Goal: Contribute content: Contribute content

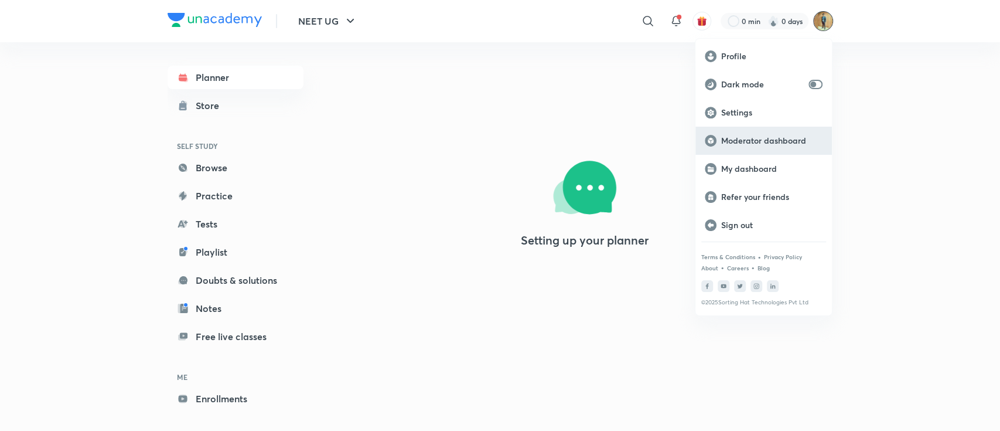
click at [772, 147] on div "Moderator dashboard" at bounding box center [764, 141] width 137 height 28
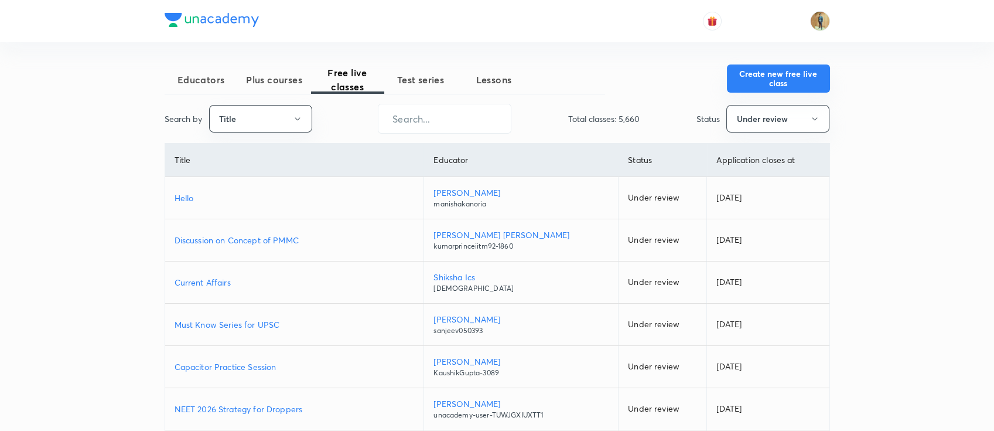
click at [783, 85] on button "Create new free live class" at bounding box center [778, 78] width 103 height 28
click at [778, 86] on button "Create new free live class" at bounding box center [778, 78] width 103 height 28
click at [762, 86] on button "Create new free live class" at bounding box center [778, 78] width 103 height 28
click at [782, 71] on button "Create new free live class" at bounding box center [778, 78] width 103 height 28
click at [766, 74] on button "Create new free live class" at bounding box center [778, 78] width 103 height 28
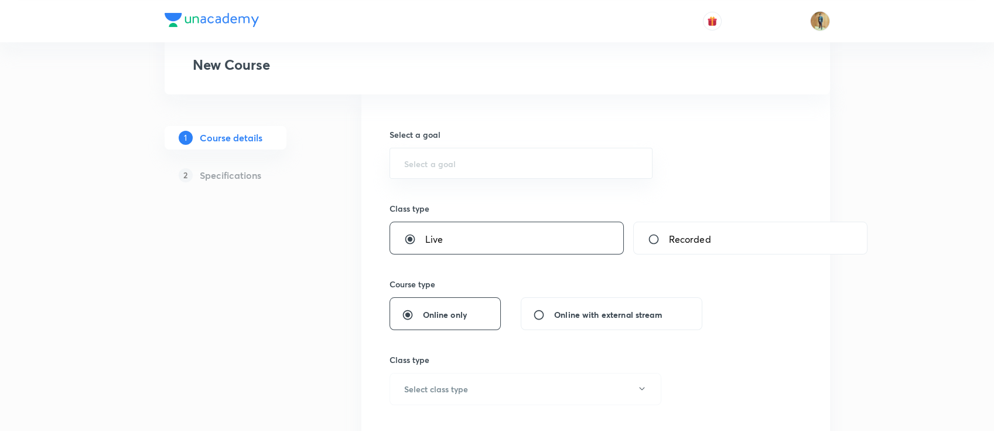
scroll to position [156, 0]
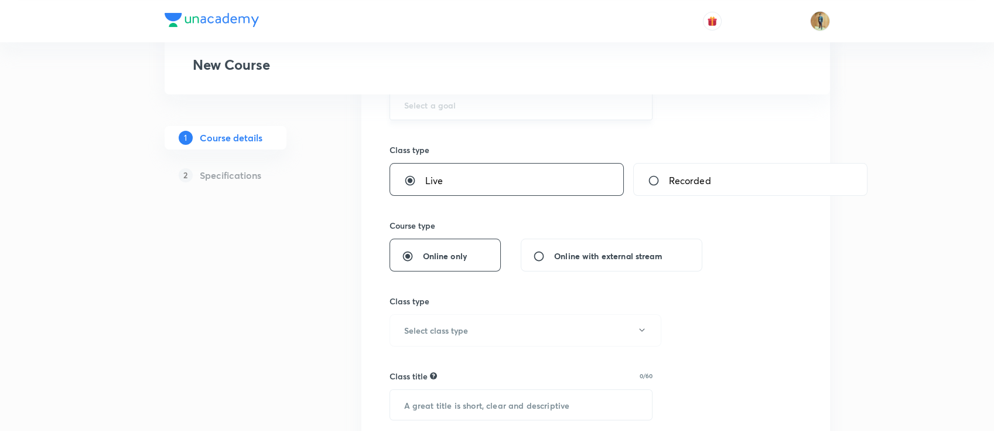
click at [448, 110] on div "​" at bounding box center [522, 104] width 264 height 31
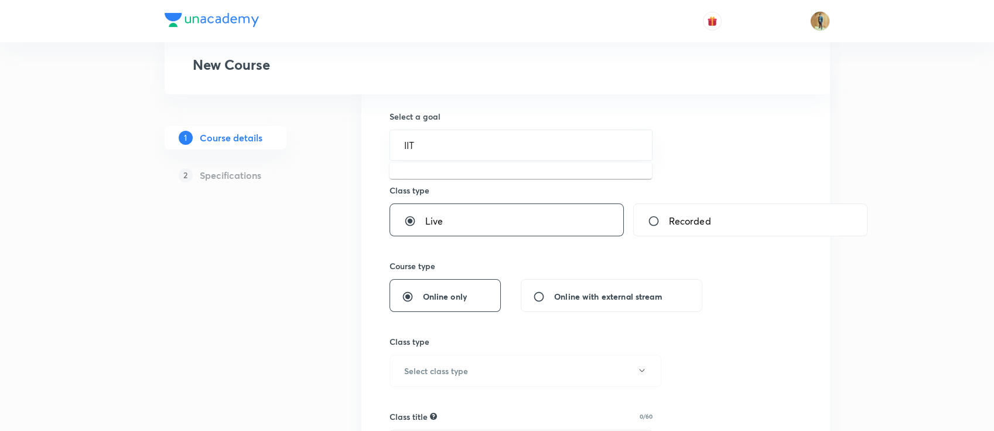
scroll to position [104, 0]
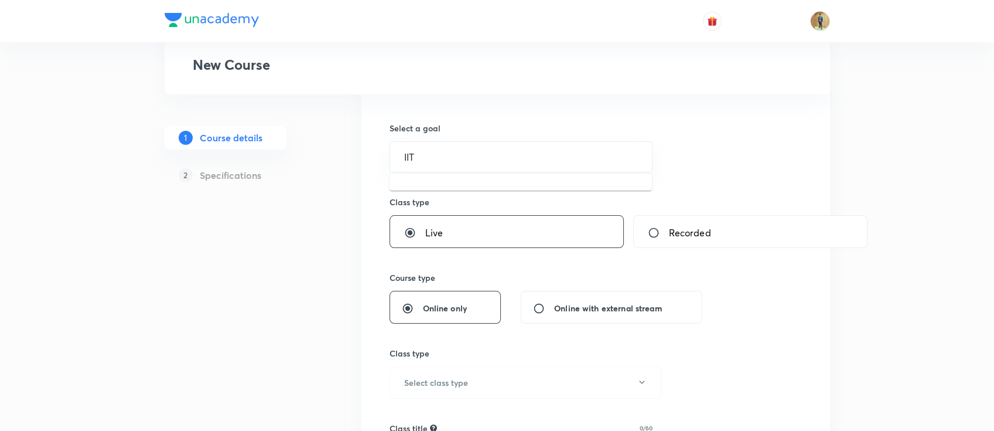
type input "IIT"
click at [448, 155] on input "text" at bounding box center [521, 156] width 234 height 11
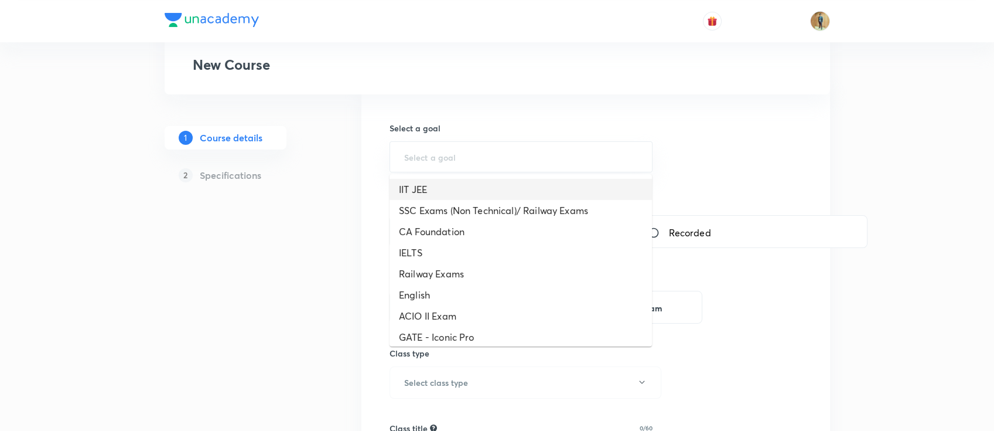
click at [445, 193] on li "IIT JEE" at bounding box center [521, 189] width 263 height 21
type input "IIT JEE"
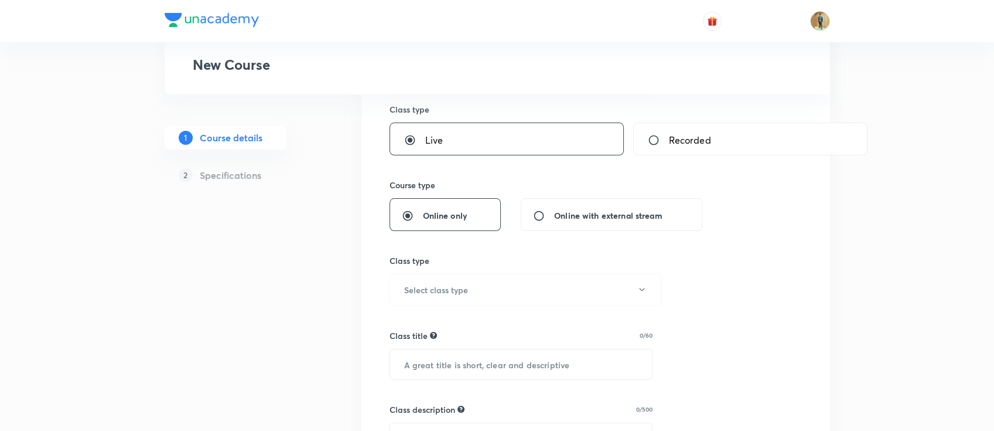
scroll to position [260, 0]
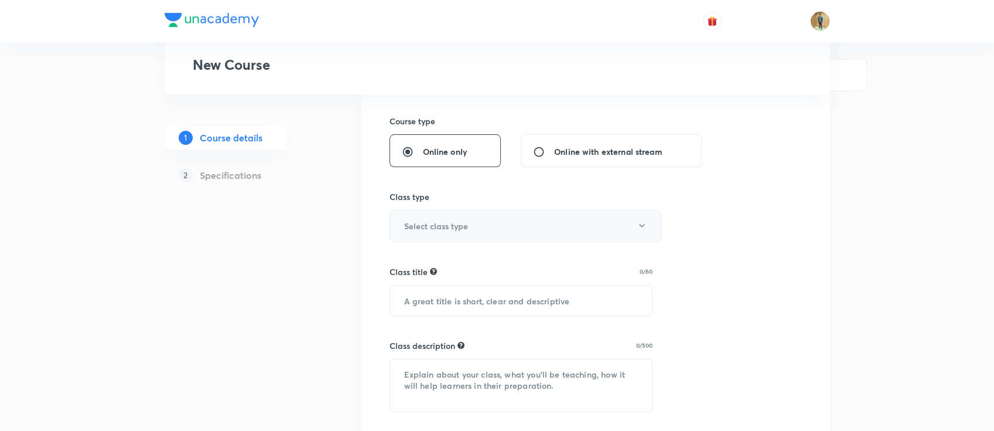
click at [457, 229] on h6 "Select class type" at bounding box center [436, 226] width 64 height 12
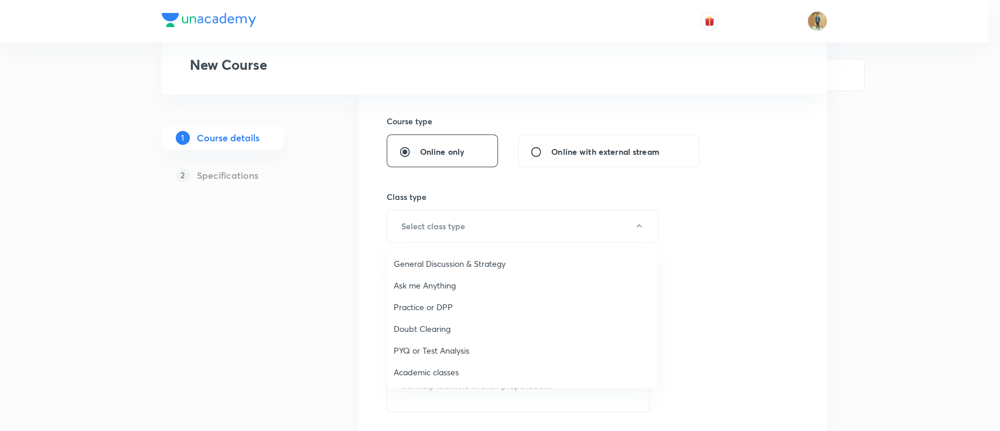
click at [445, 366] on span "Academic classes" at bounding box center [522, 372] width 257 height 12
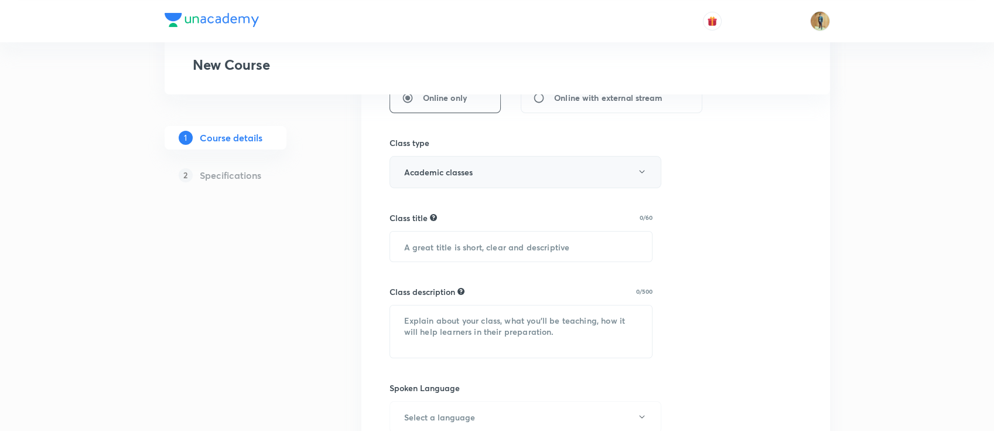
scroll to position [364, 0]
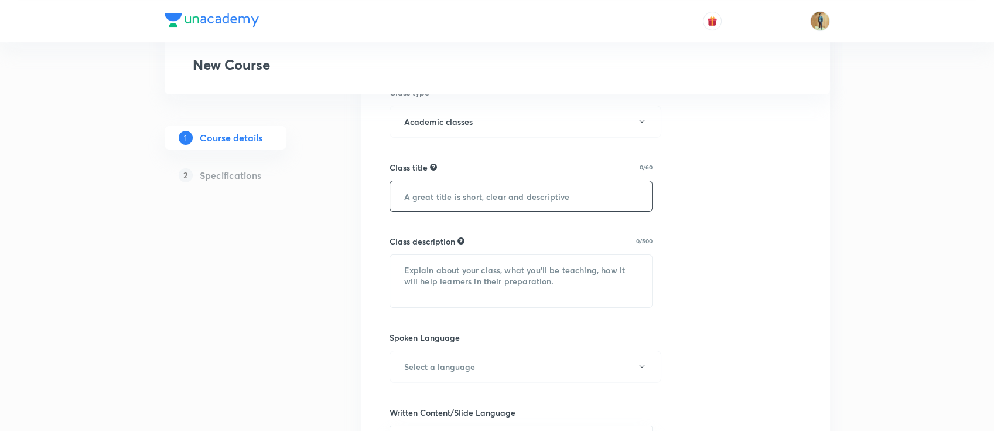
click at [469, 205] on input "text" at bounding box center [521, 196] width 263 height 30
paste input "ત્રિકોણમિતીય વિધેયો (Trigonometric Functions)"
type input "ત્રિકોણમિતીય વિધેયો (Trigonometric Functions)"
click at [534, 246] on div "Class description 0/500" at bounding box center [522, 241] width 264 height 12
click at [532, 263] on textarea at bounding box center [521, 281] width 263 height 52
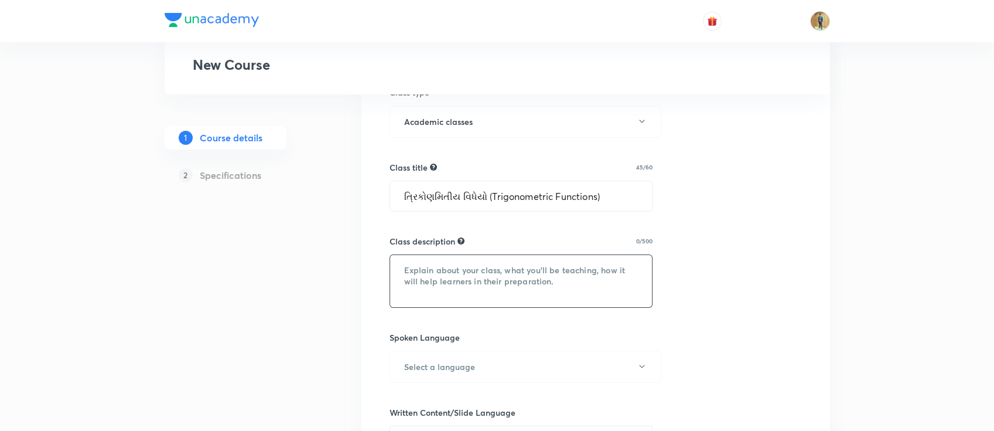
paste textarea "In this course, PS SIR will provide in-depth knowledge of Mathematics. The cour…"
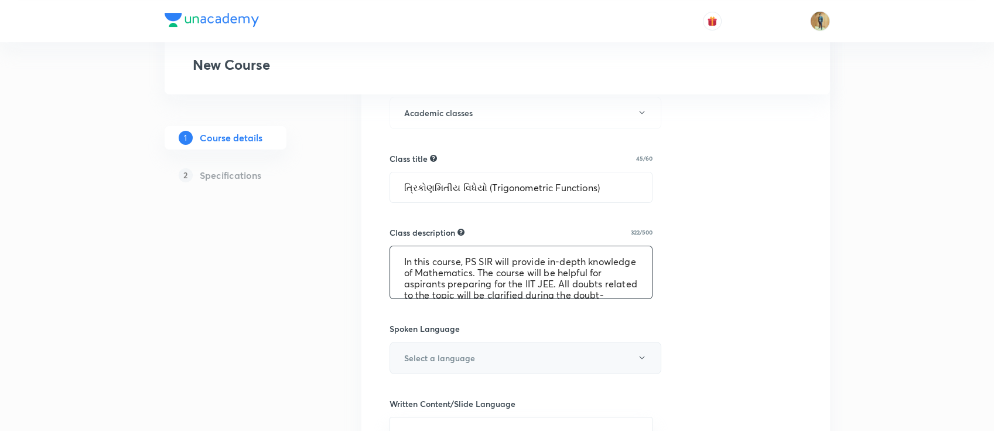
scroll to position [573, 0]
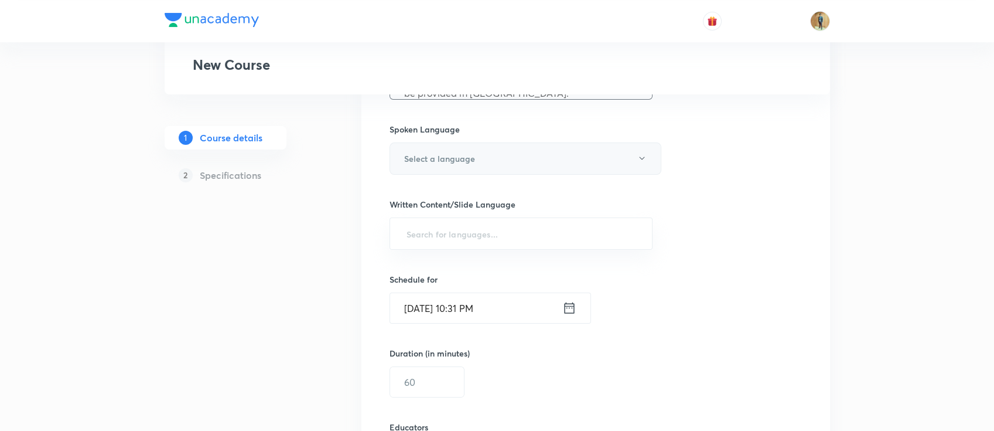
type textarea "In this course, PS SIR will provide in-depth knowledge of Mathematics. The cour…"
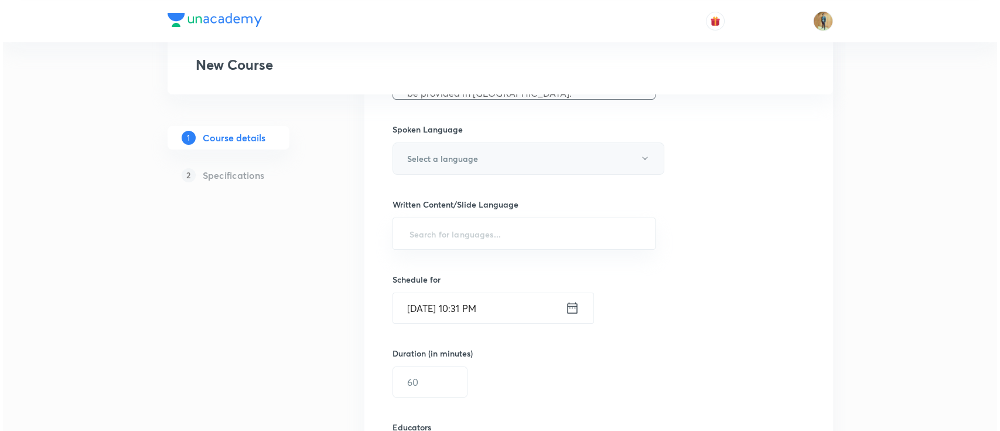
scroll to position [36, 0]
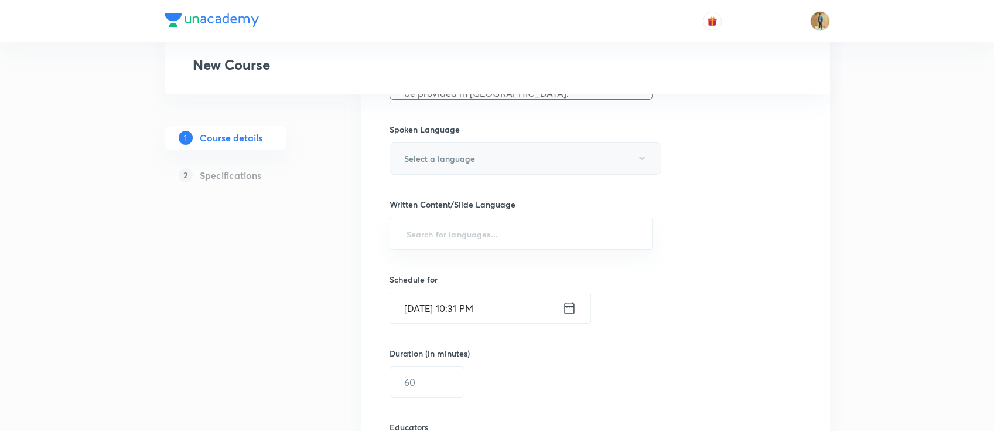
click at [490, 157] on button "Select a language" at bounding box center [526, 158] width 272 height 32
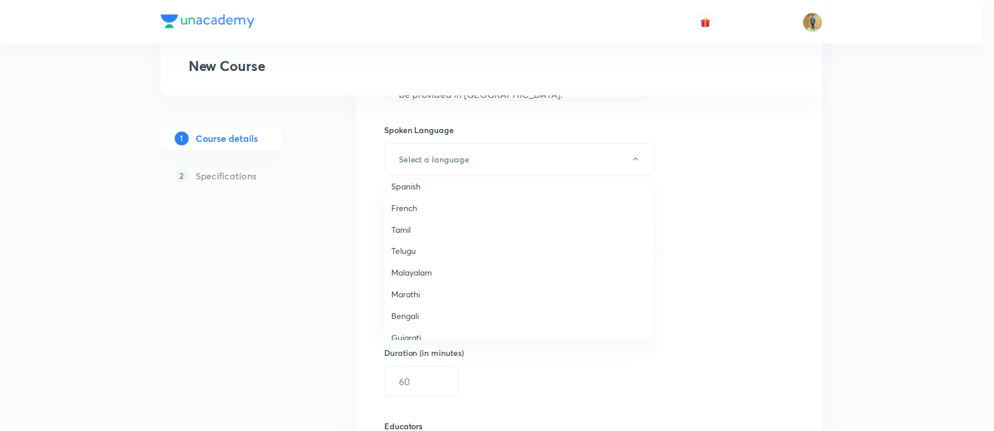
scroll to position [156, 0]
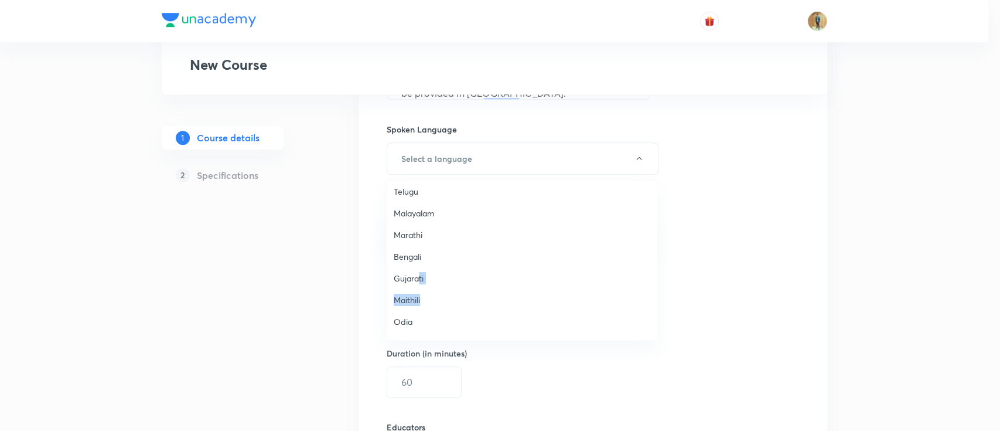
drag, startPoint x: 442, startPoint y: 302, endPoint x: 417, endPoint y: 275, distance: 36.5
click at [417, 275] on ul "English Hindi Punjabi Kannada Spanish French Tamil Telugu Malayalam Marathi Ben…" at bounding box center [528, 278] width 282 height 508
click at [417, 275] on span "Gujarati" at bounding box center [522, 278] width 257 height 12
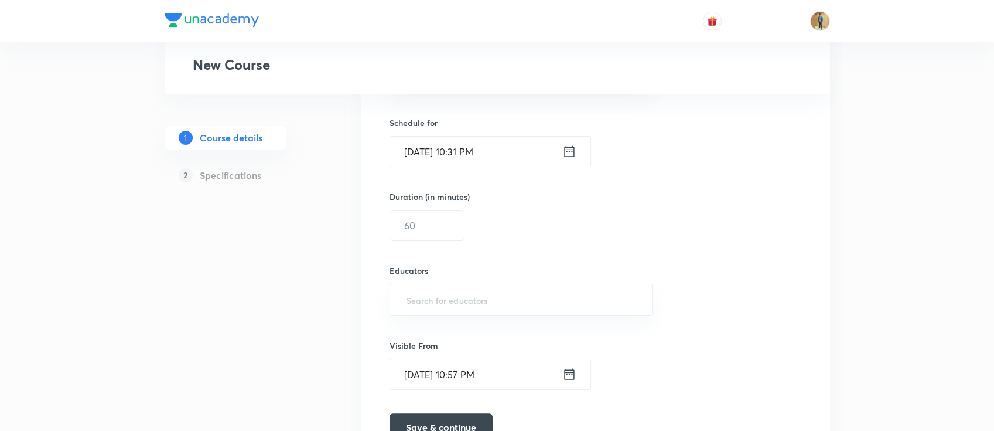
scroll to position [625, 0]
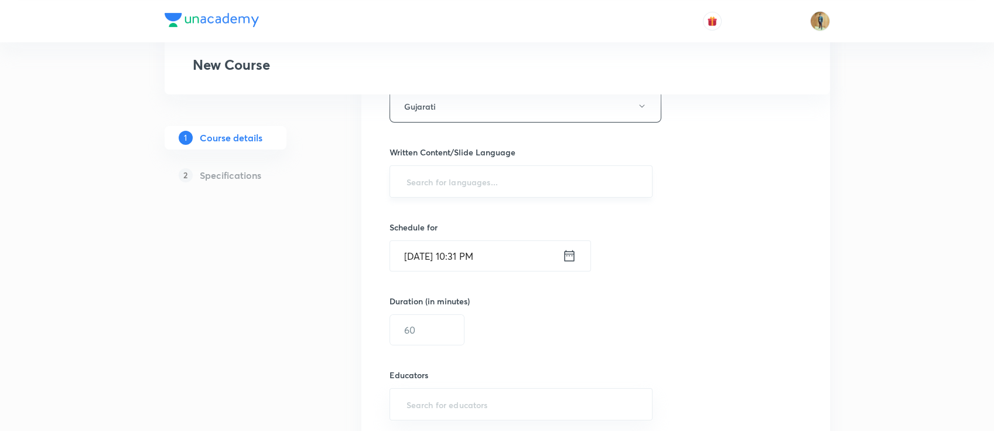
click at [456, 178] on input "text" at bounding box center [521, 182] width 234 height 22
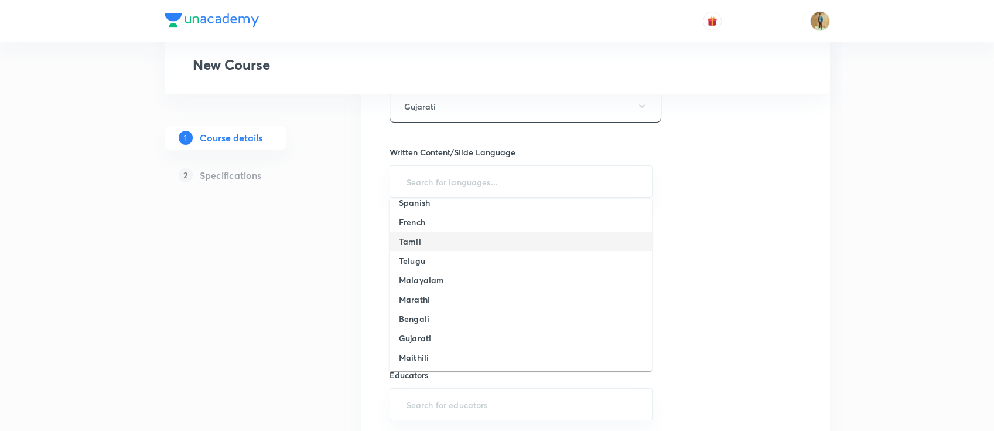
scroll to position [104, 0]
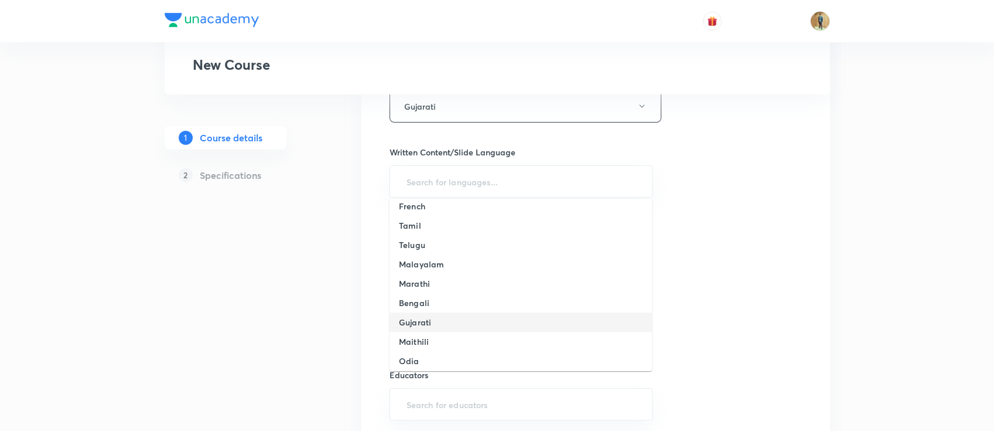
click at [428, 326] on h6 "Gujarati" at bounding box center [415, 322] width 32 height 12
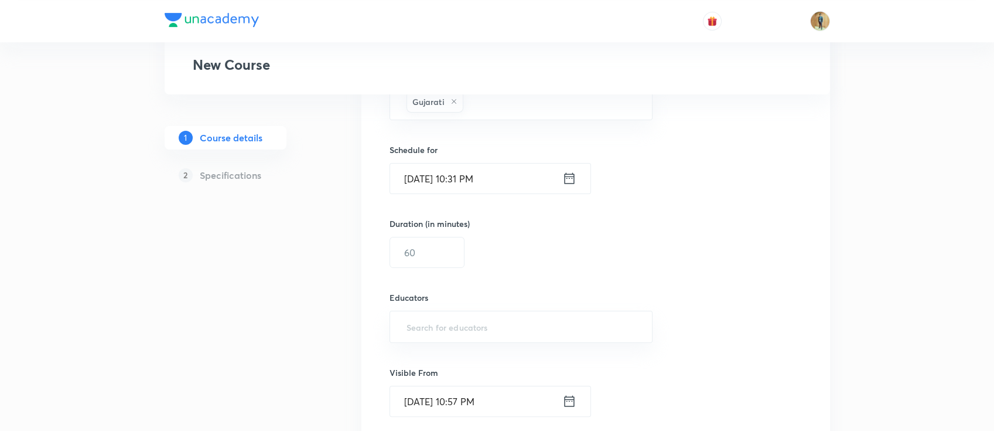
scroll to position [729, 0]
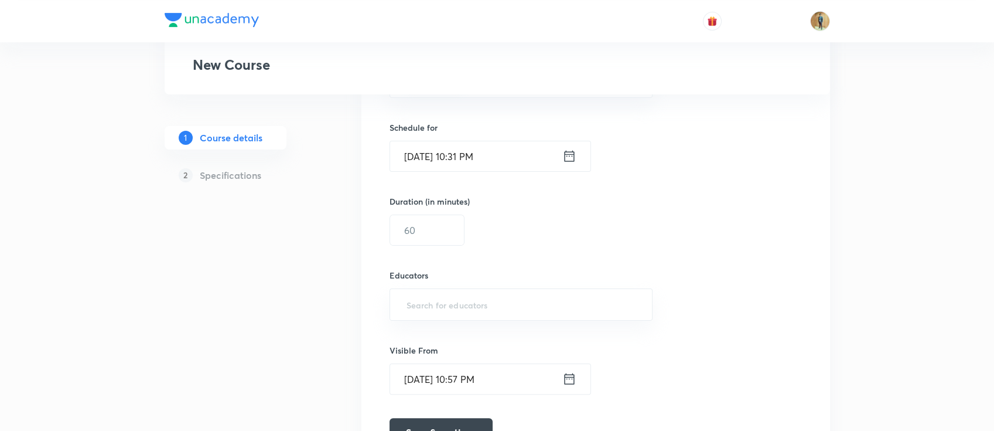
click at [565, 149] on icon at bounding box center [570, 156] width 14 height 16
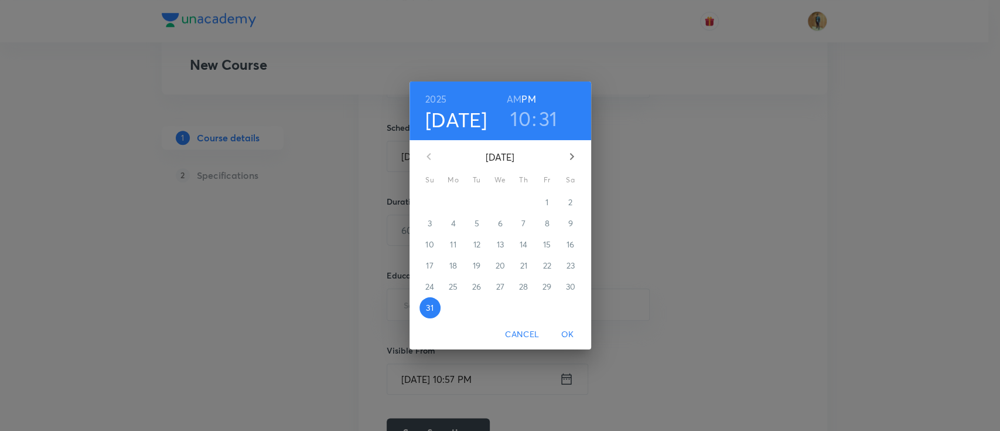
click at [572, 157] on icon "button" at bounding box center [572, 156] width 4 height 7
click at [456, 198] on span "1" at bounding box center [453, 202] width 21 height 12
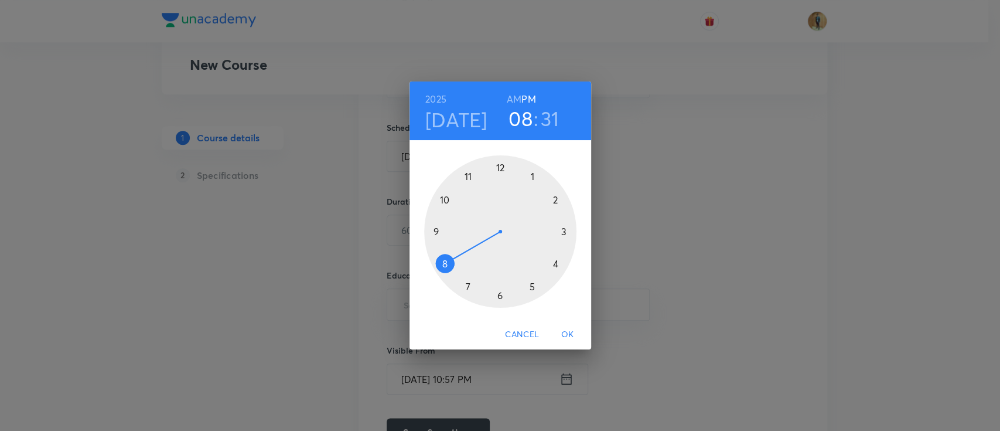
drag, startPoint x: 444, startPoint y: 197, endPoint x: 452, endPoint y: 254, distance: 57.3
click at [452, 254] on div at bounding box center [500, 231] width 152 height 152
click at [510, 96] on h6 "AM" at bounding box center [514, 99] width 15 height 16
click at [500, 166] on div at bounding box center [500, 231] width 152 height 152
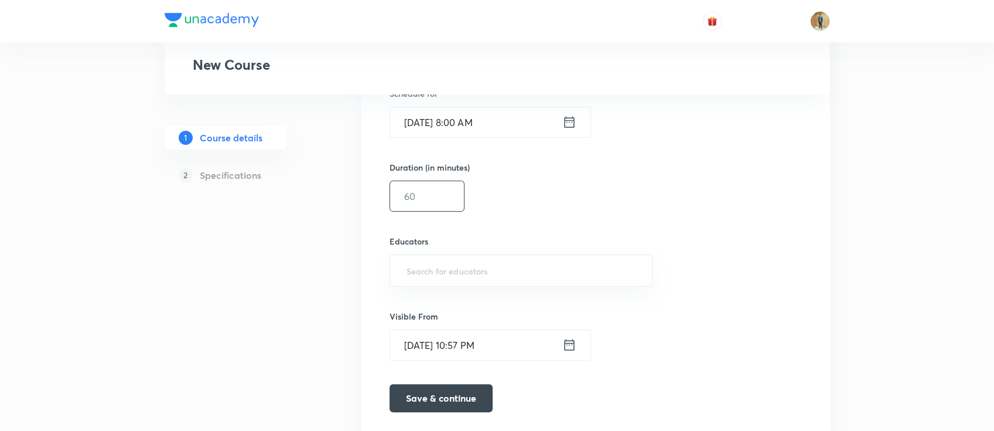
scroll to position [781, 0]
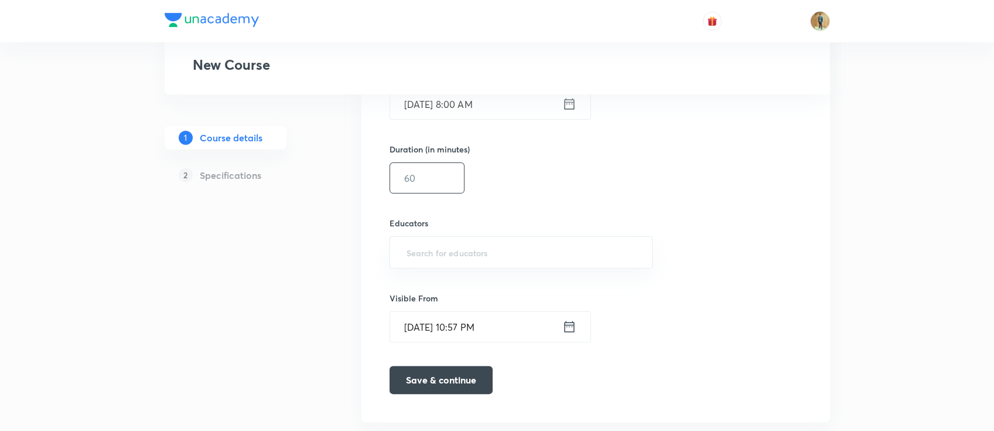
click at [432, 176] on input "text" at bounding box center [427, 178] width 74 height 30
type input "55"
click at [442, 249] on input "text" at bounding box center [521, 252] width 234 height 22
paste input "unacademy-user-70BQOYDZWBE"
type input "unacademy-user-70BQOYDZWBE"
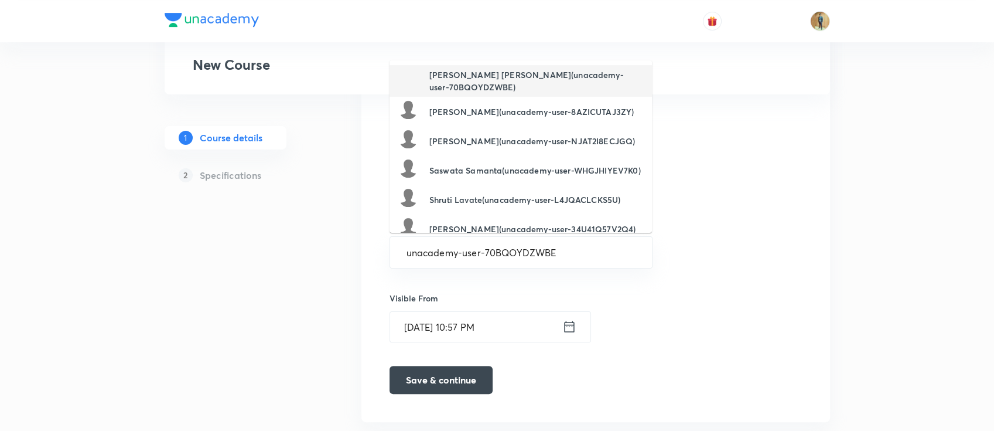
click at [522, 80] on h6 "Satasia Pankajkumar Himatlal(unacademy-user-70BQOYDZWBE)" at bounding box center [536, 81] width 213 height 25
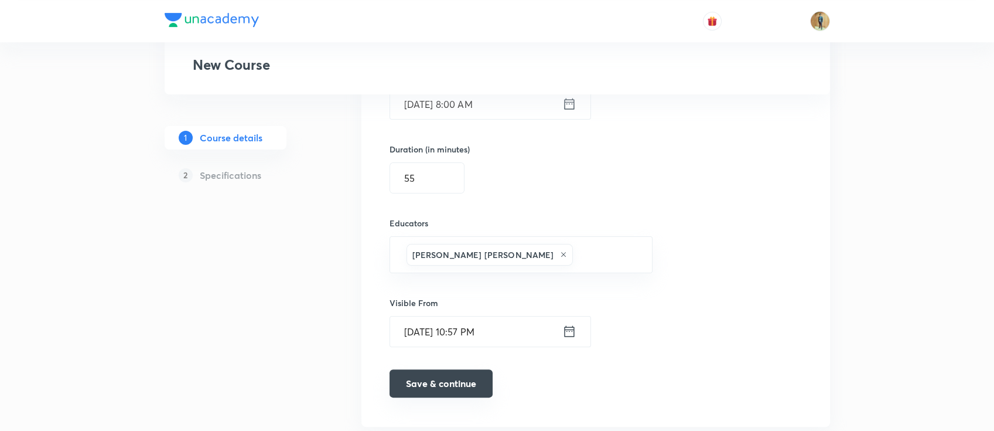
click at [451, 383] on button "Save & continue" at bounding box center [441, 383] width 103 height 28
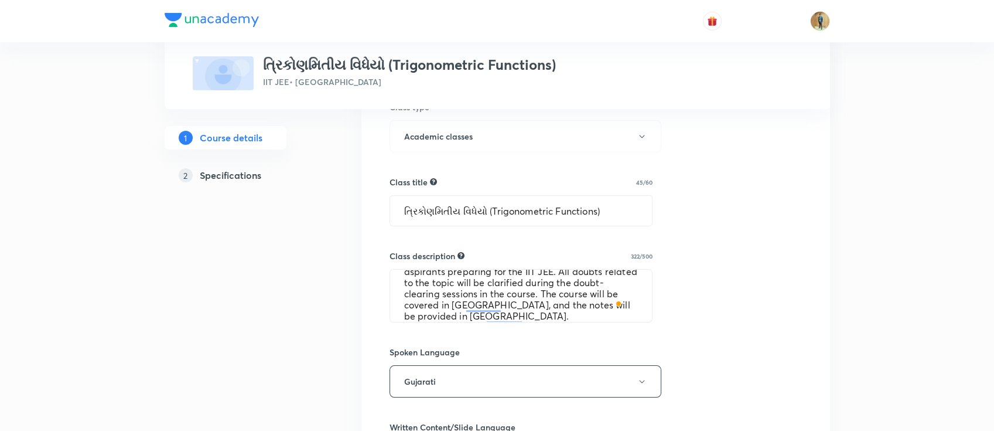
scroll to position [379, 0]
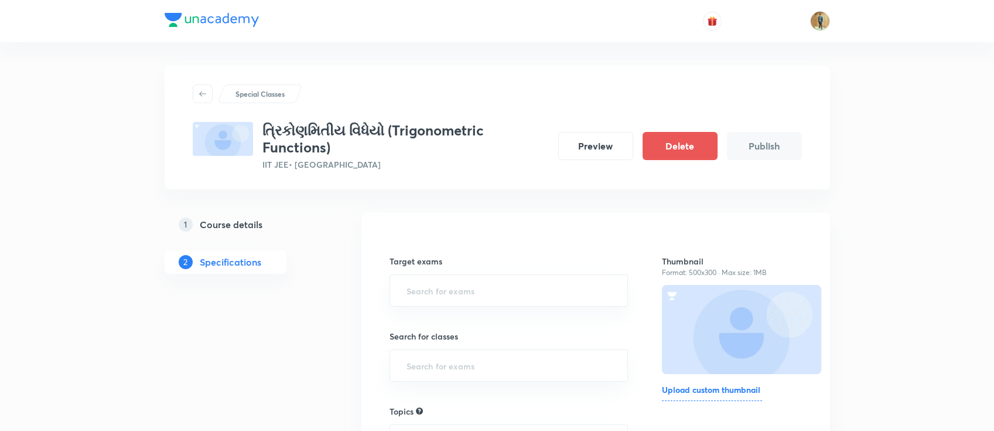
scroll to position [104, 0]
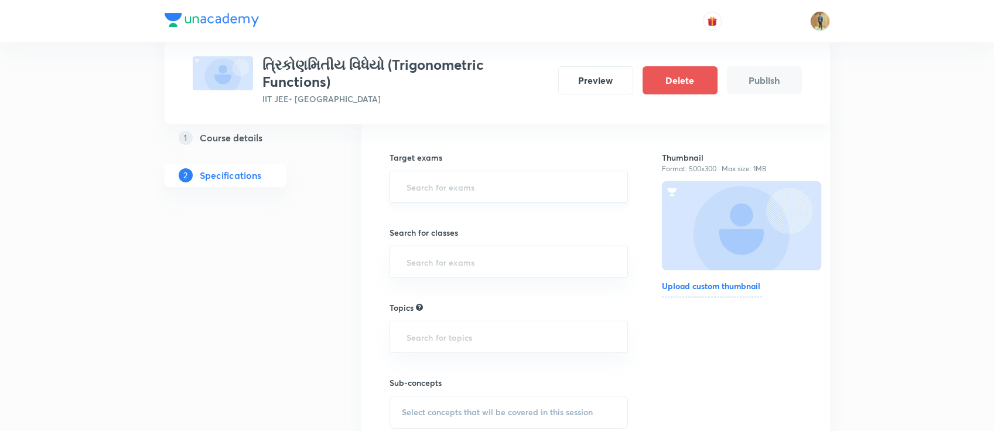
click at [473, 190] on input "text" at bounding box center [509, 187] width 210 height 22
click at [475, 234] on li "IIT JEE 2027" at bounding box center [509, 240] width 238 height 21
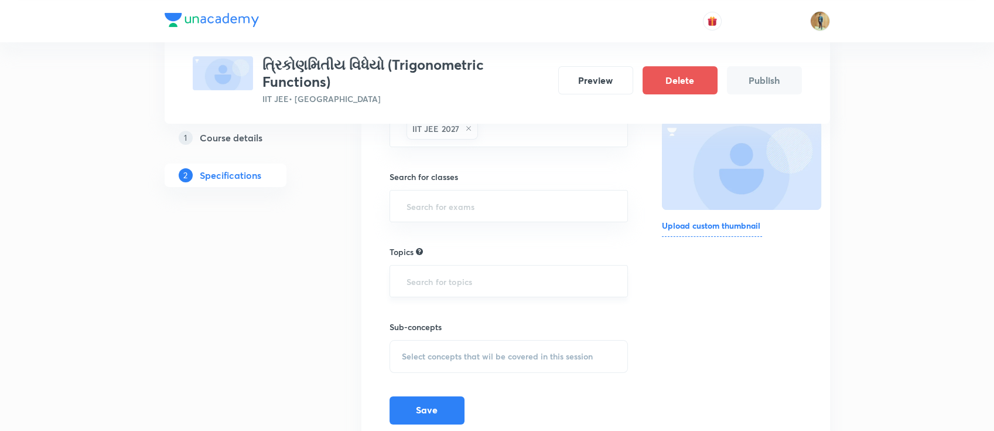
scroll to position [208, 0]
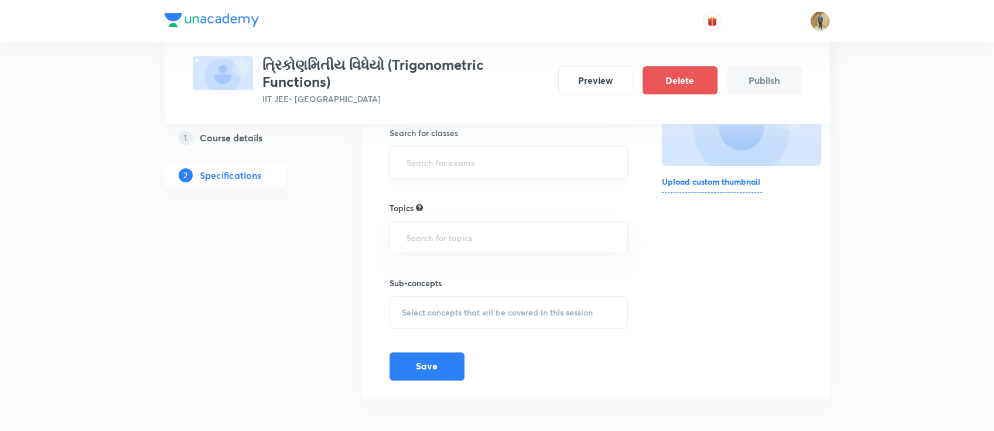
click at [473, 162] on input "text" at bounding box center [509, 162] width 210 height 22
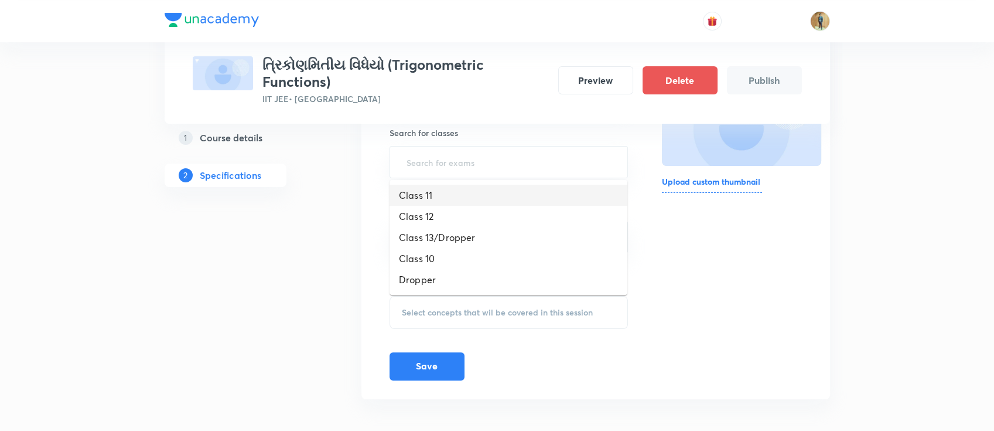
click at [472, 199] on li "Class 11" at bounding box center [509, 195] width 238 height 21
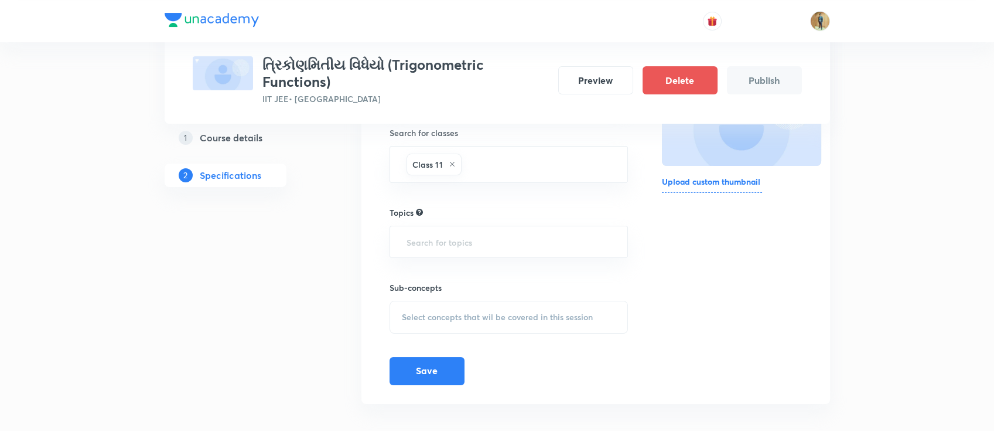
click at [471, 223] on div "Topics ​" at bounding box center [509, 232] width 239 height 52
click at [471, 231] on input "text" at bounding box center [509, 242] width 210 height 22
drag, startPoint x: 398, startPoint y: 63, endPoint x: 325, endPoint y: 79, distance: 74.5
click at [325, 79] on h3 "ત્રિકોણમિતીય વિધેયો (Trigonometric Functions)" at bounding box center [406, 73] width 287 height 34
copy h3 "Trigonometric Functions"
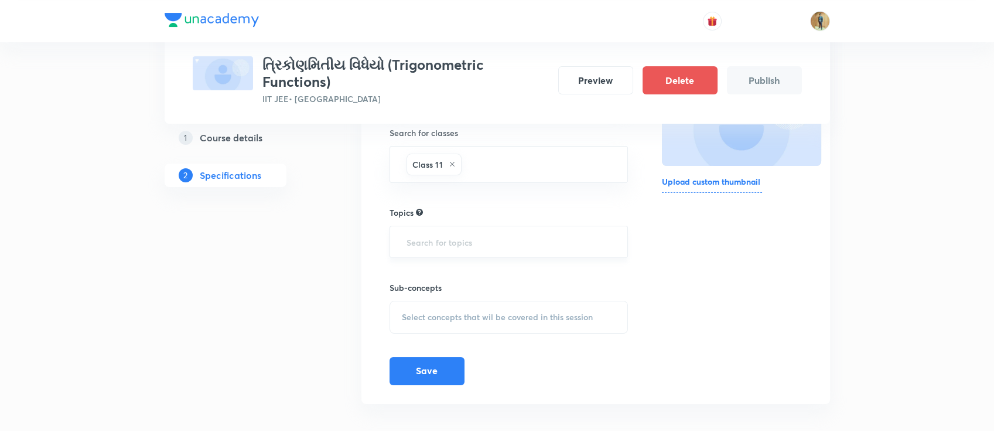
click at [445, 240] on input "text" at bounding box center [509, 242] width 210 height 22
paste input "Trigonometric Functions"
type input "Trigonometric Functions"
click at [505, 312] on span "Select concepts that wil be covered in this session" at bounding box center [497, 316] width 191 height 9
click at [497, 238] on input "text" at bounding box center [509, 242] width 210 height 22
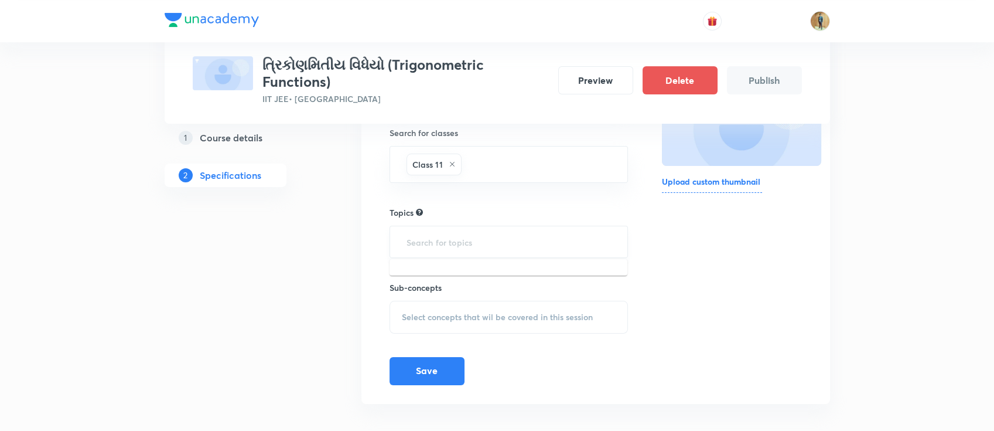
click at [497, 238] on input "text" at bounding box center [509, 242] width 210 height 22
click at [471, 312] on span "Select concepts that wil be covered in this session" at bounding box center [497, 316] width 191 height 9
click at [471, 246] on input "text" at bounding box center [509, 242] width 210 height 22
click at [470, 275] on li "Mathematics -> Inverse Trigonometric Functions" at bounding box center [509, 274] width 238 height 21
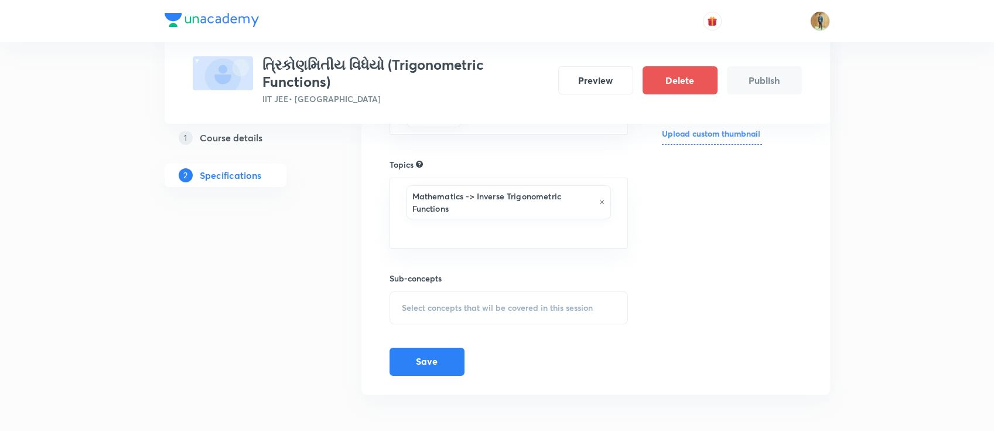
click at [466, 313] on div "Select concepts that wil be covered in this session" at bounding box center [509, 307] width 239 height 33
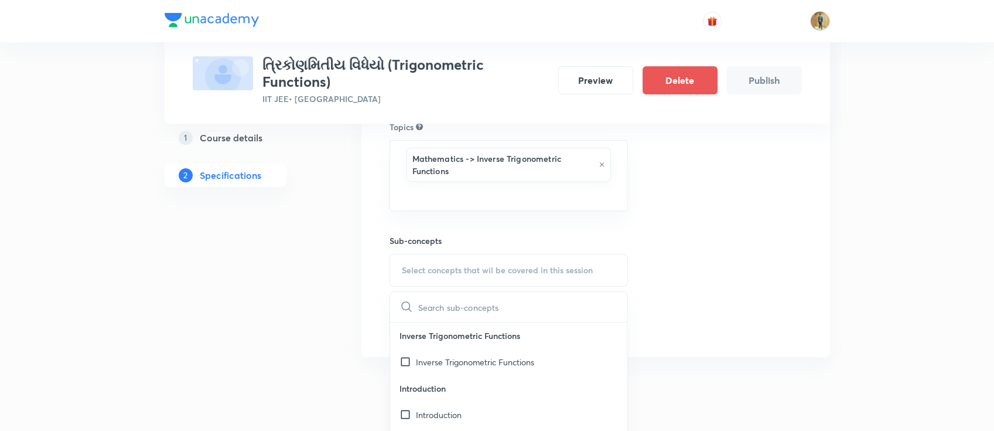
scroll to position [389, 0]
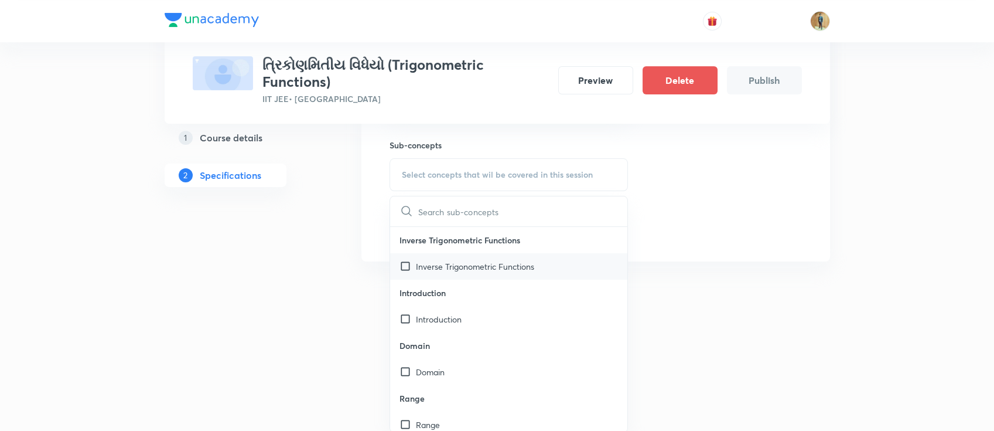
click at [450, 265] on p "Inverse Trigonometric Functions" at bounding box center [475, 266] width 118 height 12
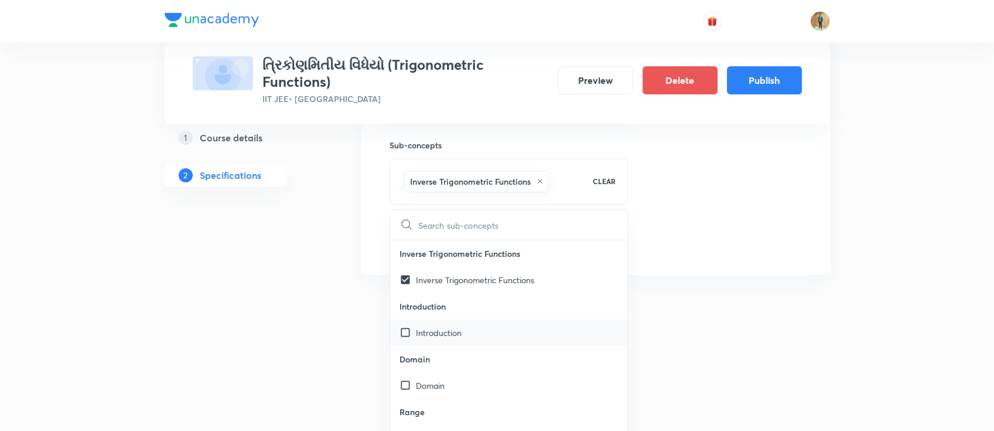
click at [436, 335] on p "Introduction" at bounding box center [439, 332] width 46 height 12
checkbox input "true"
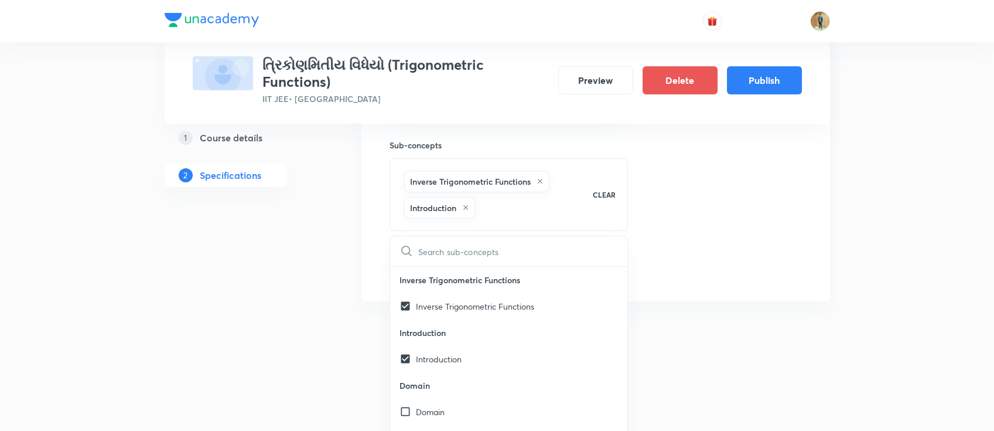
click at [455, 349] on div "Introduction" at bounding box center [509, 359] width 238 height 26
checkbox input "true"
checkbox input "false"
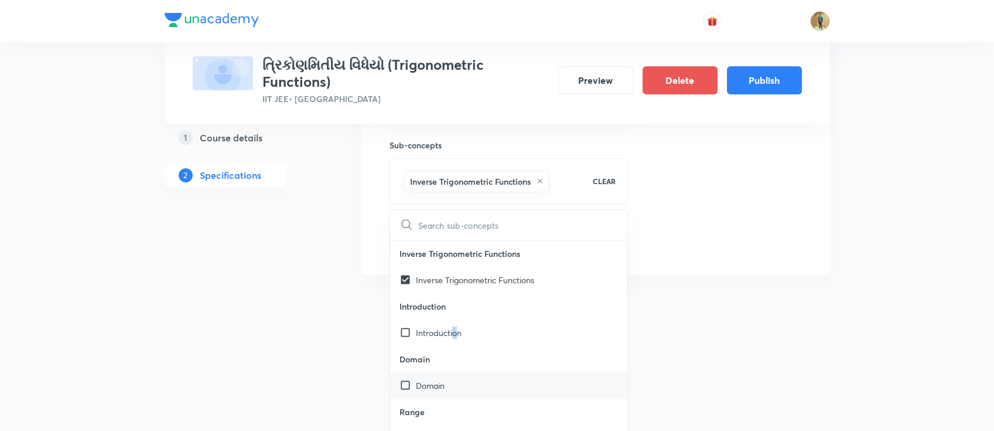
click at [434, 388] on p "Domain" at bounding box center [430, 385] width 29 height 12
checkbox input "true"
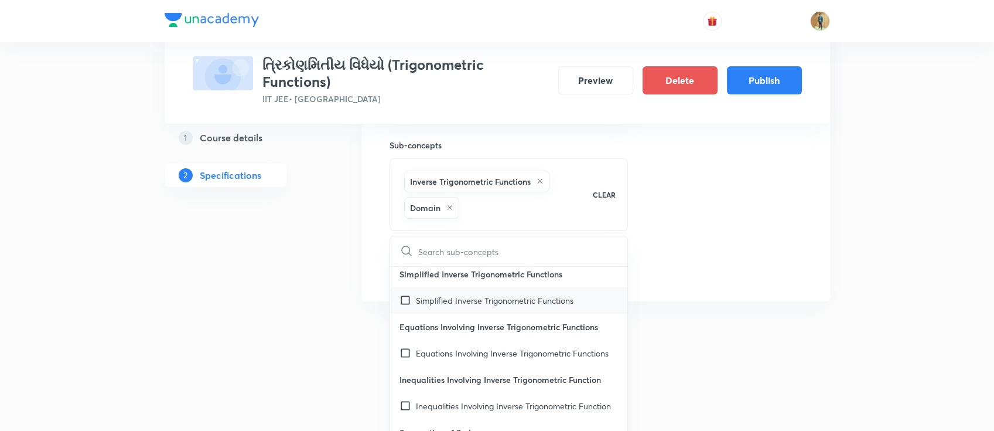
scroll to position [347, 0]
click at [447, 347] on p "Equations Involving Inverse Trigonometric Functions" at bounding box center [512, 353] width 193 height 12
checkbox input "true"
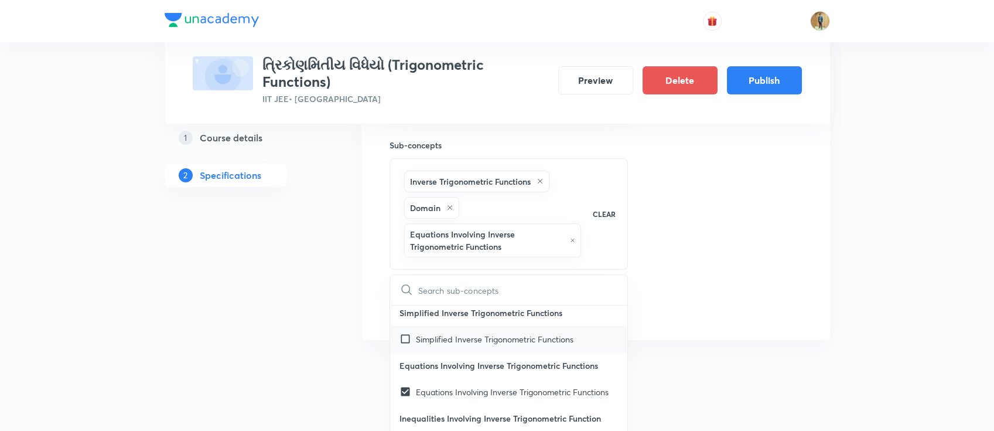
click at [408, 333] on input "checkbox" at bounding box center [408, 339] width 16 height 12
checkbox input "true"
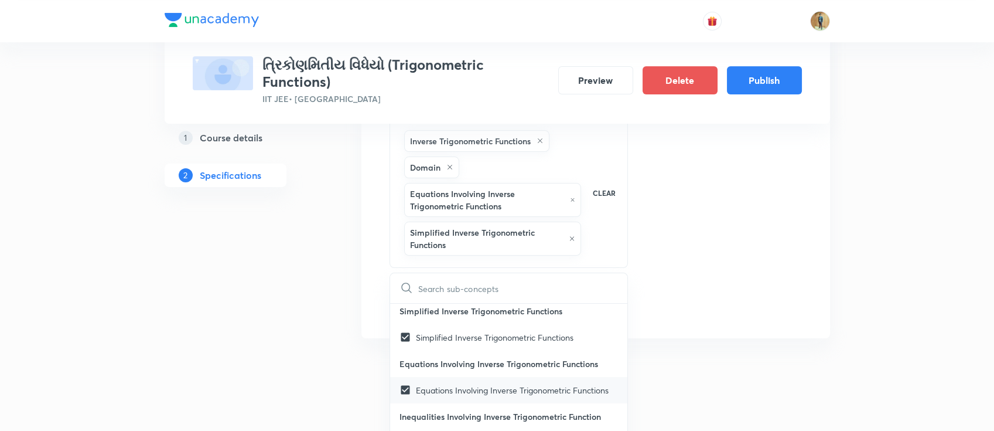
scroll to position [441, 0]
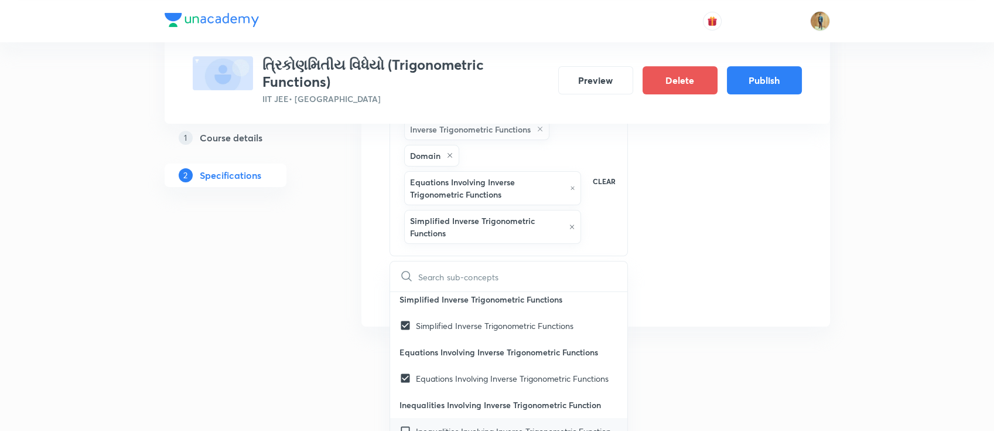
click at [408, 425] on input "checkbox" at bounding box center [408, 431] width 16 height 12
checkbox input "true"
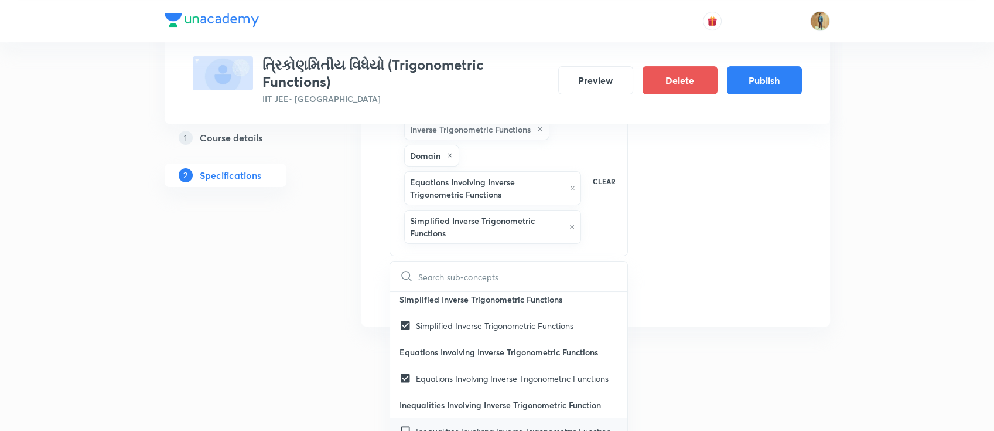
checkbox input "true"
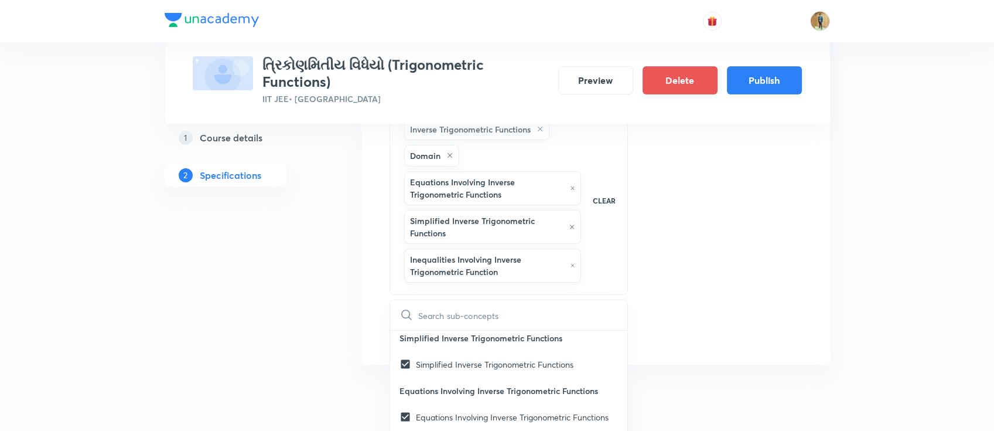
click at [673, 229] on div "Thumbnail Format: 500x300 · Max size: 1MB Upload custom thumbnail" at bounding box center [731, 68] width 139 height 556
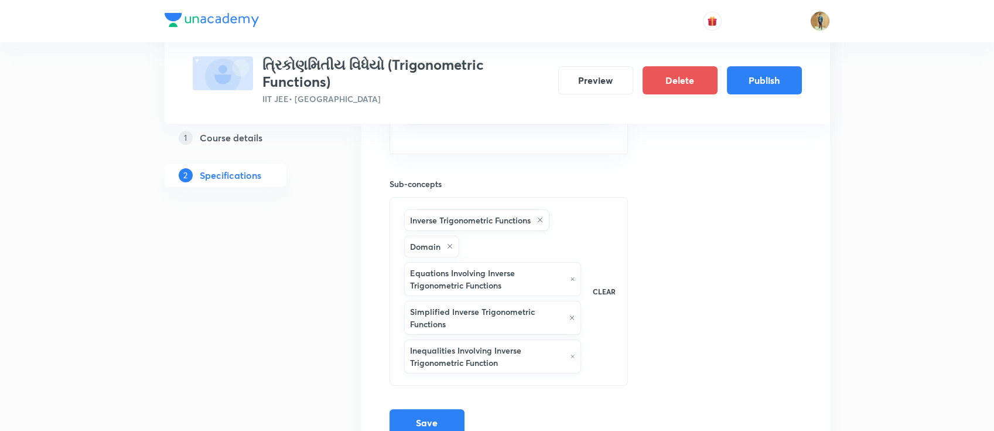
scroll to position [411, 0]
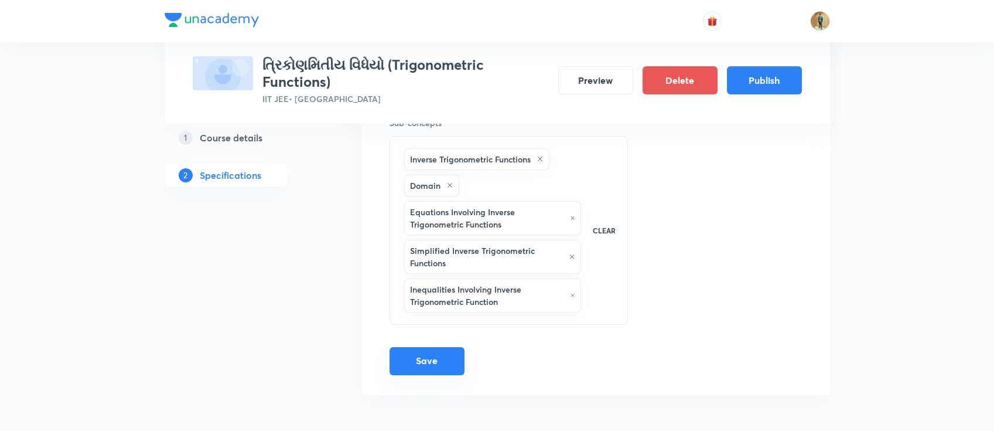
click at [432, 360] on button "Save" at bounding box center [427, 361] width 75 height 28
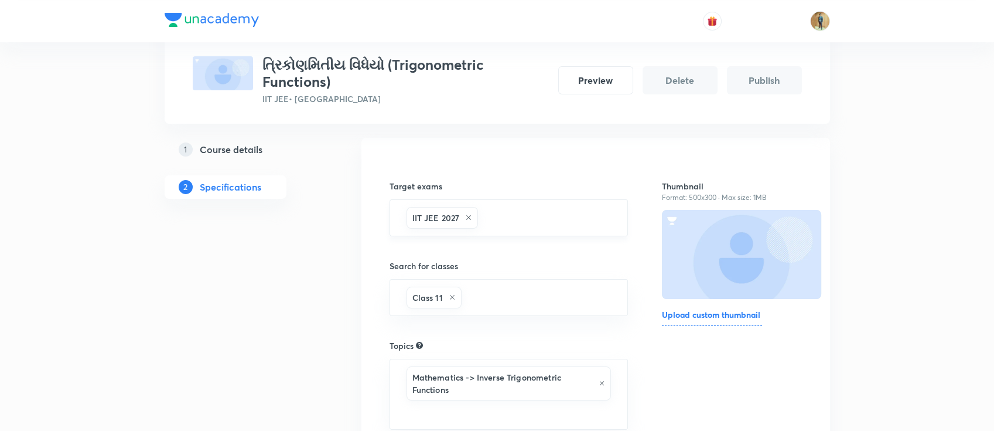
scroll to position [0, 0]
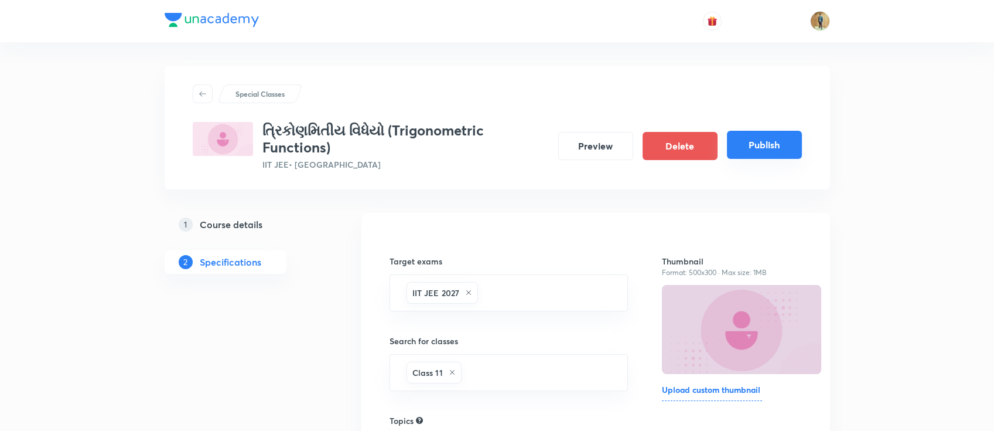
click at [753, 146] on button "Publish" at bounding box center [764, 145] width 75 height 28
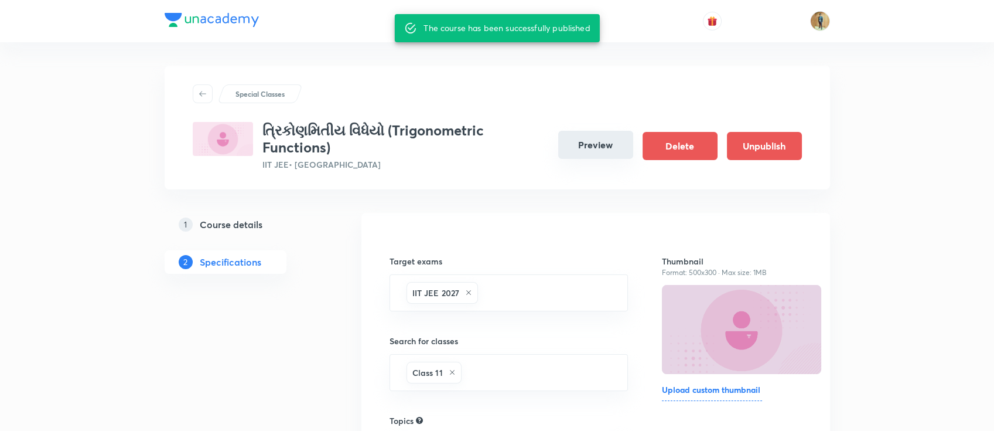
click at [588, 148] on button "Preview" at bounding box center [595, 145] width 75 height 28
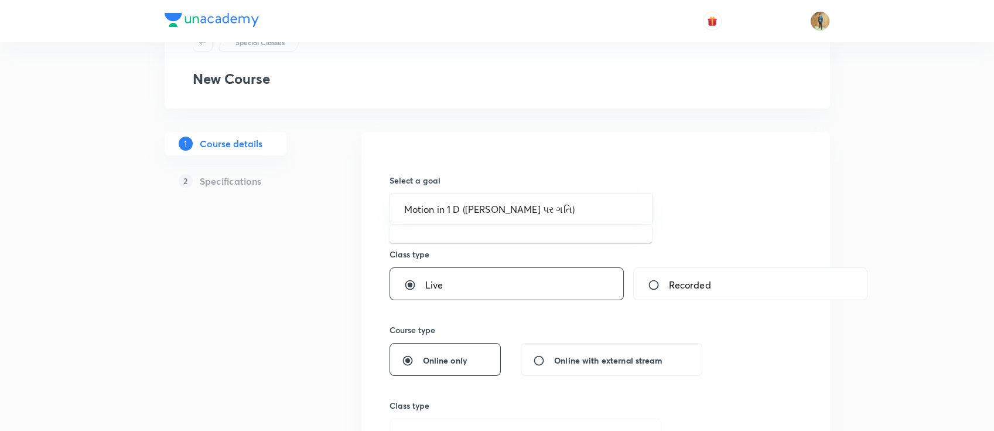
drag, startPoint x: 557, startPoint y: 209, endPoint x: 64, endPoint y: 180, distance: 493.1
type input "NEET"
click at [514, 174] on h6 "Select a goal" at bounding box center [522, 180] width 264 height 12
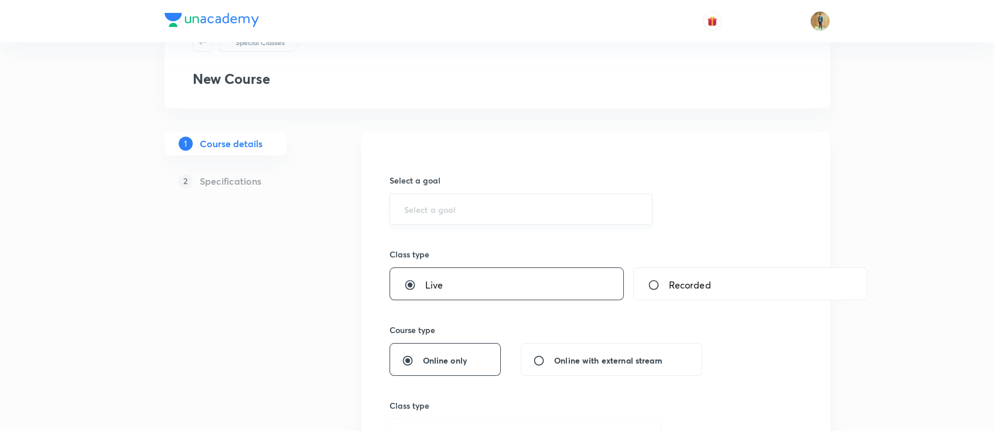
click at [453, 208] on input "text" at bounding box center [521, 208] width 234 height 11
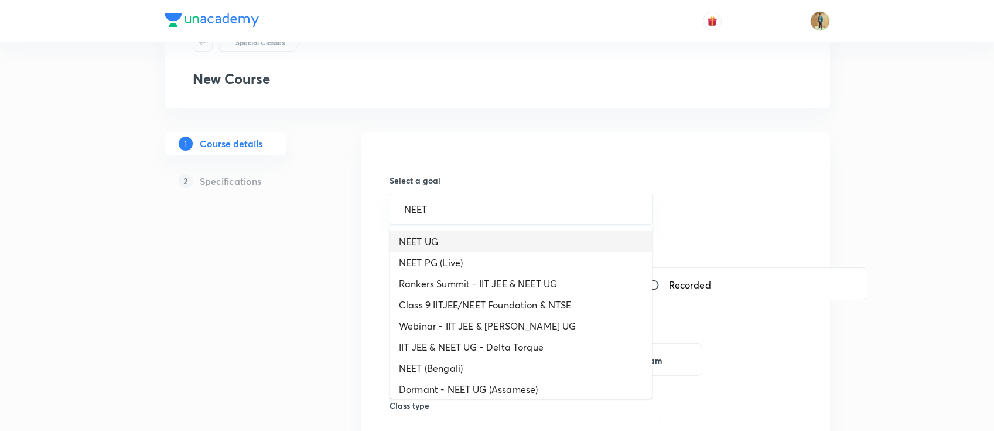
click at [445, 231] on li "NEET UG" at bounding box center [521, 241] width 263 height 21
type input "NEET UG"
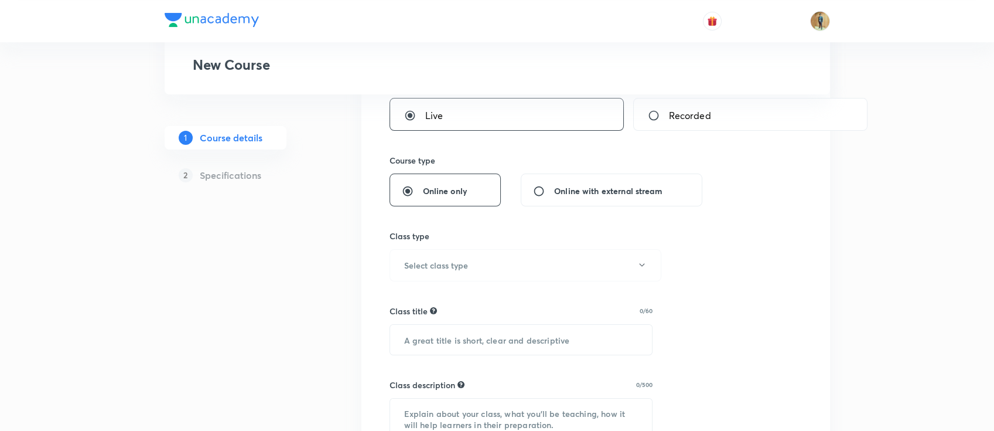
scroll to position [260, 0]
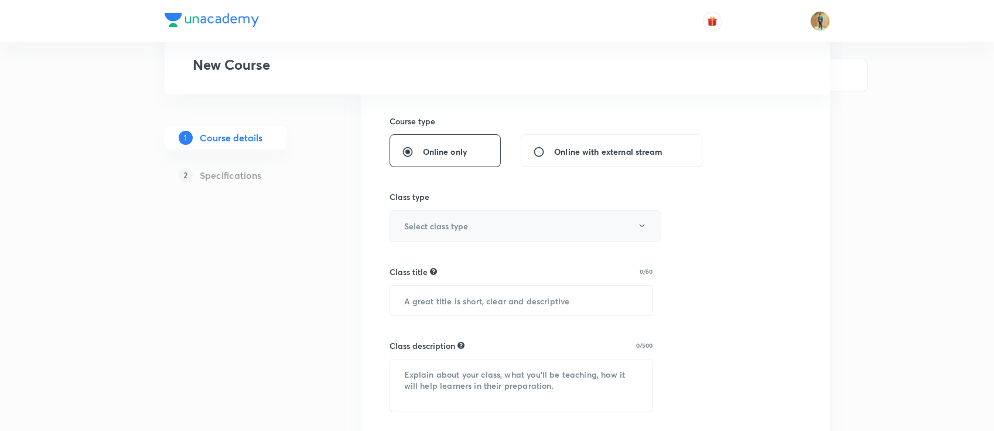
click at [455, 233] on button "Select class type" at bounding box center [526, 226] width 272 height 32
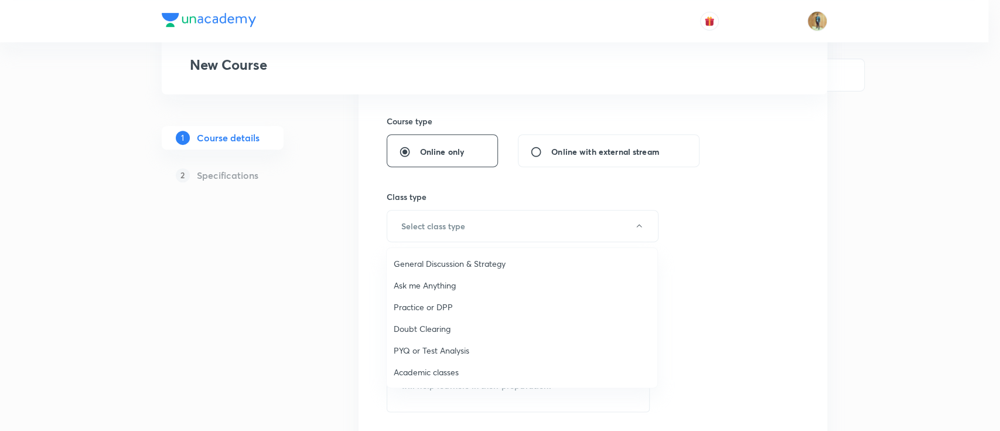
click at [452, 369] on span "Academic classes" at bounding box center [522, 372] width 257 height 12
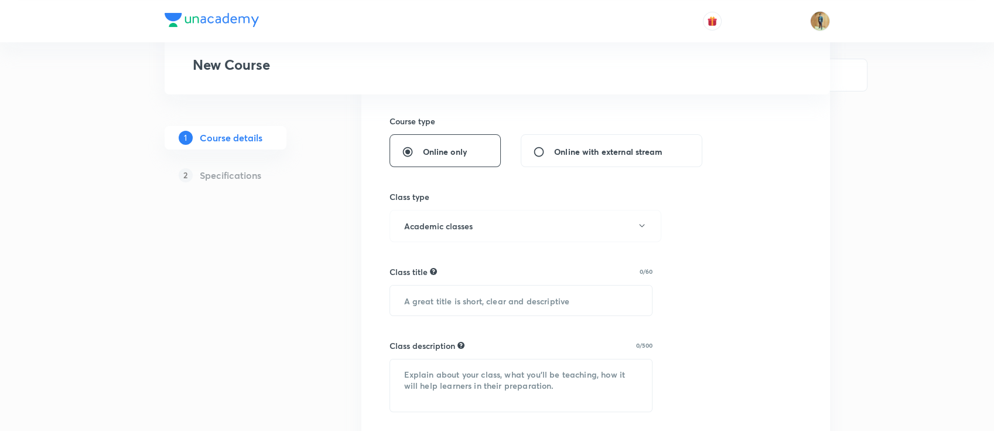
scroll to position [364, 0]
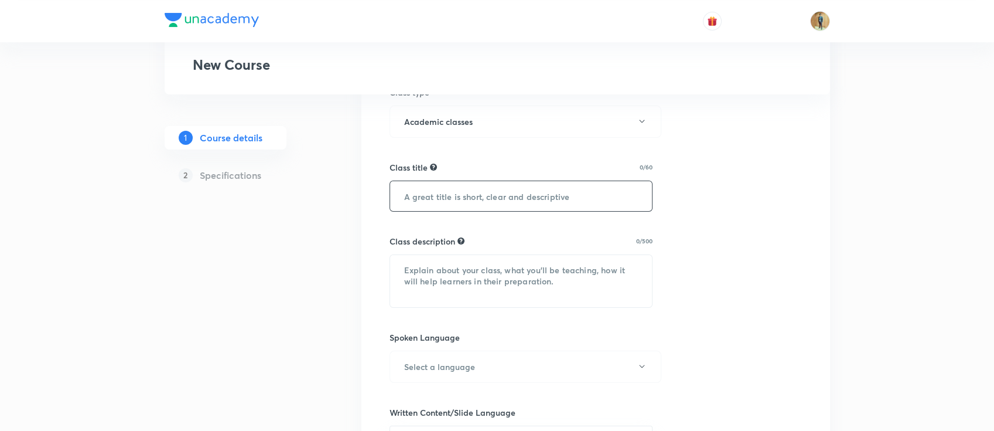
click at [468, 207] on input "text" at bounding box center [521, 196] width 263 height 30
paste input "Motion in 1 D (સુરેખપથ પર ગતિ)"
type input "Motion in 1 D (સુરેખપથ પર ગતિ)"
click at [466, 279] on textarea at bounding box center [521, 281] width 263 height 52
paste textarea "In this course, MS SIR will provide in-depth knowledge of Physics. The course w…"
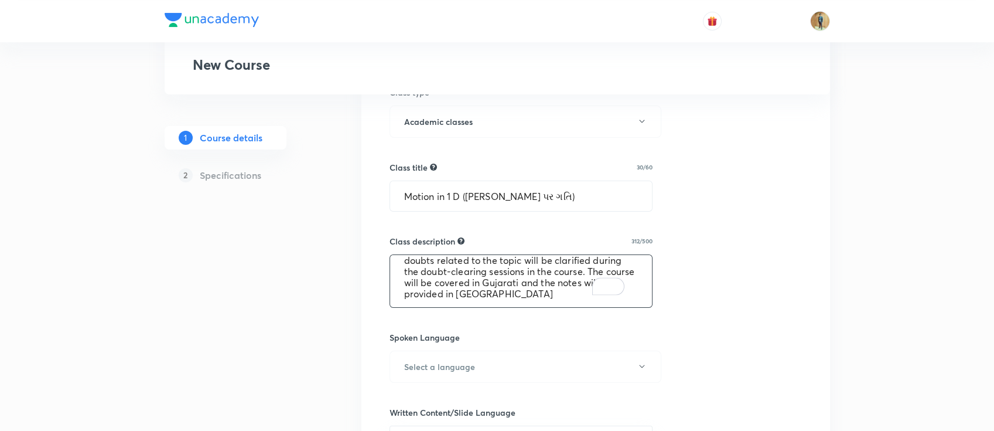
scroll to position [0, 0]
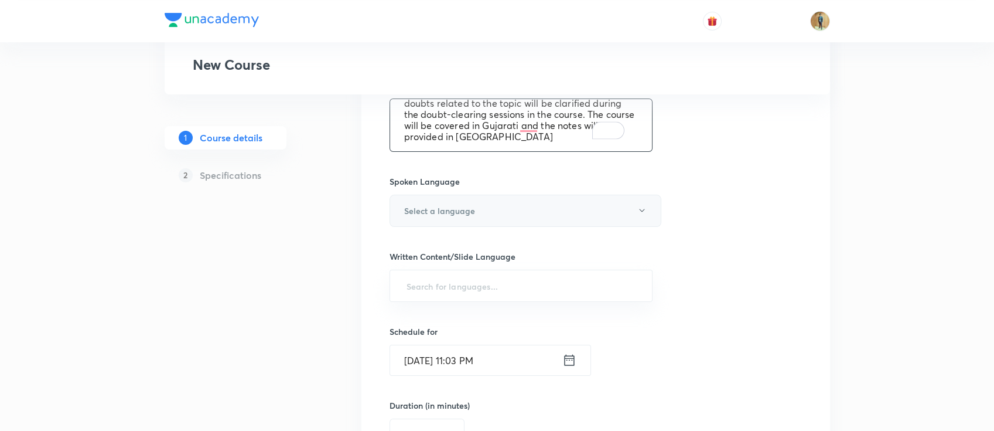
type textarea "In this course, MS SIR will provide in-depth knowledge of Physics. The course w…"
click at [446, 200] on button "Select a language" at bounding box center [526, 211] width 272 height 32
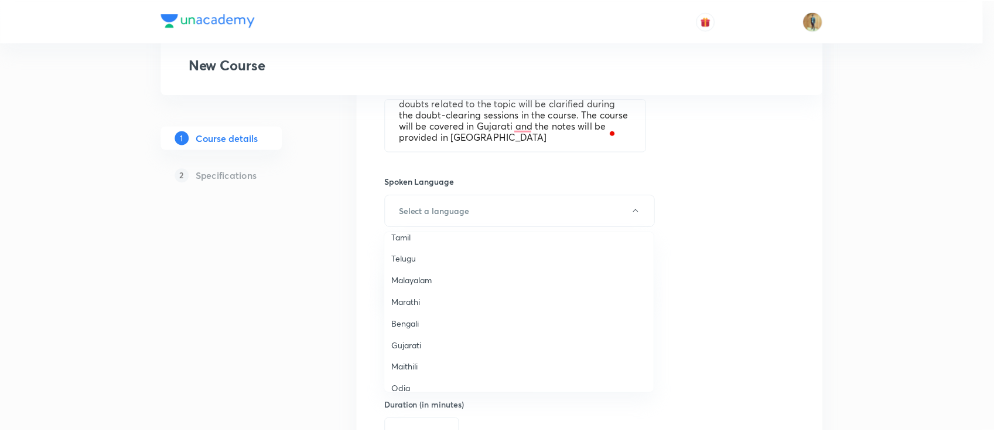
scroll to position [156, 0]
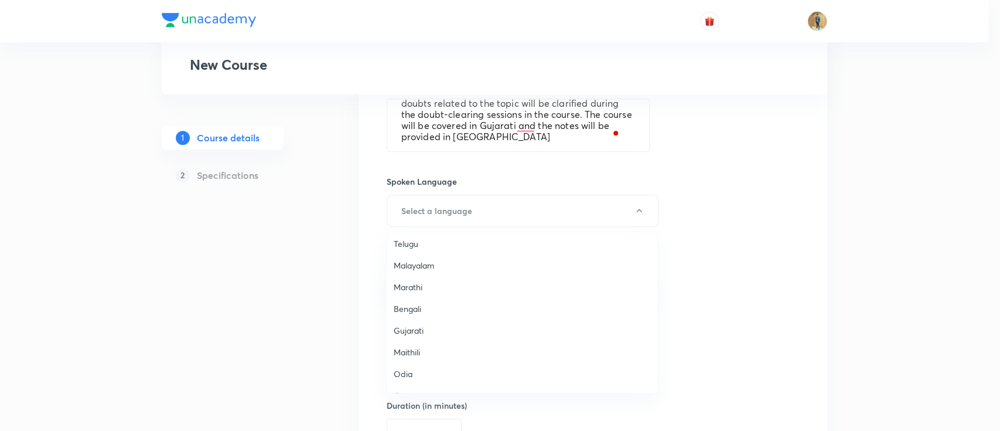
click at [415, 335] on span "Gujarati" at bounding box center [522, 330] width 257 height 12
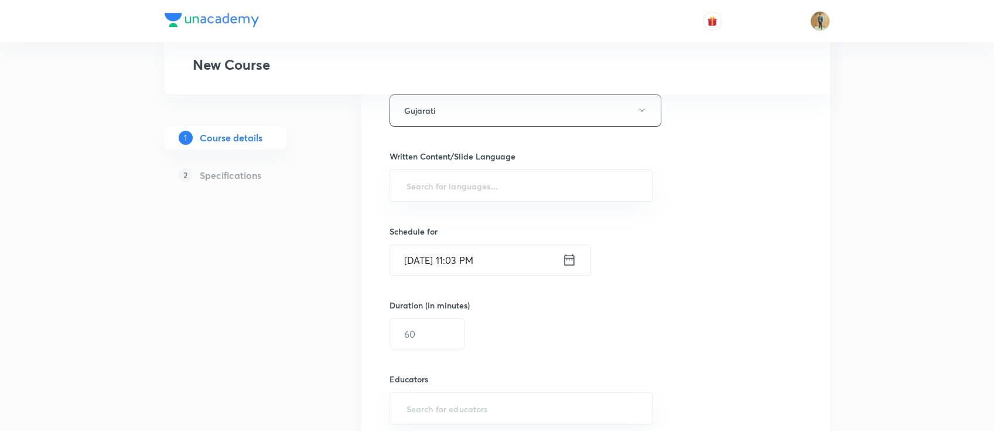
scroll to position [625, 0]
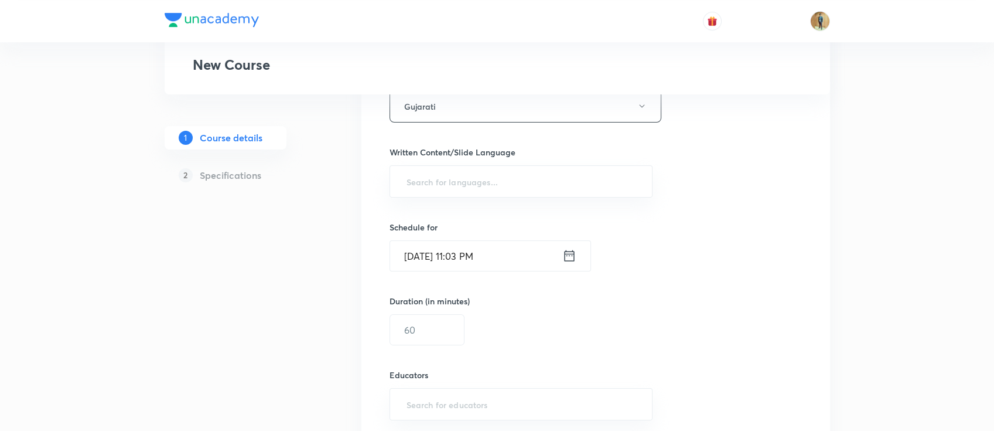
click at [465, 198] on div "Select a goal NEET UG ​ Class type Live Recorded Course type Online only Online…" at bounding box center [596, 66] width 413 height 977
click at [464, 190] on input "text" at bounding box center [521, 182] width 234 height 22
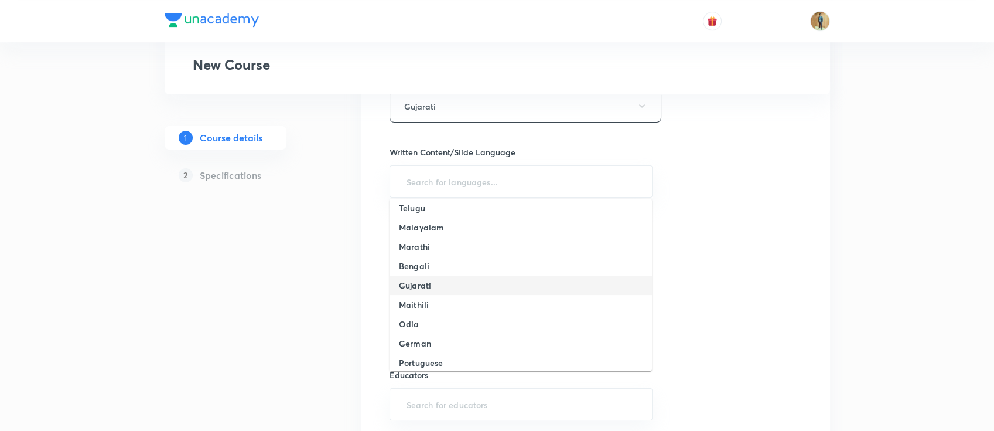
scroll to position [156, 0]
click at [439, 269] on li "Gujarati" at bounding box center [521, 269] width 263 height 19
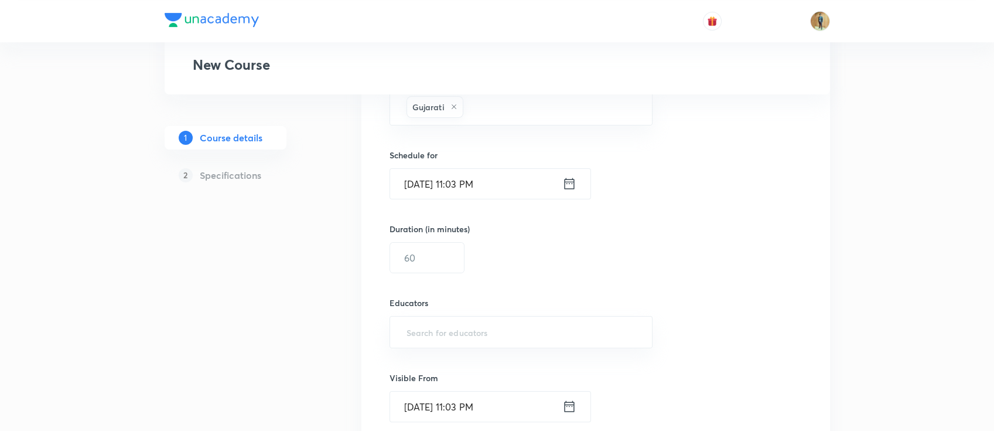
scroll to position [781, 0]
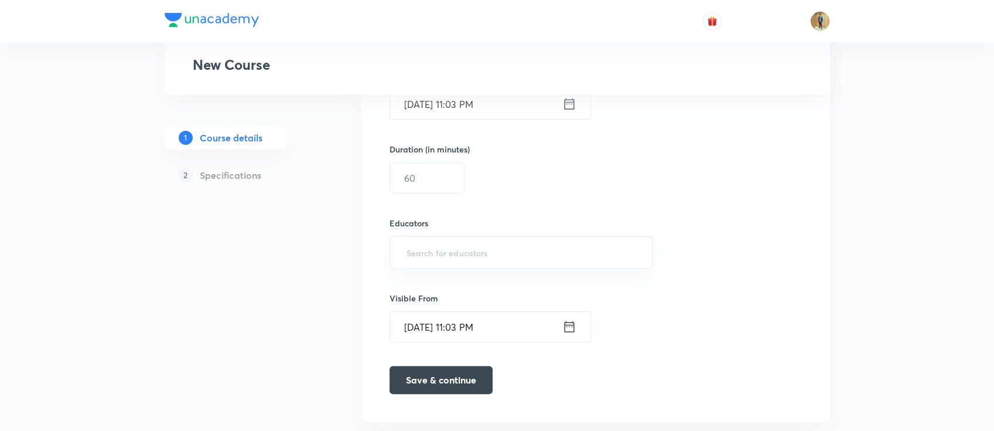
click at [529, 110] on input "Aug 31, 2025, 11:03 PM" at bounding box center [476, 104] width 172 height 30
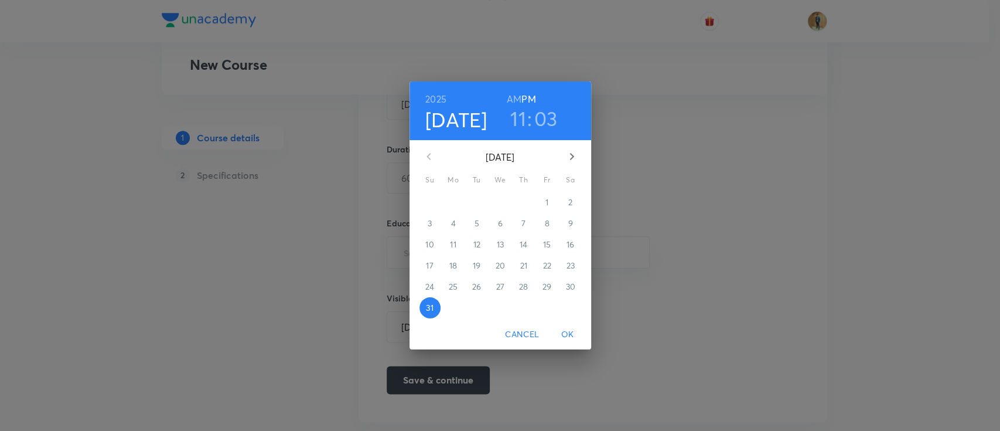
click at [574, 162] on icon "button" at bounding box center [572, 156] width 14 height 14
click at [456, 204] on span "1" at bounding box center [453, 202] width 21 height 12
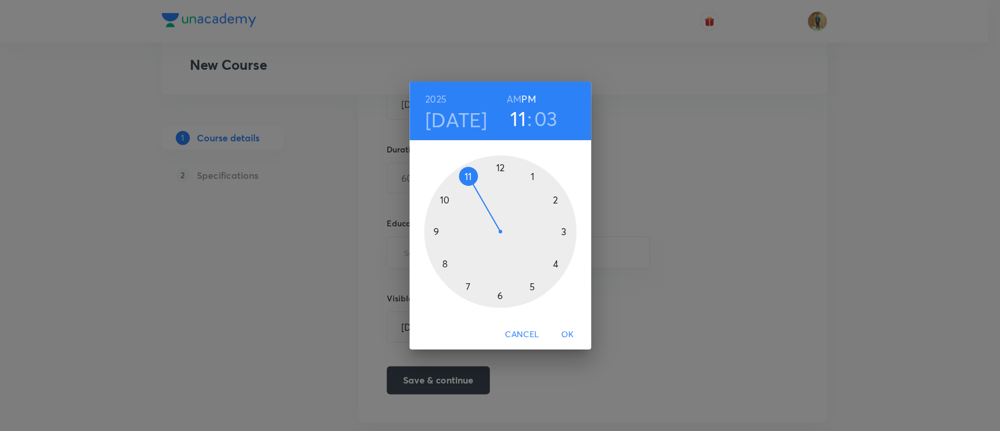
click at [516, 103] on h6 "AM" at bounding box center [514, 99] width 15 height 16
drag, startPoint x: 469, startPoint y: 174, endPoint x: 443, endPoint y: 229, distance: 60.8
click at [443, 229] on div at bounding box center [500, 231] width 152 height 152
click at [499, 165] on div at bounding box center [500, 231] width 152 height 152
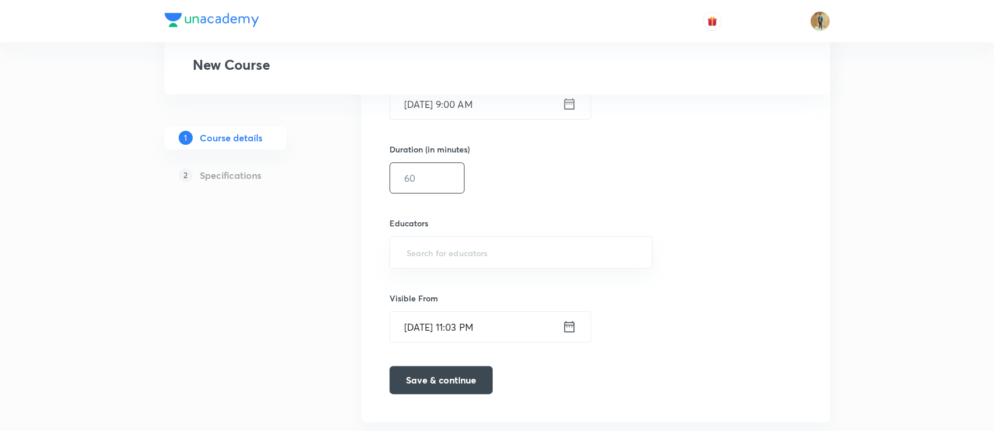
click at [428, 179] on input "text" at bounding box center [427, 178] width 74 height 30
type input "55"
click at [430, 255] on input "text" at bounding box center [521, 252] width 234 height 22
paste input "cskgzhfzfjoo"
type input "cskgzhfzfjoo"
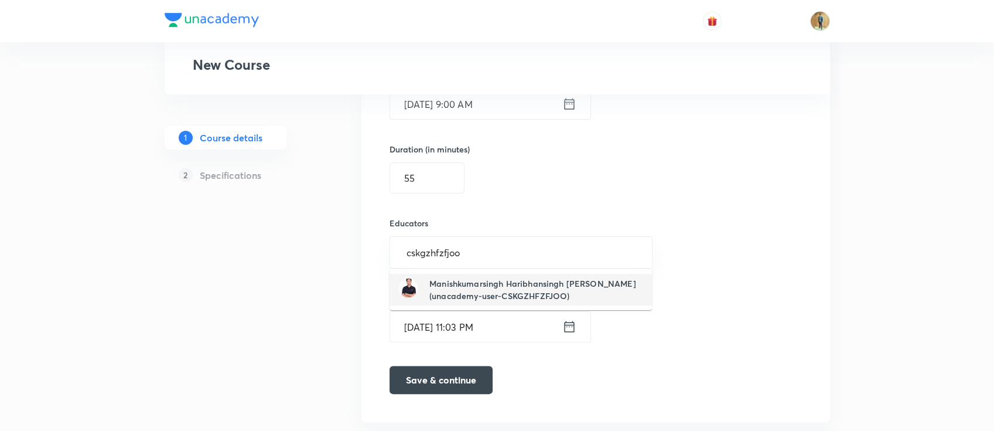
click at [456, 305] on li "Manishkumarsingh Haribhansingh Shakya(unacademy-user-CSKGZHFZFJOO)" at bounding box center [521, 290] width 263 height 32
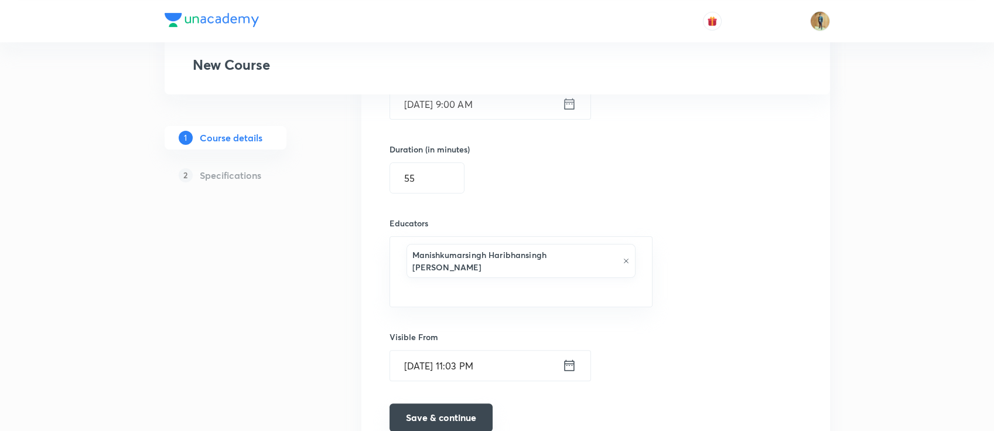
click at [453, 403] on button "Save & continue" at bounding box center [441, 417] width 103 height 28
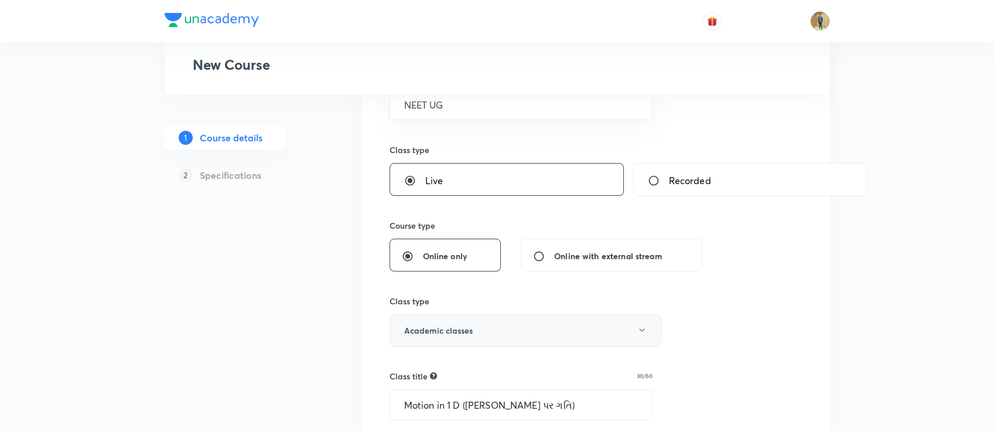
scroll to position [171, 0]
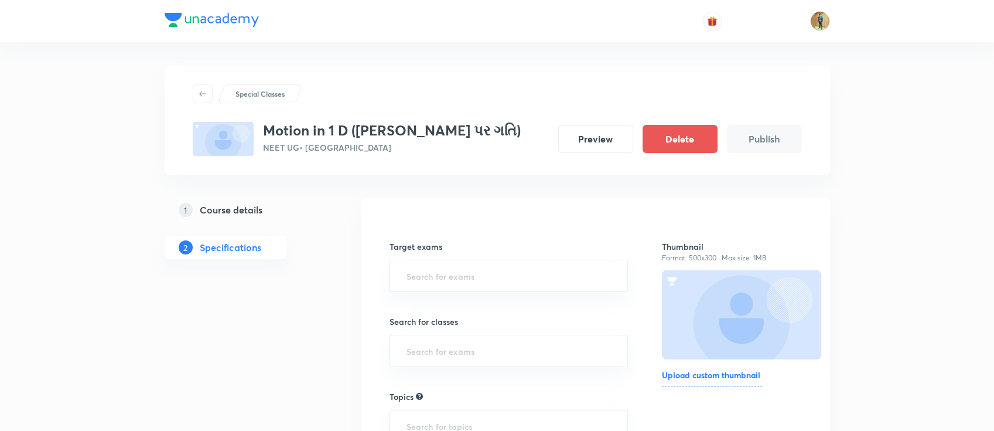
scroll to position [104, 0]
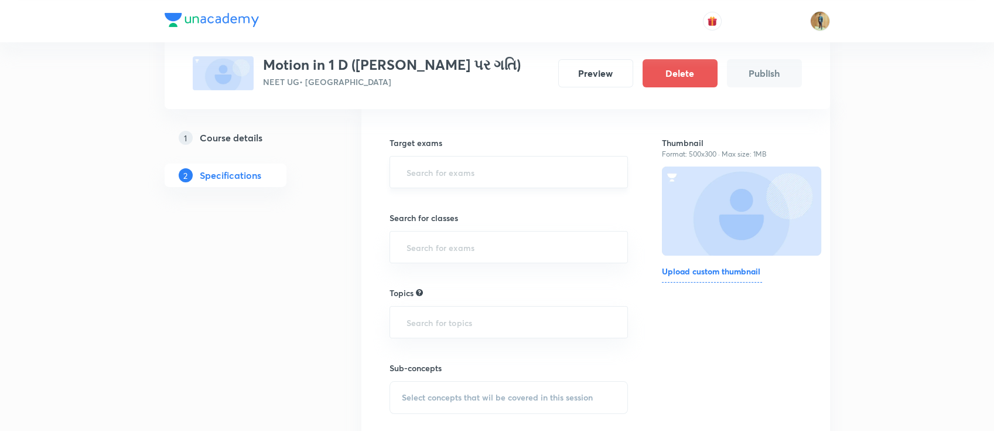
click at [478, 172] on input "text" at bounding box center [509, 172] width 210 height 22
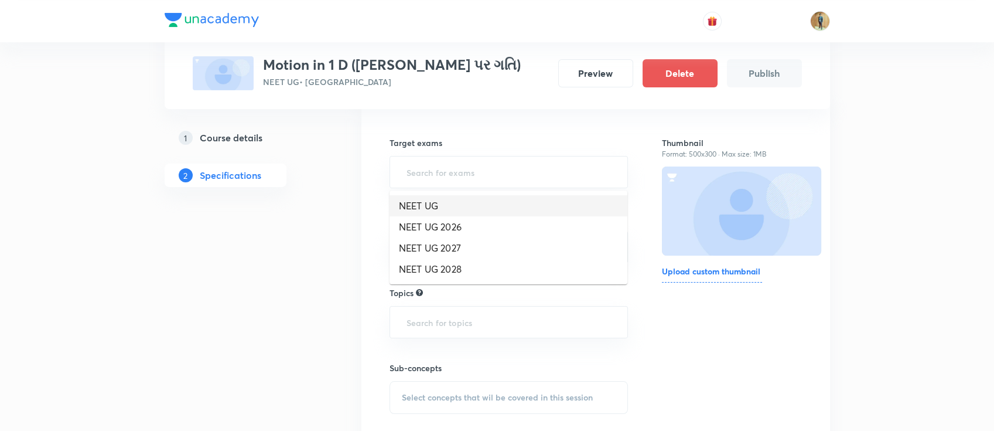
click at [473, 200] on li "NEET UG" at bounding box center [509, 205] width 238 height 21
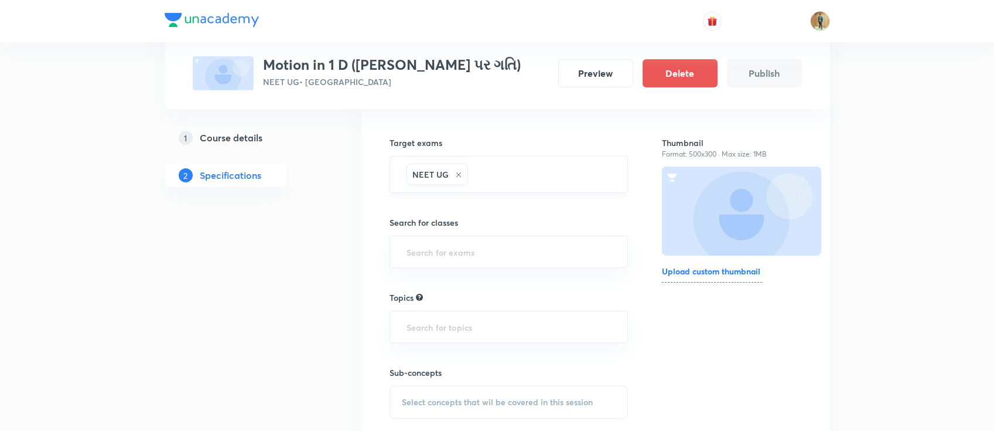
click at [502, 183] on input "text" at bounding box center [542, 174] width 143 height 22
click at [488, 227] on li "NEET UG 2027" at bounding box center [509, 230] width 238 height 21
click at [487, 257] on input "text" at bounding box center [509, 252] width 210 height 22
click at [469, 275] on li "Class 11" at bounding box center [509, 284] width 238 height 21
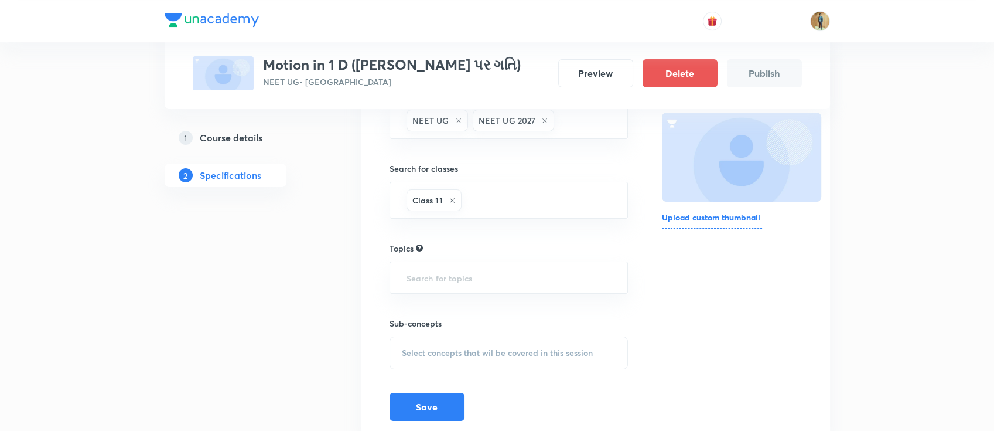
scroll to position [203, 0]
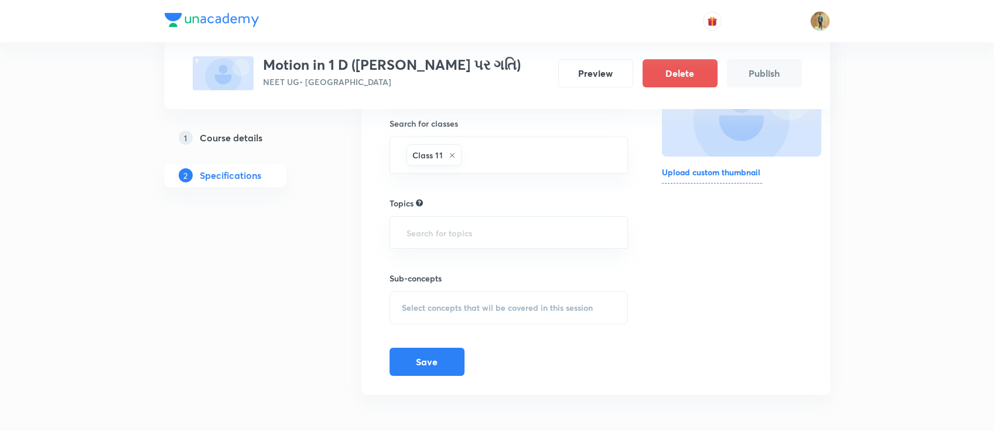
click at [703, 172] on h6 "Upload custom thumbnail" at bounding box center [712, 175] width 100 height 18
click at [0, 0] on input "Upload custom thumbnail" at bounding box center [0, 0] width 0 height 0
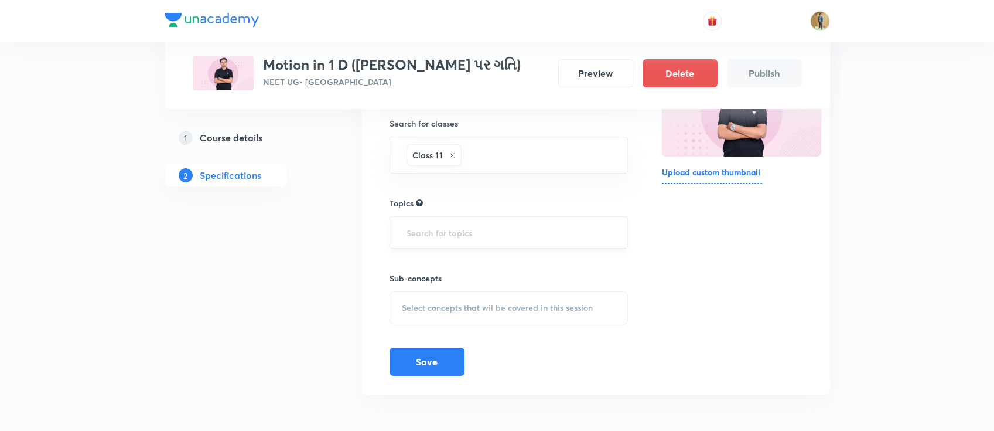
click at [462, 221] on div "​" at bounding box center [509, 232] width 239 height 32
drag, startPoint x: 345, startPoint y: 67, endPoint x: 264, endPoint y: 67, distance: 81.5
click at [264, 67] on h3 "Motion in 1 D (સુરેખપથ પર ગતિ)" at bounding box center [392, 64] width 258 height 17
copy h3 "Motion in 1 D"
click at [439, 236] on input "text" at bounding box center [509, 233] width 210 height 22
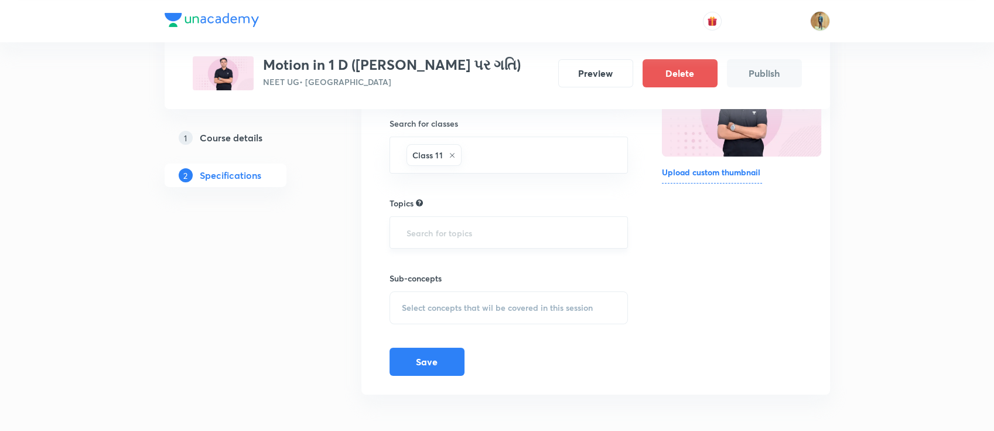
paste input "Motion in 1 D"
type input "PHYSICS"
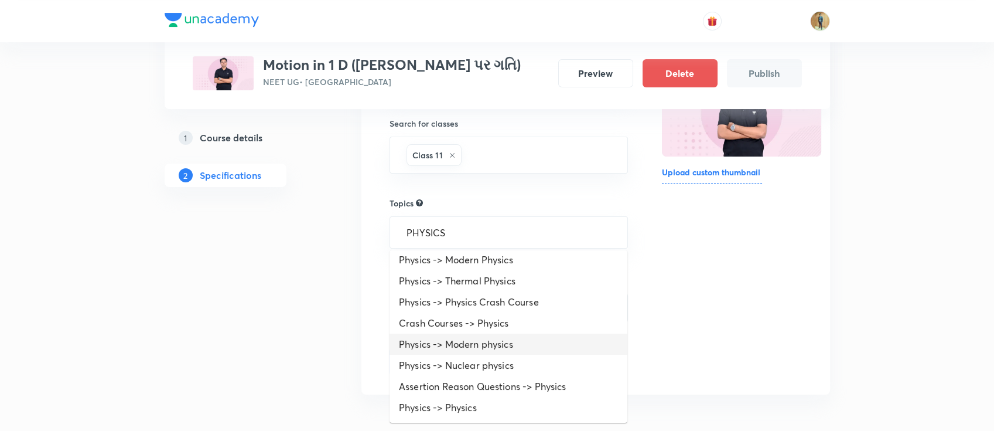
scroll to position [5, 0]
click at [487, 345] on li "Physics -> Modern physics" at bounding box center [509, 344] width 238 height 21
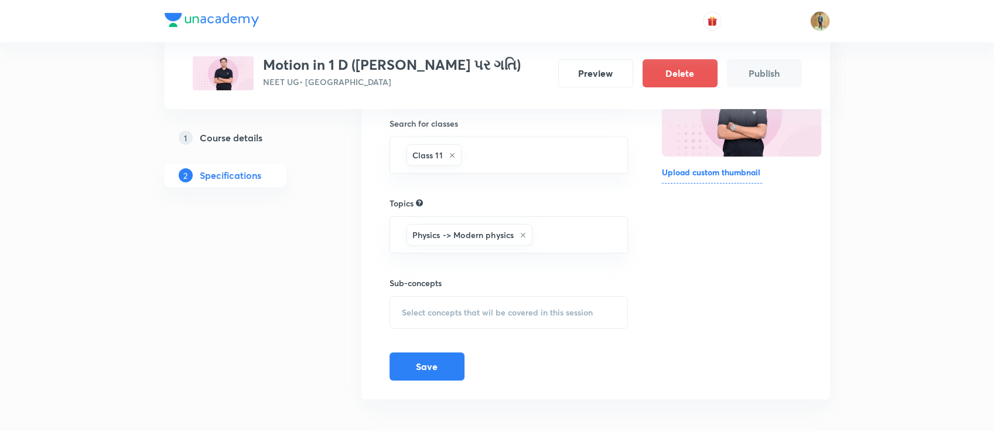
click at [478, 297] on div "Sub-concepts Select concepts that wil be covered in this session" at bounding box center [509, 303] width 239 height 52
click at [473, 309] on span "Select concepts that wil be covered in this session" at bounding box center [497, 312] width 191 height 9
type input "Motion in 1 D"
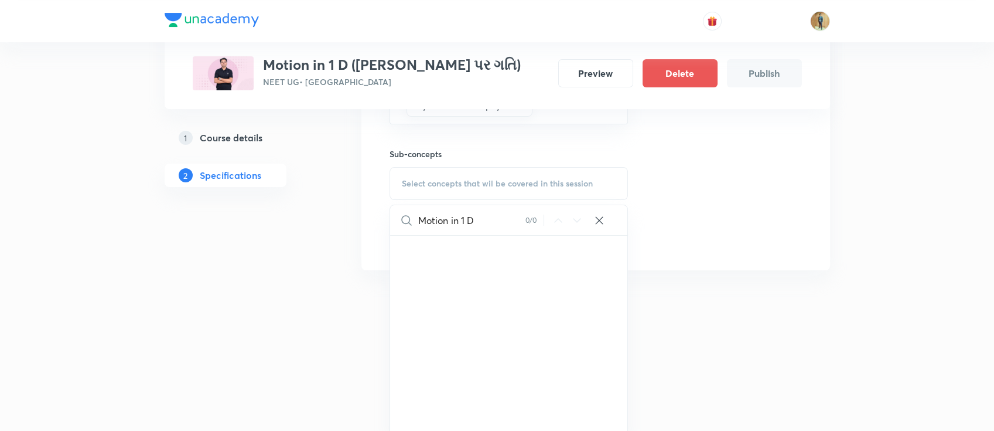
scroll to position [339, 0]
type input "M"
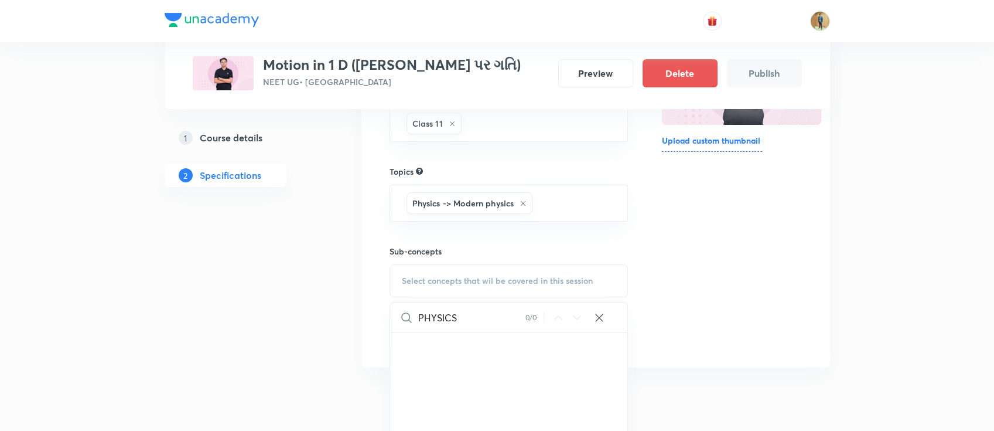
type input "PHYSICS"
click at [592, 317] on div "0 / 0" at bounding box center [566, 317] width 80 height 0
click at [570, 196] on input "text" at bounding box center [574, 203] width 79 height 22
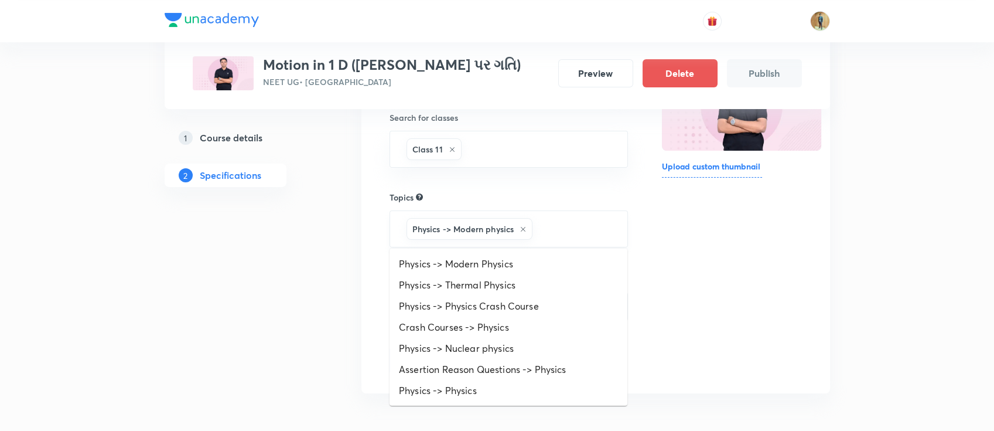
scroll to position [207, 0]
click at [524, 328] on li "Crash Courses -> Physics" at bounding box center [509, 328] width 238 height 21
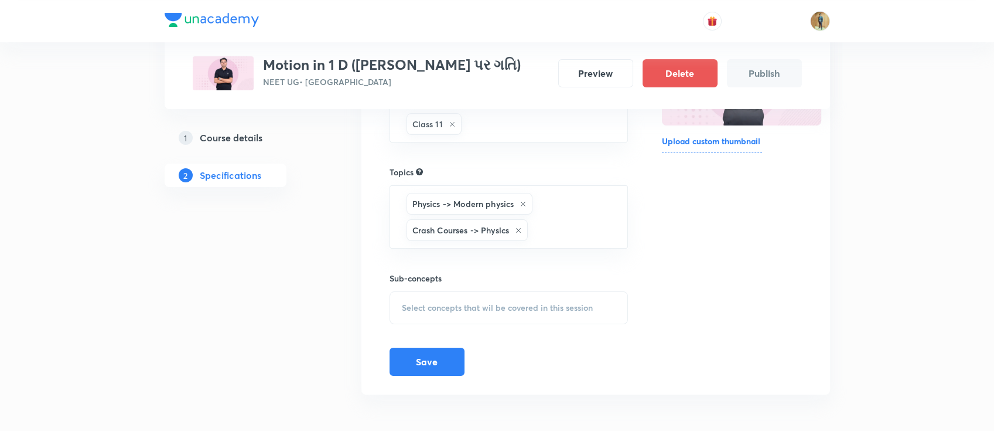
click at [459, 310] on span "Select concepts that wil be covered in this session" at bounding box center [497, 307] width 191 height 9
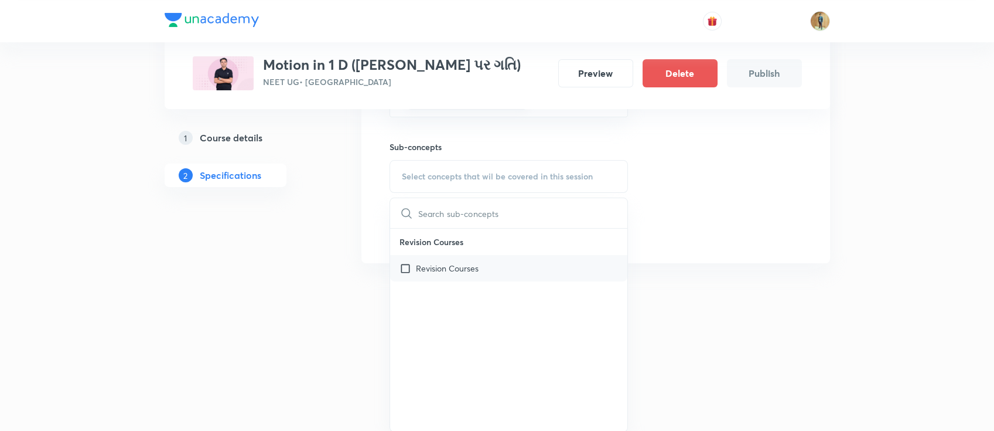
click at [452, 270] on p "Revision Courses" at bounding box center [447, 268] width 63 height 12
checkbox input "true"
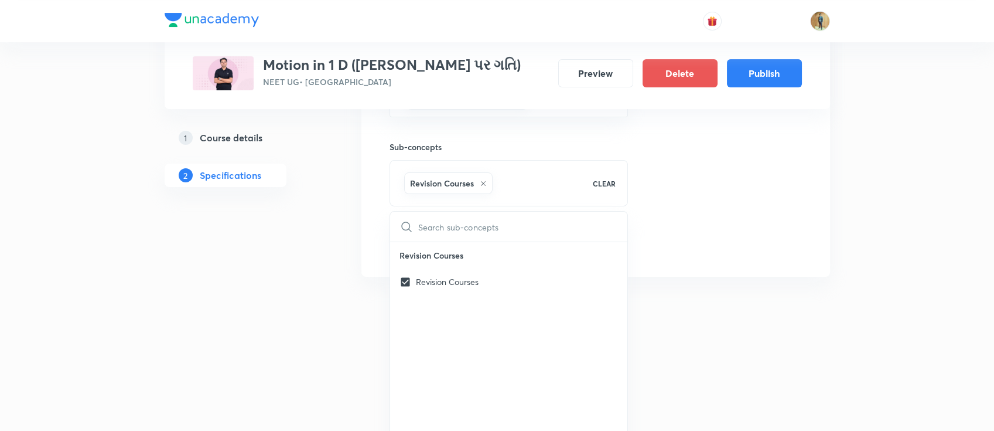
click at [694, 217] on div "Thumbnail Format: 500x300 · Max size: 1MB Upload custom thumbnail" at bounding box center [731, 55] width 139 height 406
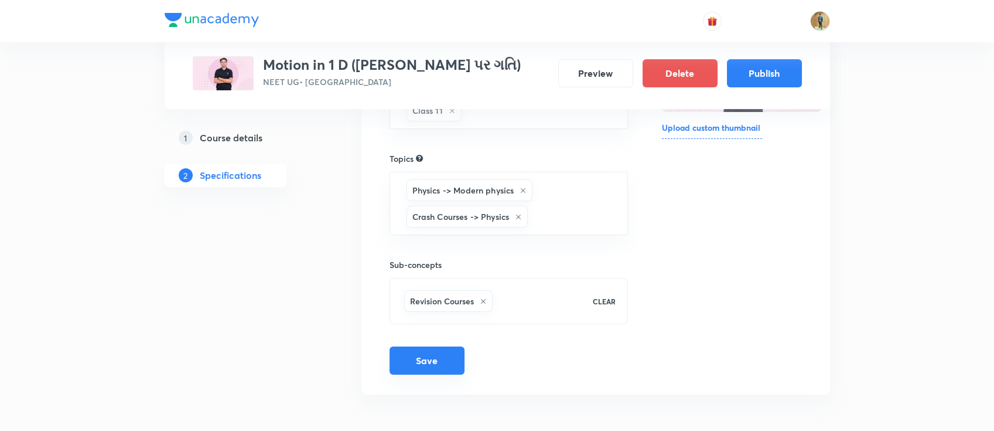
click at [438, 350] on button "Save" at bounding box center [427, 360] width 75 height 28
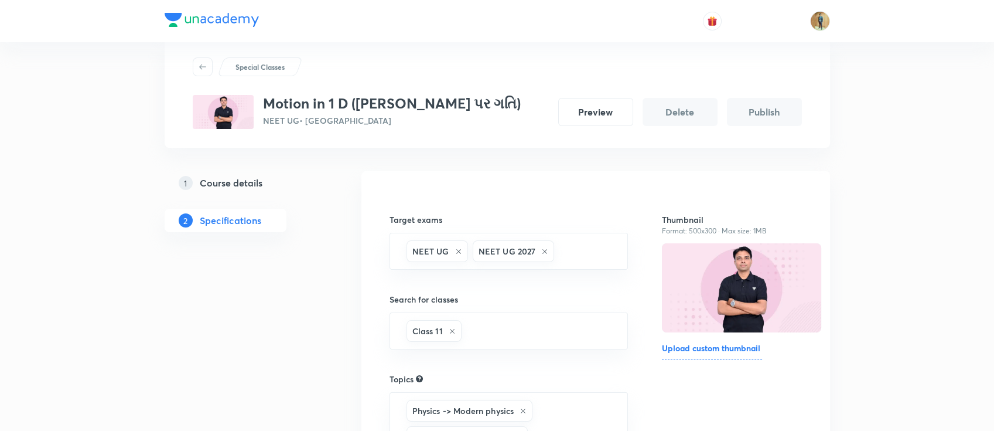
scroll to position [0, 0]
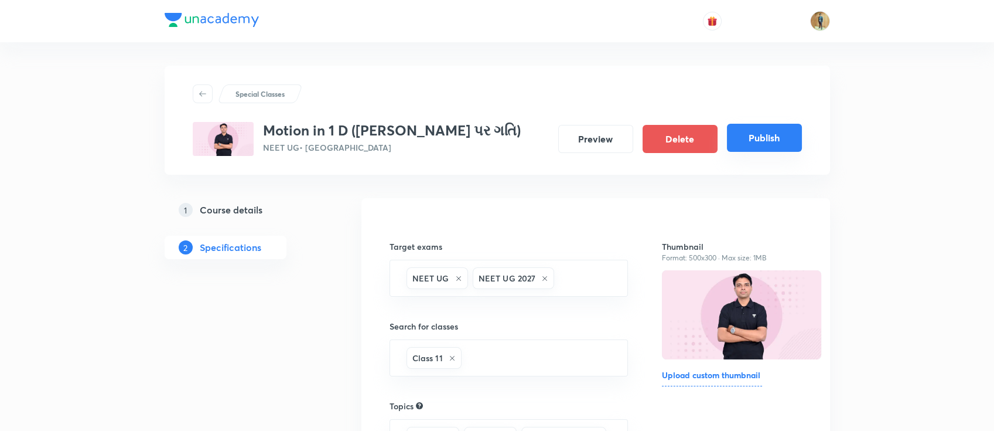
click at [761, 142] on button "Publish" at bounding box center [764, 138] width 75 height 28
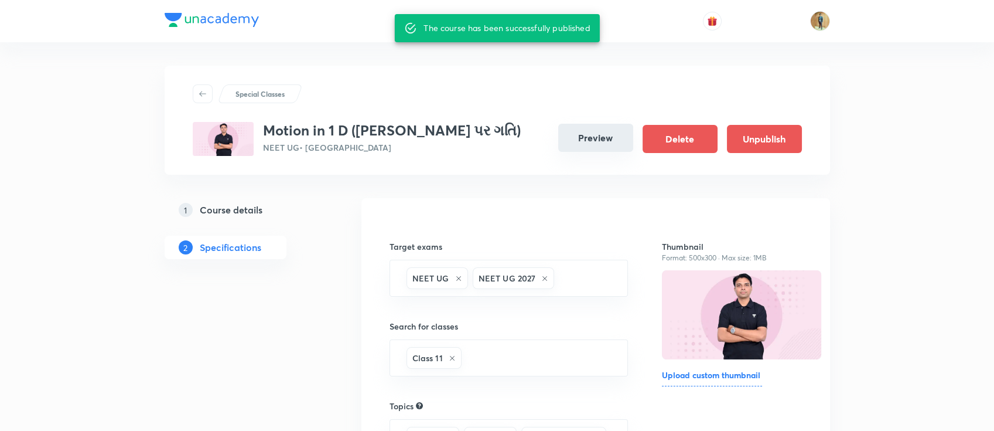
click at [596, 145] on button "Preview" at bounding box center [595, 138] width 75 height 28
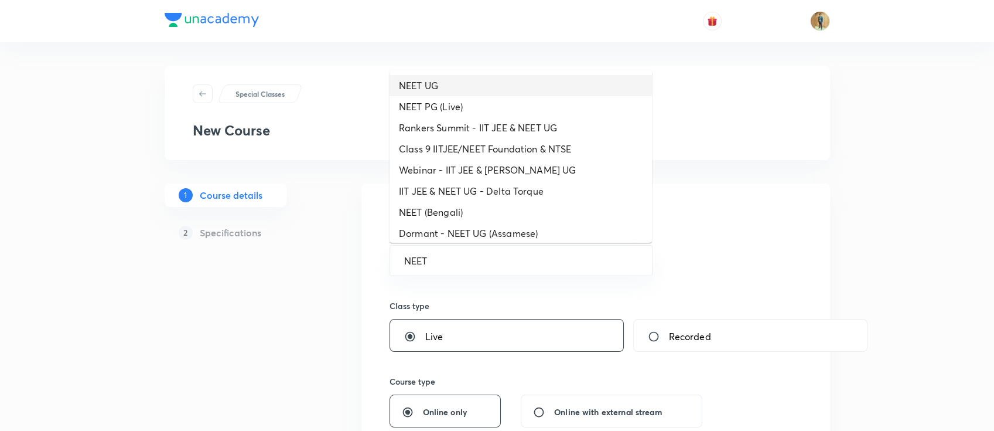
click at [452, 91] on li "NEET UG" at bounding box center [521, 85] width 263 height 21
type input "NEET UG"
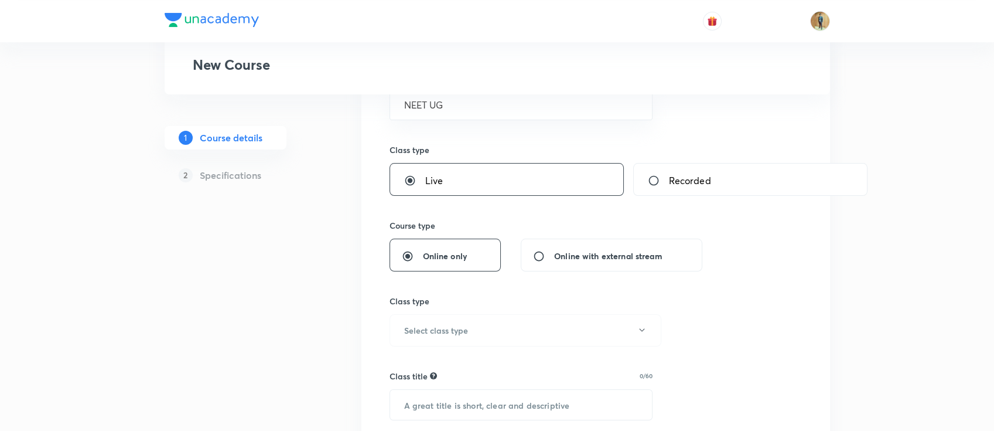
scroll to position [260, 0]
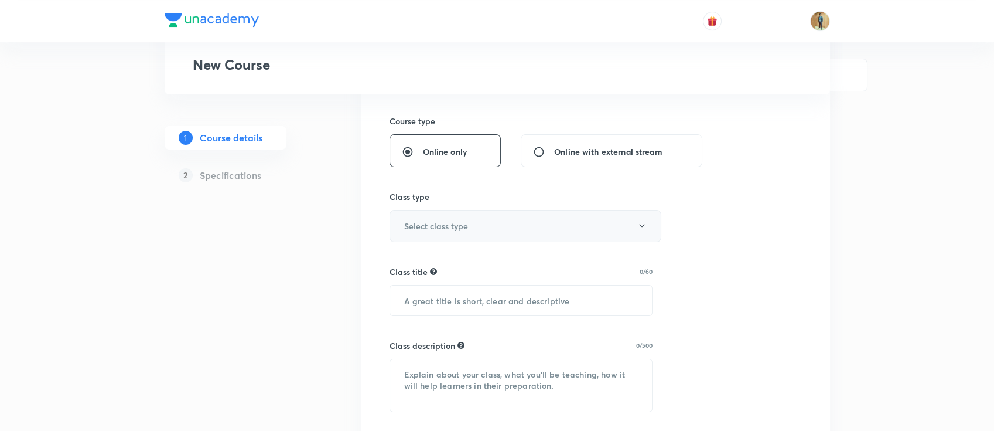
click at [465, 230] on h6 "Select class type" at bounding box center [436, 226] width 64 height 12
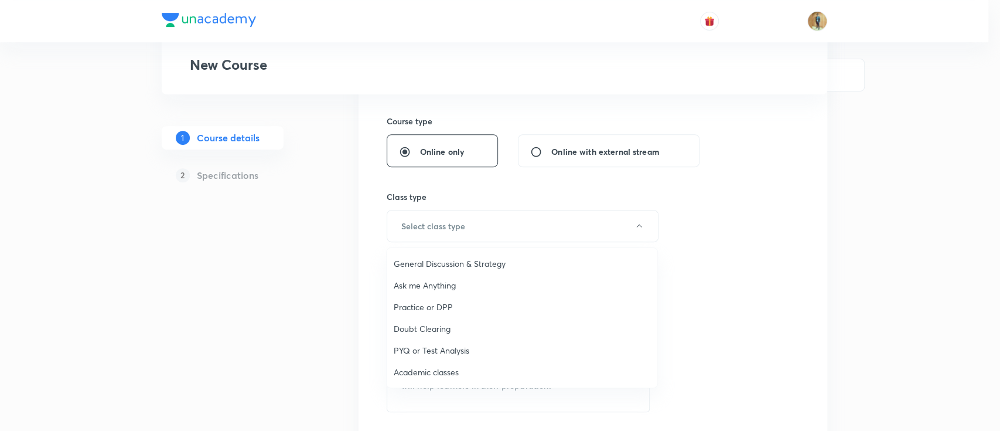
click at [436, 373] on span "Academic classes" at bounding box center [522, 372] width 257 height 12
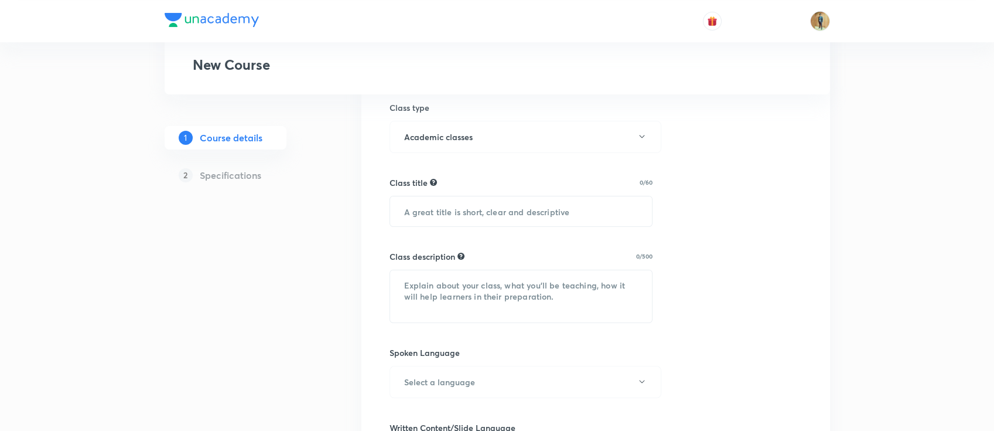
scroll to position [417, 0]
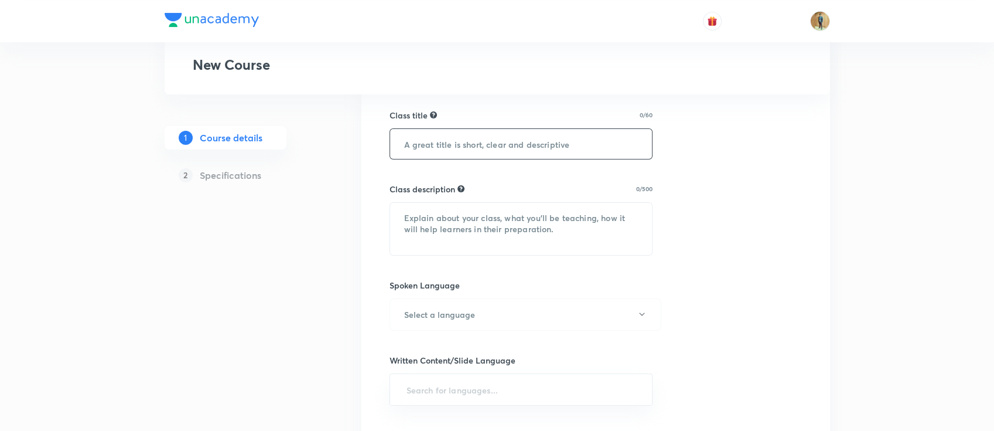
click at [472, 152] on input "text" at bounding box center [521, 144] width 263 height 30
paste input "unacademy-user-805KSB40LMY3"
type input "unacademy-user-805KSB40LMY3"
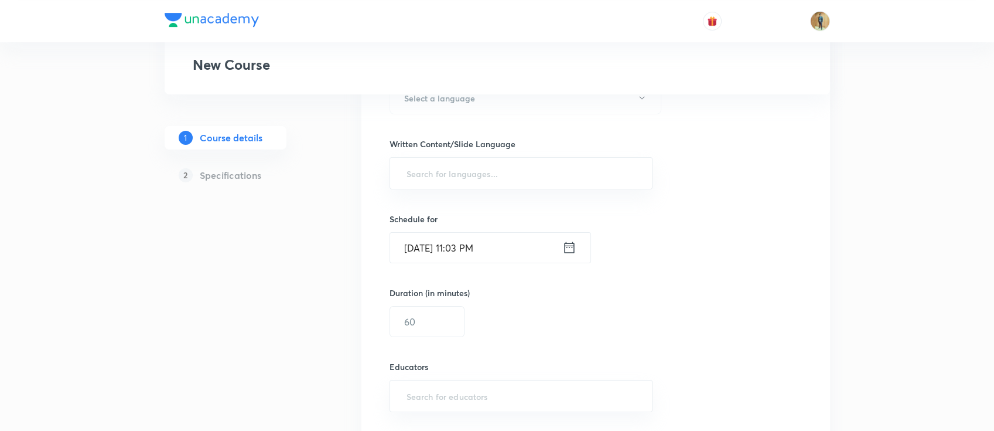
scroll to position [677, 0]
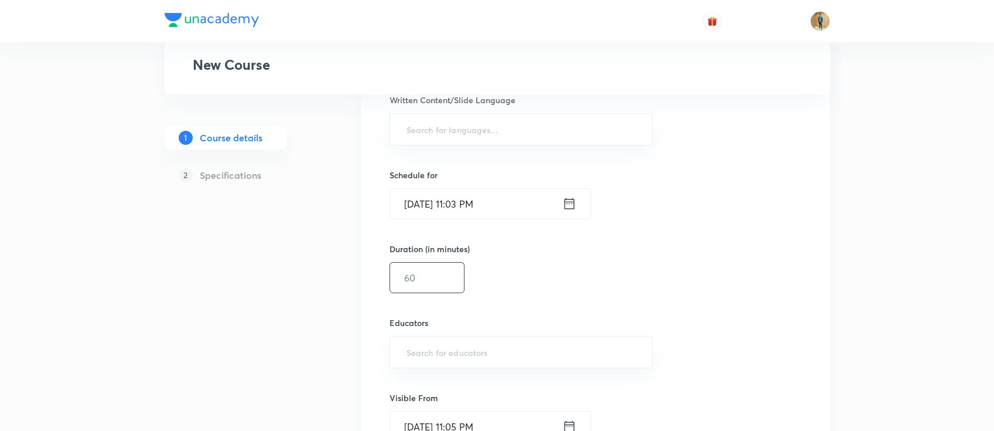
click at [435, 270] on input "text" at bounding box center [427, 278] width 74 height 30
type input "30"
click at [510, 197] on input "[DATE] 11:03 PM" at bounding box center [476, 204] width 172 height 30
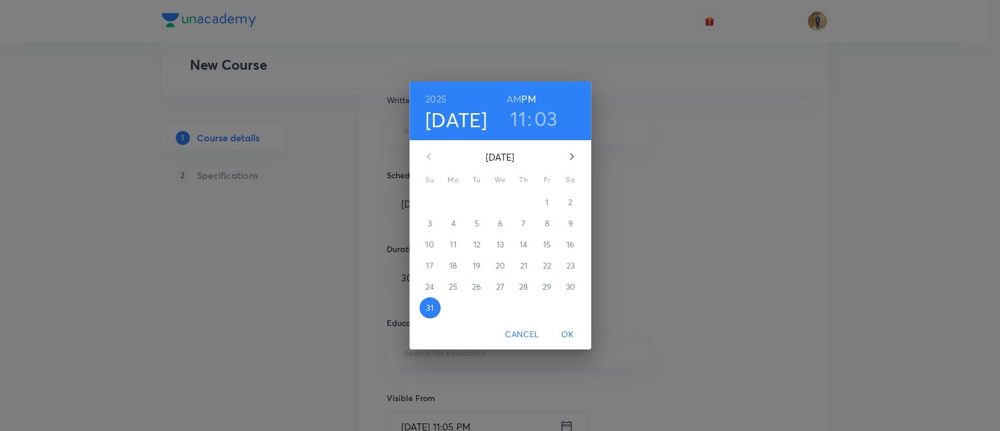
click at [516, 94] on h6 "AM" at bounding box center [514, 99] width 15 height 16
click at [570, 151] on icon "button" at bounding box center [572, 156] width 14 height 14
click at [453, 197] on span "1" at bounding box center [453, 202] width 21 height 12
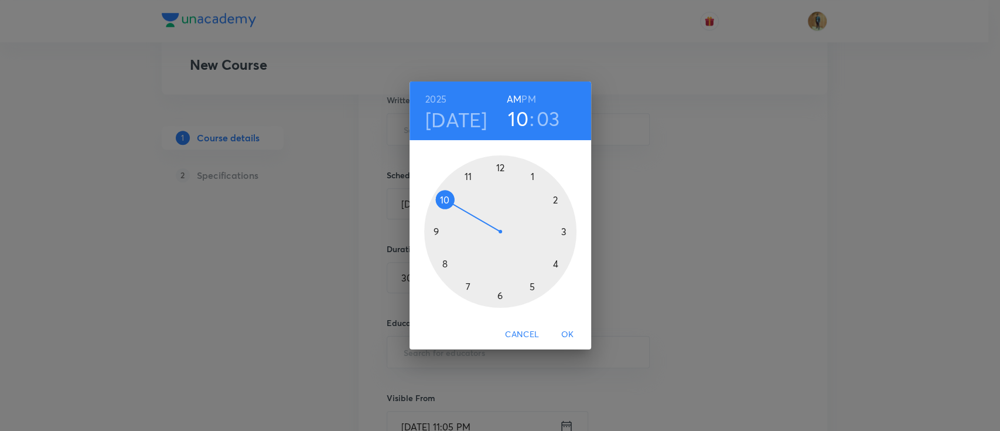
drag, startPoint x: 467, startPoint y: 178, endPoint x: 452, endPoint y: 211, distance: 35.9
click at [452, 211] on div at bounding box center [500, 231] width 152 height 152
drag, startPoint x: 520, startPoint y: 172, endPoint x: 532, endPoint y: 177, distance: 12.6
click at [532, 177] on div at bounding box center [500, 231] width 152 height 152
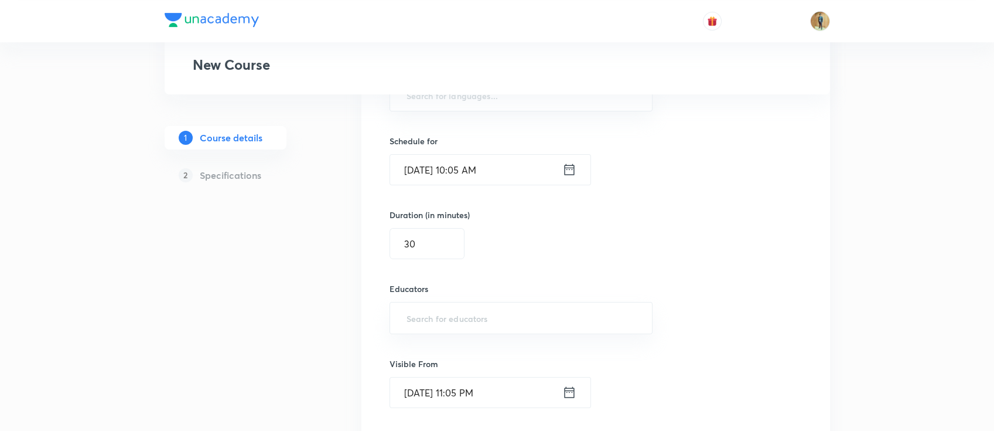
scroll to position [729, 0]
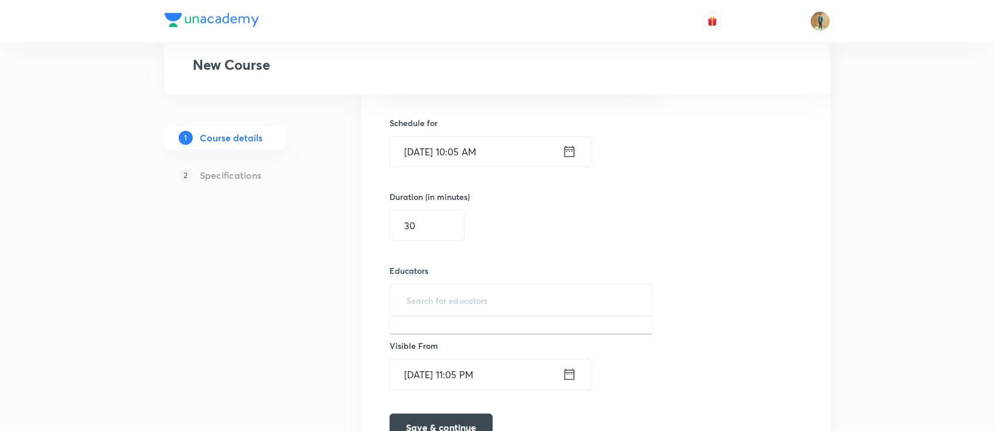
click at [461, 301] on input "text" at bounding box center [521, 300] width 234 height 22
paste input "unacademy-user-805KSB40LMY3"
type input "unacademy-user-805KSB40LMY3"
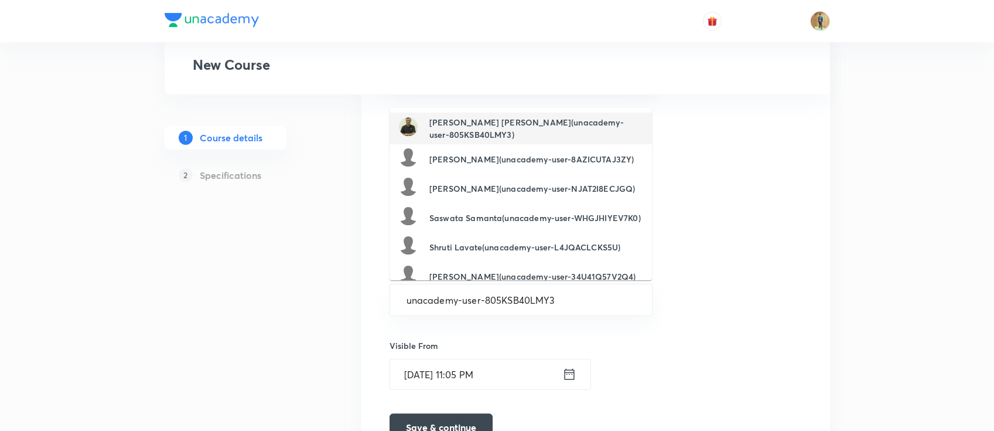
click at [473, 129] on h6 "[PERSON_NAME] [PERSON_NAME](unacademy-user-805KSB40LMY3)" at bounding box center [536, 128] width 213 height 25
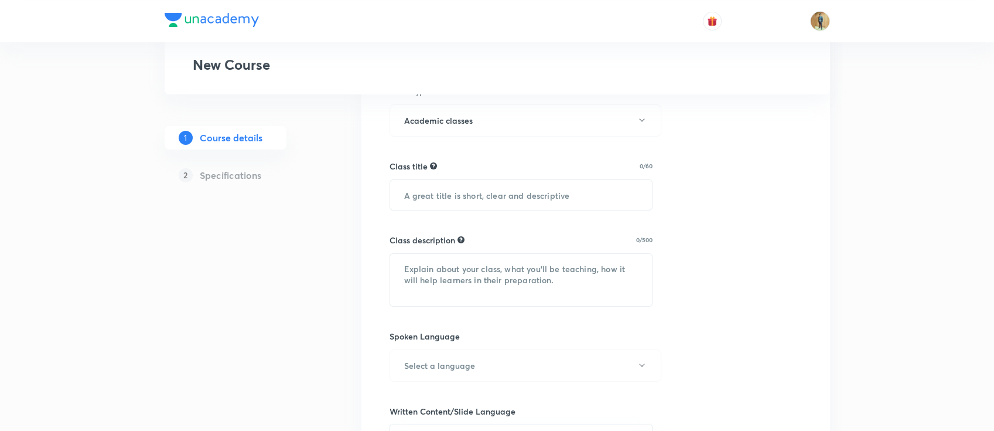
scroll to position [312, 0]
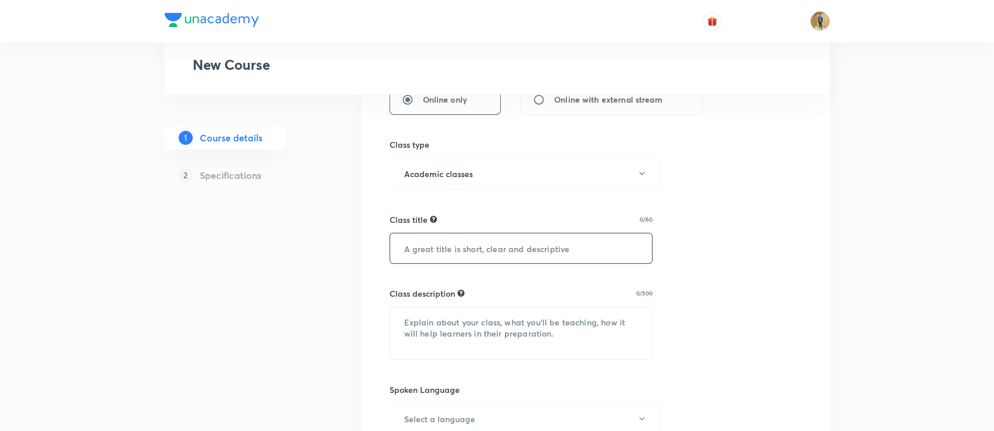
click at [501, 253] on input "text" at bounding box center [521, 248] width 263 height 30
click at [538, 307] on textarea at bounding box center [521, 333] width 263 height 52
paste textarea "In this course, BS SIR will provide in-depth knowledge of Chemistry. The course…"
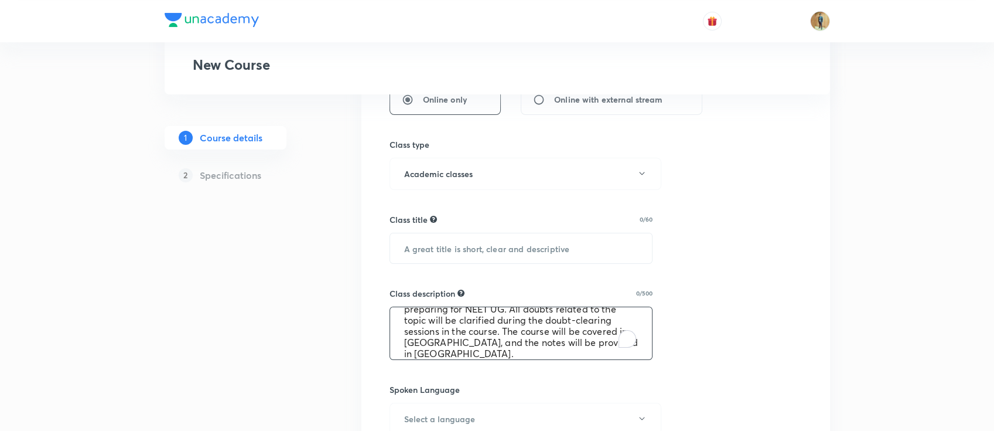
scroll to position [36, 0]
type textarea "In this course, BS SIR will provide in-depth knowledge of Chemistry. The course…"
click at [474, 261] on input "text" at bounding box center [521, 248] width 263 height 30
paste input "Chemical Bonding (રસાયણિક બંધન)"
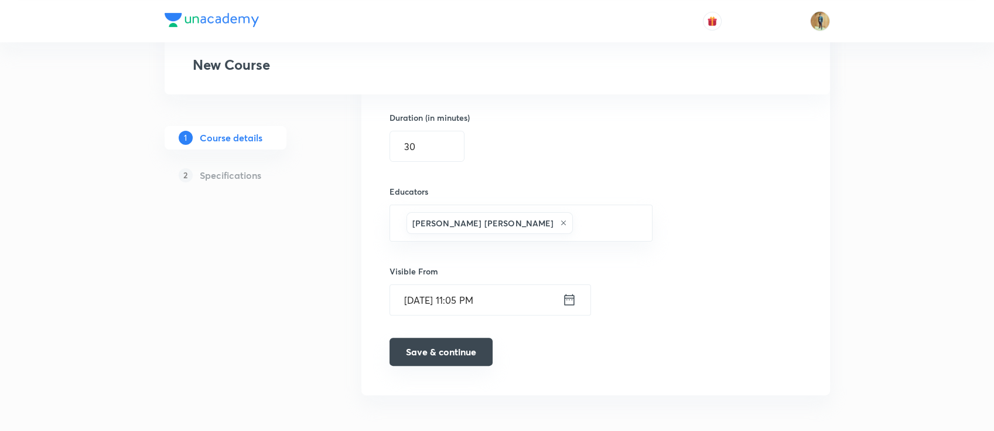
type input "Chemical Bonding (રસાયણિક બંધન)"
click at [441, 355] on button "Save & continue" at bounding box center [441, 352] width 103 height 28
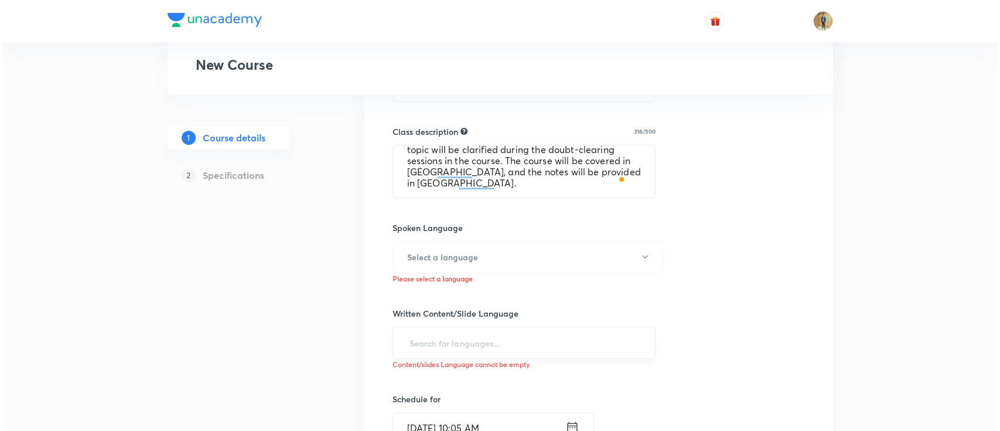
scroll to position [548, 0]
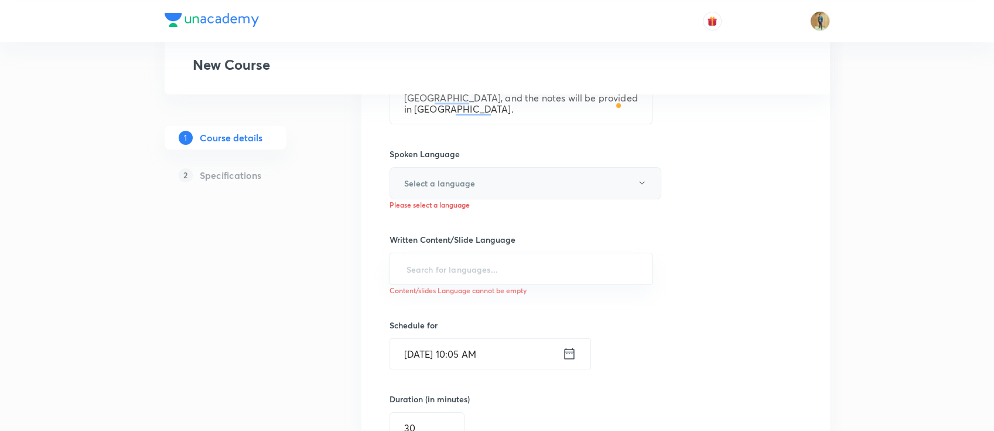
click at [496, 192] on button "Select a language" at bounding box center [526, 183] width 272 height 32
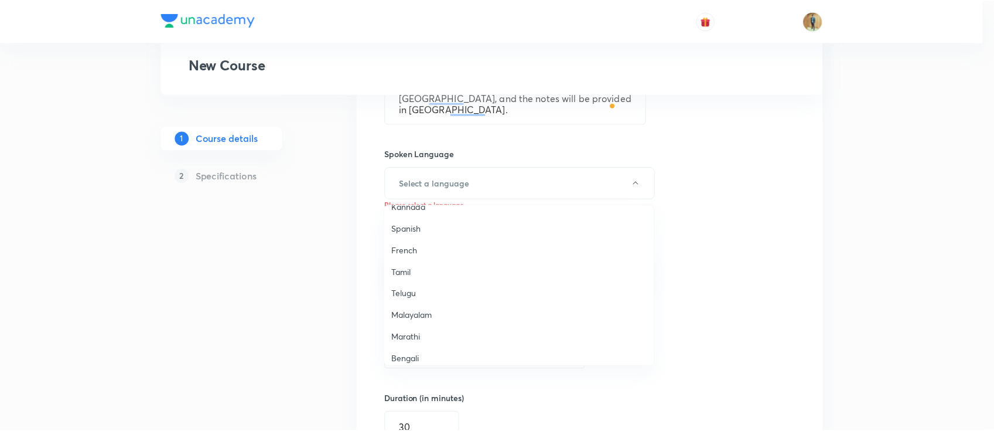
scroll to position [156, 0]
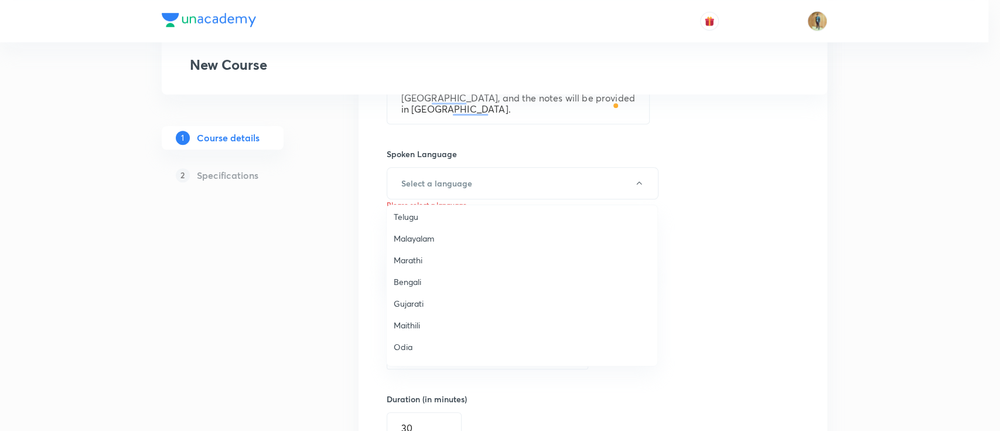
click at [417, 305] on span "Gujarati" at bounding box center [522, 303] width 257 height 12
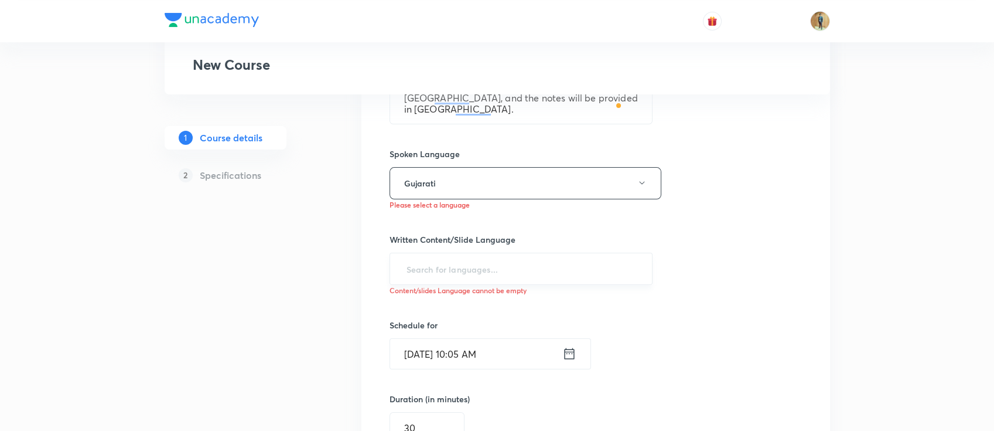
click at [511, 255] on div "​" at bounding box center [522, 269] width 264 height 32
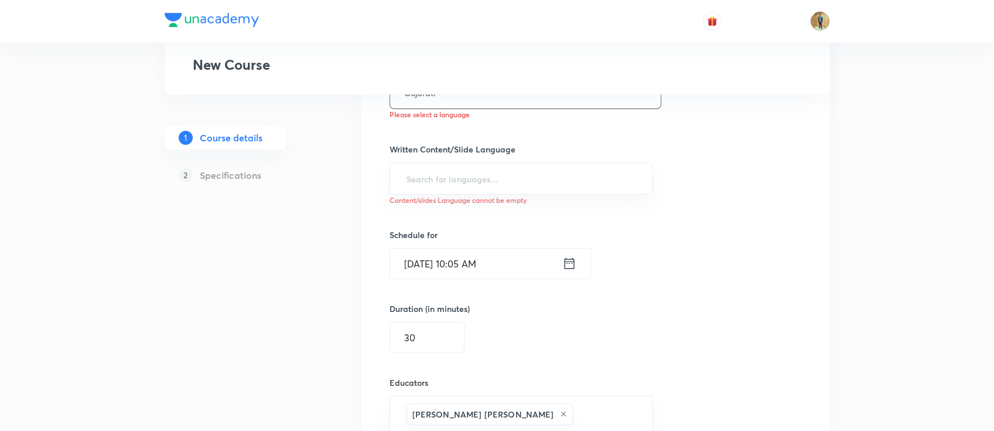
scroll to position [600, 0]
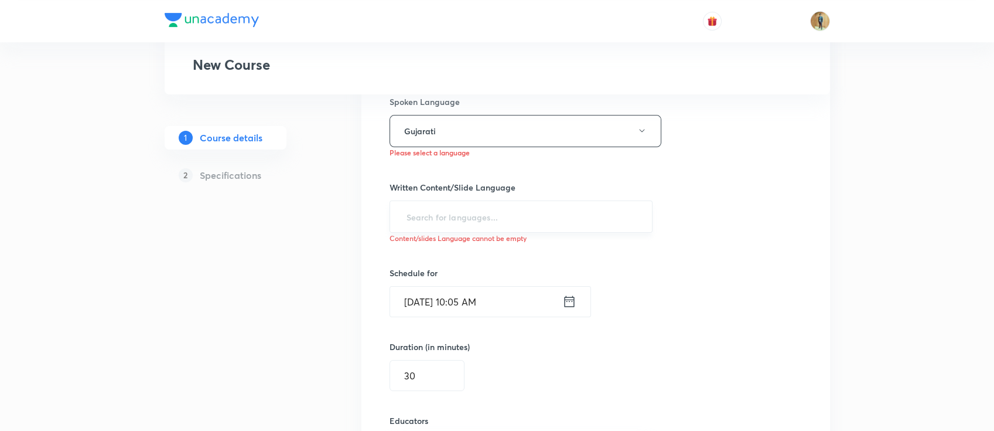
click at [539, 219] on input "text" at bounding box center [521, 217] width 234 height 22
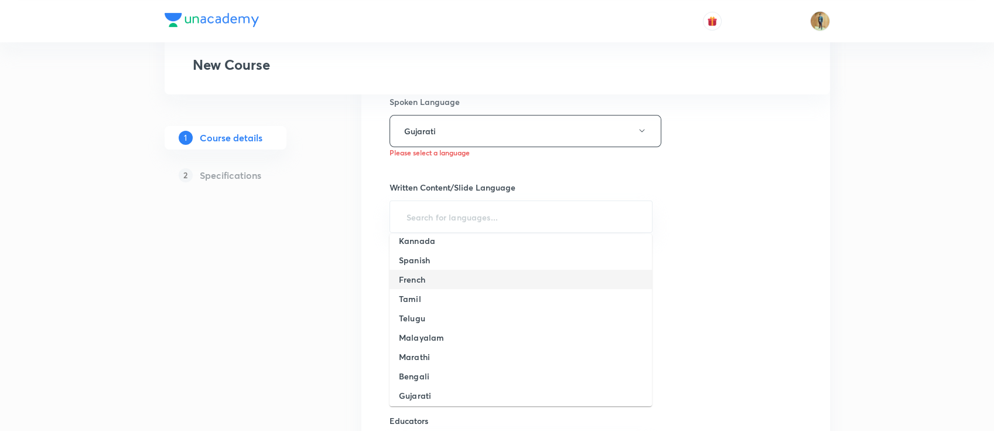
scroll to position [156, 0]
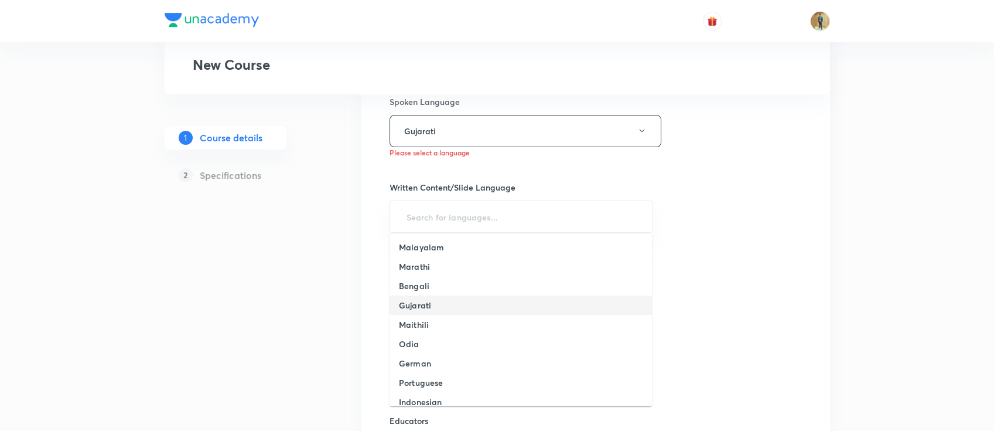
click at [441, 309] on li "Gujarati" at bounding box center [521, 304] width 263 height 19
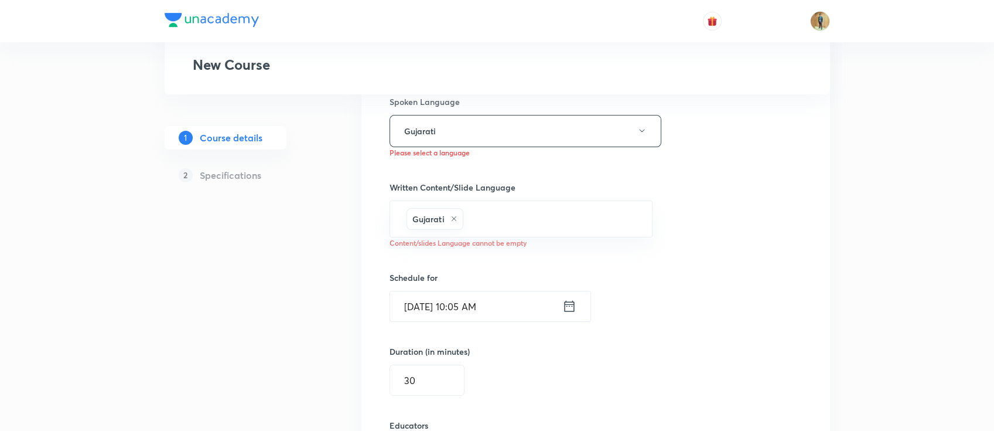
click at [784, 214] on div "Select a goal NEET UG ​ Class type Live Recorded Course type Online only Online…" at bounding box center [596, 106] width 413 height 1008
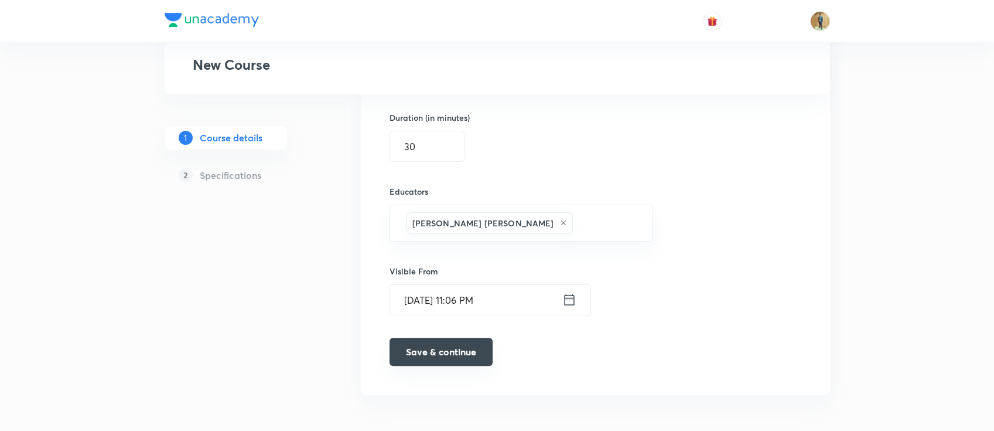
click at [431, 357] on button "Save & continue" at bounding box center [441, 352] width 103 height 28
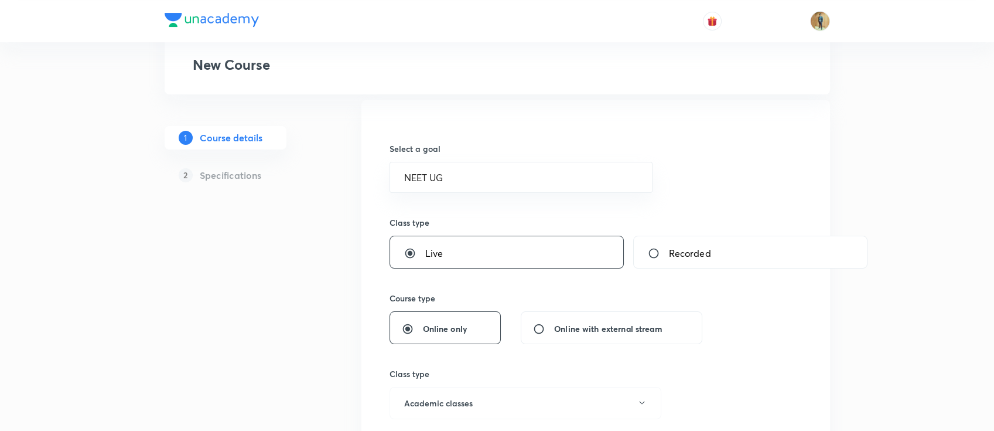
scroll to position [0, 0]
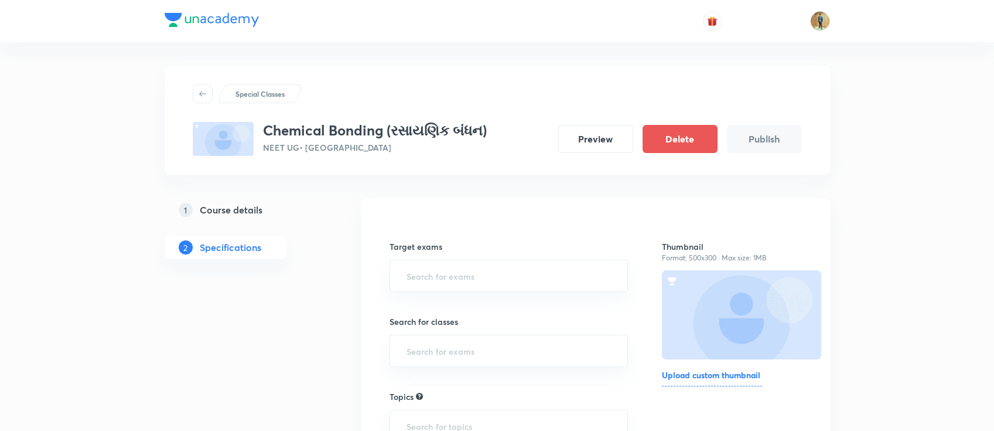
click at [735, 374] on h6 "Upload custom thumbnail" at bounding box center [712, 378] width 100 height 18
click at [0, 0] on input "Upload custom thumbnail" at bounding box center [0, 0] width 0 height 0
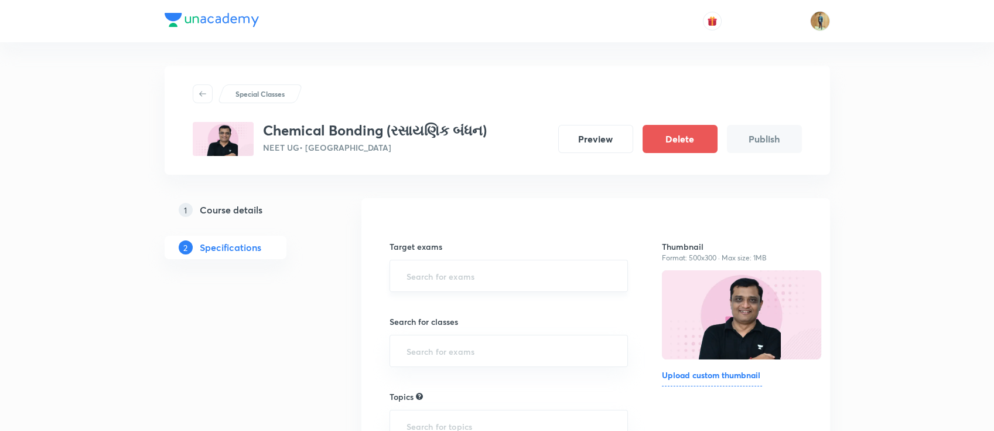
click at [469, 268] on input "text" at bounding box center [509, 276] width 210 height 22
drag, startPoint x: 457, startPoint y: 326, endPoint x: 458, endPoint y: 347, distance: 21.7
click at [458, 347] on ul "NEET UG NEET UG 2026 NEET UG 2027 NEET UG 2028" at bounding box center [509, 341] width 238 height 94
click at [458, 347] on li "NEET UG 2027" at bounding box center [509, 351] width 238 height 21
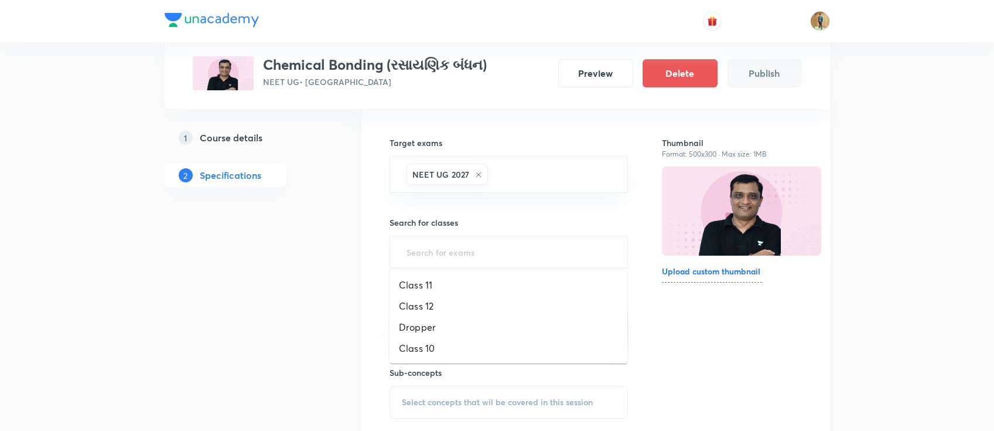
click at [462, 253] on input "text" at bounding box center [509, 252] width 210 height 22
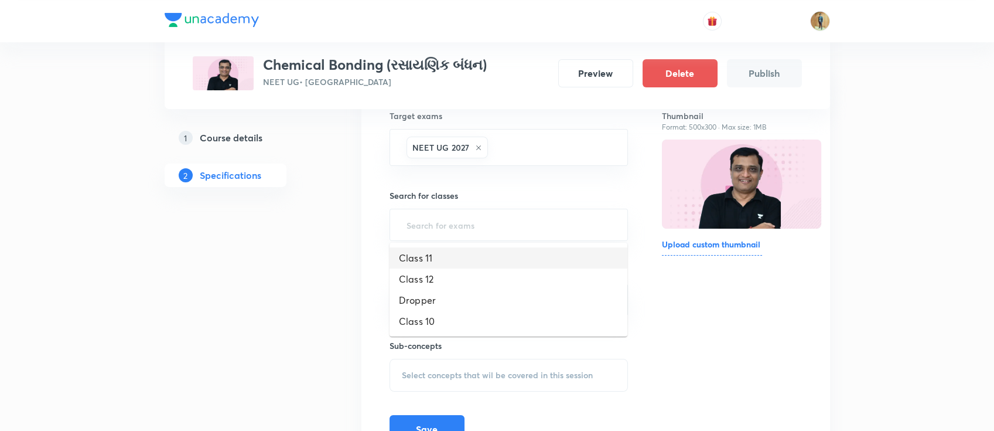
scroll to position [156, 0]
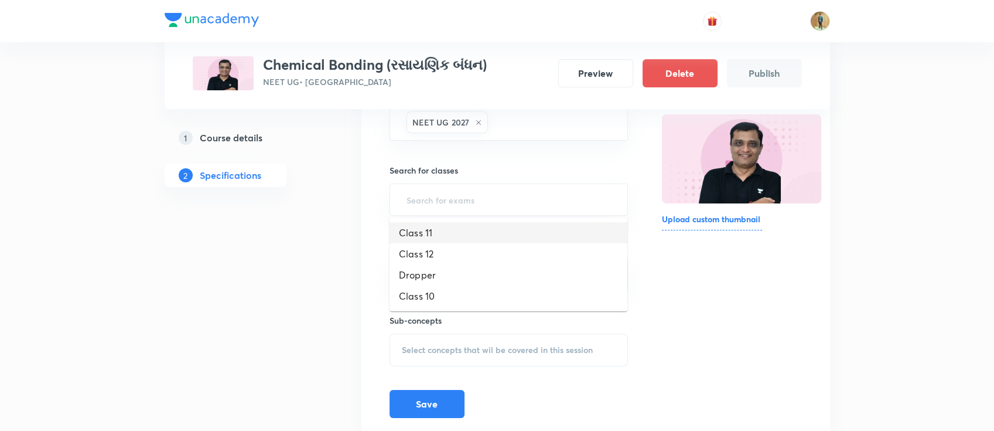
click at [454, 237] on li "Class 11" at bounding box center [509, 232] width 238 height 21
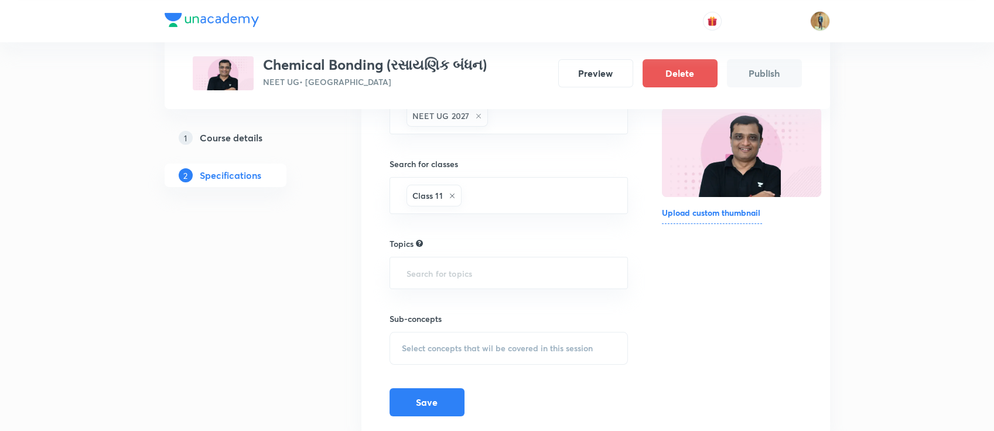
scroll to position [203, 0]
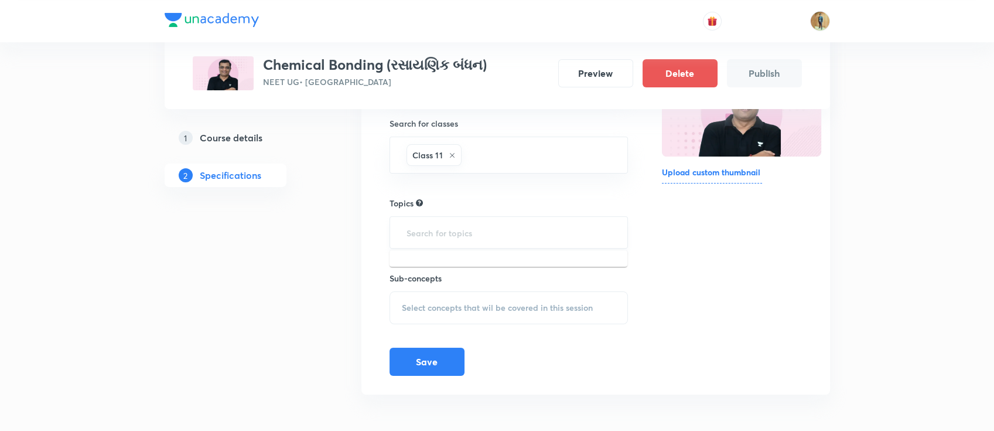
click at [469, 232] on input "text" at bounding box center [509, 233] width 210 height 22
drag, startPoint x: 264, startPoint y: 66, endPoint x: 380, endPoint y: 67, distance: 116.0
click at [380, 67] on h3 "Chemical Bonding (રસાયણિક બંધન)" at bounding box center [375, 64] width 224 height 17
copy h3 "Chemical Bonding"
click at [436, 243] on div "​" at bounding box center [509, 232] width 239 height 32
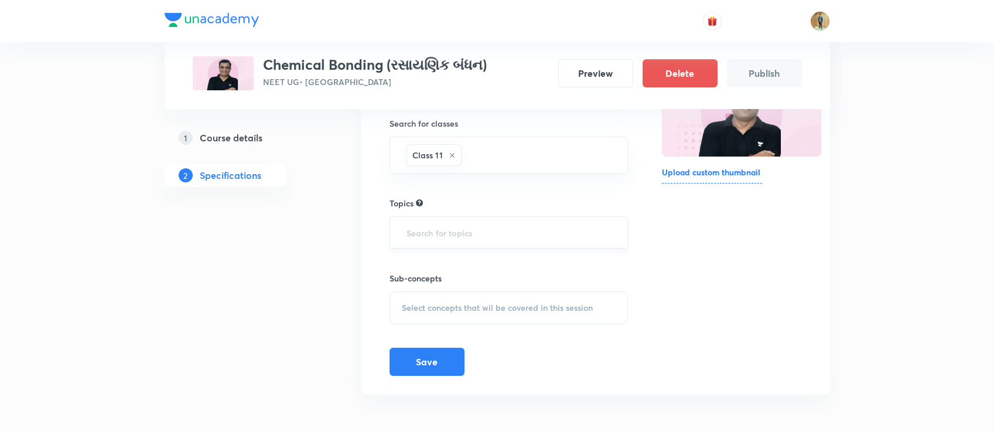
paste input "Chemical Bonding"
type input "Chemical Bonding"
click at [510, 236] on input "text" at bounding box center [509, 233] width 210 height 22
click at [510, 235] on input "text" at bounding box center [509, 233] width 210 height 22
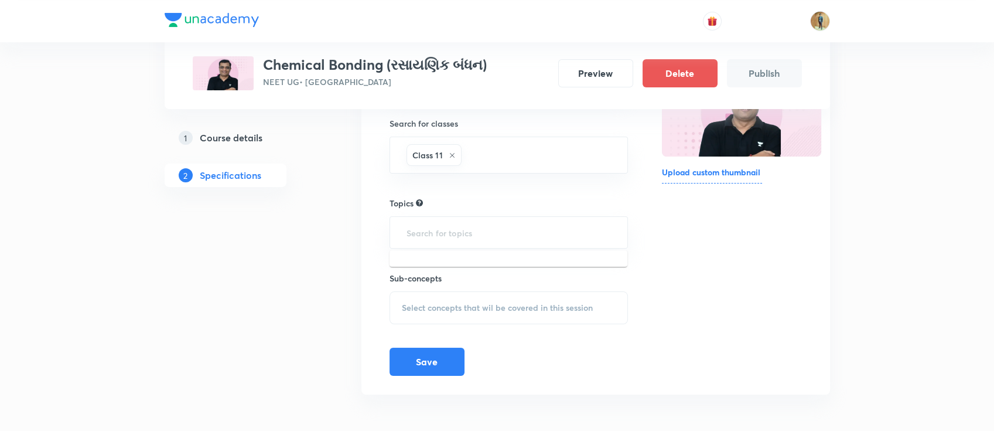
click at [473, 203] on div "Topics" at bounding box center [509, 203] width 239 height 12
click at [475, 223] on input "text" at bounding box center [509, 233] width 210 height 22
type input "chemistry"
click at [698, 255] on div "Thumbnail Format: 500x300 · Max size: 1MB Upload custom thumbnail" at bounding box center [731, 195] width 139 height 362
click at [426, 365] on button "Save" at bounding box center [427, 360] width 75 height 28
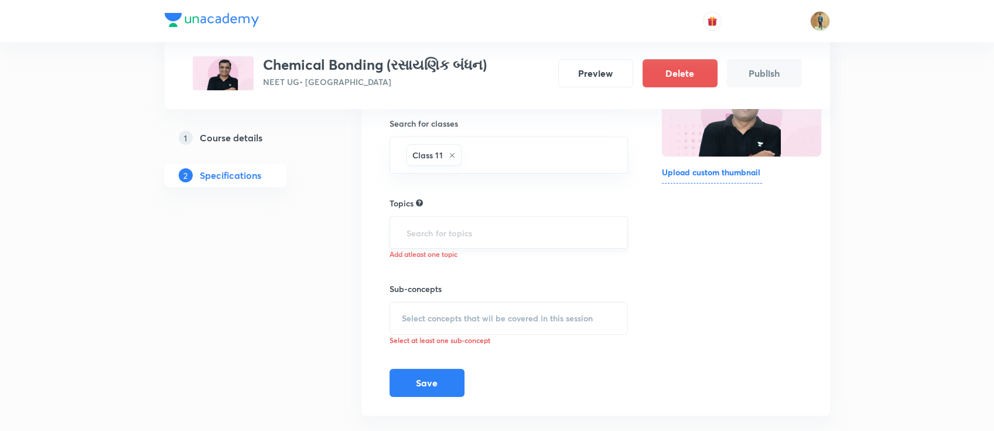
click at [490, 229] on input "text" at bounding box center [509, 233] width 210 height 22
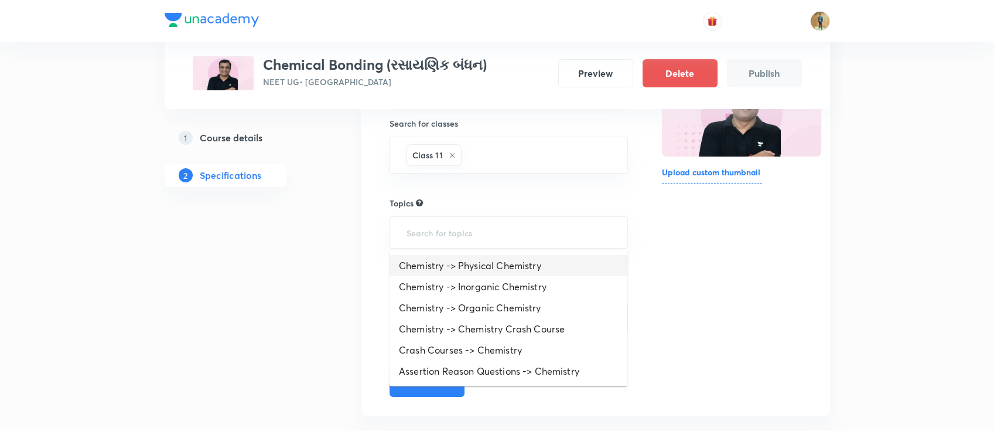
click at [481, 270] on li "Chemistry -> Physical Chemistry" at bounding box center [509, 265] width 238 height 21
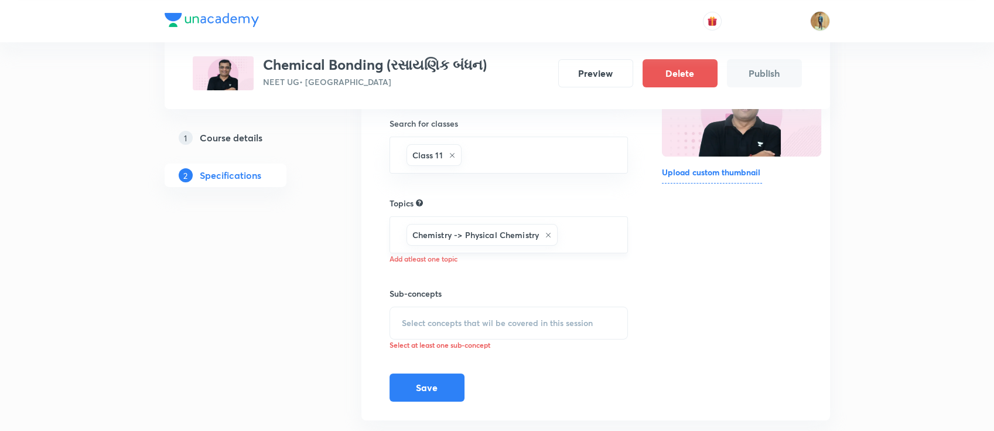
click at [620, 232] on div "Chemistry -> Physical Chemistry ​" at bounding box center [509, 234] width 239 height 37
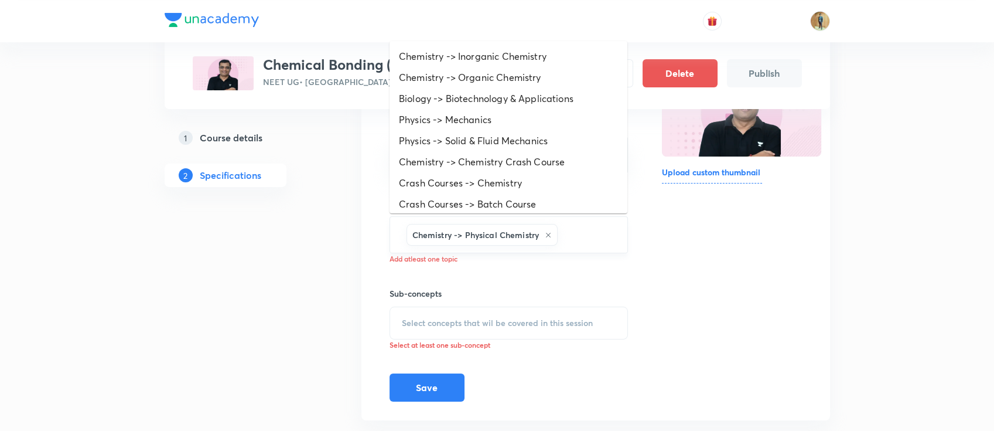
click at [598, 229] on input "text" at bounding box center [586, 235] width 53 height 22
click at [549, 57] on li "Chemistry -> Inorganic Chemistry" at bounding box center [509, 56] width 238 height 21
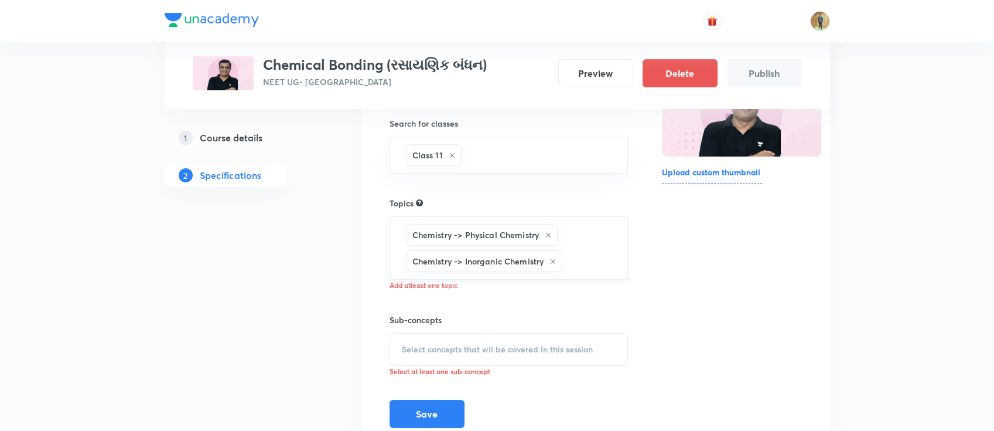
click at [594, 260] on input "text" at bounding box center [589, 261] width 49 height 22
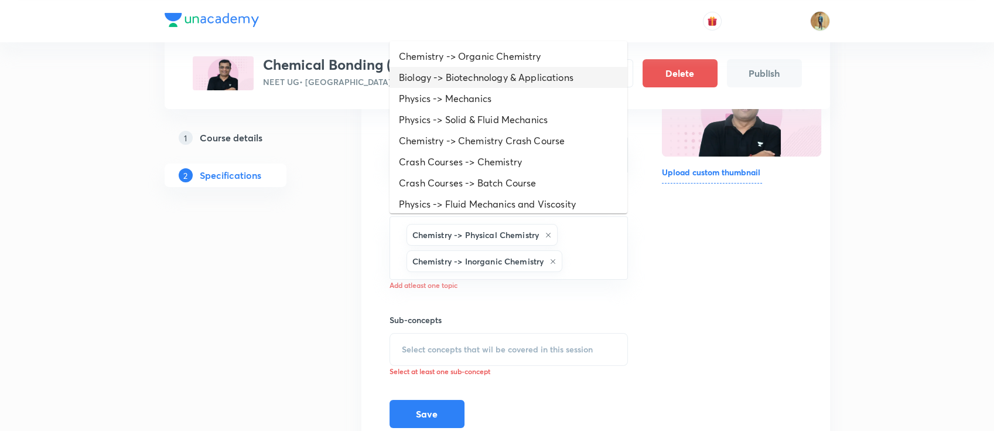
click at [566, 74] on li "Biology -> Biotechnology & Applications" at bounding box center [509, 77] width 238 height 21
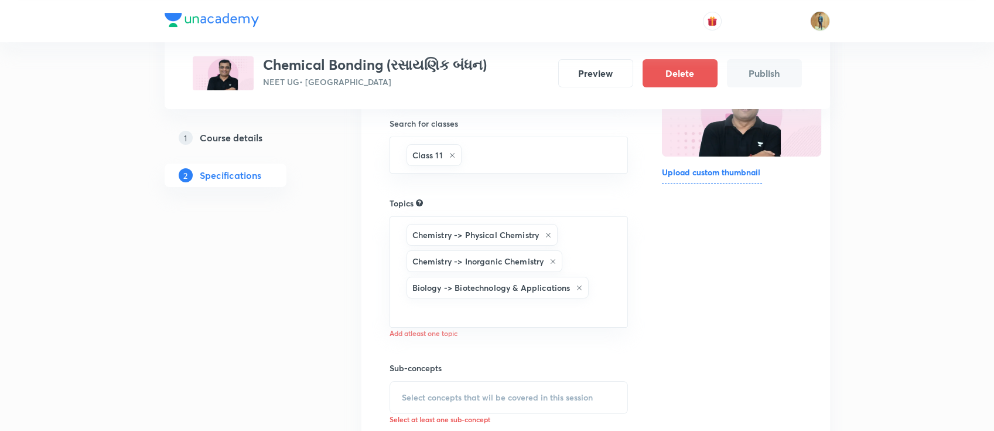
click at [465, 334] on h6 "Add atleast one topic" at bounding box center [509, 333] width 239 height 11
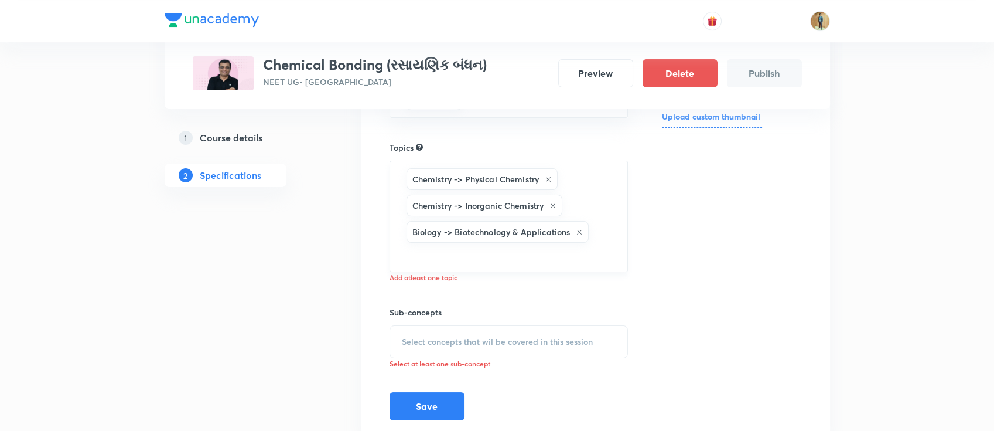
scroll to position [303, 0]
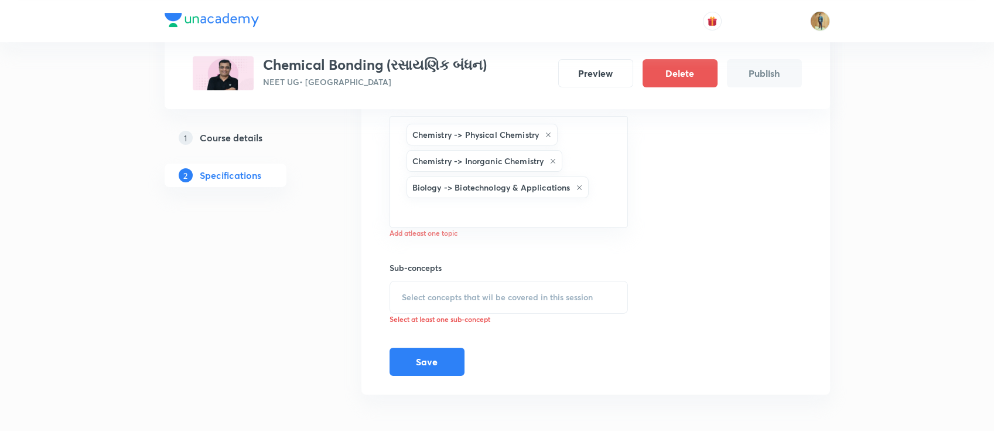
click at [475, 299] on span "Select concepts that wil be covered in this session" at bounding box center [497, 296] width 191 height 9
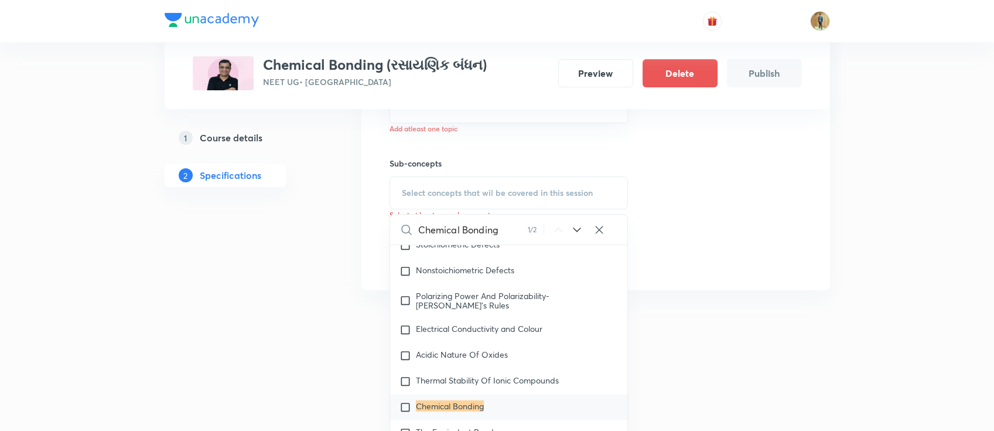
scroll to position [5753, 0]
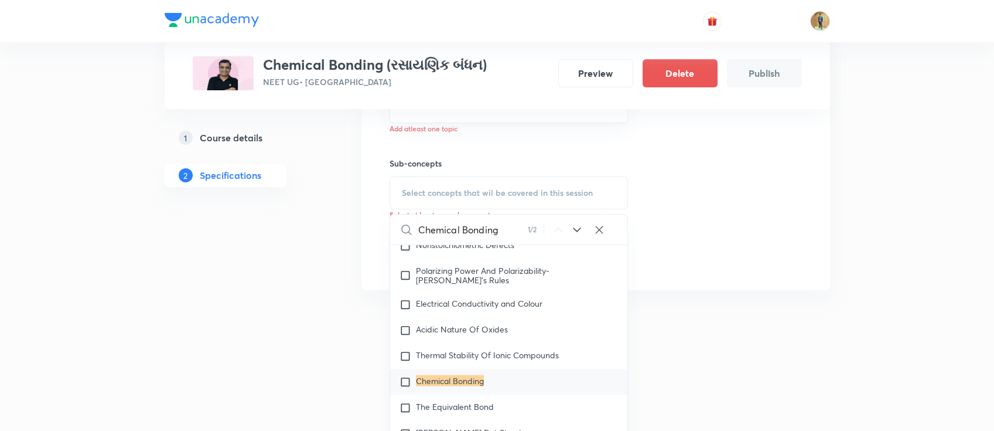
type input "Chemical Bonding"
click at [442, 395] on div "Chemical Bonding" at bounding box center [509, 382] width 238 height 26
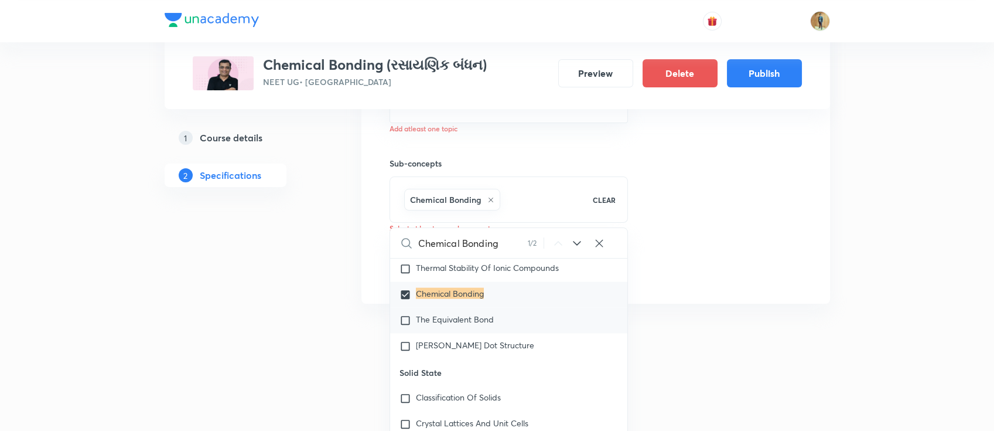
scroll to position [5857, 0]
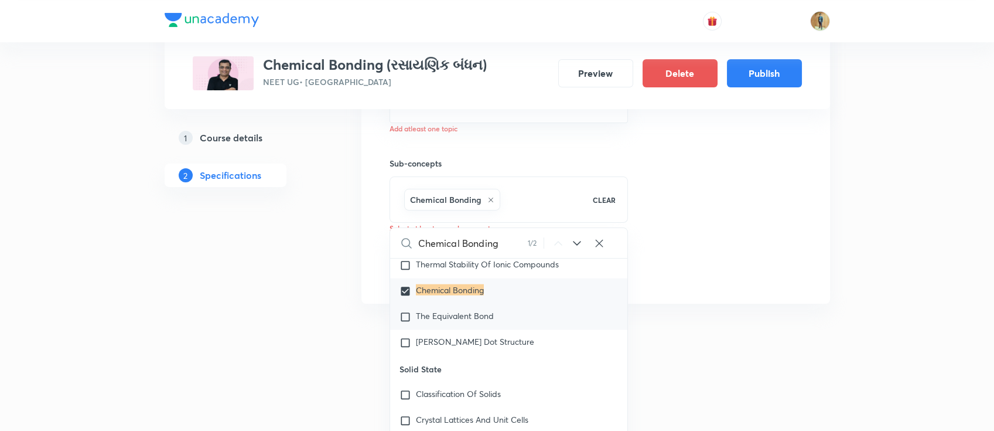
drag, startPoint x: 469, startPoint y: 321, endPoint x: 464, endPoint y: 340, distance: 20.6
click at [469, 321] on div "The Equivalent Bond" at bounding box center [509, 317] width 238 height 26
checkbox input "true"
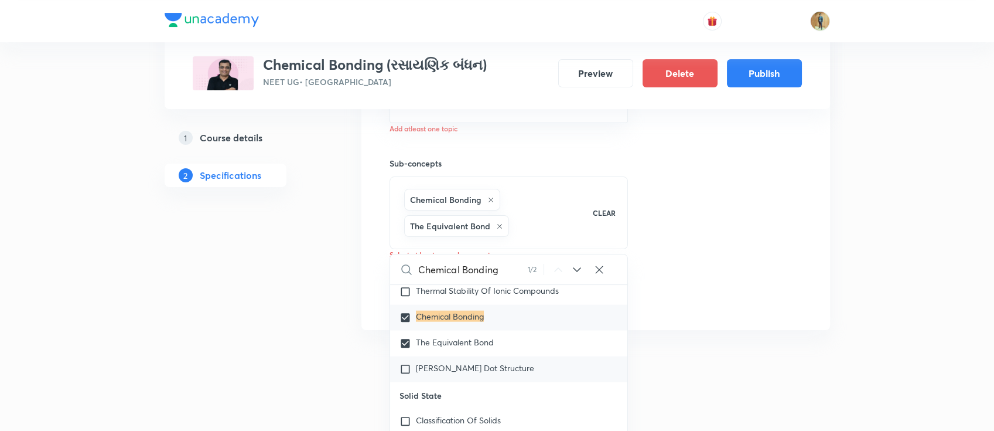
click at [455, 374] on div "[PERSON_NAME] Dot Structure" at bounding box center [509, 369] width 238 height 26
checkbox input "true"
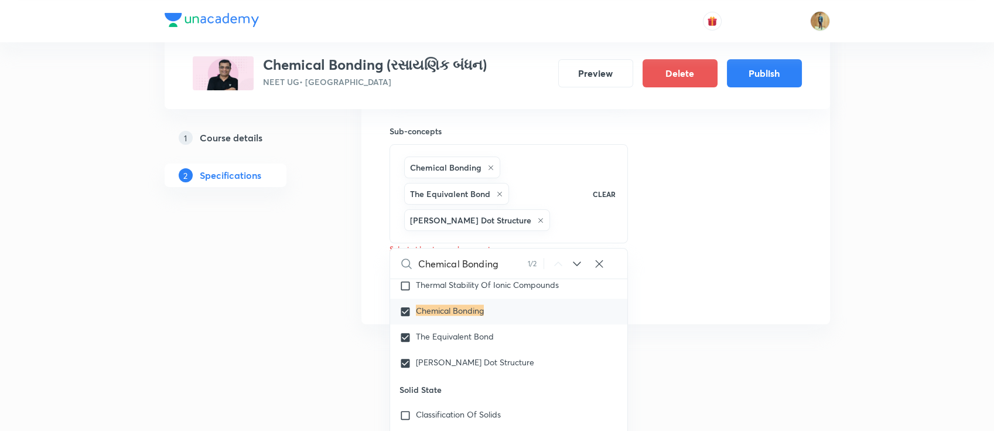
scroll to position [492, 0]
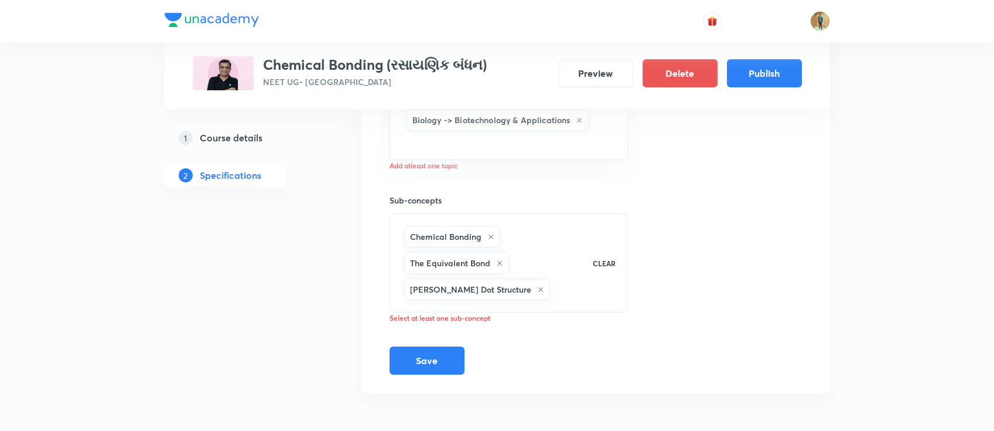
scroll to position [369, 0]
click at [422, 363] on button "Save" at bounding box center [427, 361] width 75 height 28
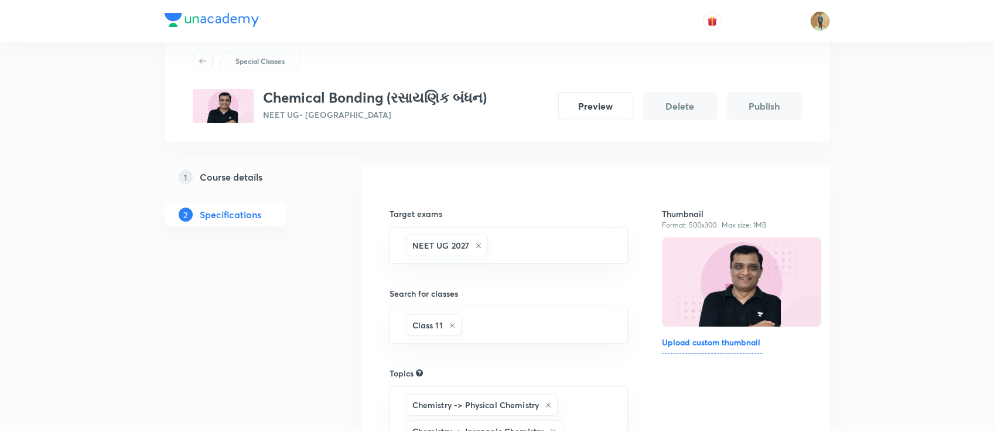
scroll to position [0, 0]
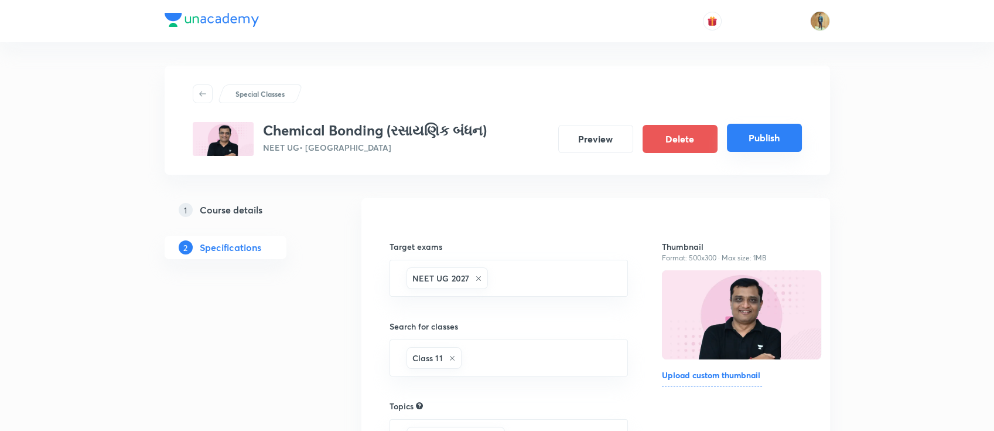
click at [765, 145] on button "Publish" at bounding box center [764, 138] width 75 height 28
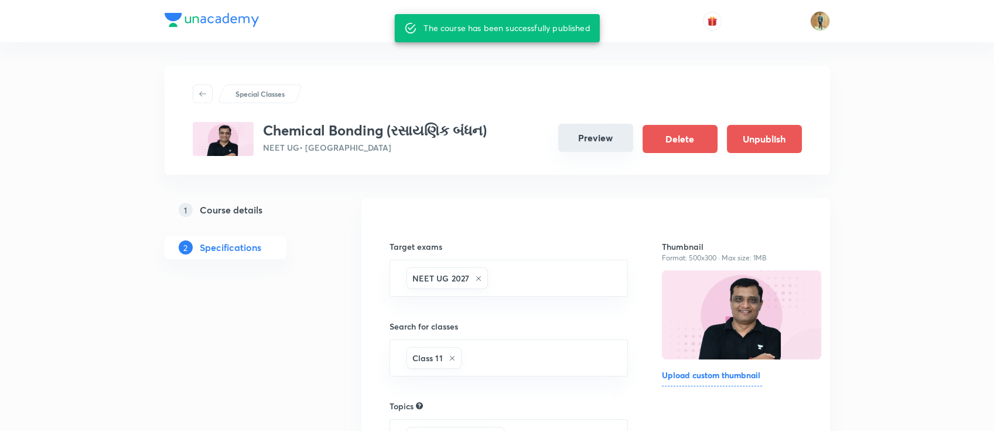
click at [595, 141] on button "Preview" at bounding box center [595, 138] width 75 height 28
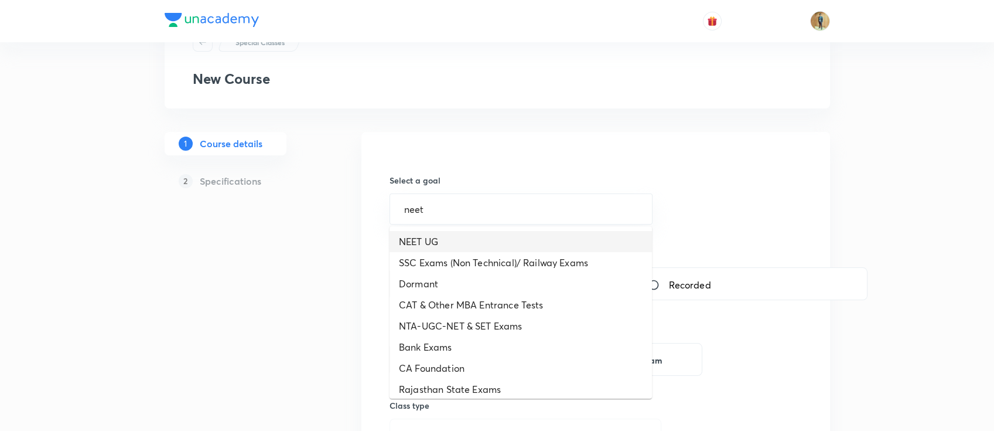
click at [448, 241] on li "NEET UG" at bounding box center [521, 241] width 263 height 21
type input "NEET UG"
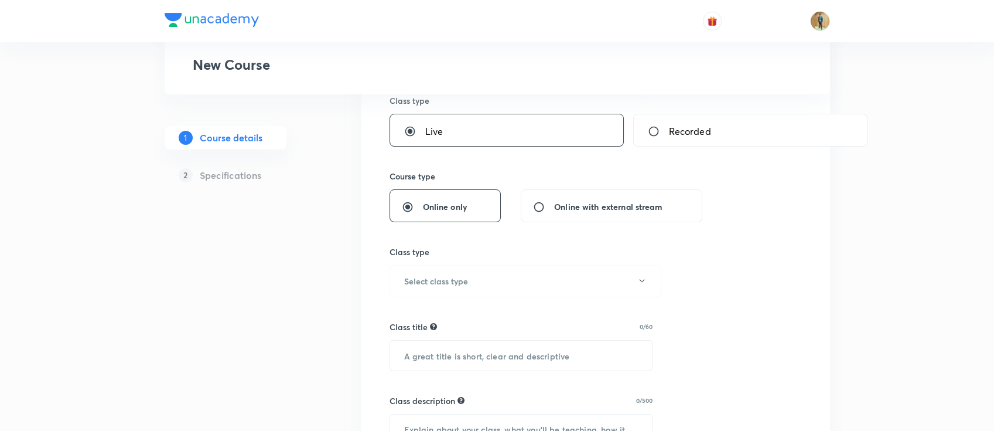
scroll to position [208, 0]
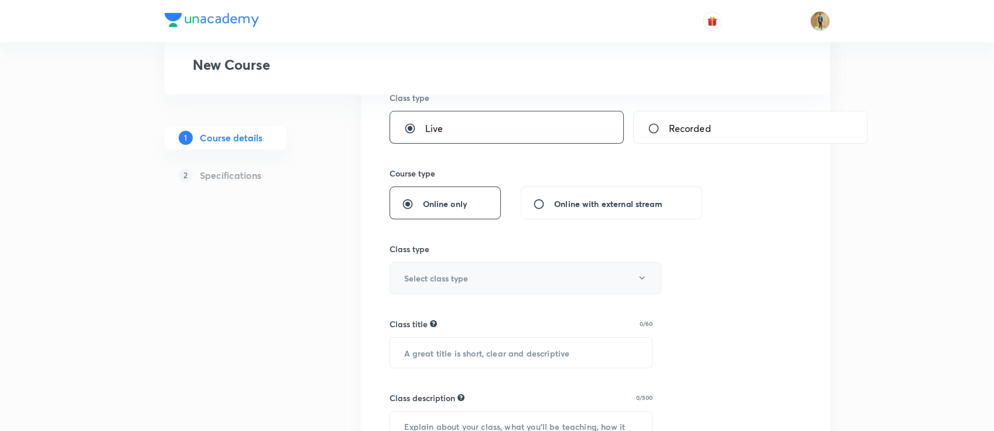
click at [463, 274] on h6 "Select class type" at bounding box center [436, 278] width 64 height 12
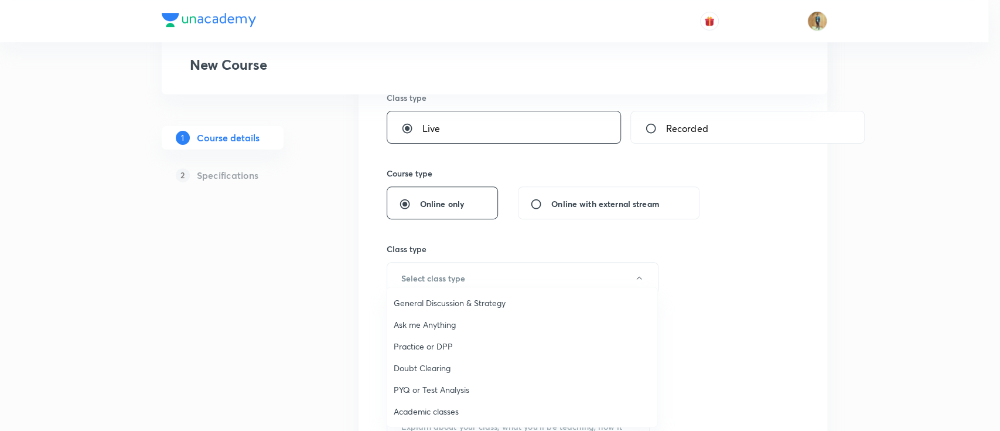
click at [441, 405] on span "Academic classes" at bounding box center [522, 411] width 257 height 12
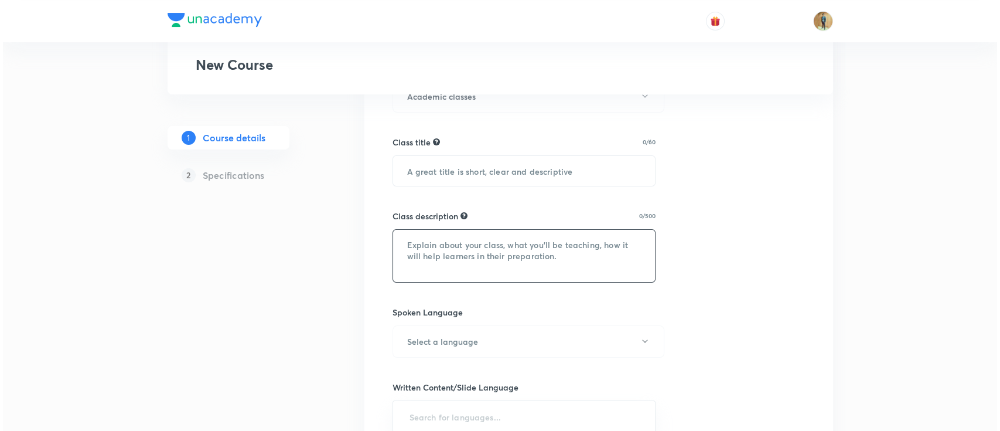
scroll to position [417, 0]
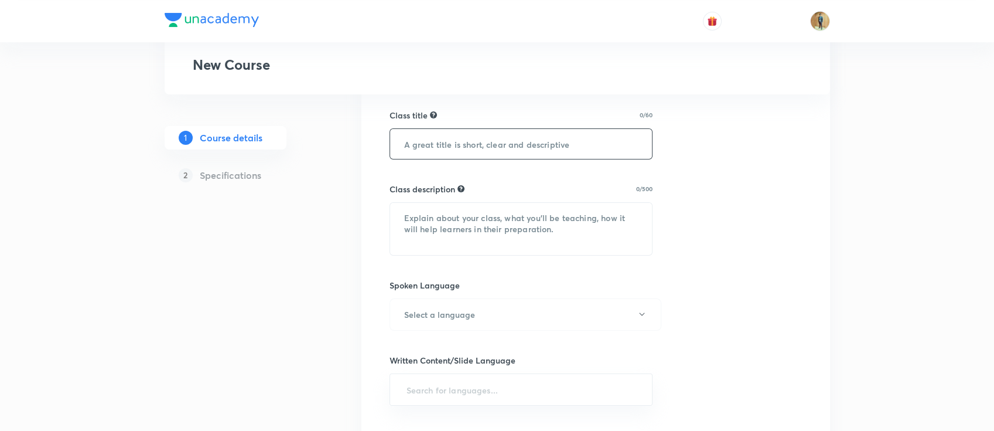
click at [464, 145] on input "text" at bounding box center [521, 144] width 263 height 30
paste input "Chemical Kinetics (રાસાયણિક ગતિશાસ્ત્ર)"
type input "Chemical Kinetics (રાસાયણિક ગતિશાસ્ત્ર)"
click at [465, 240] on textarea at bounding box center [521, 229] width 263 height 52
click at [459, 309] on h6 "Select a language" at bounding box center [439, 314] width 71 height 12
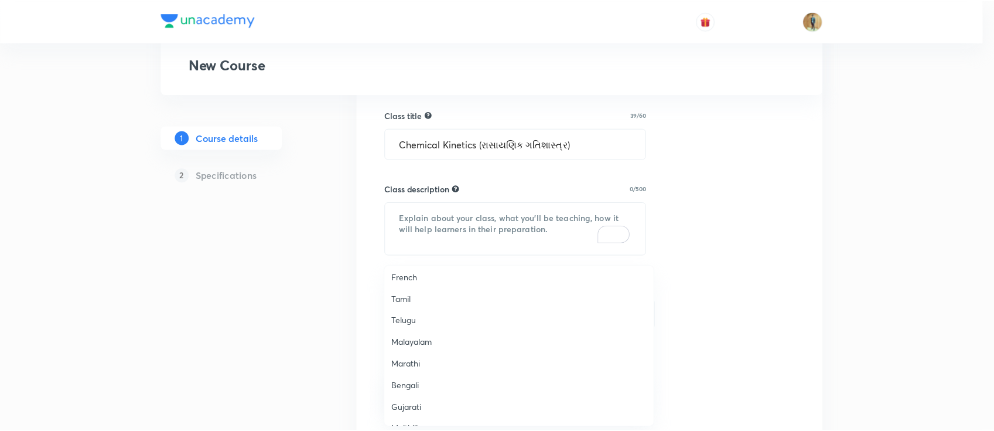
scroll to position [208, 0]
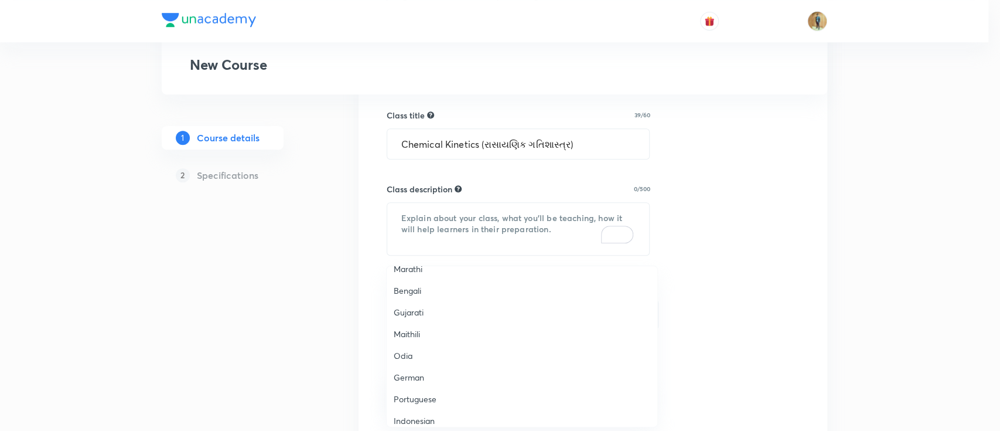
click at [412, 309] on span "Gujarati" at bounding box center [522, 312] width 257 height 12
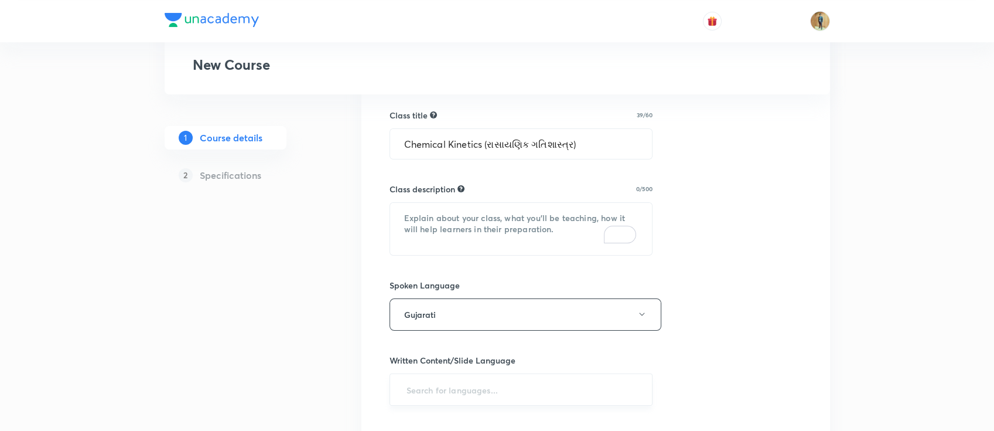
click at [462, 383] on input "text" at bounding box center [521, 390] width 234 height 22
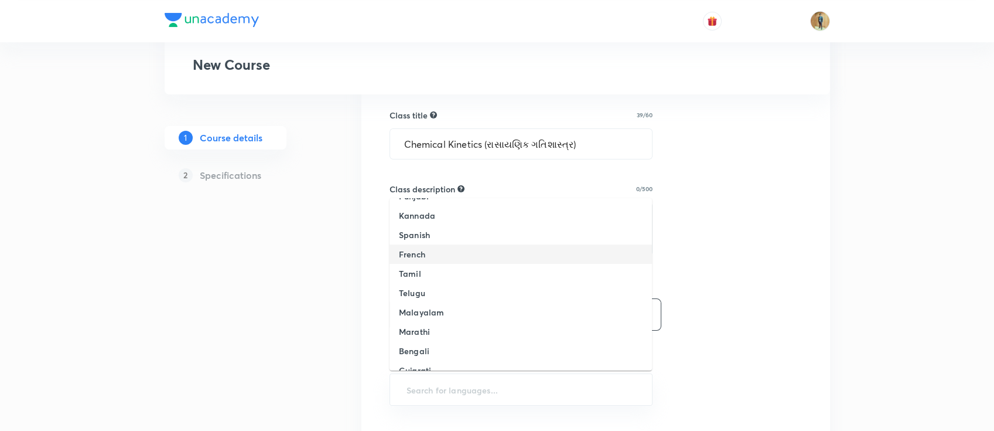
scroll to position [104, 0]
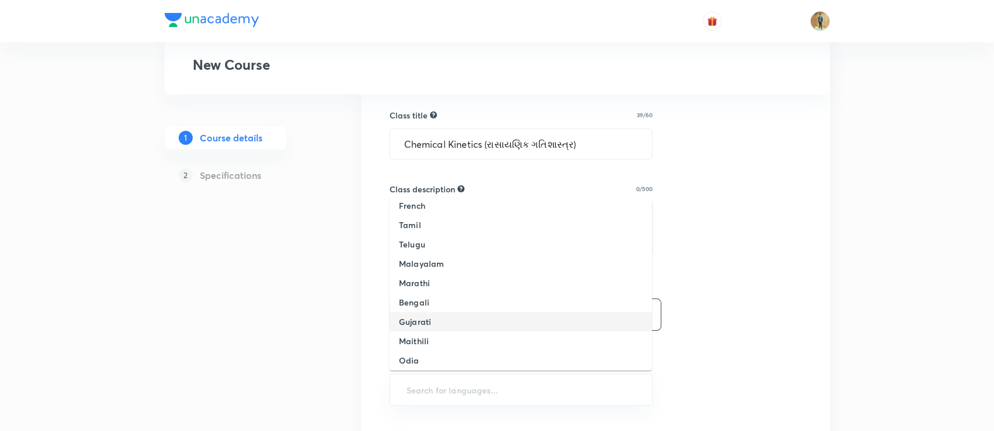
drag, startPoint x: 437, startPoint y: 301, endPoint x: 428, endPoint y: 322, distance: 22.3
click at [428, 322] on ul "English Hindi Punjabi Kannada Spanish French Tamil Telugu Malayalam Marathi Ben…" at bounding box center [521, 284] width 263 height 172
click at [428, 322] on h6 "Gujarati" at bounding box center [415, 321] width 32 height 12
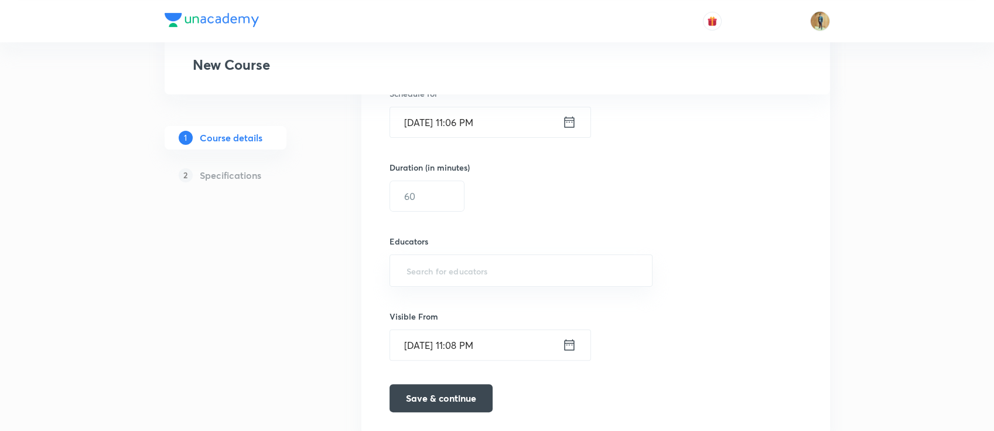
scroll to position [808, 0]
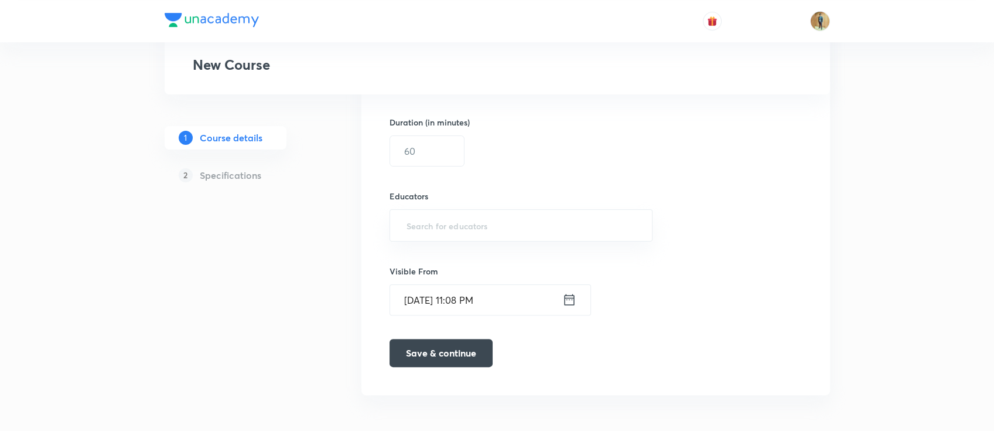
click at [449, 203] on div "Educators ​" at bounding box center [522, 216] width 264 height 52
click at [455, 230] on input "text" at bounding box center [521, 225] width 234 height 22
paste input "unacademy-user-805KSB40LMY3"
type input "unacademy-user-805KSB40LMY3"
click at [440, 158] on input "text" at bounding box center [427, 151] width 74 height 30
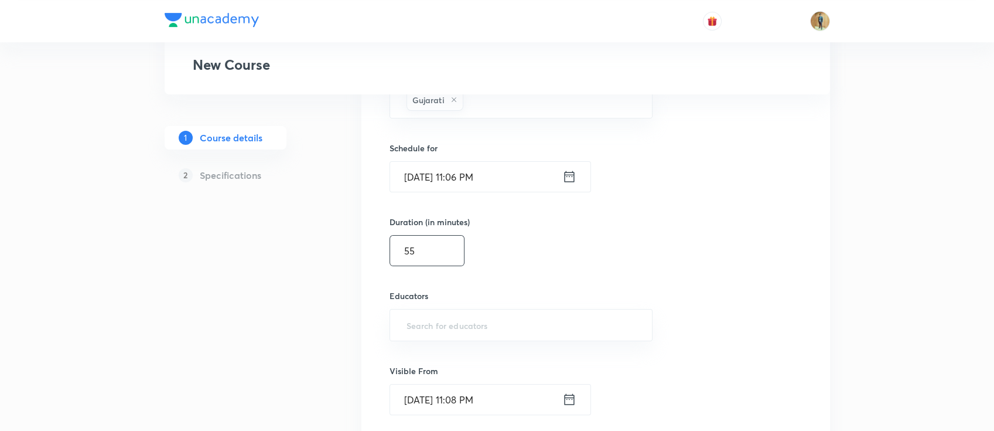
scroll to position [652, 0]
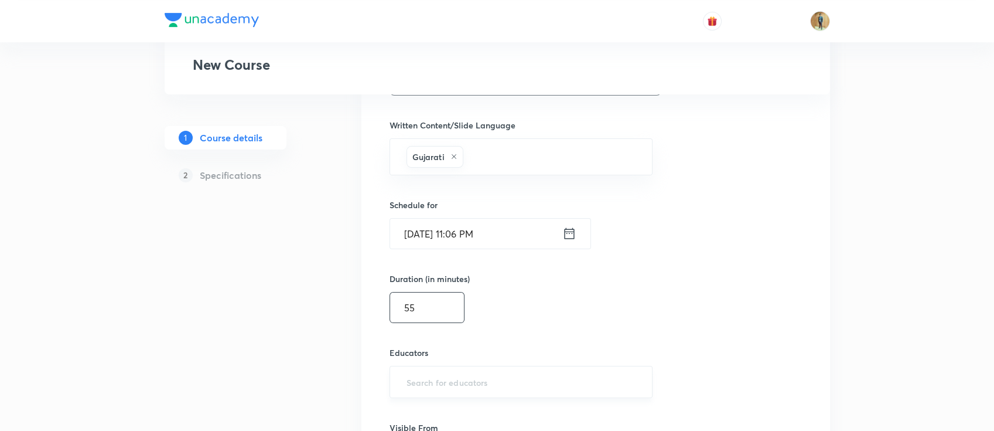
type input "55"
click at [442, 377] on input "text" at bounding box center [521, 382] width 234 height 22
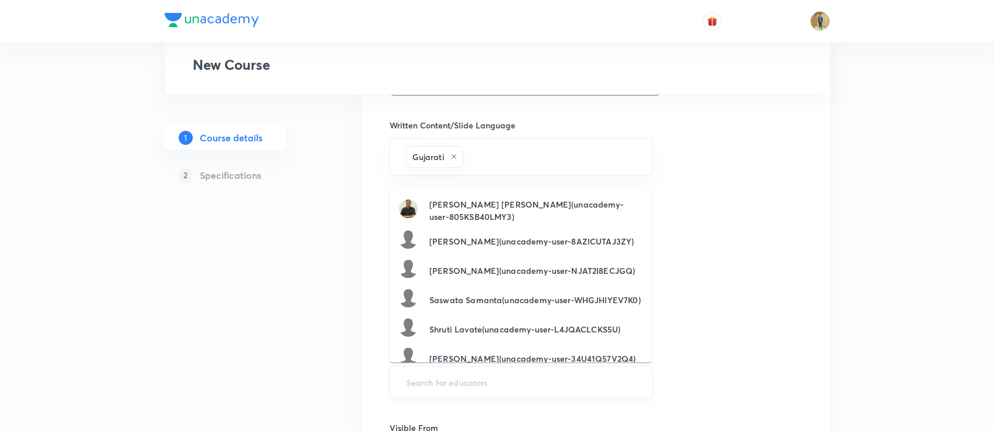
paste input "unacademy-user-805KSB40LMY3"
type input "unacademy-user-805KSB40LMY3"
click at [466, 209] on h6 "Shah Bhavik Gunvantlal(unacademy-user-805KSB40LMY3)" at bounding box center [536, 210] width 213 height 25
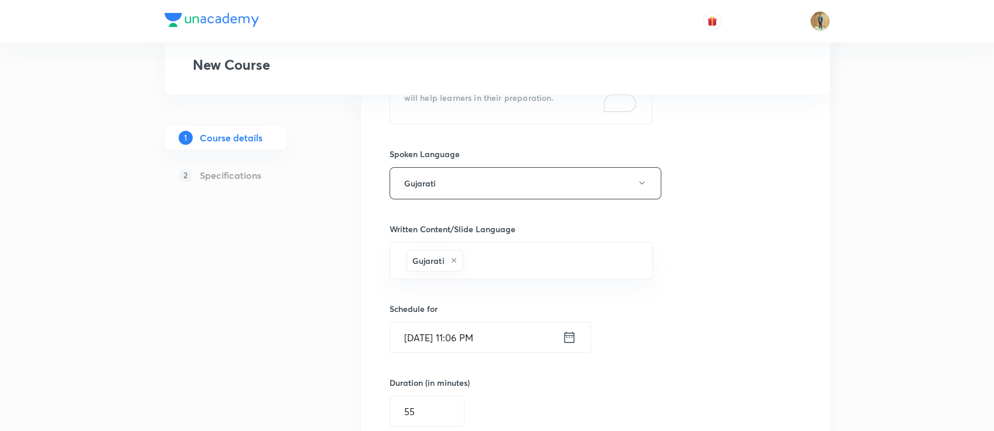
scroll to position [391, 0]
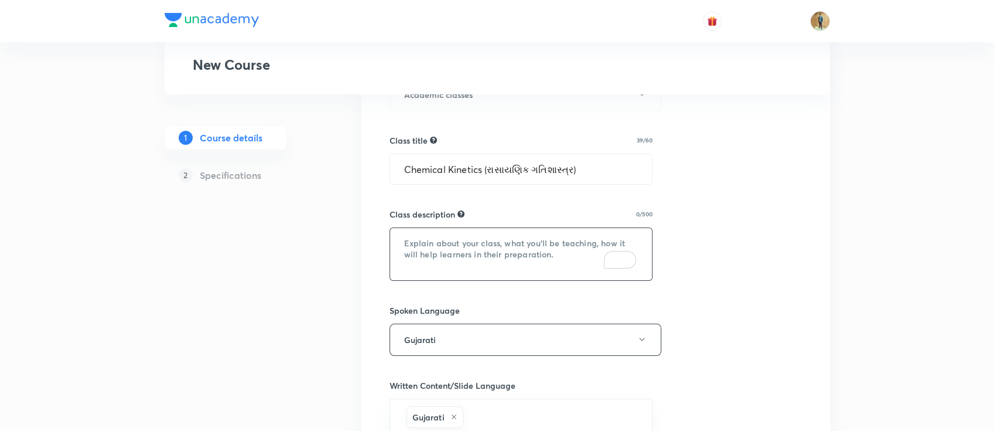
click at [485, 256] on textarea "To enrich screen reader interactions, please activate Accessibility in Grammarl…" at bounding box center [521, 254] width 263 height 52
paste textarea "In this course, BS SIR will provide in-depth knowledge of Chemistry. The course…"
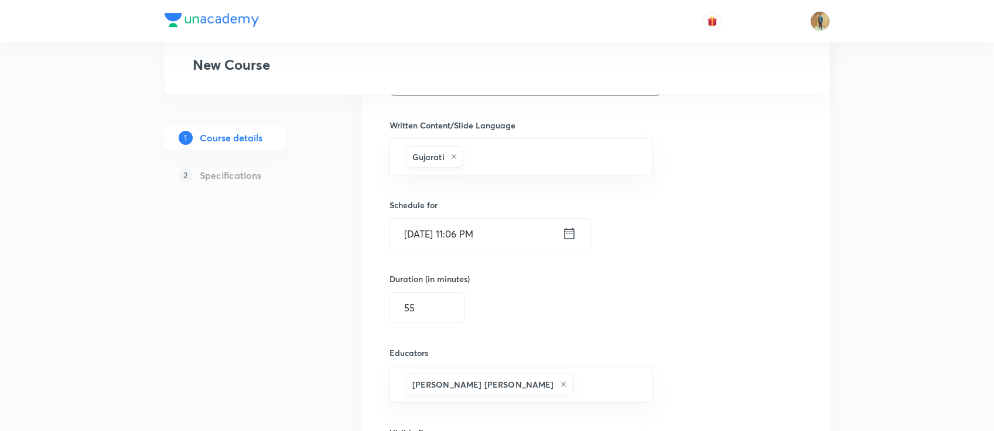
scroll to position [756, 0]
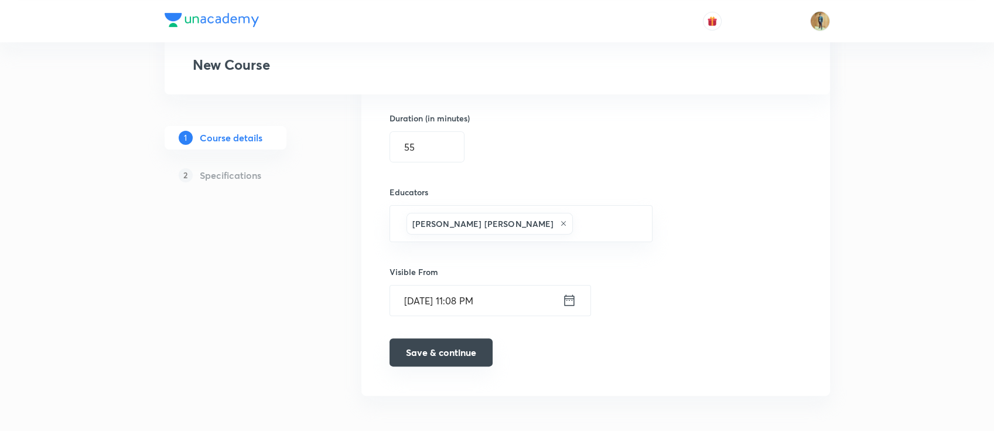
type textarea "In this course, BS SIR will provide in-depth knowledge of Chemistry. The course…"
click at [451, 363] on button "Save & continue" at bounding box center [441, 352] width 103 height 28
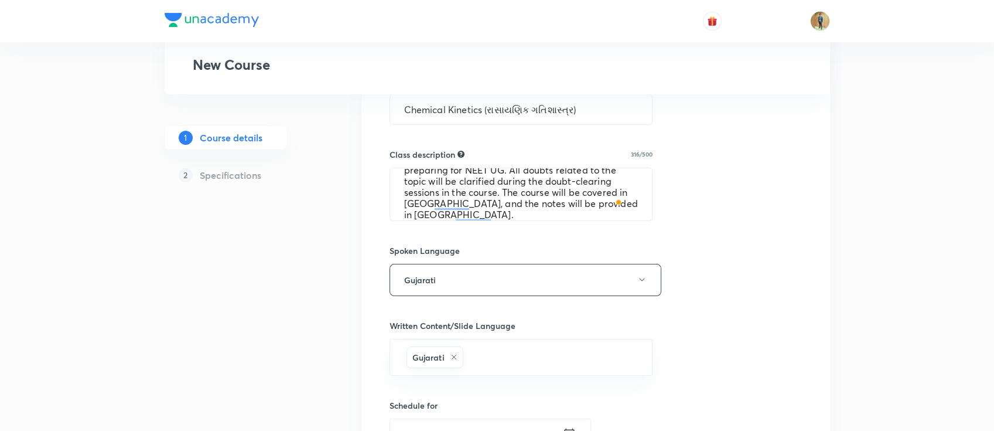
scroll to position [604, 0]
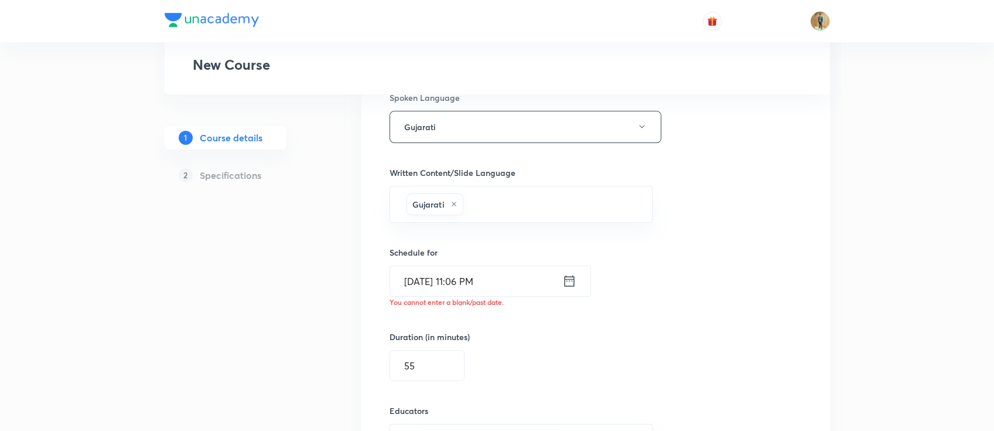
click at [571, 285] on icon at bounding box center [570, 280] width 14 height 16
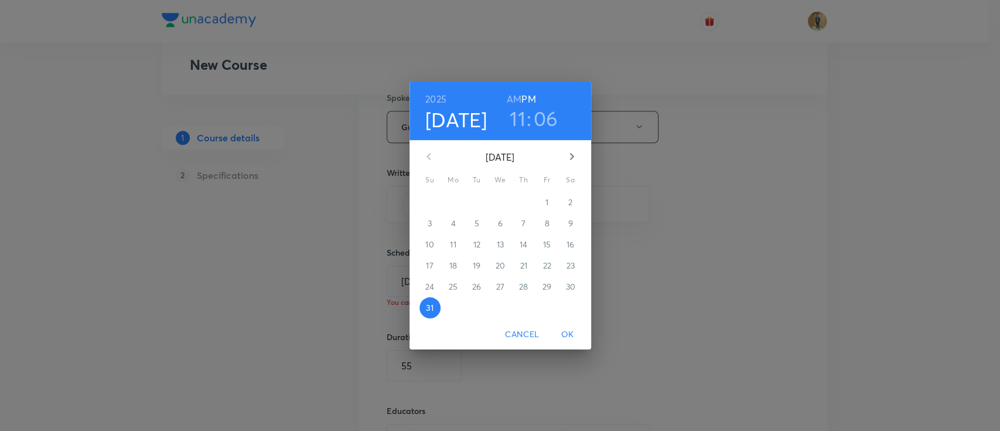
click at [571, 152] on icon "button" at bounding box center [572, 156] width 14 height 14
click at [452, 199] on p "1" at bounding box center [453, 202] width 3 height 12
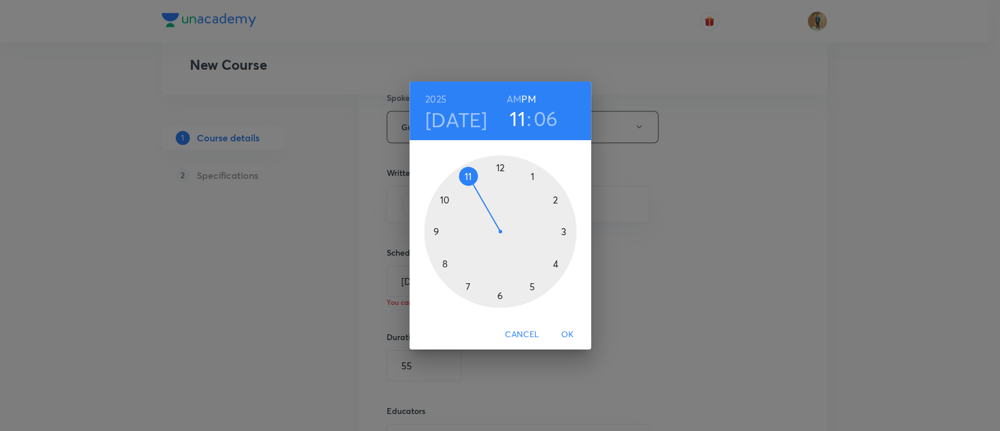
click at [516, 100] on h6 "AM" at bounding box center [514, 99] width 15 height 16
drag, startPoint x: 465, startPoint y: 179, endPoint x: 447, endPoint y: 264, distance: 87.5
click at [447, 264] on div at bounding box center [500, 231] width 152 height 152
drag, startPoint x: 529, startPoint y: 173, endPoint x: 502, endPoint y: 173, distance: 27.5
click at [502, 173] on div at bounding box center [500, 231] width 152 height 152
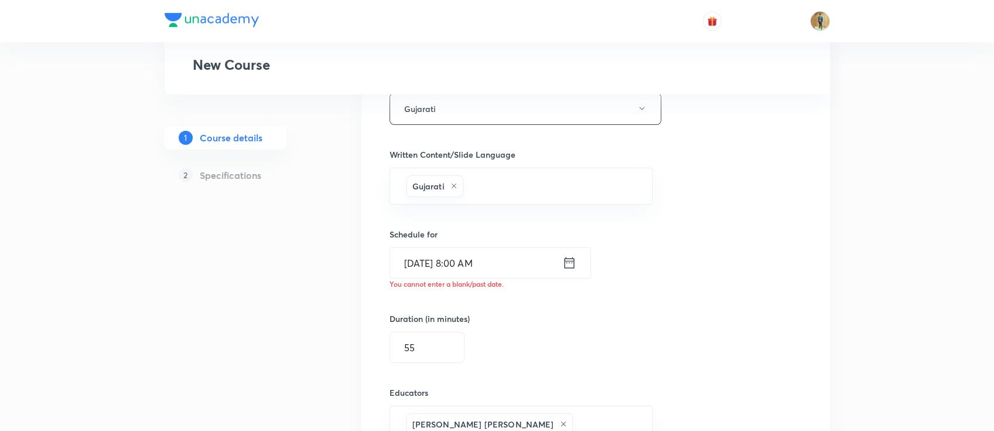
scroll to position [812, 0]
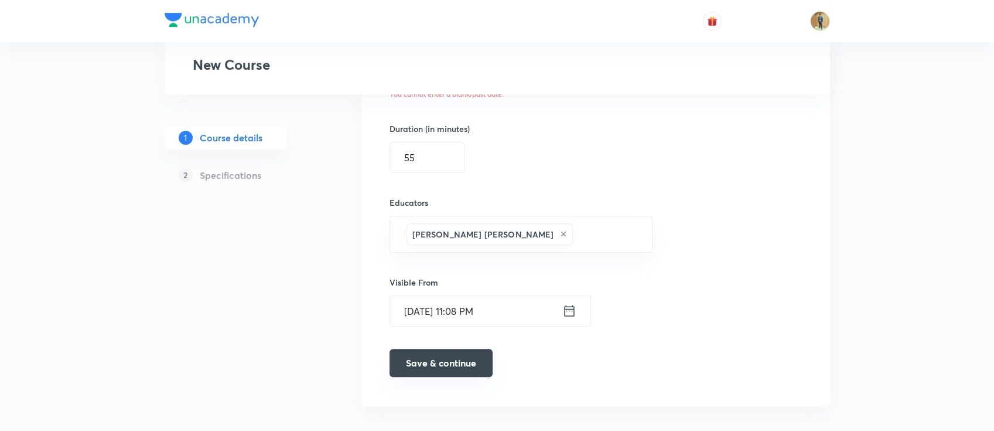
click at [451, 357] on button "Save & continue" at bounding box center [441, 363] width 103 height 28
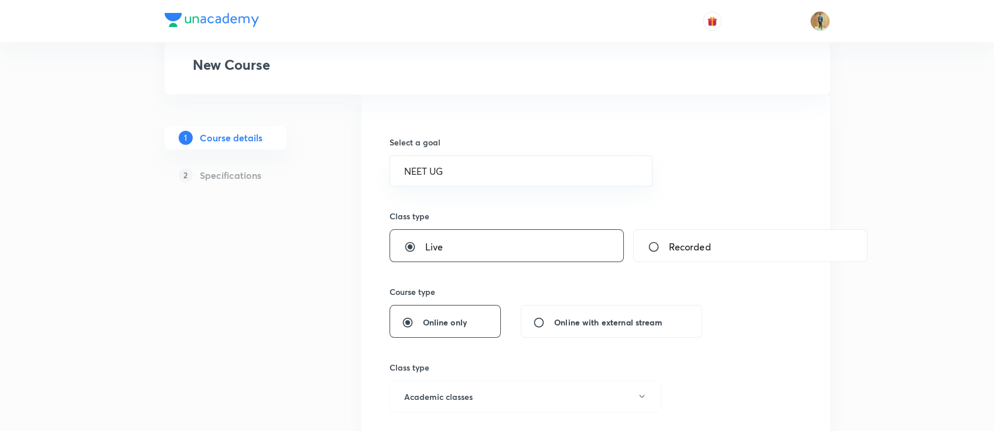
scroll to position [0, 0]
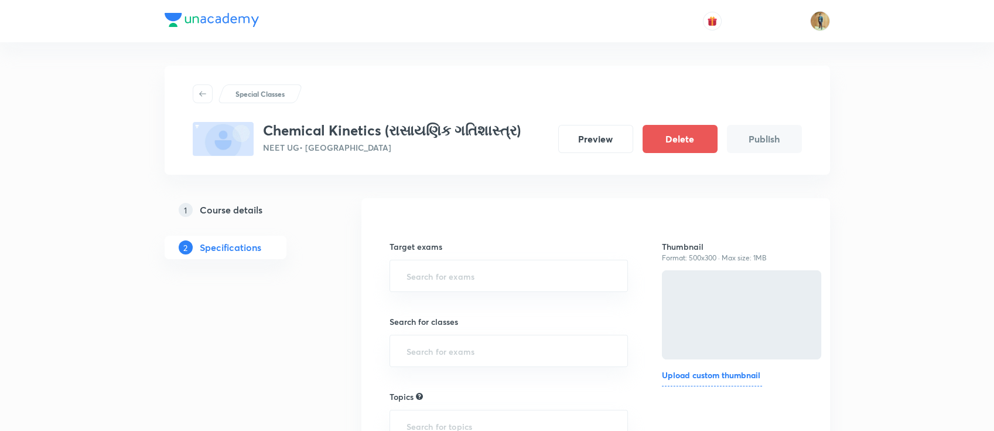
click at [731, 376] on h6 "Upload custom thumbnail" at bounding box center [712, 378] width 100 height 18
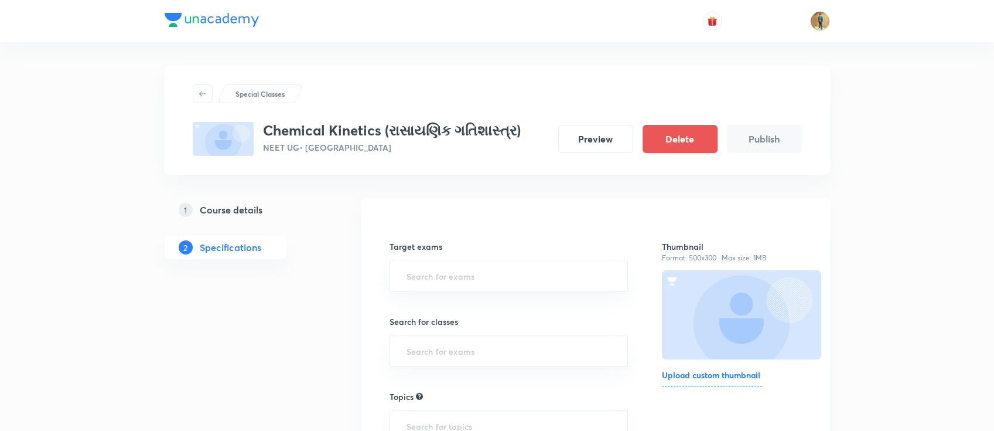
click at [0, 0] on input "Upload custom thumbnail" at bounding box center [0, 0] width 0 height 0
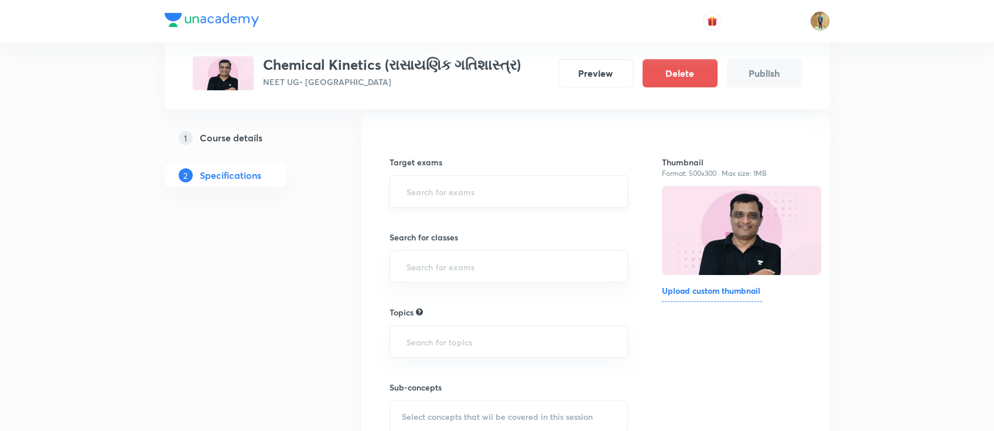
scroll to position [104, 0]
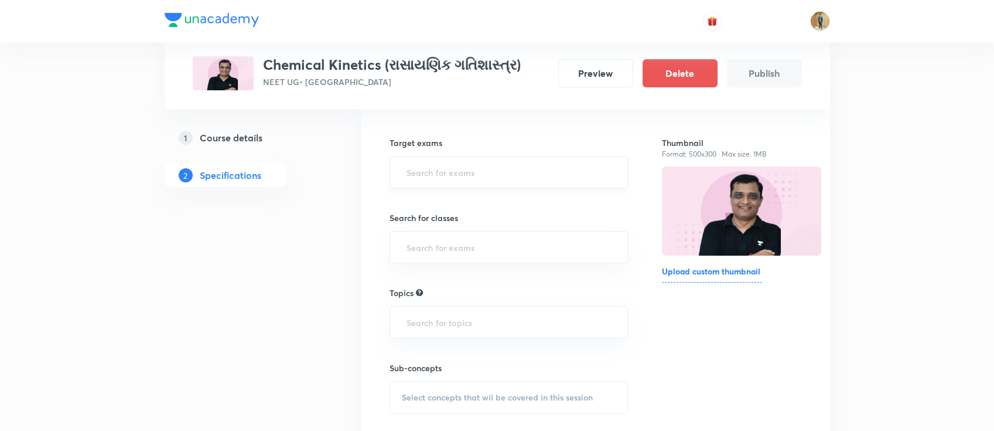
click at [498, 179] on input "text" at bounding box center [509, 172] width 210 height 22
drag, startPoint x: 490, startPoint y: 246, endPoint x: 488, endPoint y: 218, distance: 28.3
click at [488, 218] on ul "NEET UG NEET UG 2026 NEET UG 2027 NEET UG 2028" at bounding box center [509, 237] width 238 height 94
click at [488, 218] on li "NEET UG 2026" at bounding box center [509, 226] width 238 height 21
click at [473, 236] on div "Search for classes ​" at bounding box center [509, 242] width 239 height 52
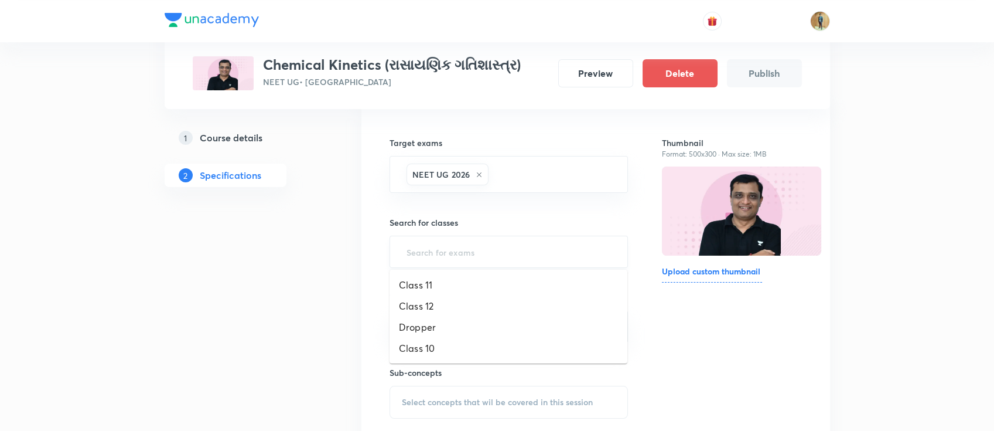
click at [473, 256] on input "text" at bounding box center [509, 252] width 210 height 22
click at [459, 297] on li "Class 12" at bounding box center [509, 305] width 238 height 21
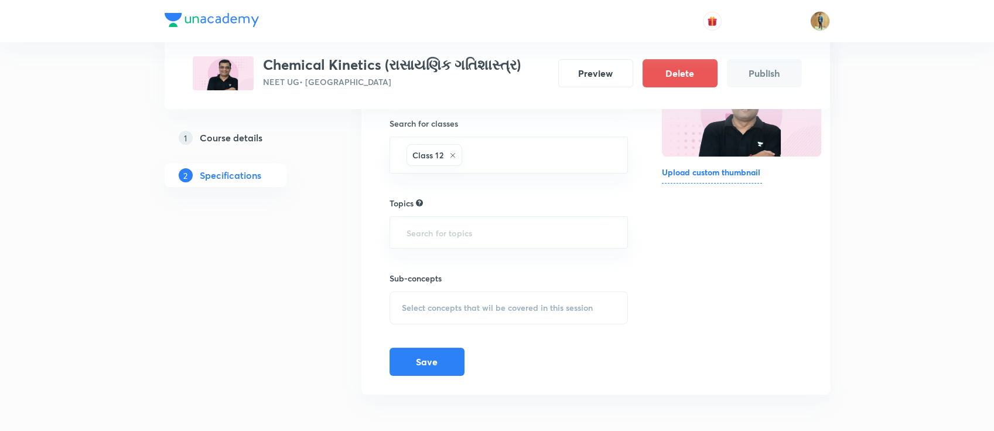
click at [461, 212] on div "Topics ​" at bounding box center [509, 223] width 239 height 52
click at [463, 233] on input "text" at bounding box center [509, 233] width 210 height 22
drag, startPoint x: 289, startPoint y: 66, endPoint x: 377, endPoint y: 65, distance: 88.5
click at [377, 65] on h3 "Chemical Kinetics (રાસાયણિક ગતિશાસ્ત્ર)" at bounding box center [392, 64] width 258 height 17
copy h3 "Chemical Kinetics"
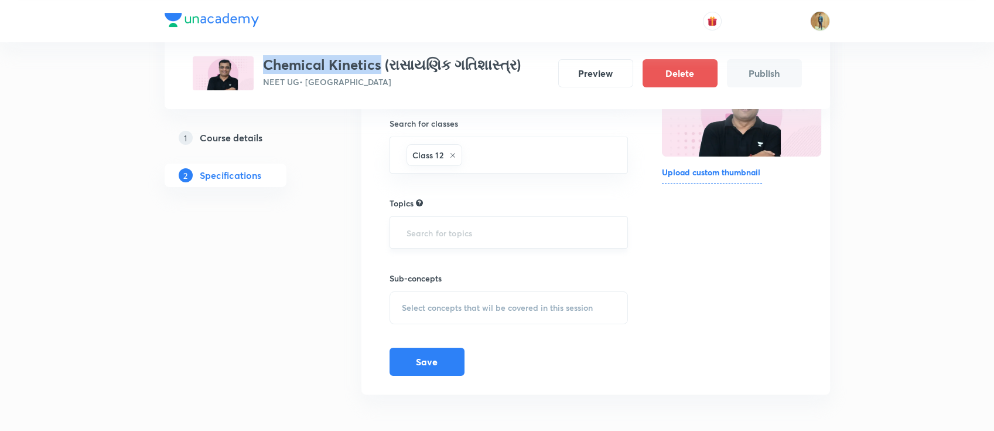
click at [404, 216] on div "​" at bounding box center [509, 232] width 239 height 32
paste input "Chemical Kinetics"
type input "Chemical Kinetics"
click at [517, 237] on input "text" at bounding box center [509, 233] width 210 height 22
paste input "Chemical Kinetics"
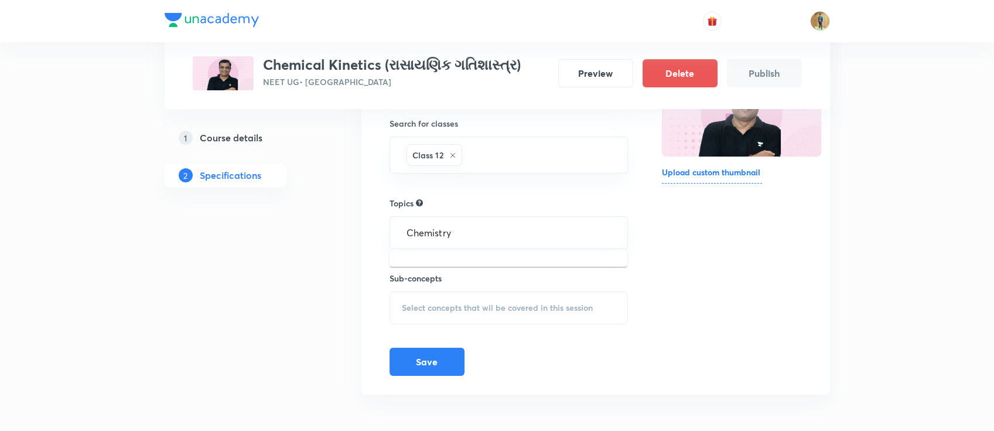
type input "Chemistry"
click at [711, 258] on div "Thumbnail Format: 500x300 · Max size: 1MB Upload custom thumbnail" at bounding box center [731, 195] width 139 height 362
click at [519, 237] on input "text" at bounding box center [509, 233] width 210 height 22
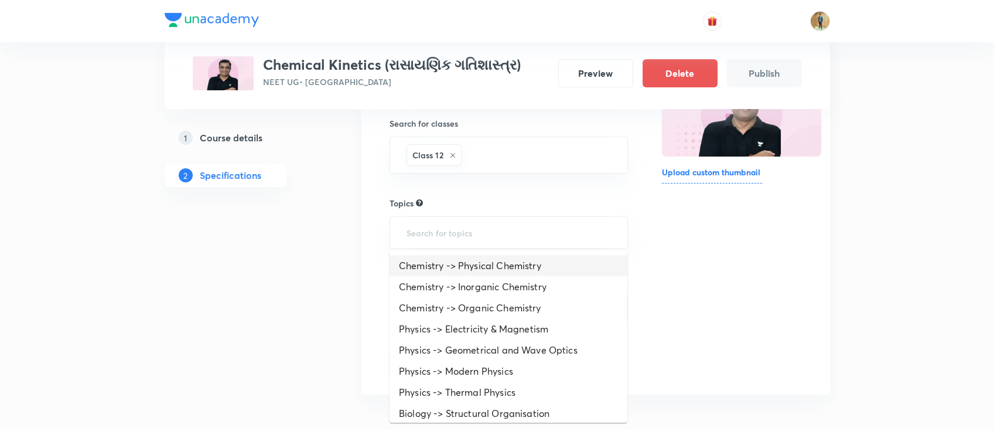
click at [517, 265] on li "Chemistry -> Physical Chemistry" at bounding box center [509, 265] width 238 height 21
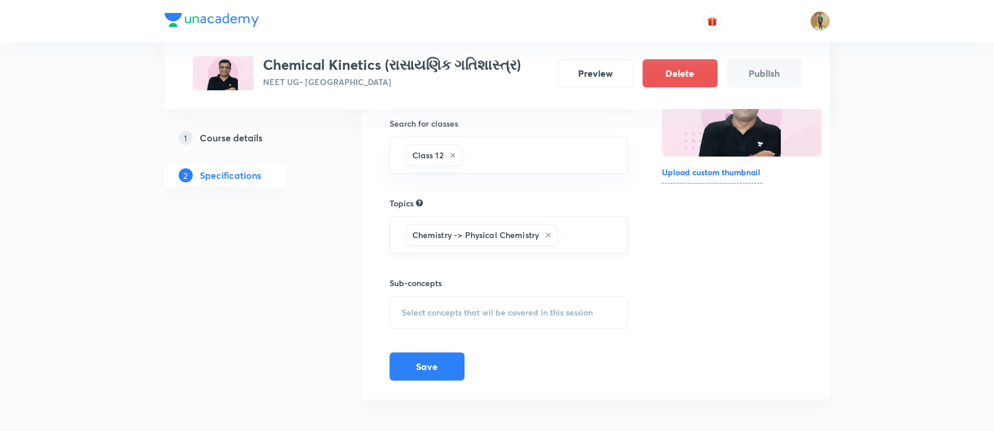
click at [560, 238] on div "Chemistry -> Physical Chemistry ​" at bounding box center [509, 234] width 239 height 37
click at [576, 233] on input "text" at bounding box center [586, 235] width 53 height 22
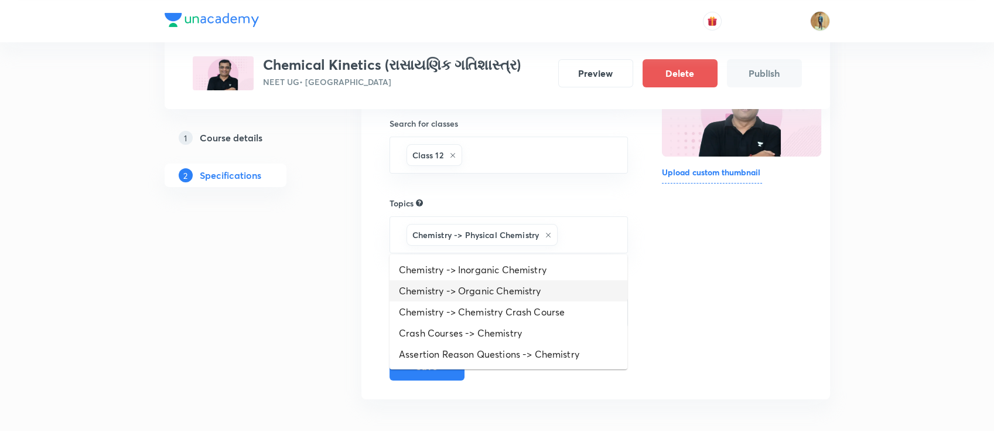
click at [523, 288] on li "Chemistry -> Organic Chemistry" at bounding box center [509, 290] width 238 height 21
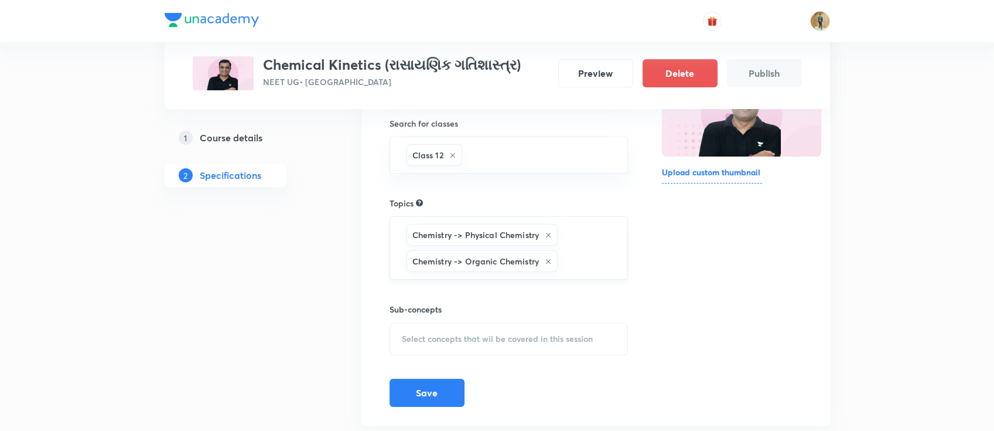
click at [612, 244] on div "Chemistry -> Physical Chemistry Chemistry -> Organic Chemistry ​" at bounding box center [509, 247] width 239 height 63
click at [582, 264] on input "text" at bounding box center [586, 261] width 53 height 22
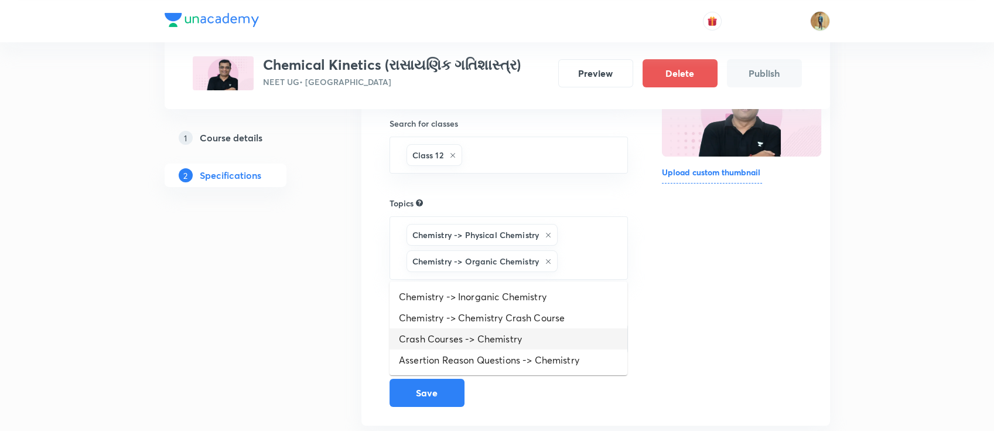
click at [542, 330] on li "Crash Courses -> Chemistry" at bounding box center [509, 338] width 238 height 21
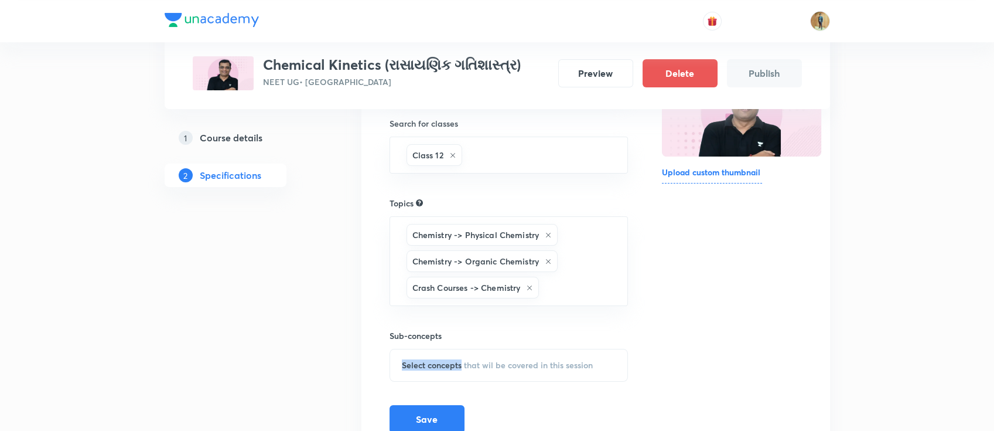
drag, startPoint x: 462, startPoint y: 339, endPoint x: 459, endPoint y: 346, distance: 7.4
click at [461, 343] on div "Sub-concepts Select concepts that wil be covered in this session" at bounding box center [509, 355] width 239 height 52
click at [460, 353] on div "Select concepts that wil be covered in this session" at bounding box center [509, 365] width 239 height 33
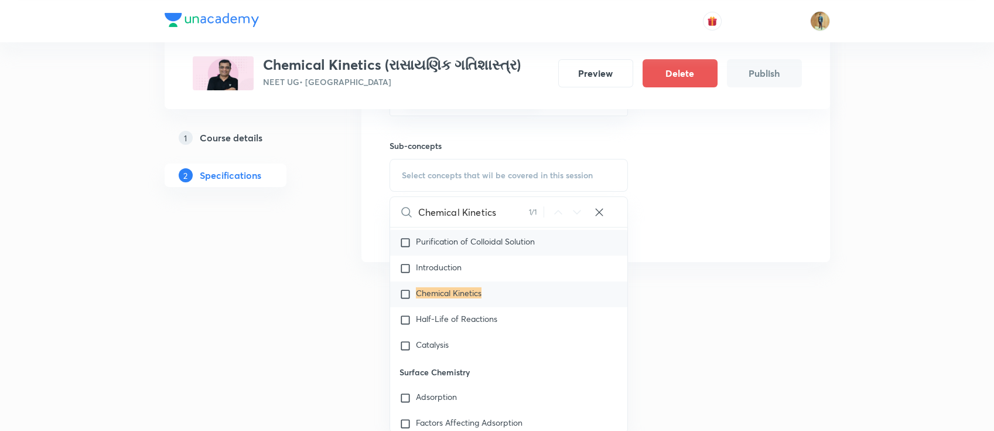
scroll to position [8288, 0]
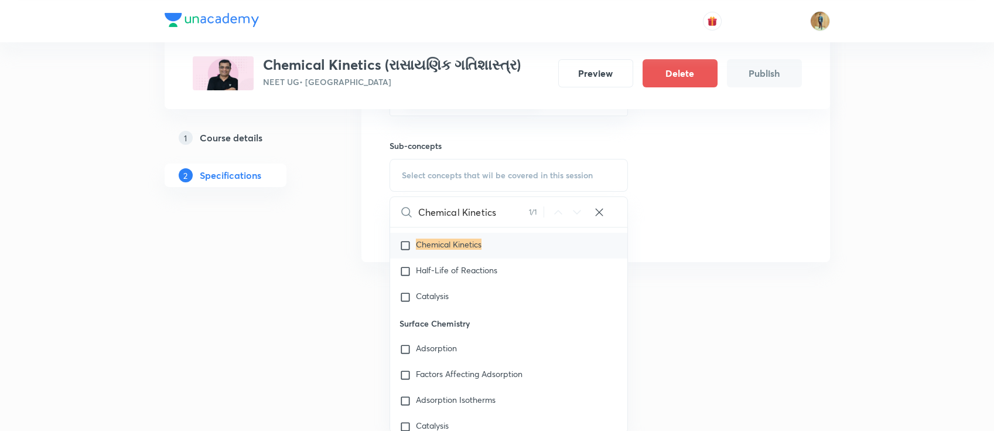
type input "Chemical Kinetics"
click at [456, 258] on div "Chemical Kinetics" at bounding box center [509, 246] width 238 height 26
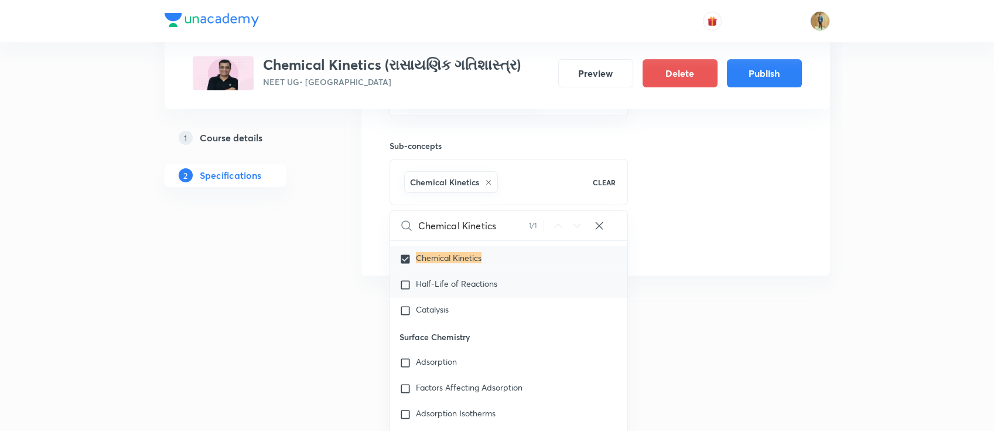
click at [455, 289] on span "Half-Life of Reactions" at bounding box center [456, 283] width 81 height 11
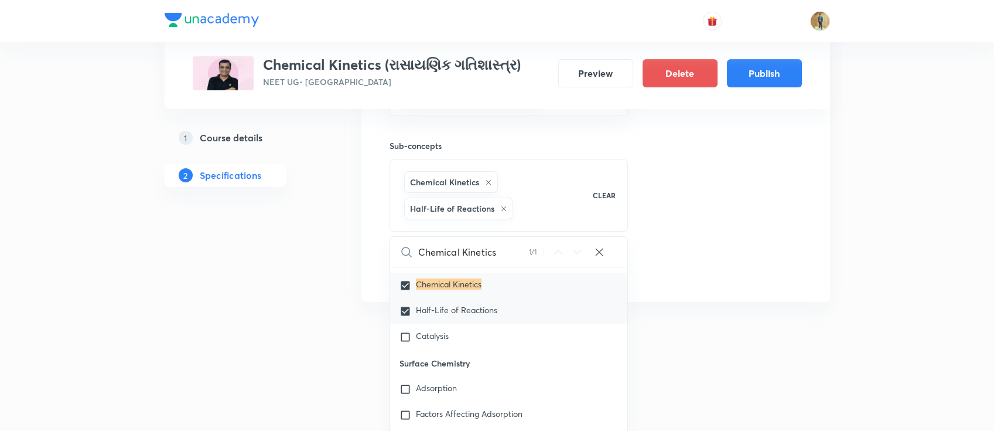
checkbox input "true"
click at [424, 341] on span "Catalysis" at bounding box center [432, 335] width 33 height 11
checkbox input "true"
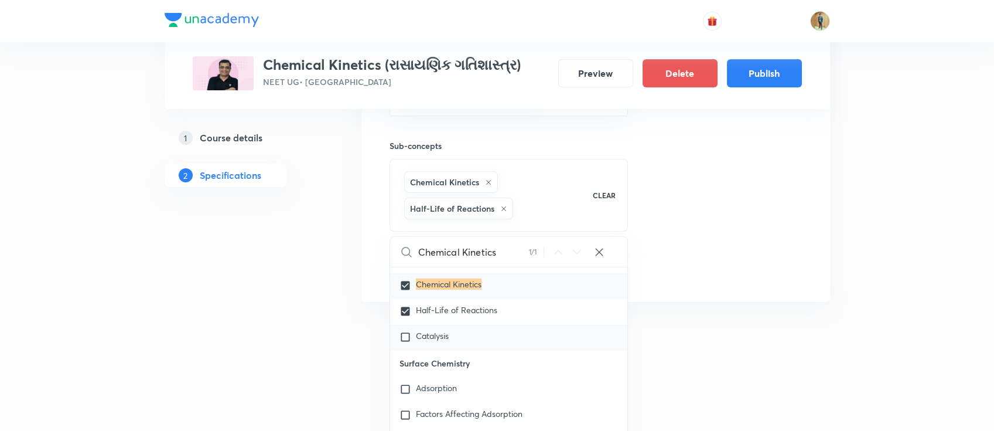
checkbox input "true"
click at [782, 268] on div "Thumbnail Format: 500x300 · Max size: 1MB Upload custom thumbnail" at bounding box center [731, 53] width 139 height 459
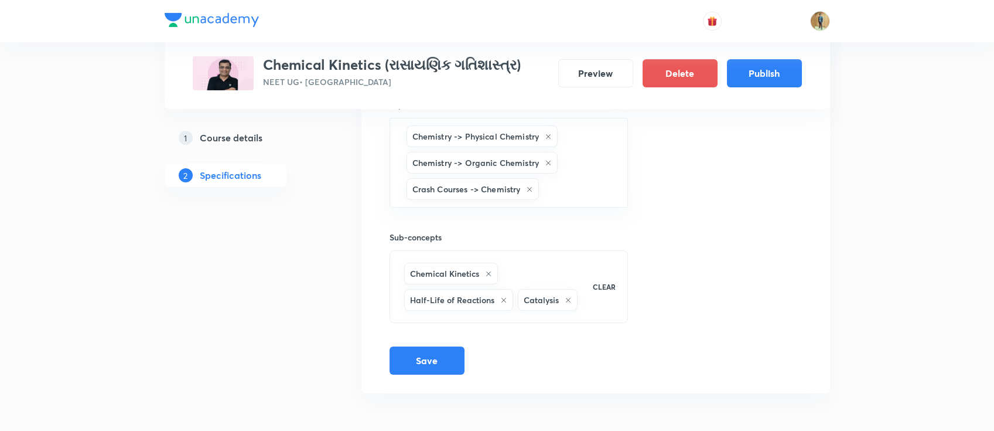
scroll to position [299, 0]
click at [432, 356] on button "Save" at bounding box center [427, 361] width 75 height 28
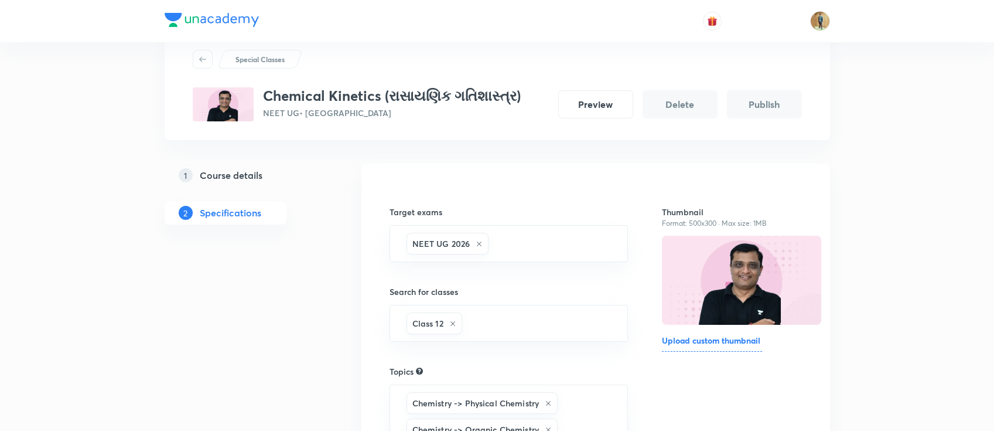
scroll to position [0, 0]
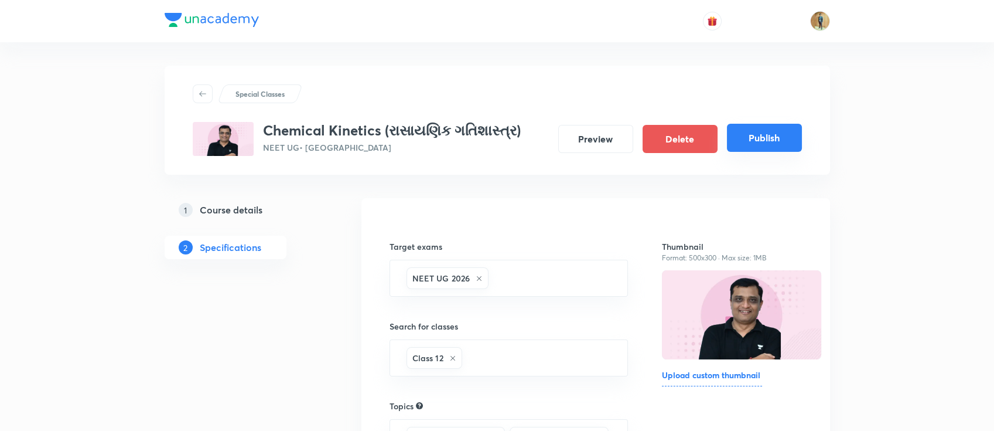
click at [744, 134] on button "Publish" at bounding box center [764, 138] width 75 height 28
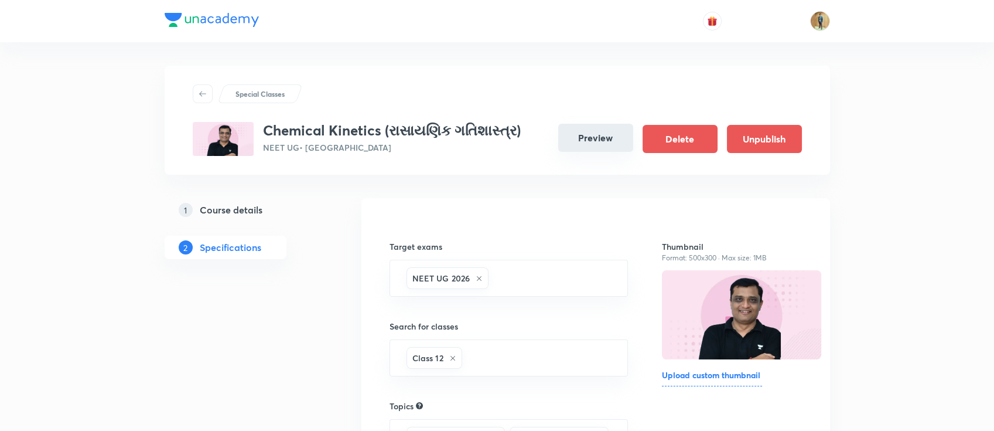
click at [584, 142] on button "Preview" at bounding box center [595, 138] width 75 height 28
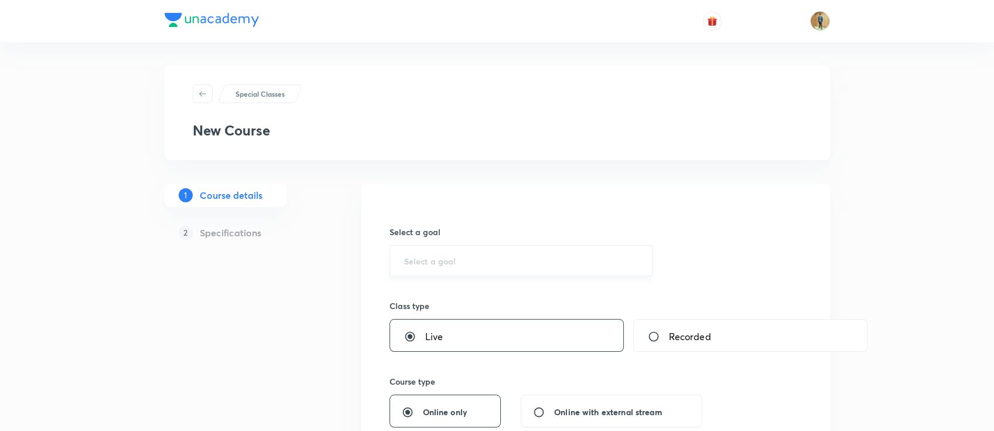
click at [452, 255] on input "text" at bounding box center [521, 260] width 234 height 11
drag, startPoint x: 584, startPoint y: 152, endPoint x: 453, endPoint y: 260, distance: 169.9
click at [583, 152] on div "Special Classes New Course" at bounding box center [498, 113] width 666 height 94
click at [445, 267] on div "​" at bounding box center [522, 260] width 264 height 31
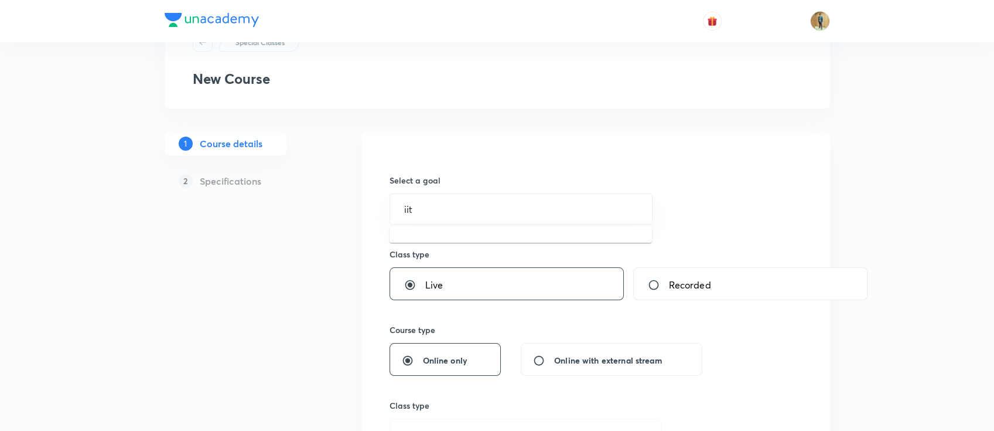
scroll to position [156, 0]
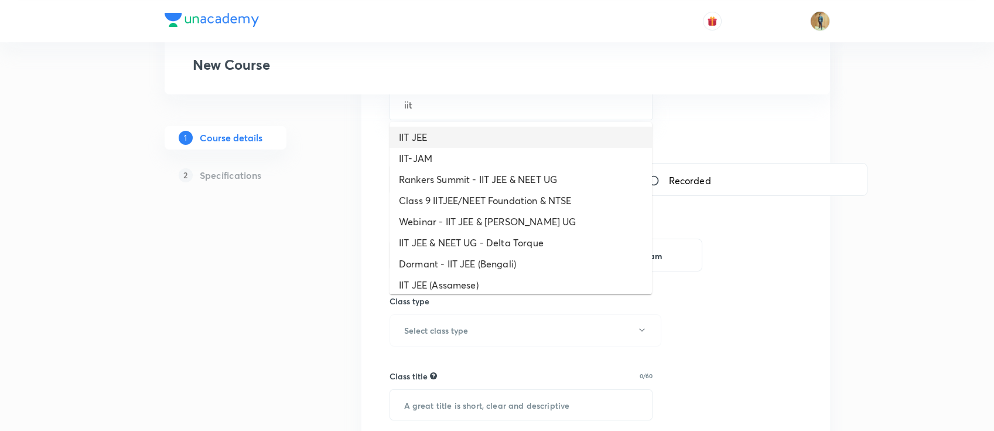
click at [445, 138] on li "IIT JEE" at bounding box center [521, 137] width 263 height 21
type input "IIT JEE"
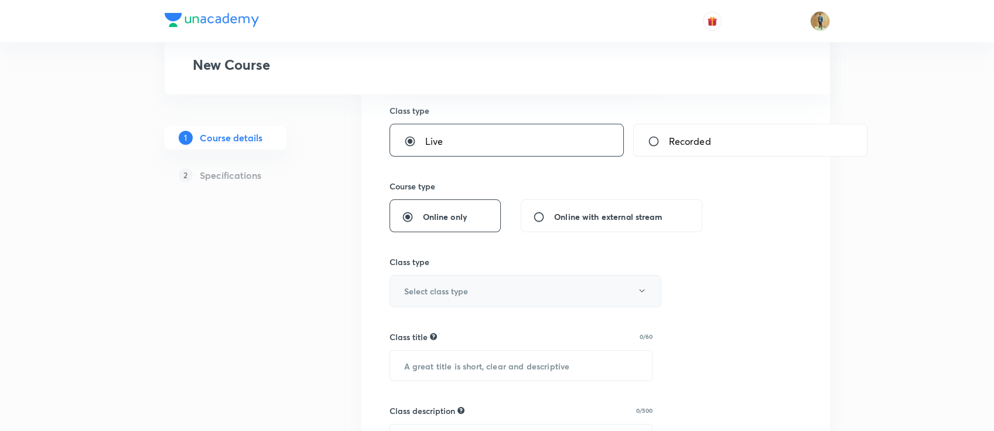
scroll to position [260, 0]
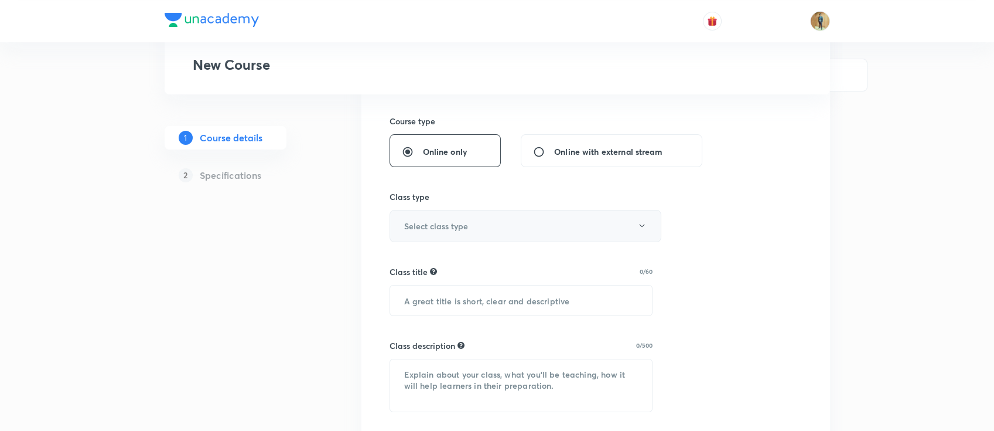
click at [492, 235] on button "Select class type" at bounding box center [526, 226] width 272 height 32
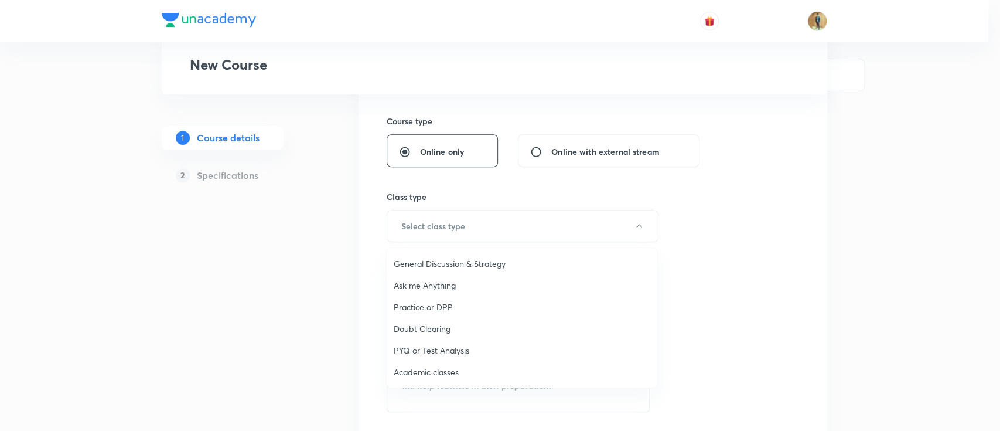
click at [424, 376] on span "Academic classes" at bounding box center [522, 372] width 257 height 12
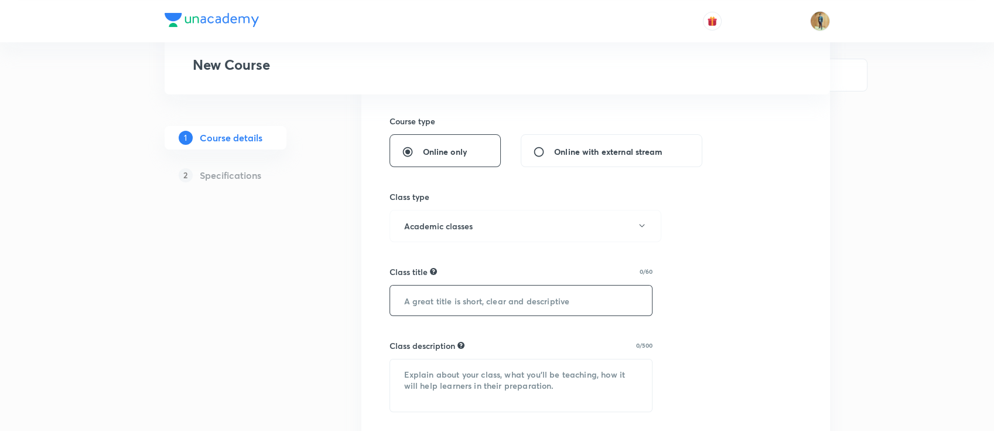
click at [458, 302] on input "text" at bounding box center [521, 300] width 263 height 30
paste input "text"
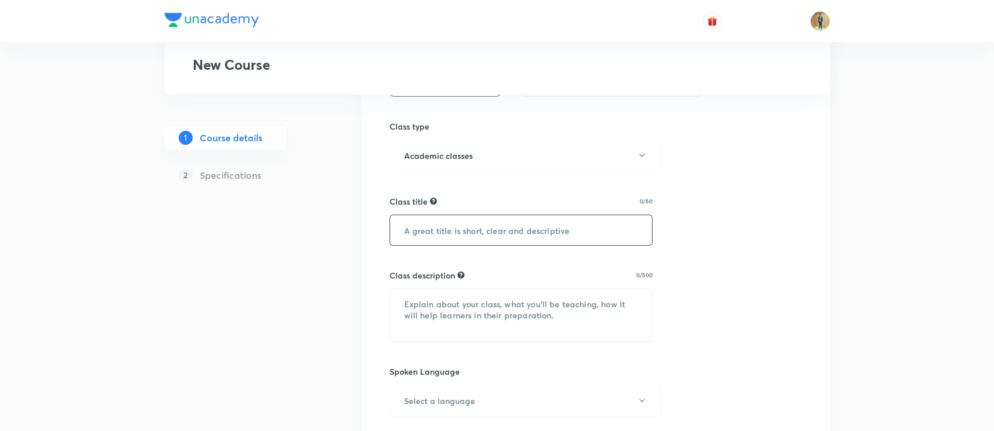
scroll to position [312, 0]
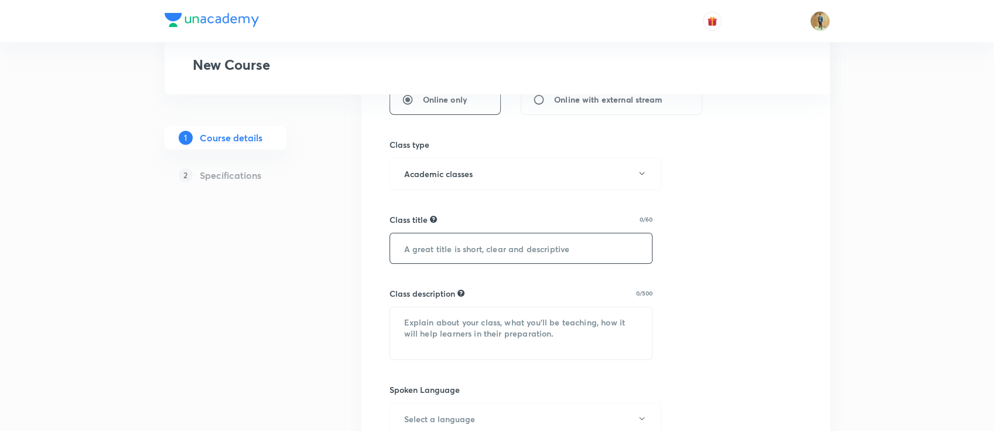
click at [458, 225] on div "Class title 0/60 ​" at bounding box center [522, 238] width 264 height 50
click at [455, 244] on input "text" at bounding box center [521, 248] width 263 height 30
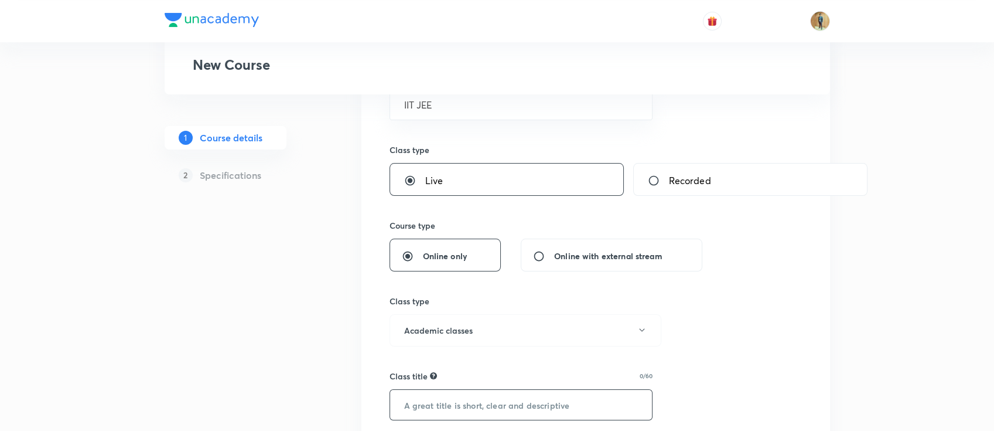
scroll to position [0, 0]
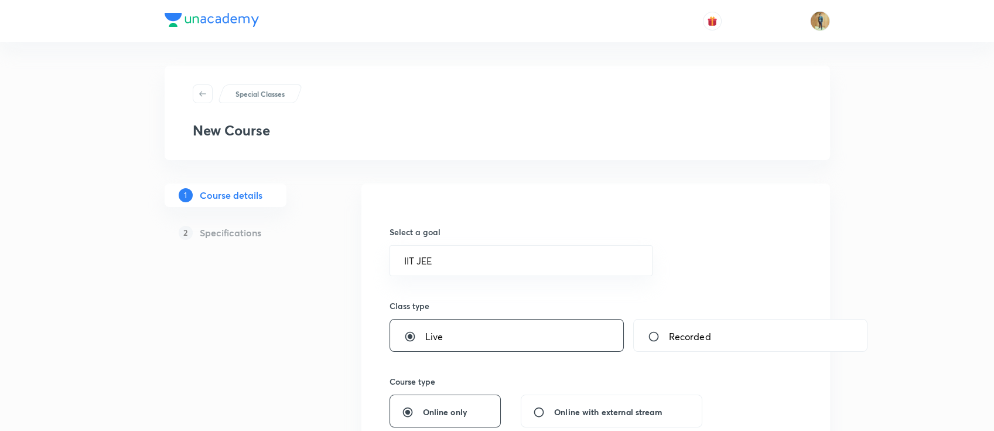
drag, startPoint x: 430, startPoint y: 271, endPoint x: 374, endPoint y: 269, distance: 55.1
click at [436, 254] on div "IIT JEE ​" at bounding box center [522, 260] width 264 height 31
click at [438, 256] on input "IIT JEE" at bounding box center [521, 260] width 234 height 11
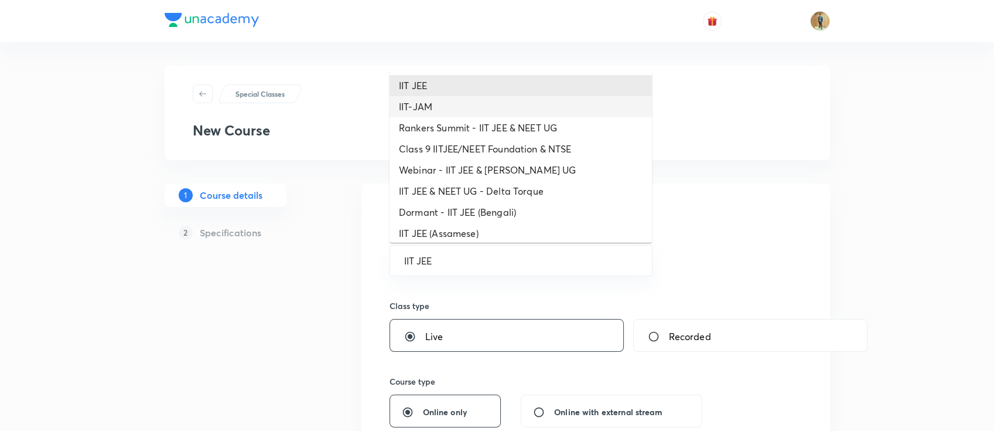
drag, startPoint x: 459, startPoint y: 111, endPoint x: 451, endPoint y: 113, distance: 8.9
click at [451, 113] on li "IIT-JAM" at bounding box center [521, 106] width 263 height 21
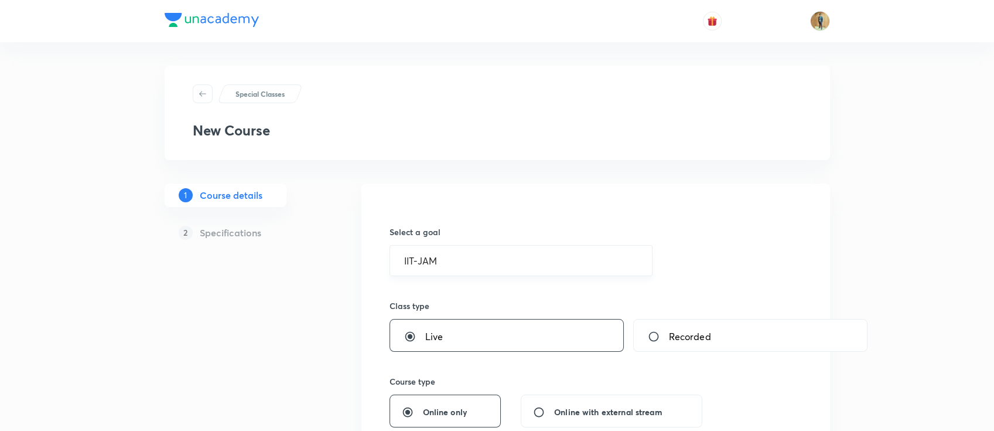
click at [445, 261] on input "IIT-JAM" at bounding box center [521, 260] width 234 height 11
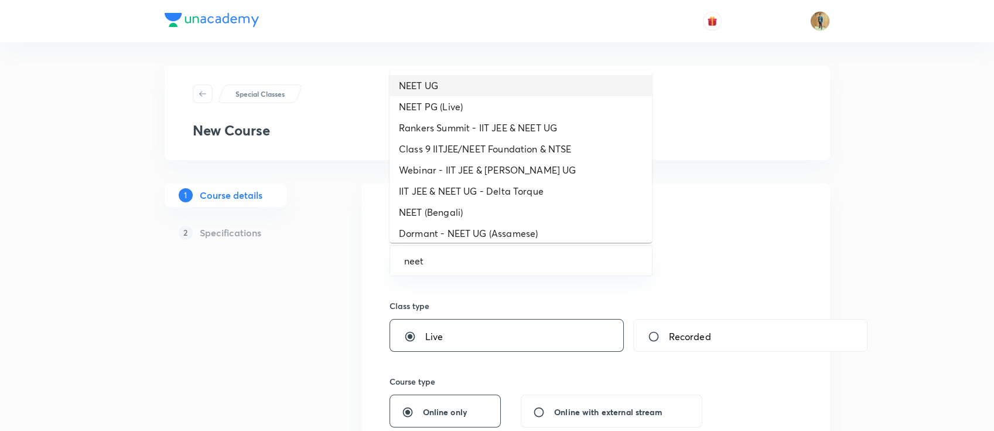
click at [445, 88] on li "NEET UG" at bounding box center [521, 85] width 263 height 21
type input "NEET UG"
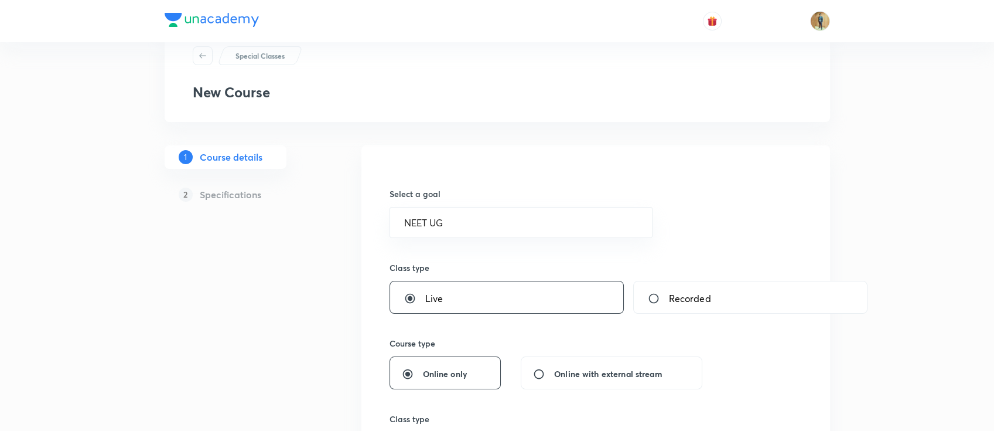
scroll to position [156, 0]
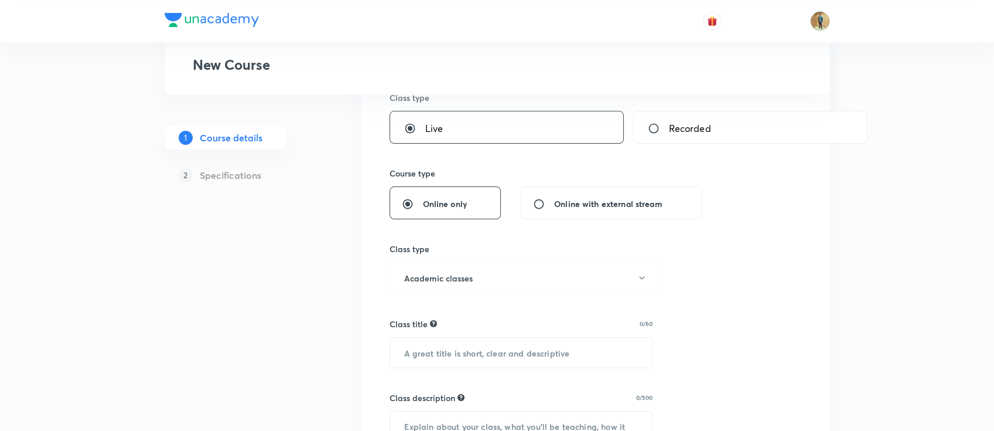
scroll to position [417, 0]
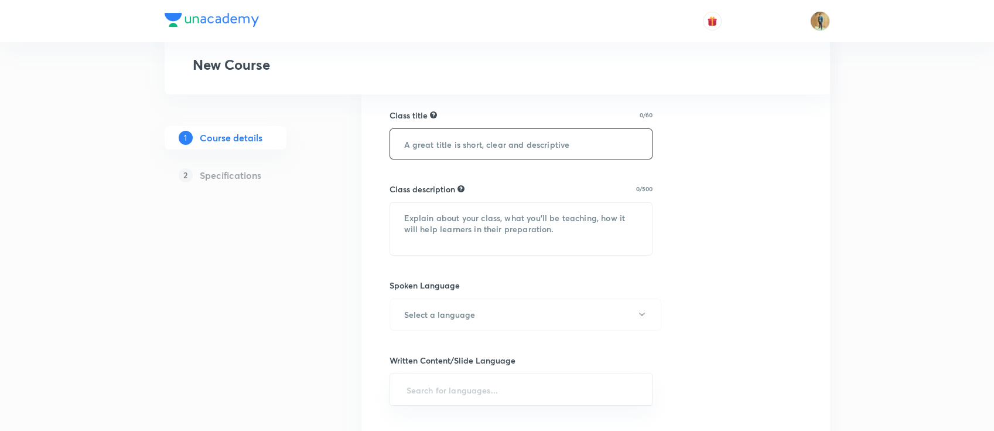
click at [479, 143] on input "text" at bounding box center [521, 144] width 263 height 30
paste input "Current Electricity (વિદ્યુતપ્રવાહ)"
type input "Current Electricity (વિદ્યુતપ્રવાહ)"
click at [514, 199] on div "Class description 0/500 ​" at bounding box center [522, 219] width 264 height 73
click at [493, 237] on textarea at bounding box center [521, 229] width 263 height 52
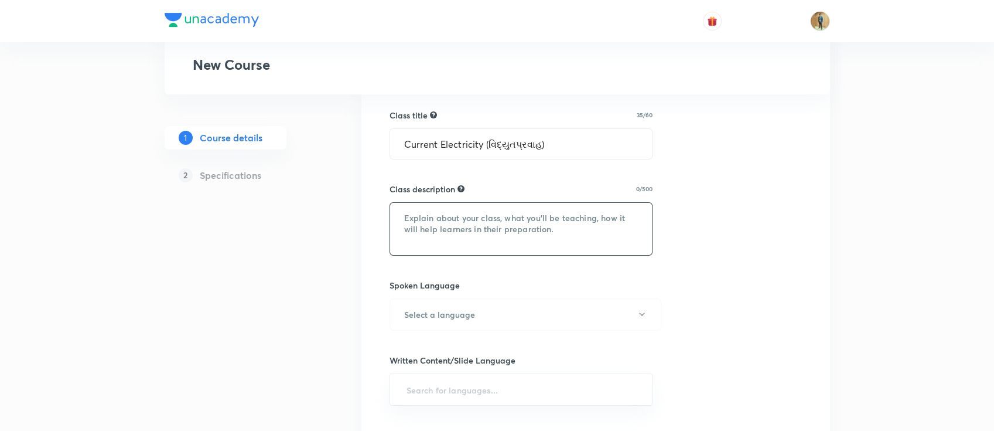
paste textarea "In this course, MS [PERSON_NAME] will provide in-depth knowledge of Physics. Th…"
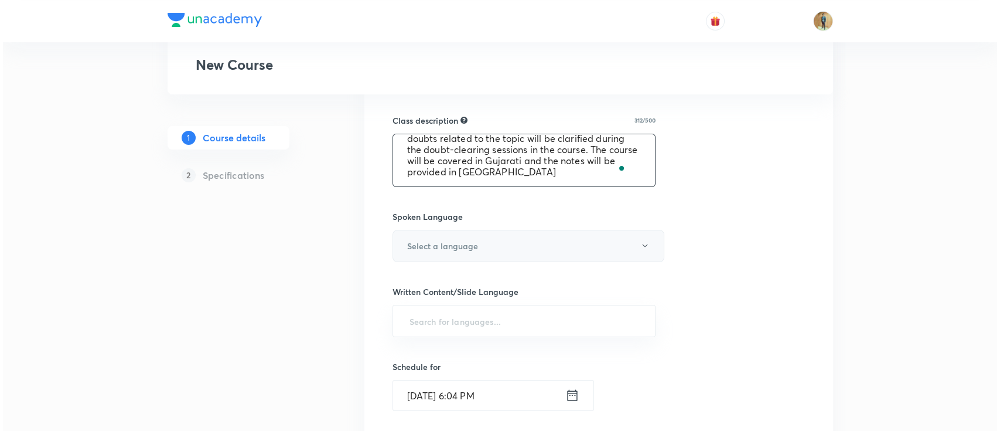
scroll to position [520, 0]
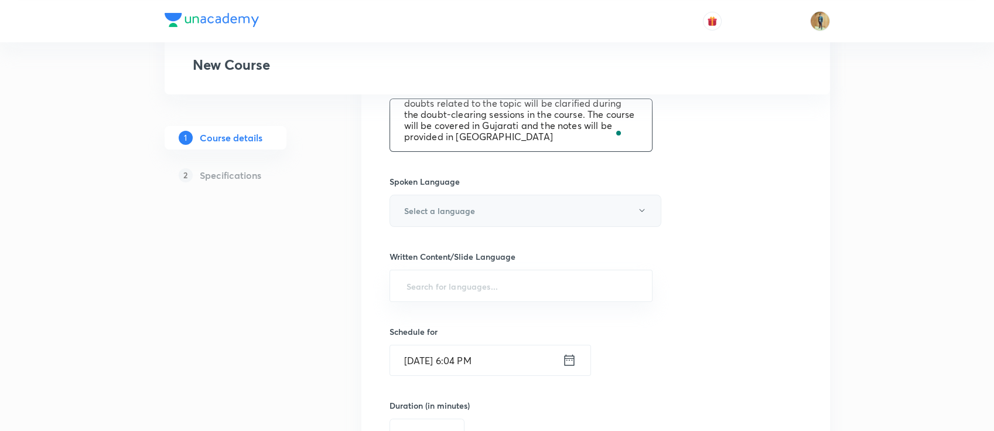
type textarea "In this course, MS [PERSON_NAME] will provide in-depth knowledge of Physics. Th…"
click at [499, 209] on button "Select a language" at bounding box center [526, 211] width 272 height 32
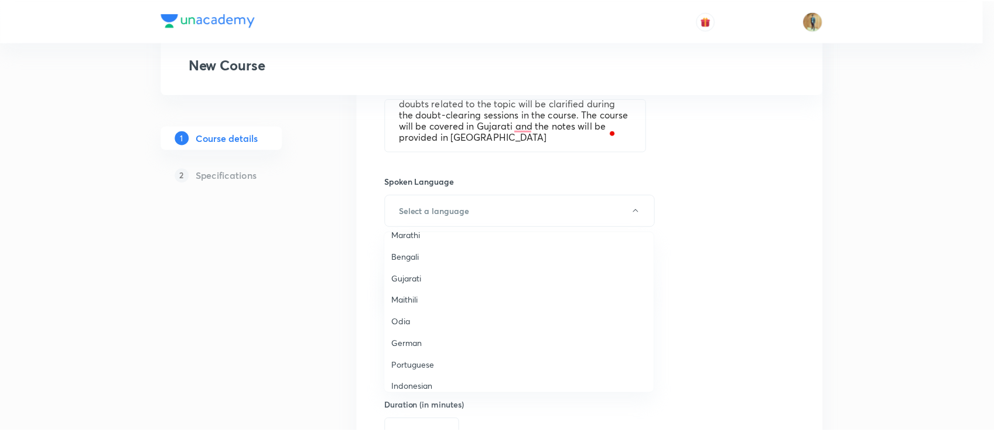
scroll to position [45, 0]
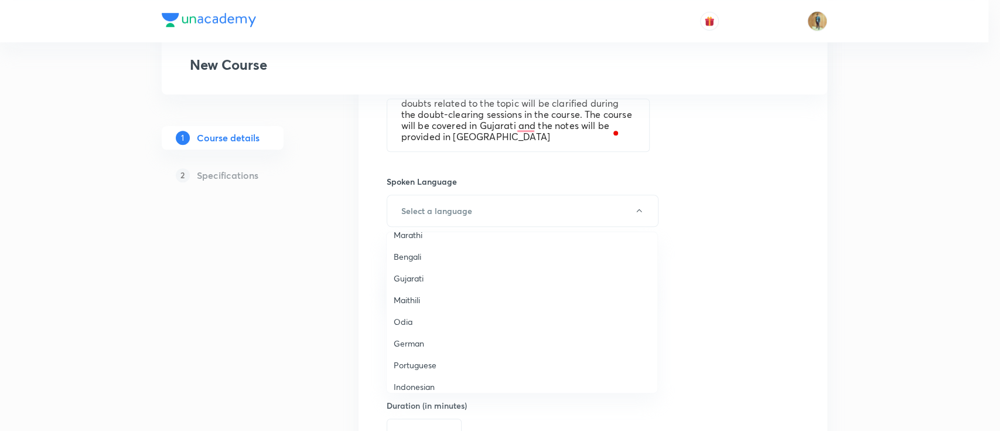
click at [413, 278] on span "Gujarati" at bounding box center [522, 278] width 257 height 12
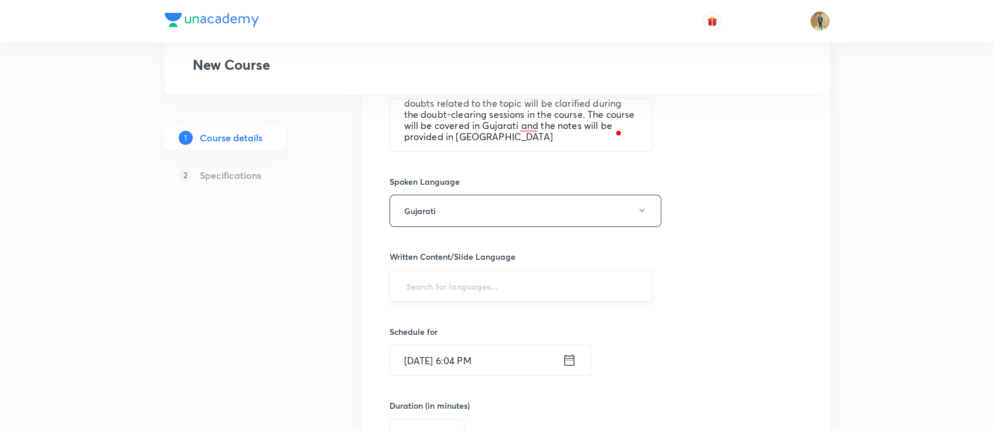
click at [460, 283] on input "text" at bounding box center [521, 286] width 234 height 22
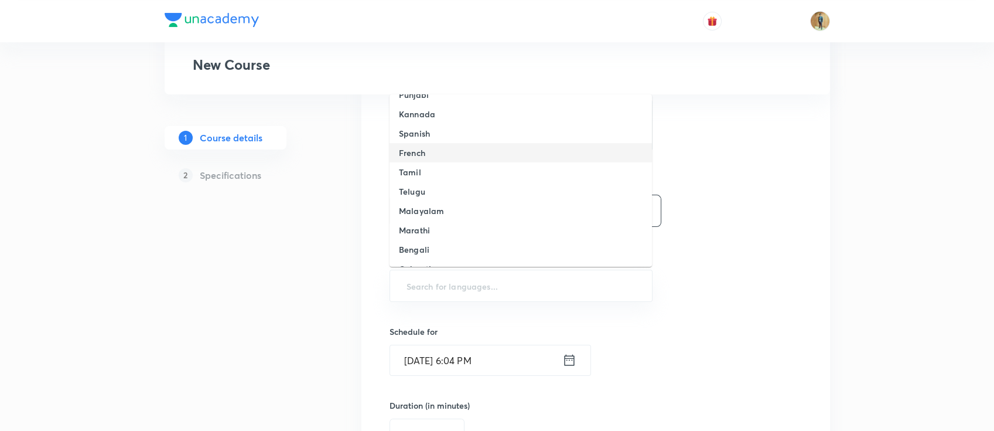
scroll to position [104, 0]
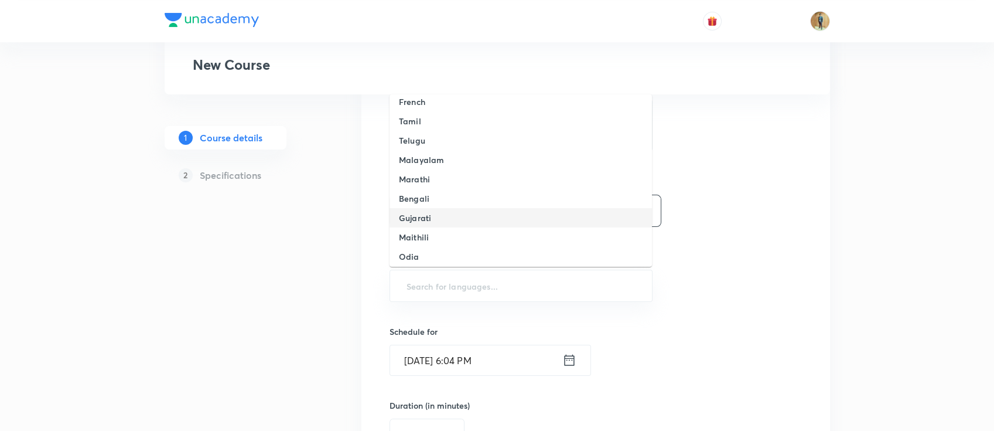
click at [436, 217] on li "Gujarati" at bounding box center [521, 217] width 263 height 19
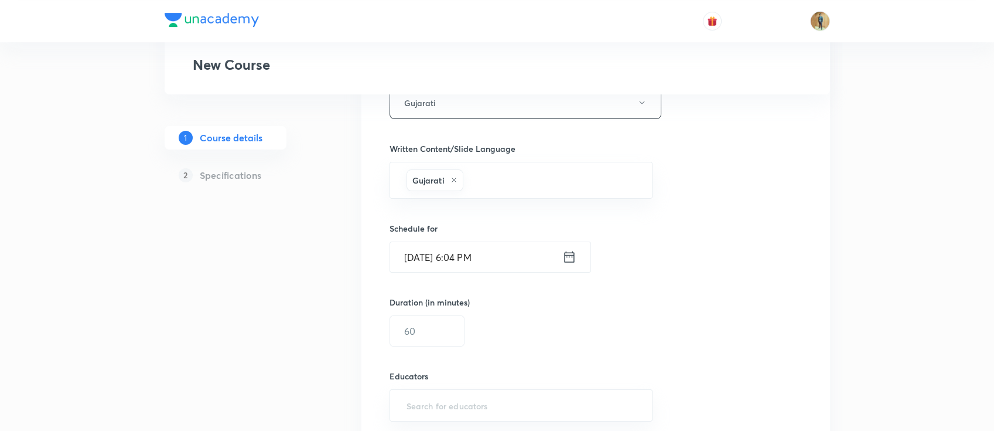
scroll to position [677, 0]
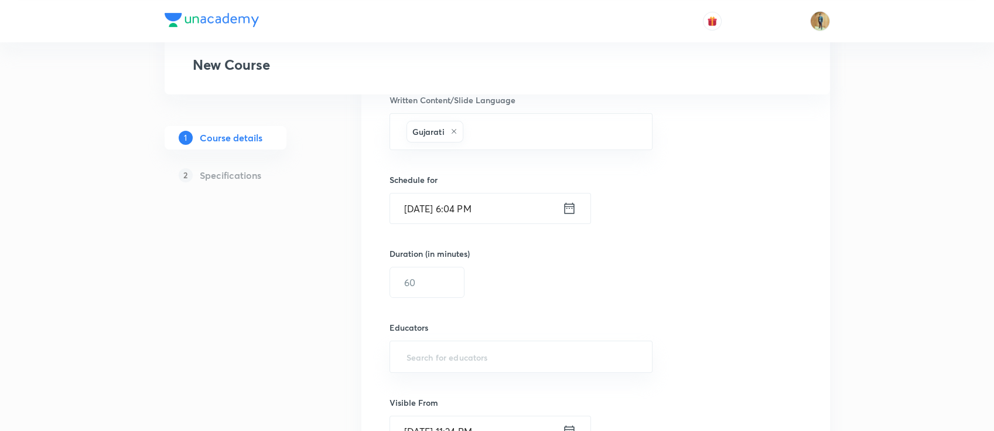
click at [510, 210] on input "[DATE] 6:04 PM" at bounding box center [476, 208] width 172 height 30
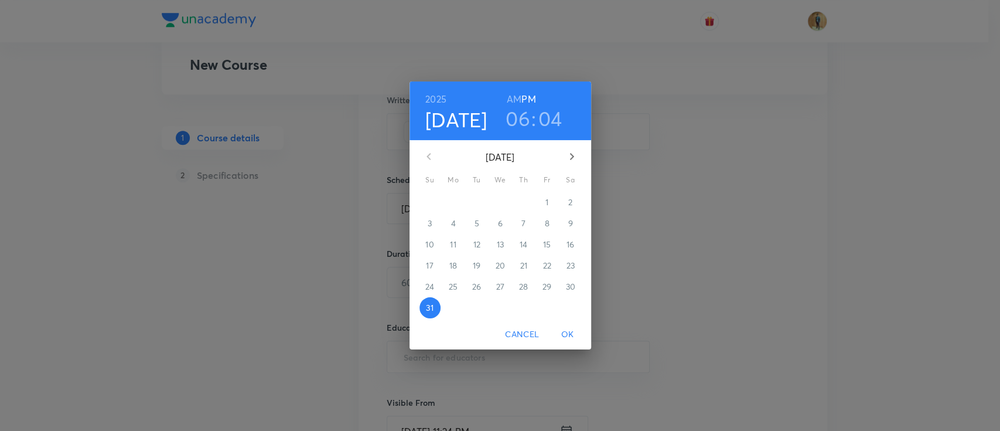
click at [571, 159] on icon "button" at bounding box center [572, 156] width 14 height 14
click at [453, 202] on p "1" at bounding box center [453, 202] width 3 height 12
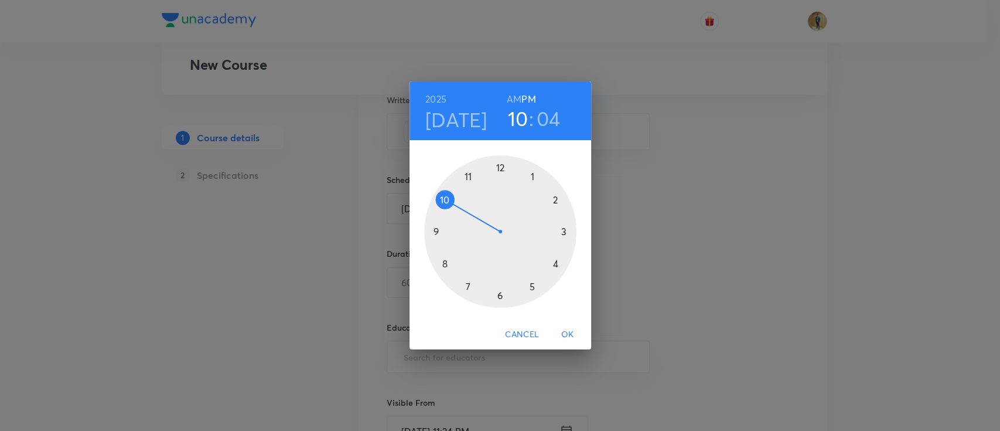
drag, startPoint x: 499, startPoint y: 293, endPoint x: 436, endPoint y: 204, distance: 109.3
click at [436, 204] on div at bounding box center [500, 231] width 152 height 152
click at [519, 101] on h6 "AM" at bounding box center [514, 99] width 15 height 16
drag, startPoint x: 527, startPoint y: 171, endPoint x: 534, endPoint y: 176, distance: 9.3
click at [534, 176] on div at bounding box center [500, 231] width 152 height 152
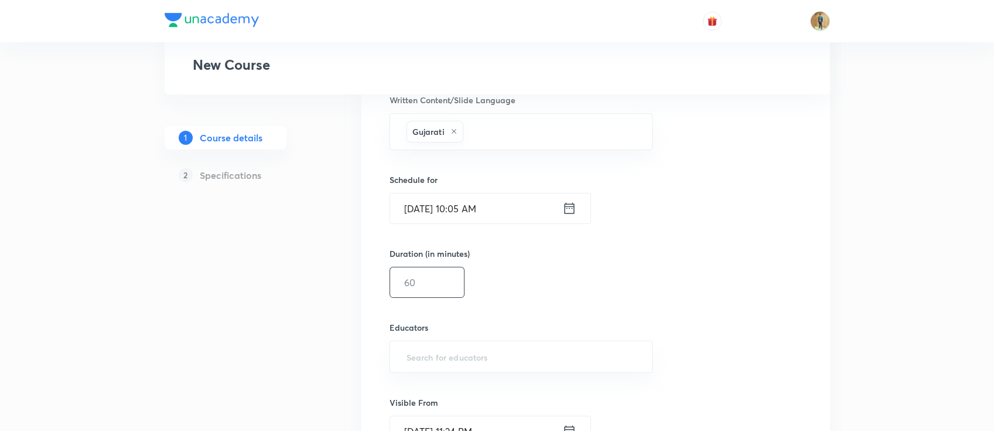
click at [449, 277] on input "text" at bounding box center [427, 282] width 74 height 30
drag, startPoint x: 427, startPoint y: 282, endPoint x: 367, endPoint y: 290, distance: 60.3
click at [367, 290] on div "Select a goal NEET UG ​ Class type Live Recorded Course type Online only Online…" at bounding box center [596, 17] width 469 height 1020
type input "30"
click at [564, 294] on div "Duration (in minutes) 30 ​" at bounding box center [497, 272] width 214 height 50
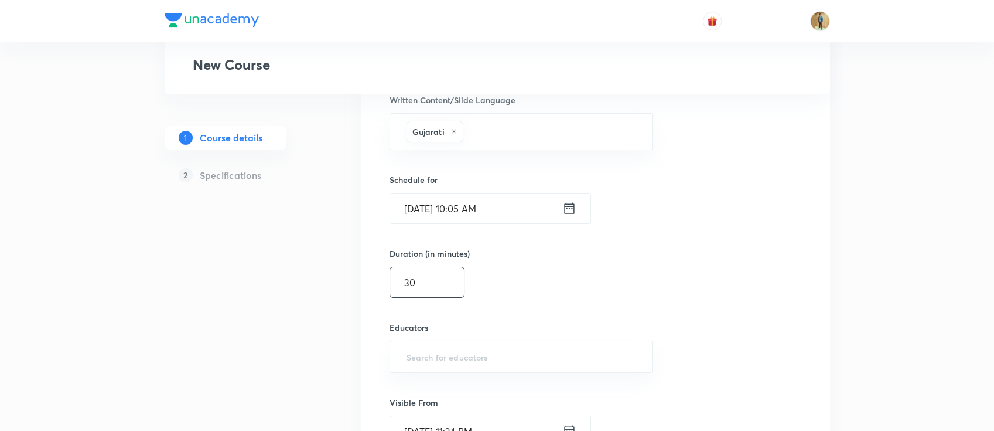
click at [441, 283] on input "30" at bounding box center [427, 282] width 74 height 30
click at [597, 321] on h6 "Educators" at bounding box center [522, 327] width 264 height 12
click at [452, 365] on input "text" at bounding box center [521, 357] width 234 height 22
paste input "cskgzhfzfjoo"
type input "cskgzhfzfjoo"
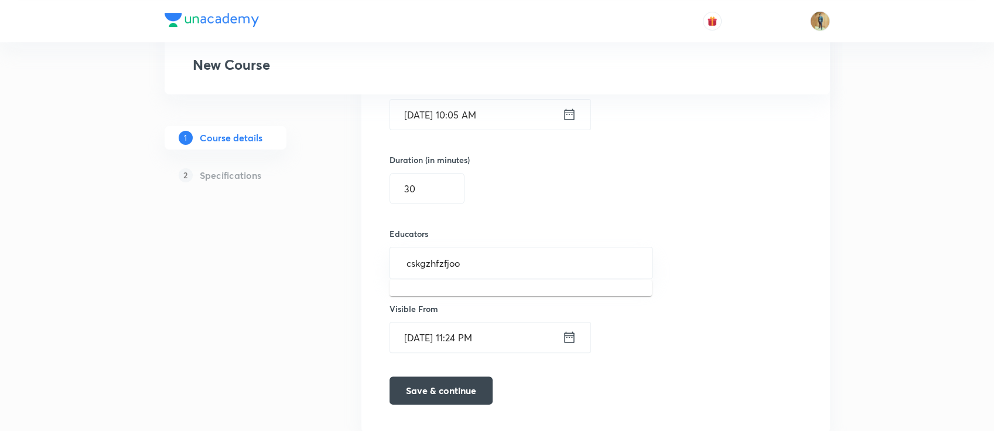
scroll to position [808, 0]
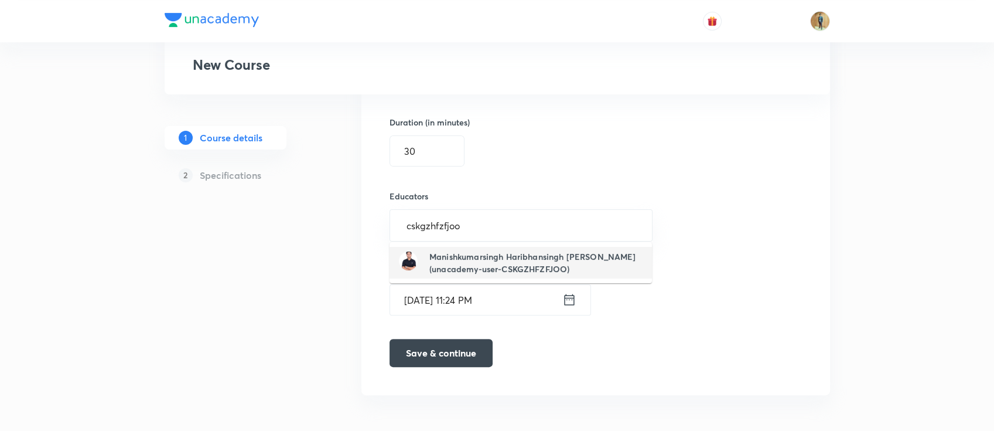
click at [539, 255] on h6 "Manishkumarsingh Haribhansingh [PERSON_NAME](unacademy-user-CSKGZHFZFJOO)" at bounding box center [536, 262] width 213 height 25
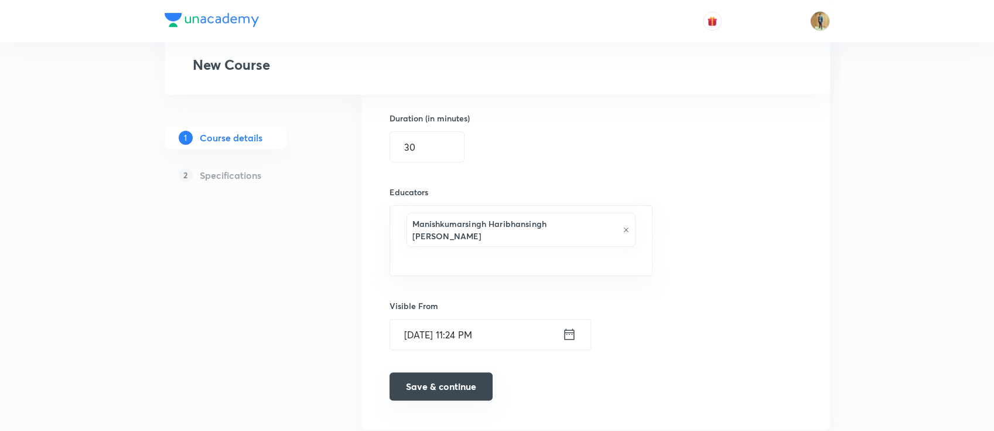
click at [464, 372] on button "Save & continue" at bounding box center [441, 386] width 103 height 28
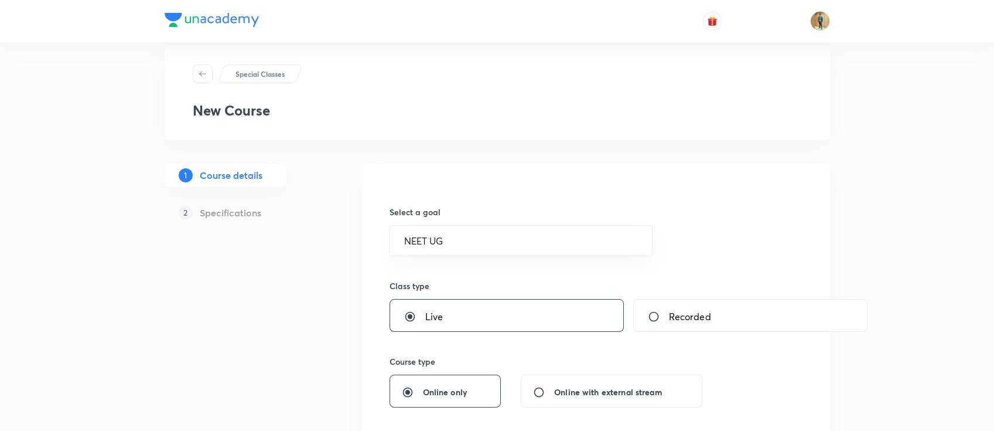
scroll to position [0, 0]
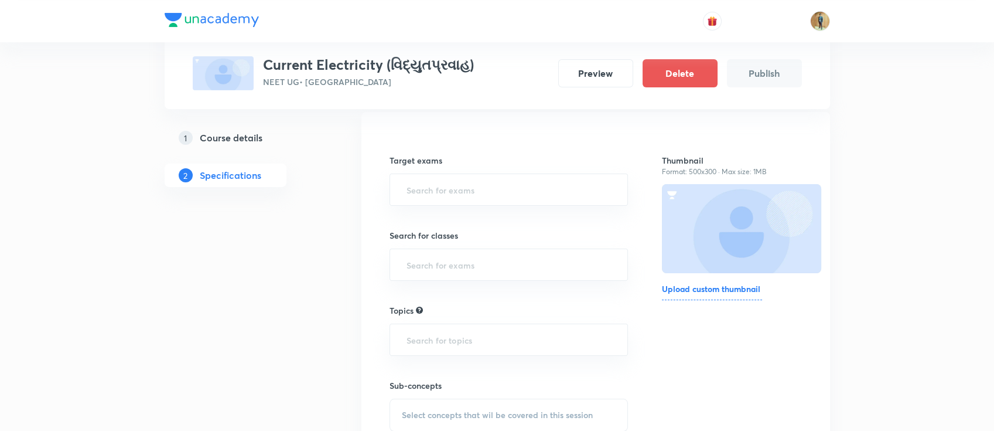
scroll to position [156, 0]
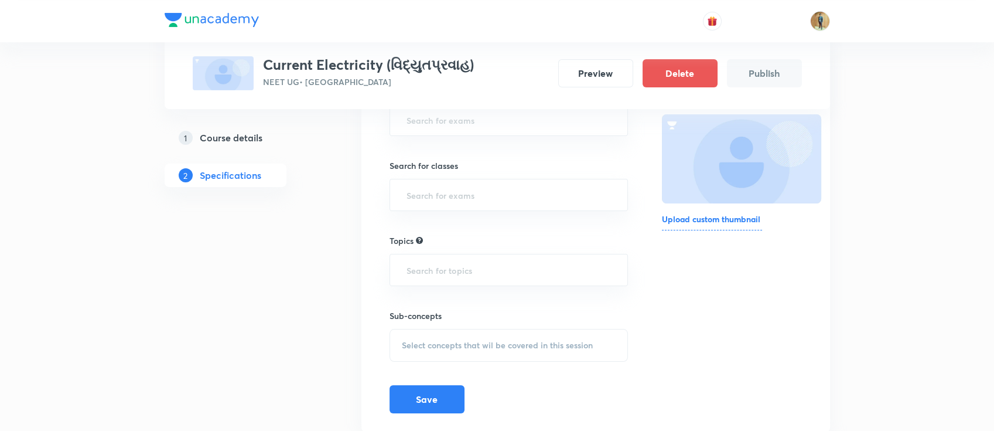
click at [717, 219] on h6 "Upload custom thumbnail" at bounding box center [712, 222] width 100 height 18
click at [0, 0] on input "Upload custom thumbnail" at bounding box center [0, 0] width 0 height 0
click at [725, 219] on h6 "Upload custom thumbnail" at bounding box center [712, 222] width 100 height 18
click at [0, 0] on input "Upload custom thumbnail" at bounding box center [0, 0] width 0 height 0
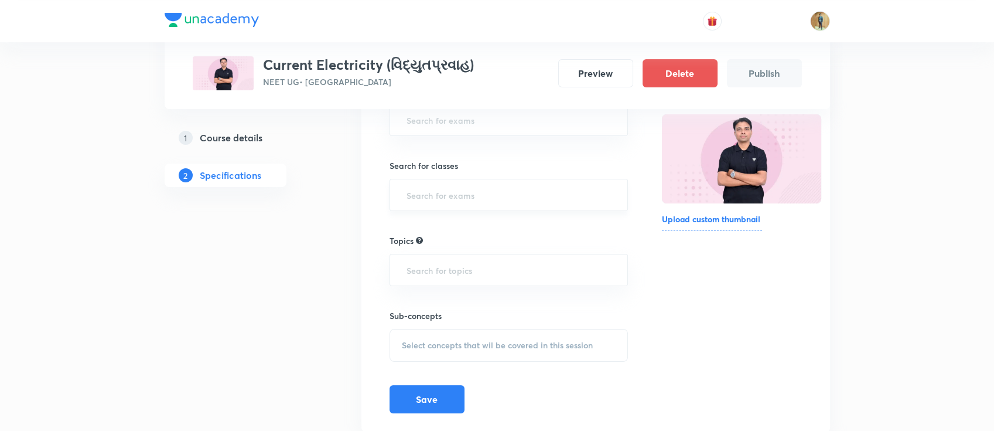
scroll to position [0, 0]
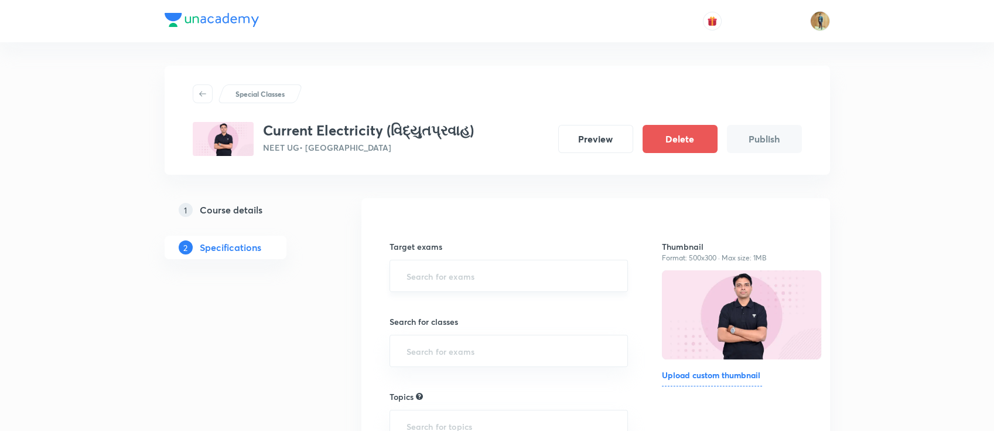
click at [449, 272] on input "text" at bounding box center [509, 276] width 210 height 22
click at [437, 329] on li "NEET UG 2026" at bounding box center [509, 330] width 238 height 21
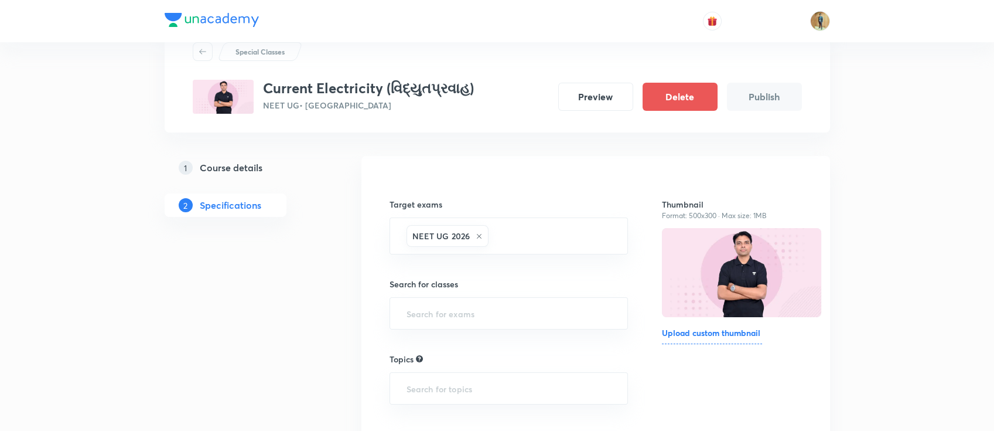
scroll to position [104, 0]
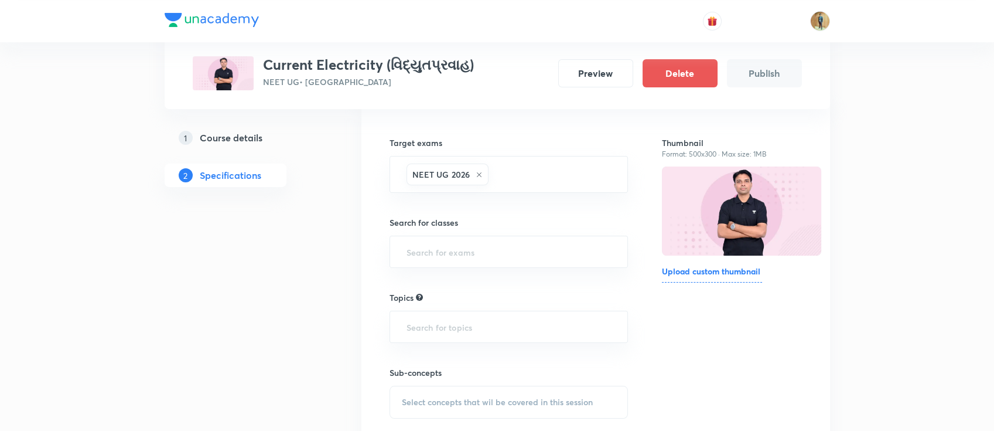
click at [462, 271] on div "Target exams NEET UG 2026 ​ Search for classes ​ Topics ​ Sub-concepts Select c…" at bounding box center [509, 291] width 239 height 357
click at [428, 246] on input "text" at bounding box center [509, 252] width 210 height 22
click at [453, 300] on li "Class 12" at bounding box center [509, 305] width 238 height 21
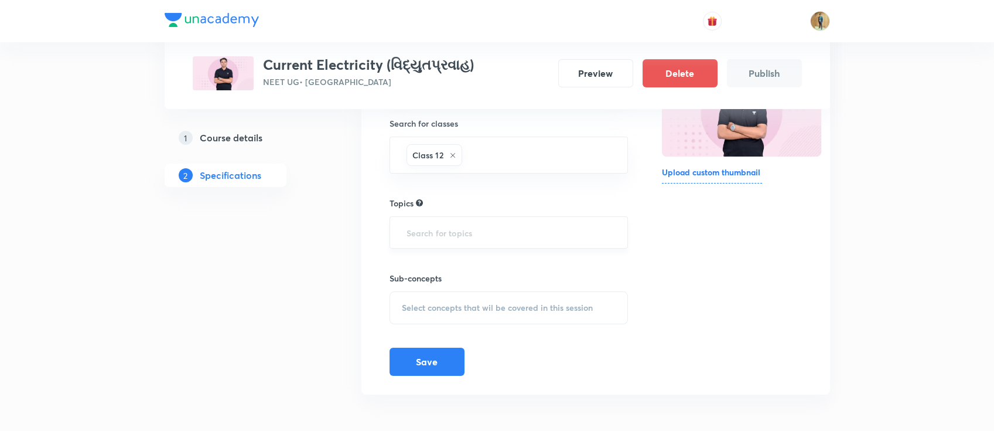
click at [490, 227] on input "text" at bounding box center [509, 233] width 210 height 22
click at [690, 274] on div "Thumbnail Format: 500x300 · Max size: 1MB Upload custom thumbnail" at bounding box center [731, 195] width 139 height 362
click at [435, 226] on input "text" at bounding box center [509, 233] width 210 height 22
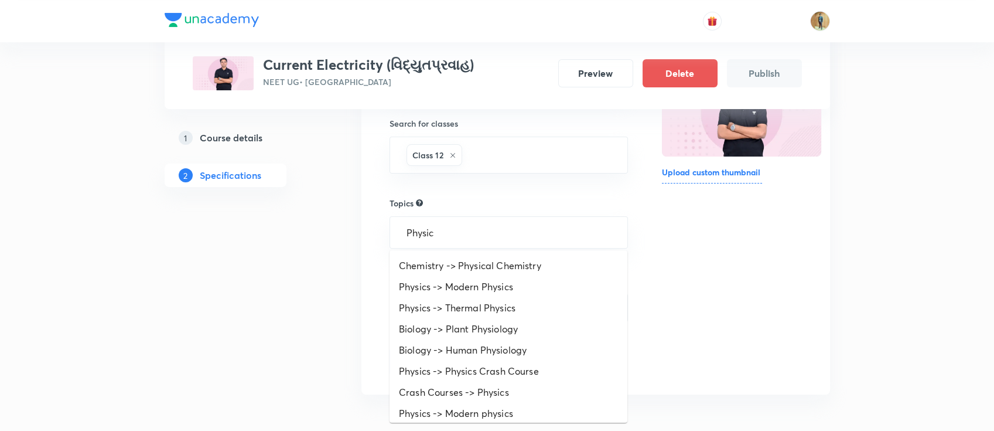
type input "Physics"
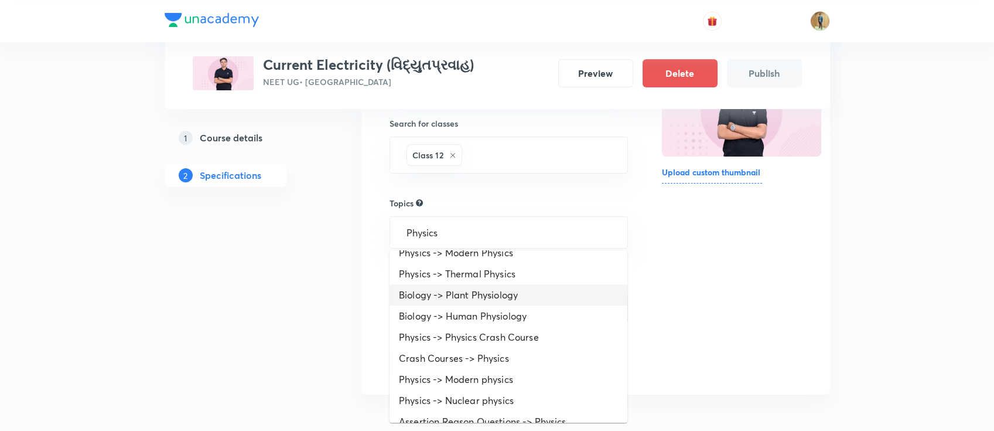
scroll to position [69, 0]
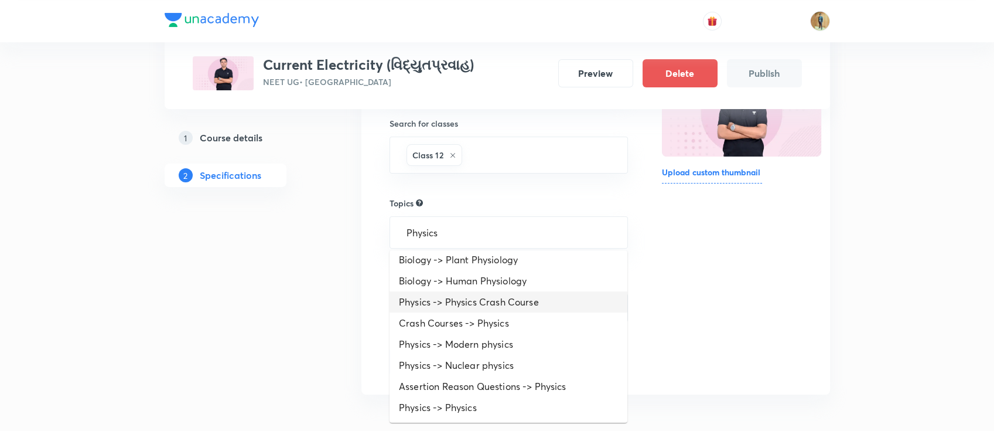
click at [475, 308] on li "Physics -> Physics Crash Course" at bounding box center [509, 301] width 238 height 21
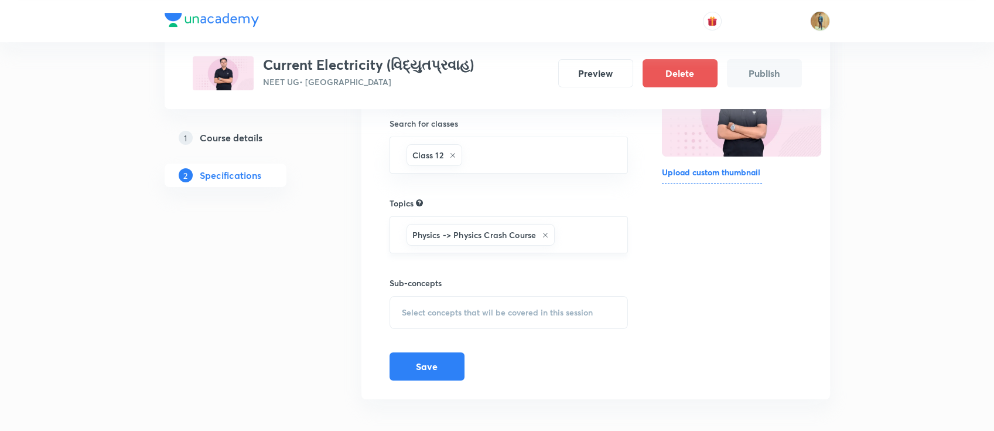
click at [617, 233] on div "Physics -> Physics Crash Course ​" at bounding box center [509, 234] width 239 height 37
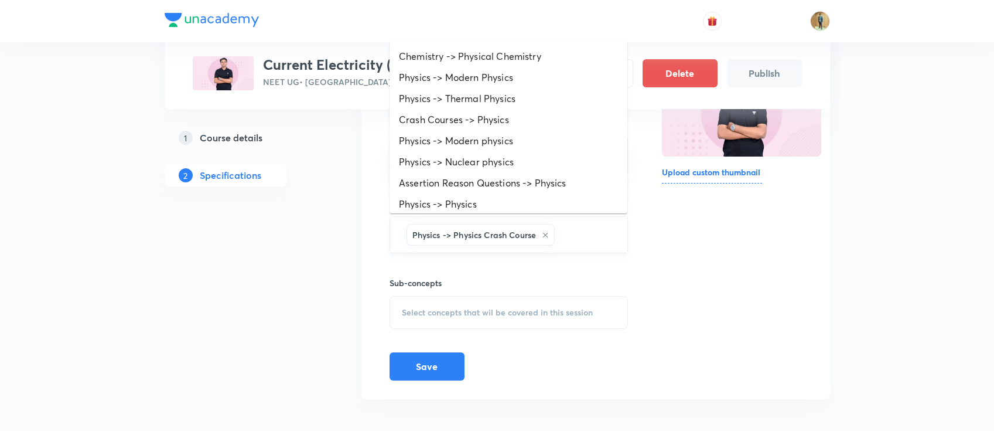
click at [608, 229] on input "text" at bounding box center [585, 235] width 56 height 22
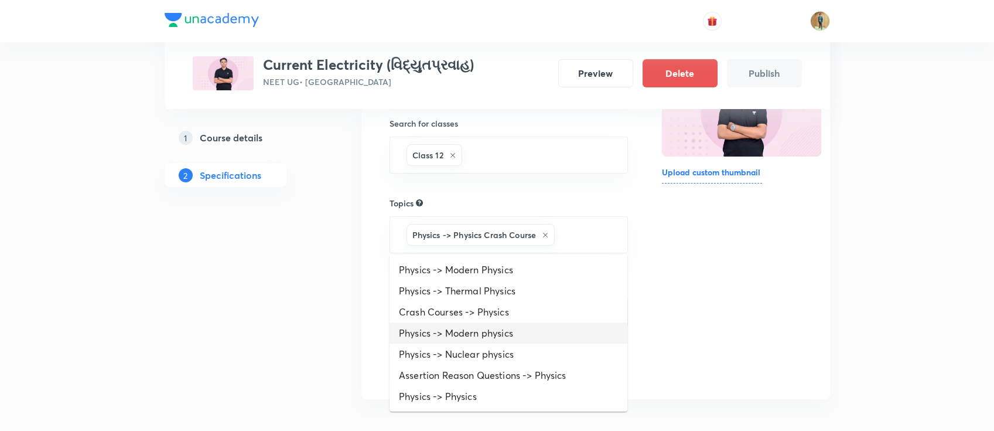
click at [514, 336] on li "Physics -> Modern physics" at bounding box center [509, 332] width 238 height 21
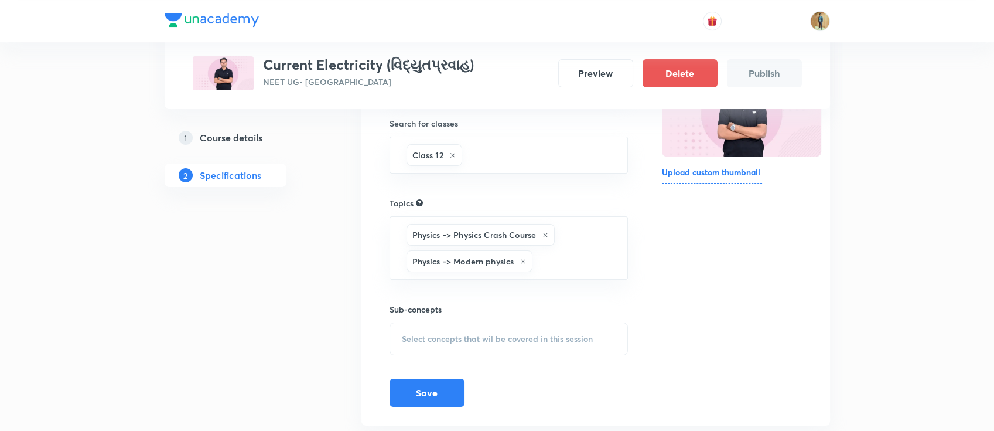
click at [495, 337] on span "Select concepts that wil be covered in this session" at bounding box center [497, 338] width 191 height 9
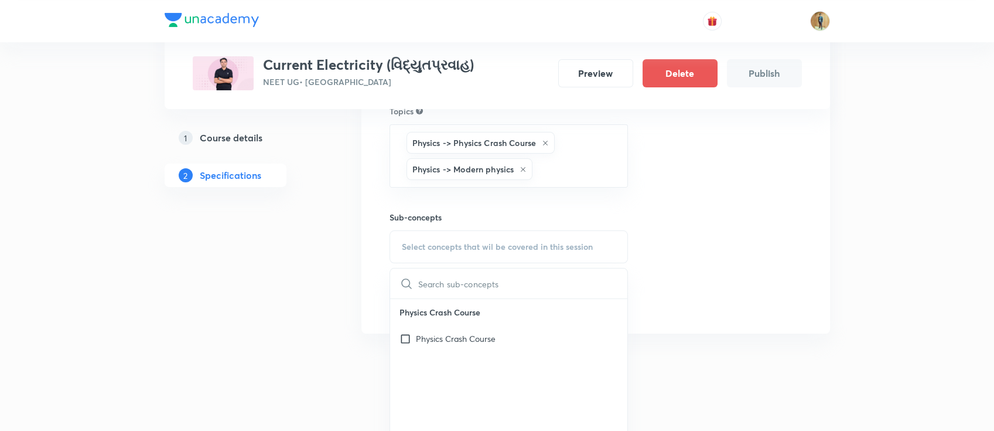
scroll to position [365, 0]
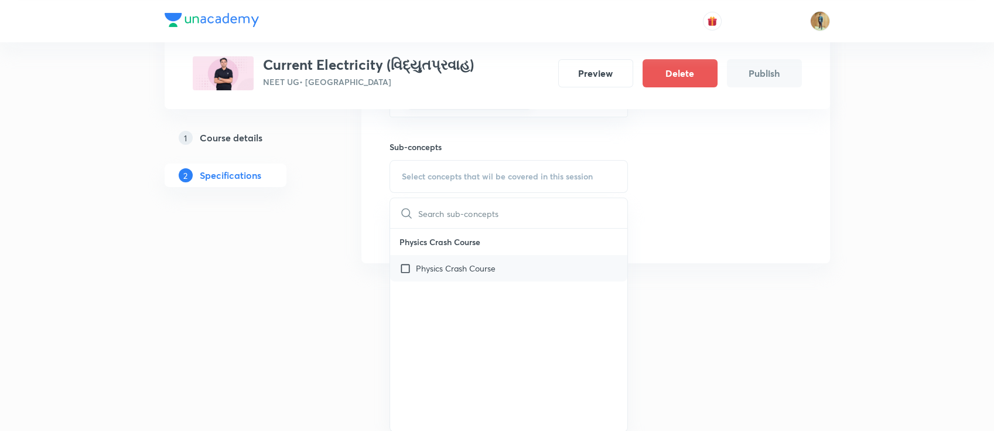
type input "cskgzhfzfjoo"
paste input "Current Electricity (વિદ્યુતપ્રવાહ)"
type input "Current Electricity (વિદ્યુતપ્રવાહ)"
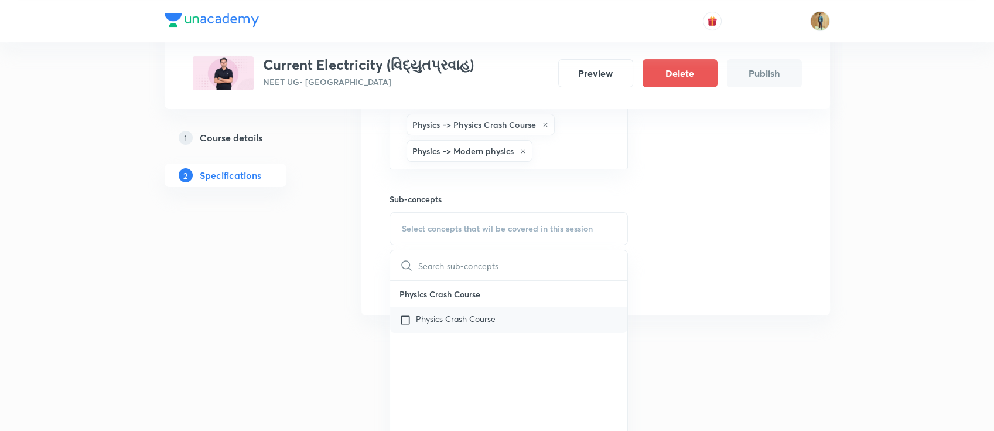
click at [481, 314] on p "Physics Crash Course" at bounding box center [456, 320] width 80 height 12
checkbox input "true"
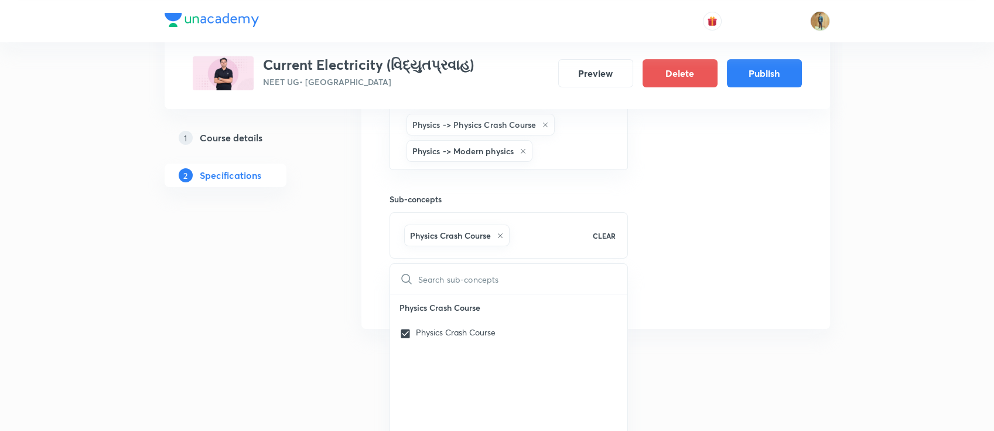
click at [706, 238] on div "Thumbnail Format: 500x300 · Max size: 1MB Upload custom thumbnail" at bounding box center [731, 107] width 139 height 406
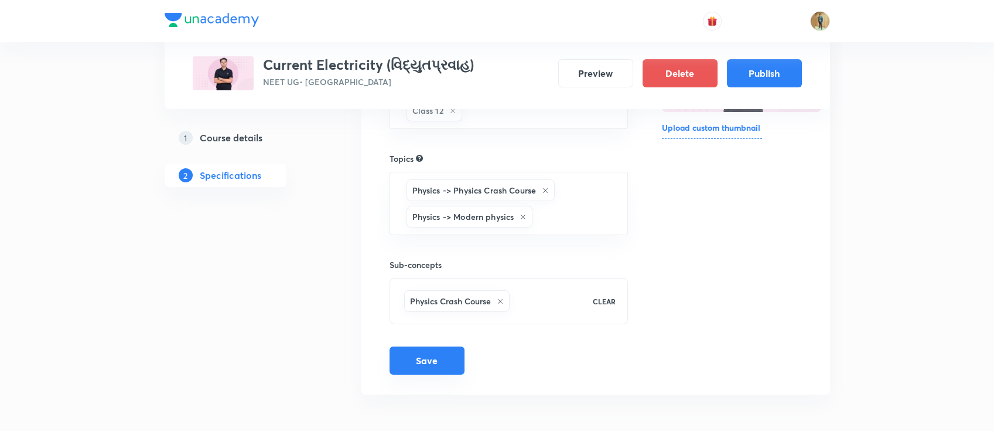
click at [434, 362] on button "Save" at bounding box center [427, 360] width 75 height 28
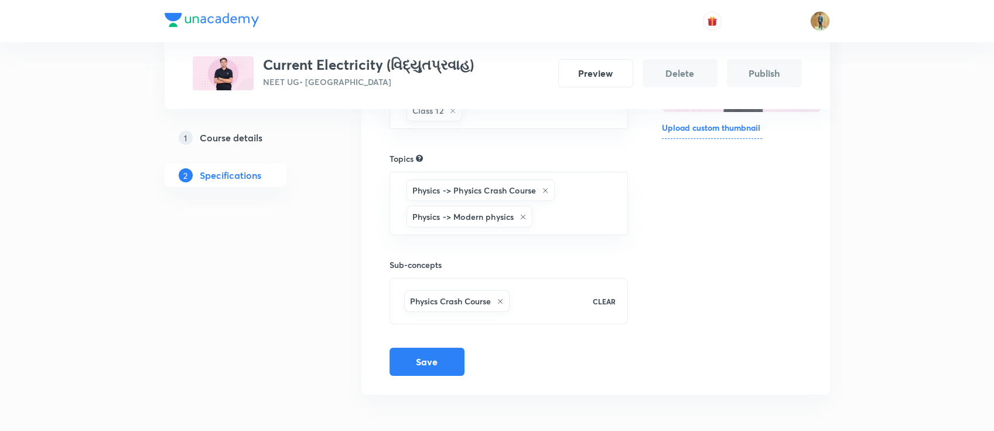
scroll to position [39, 0]
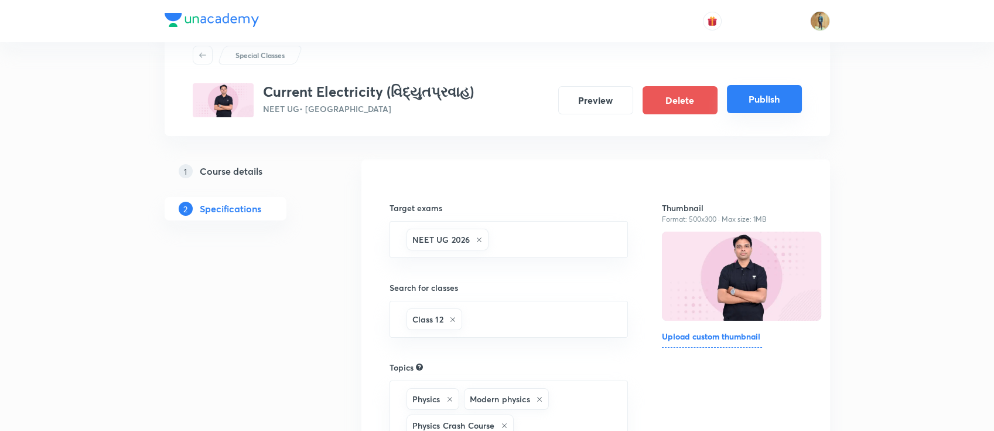
click at [764, 101] on button "Publish" at bounding box center [764, 99] width 75 height 28
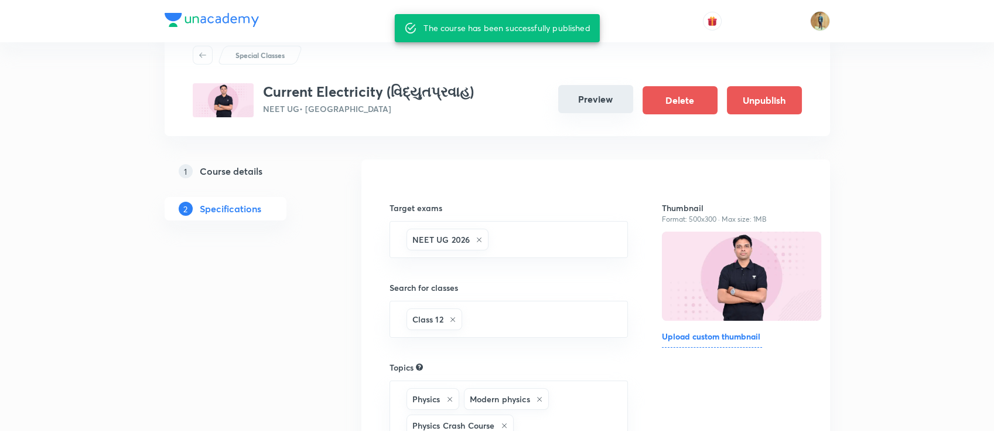
click at [591, 97] on button "Preview" at bounding box center [595, 99] width 75 height 28
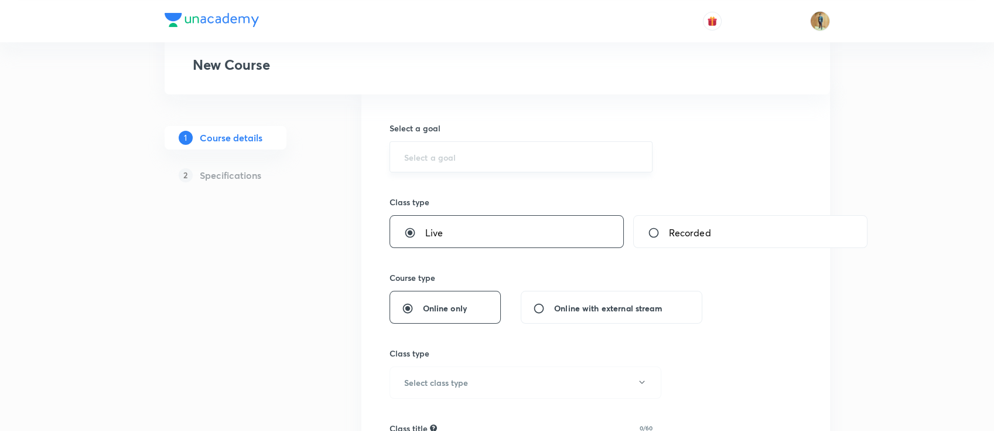
click at [476, 142] on div "​" at bounding box center [522, 156] width 264 height 31
click at [485, 162] on div "​" at bounding box center [522, 156] width 264 height 31
click at [481, 160] on input "text" at bounding box center [521, 156] width 234 height 11
click at [467, 157] on input "text" at bounding box center [521, 156] width 234 height 11
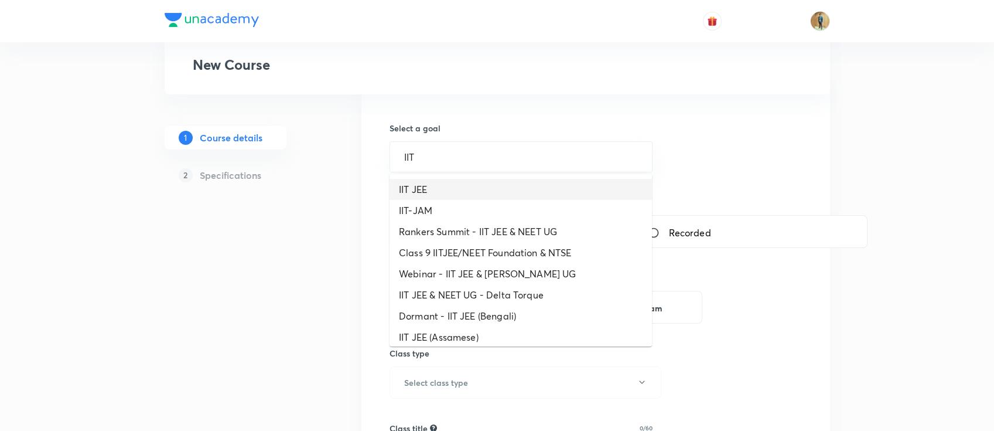
click at [446, 189] on li "IIT JEE" at bounding box center [521, 189] width 263 height 21
type input "IIT JEE"
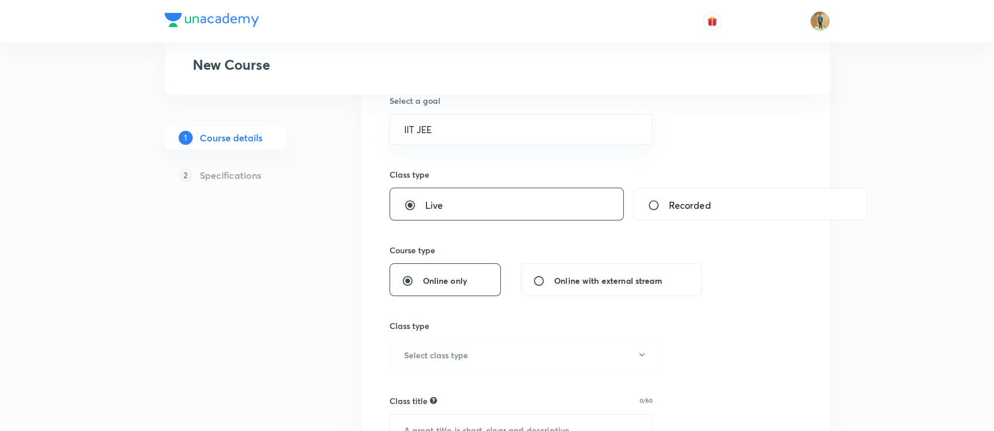
scroll to position [156, 0]
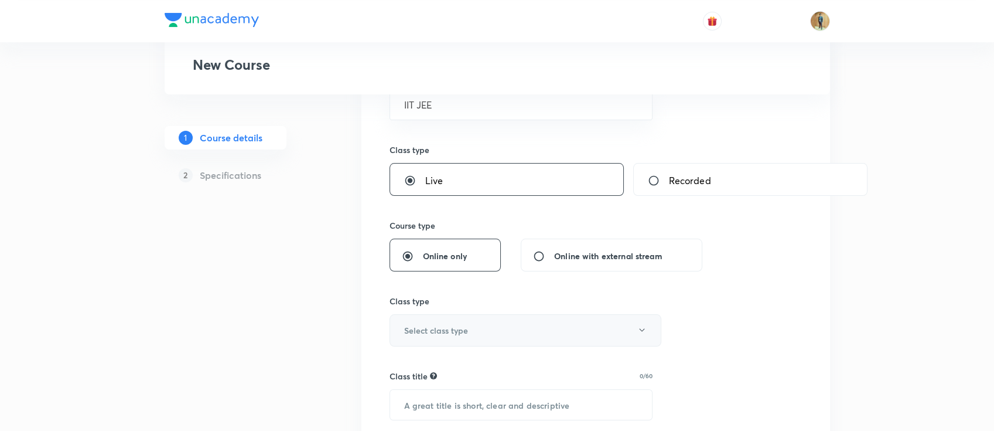
click at [459, 332] on h6 "Select class type" at bounding box center [436, 330] width 64 height 12
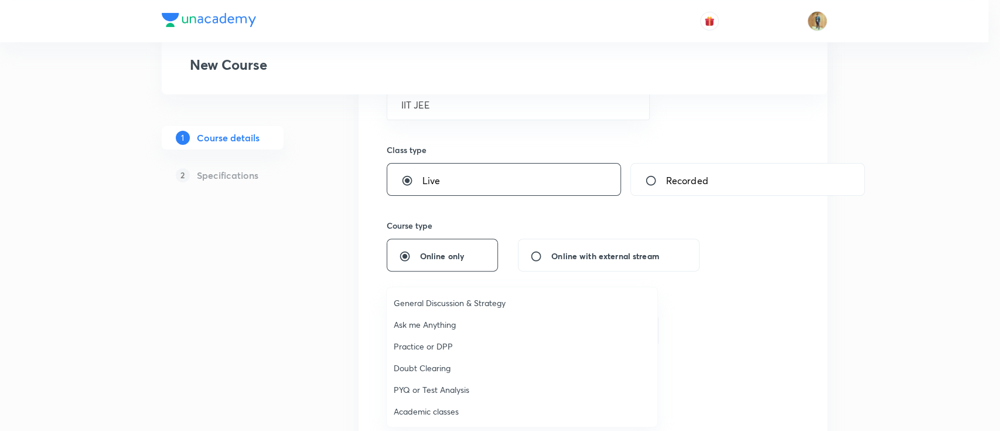
click at [435, 401] on li "Academic classes" at bounding box center [522, 411] width 271 height 22
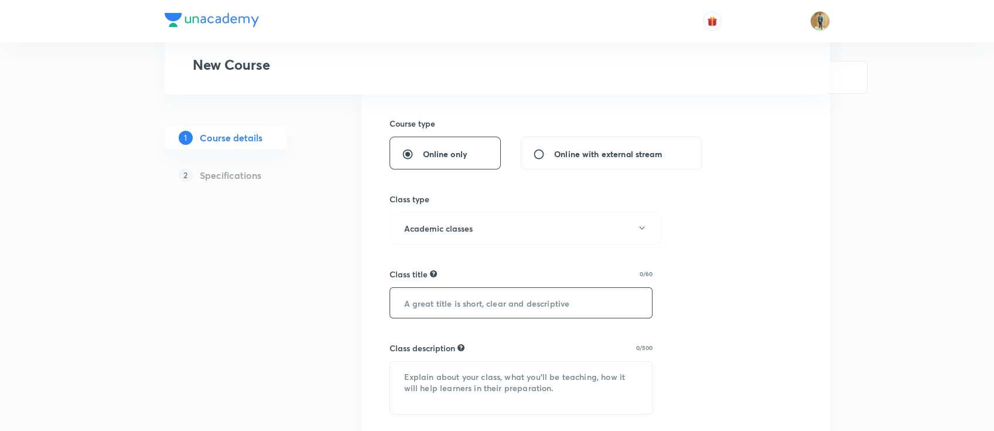
scroll to position [312, 0]
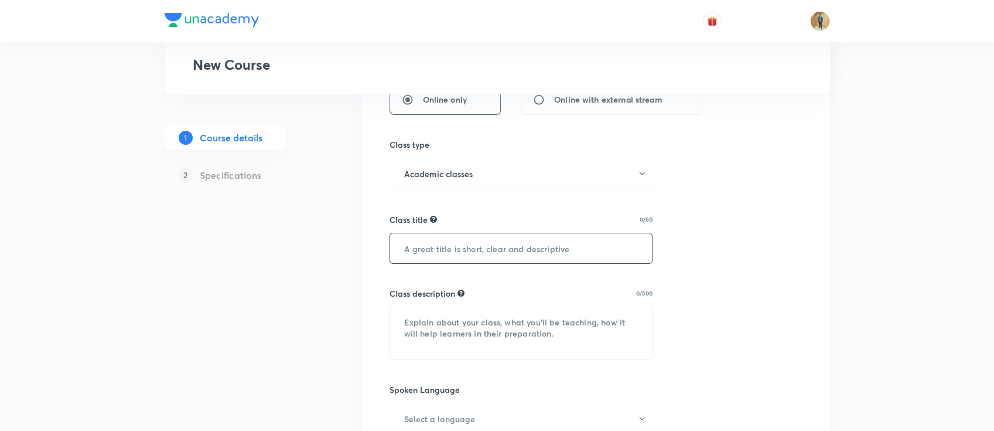
click at [454, 258] on input "text" at bounding box center [521, 248] width 263 height 30
paste input "Relation and Functions (સંબંધ અને વિધેયો)"
type input "Relation and Functions (સંબંધ અને વિધેયો)"
click at [455, 323] on textarea at bounding box center [521, 333] width 263 height 52
click at [499, 319] on textarea "To enrich screen reader interactions, please activate Accessibility in Grammarl…" at bounding box center [521, 333] width 263 height 52
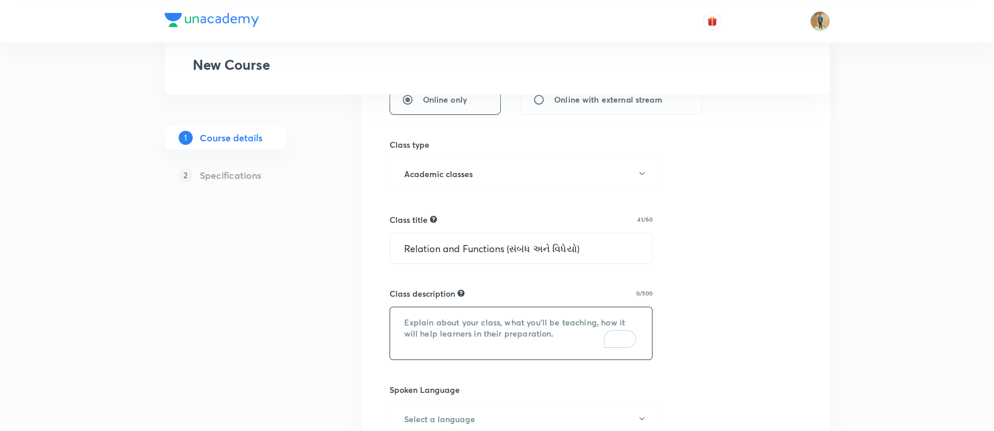
paste textarea "In this course, PS SIR will provide in-depth knowledge of Mathematics. The cour…"
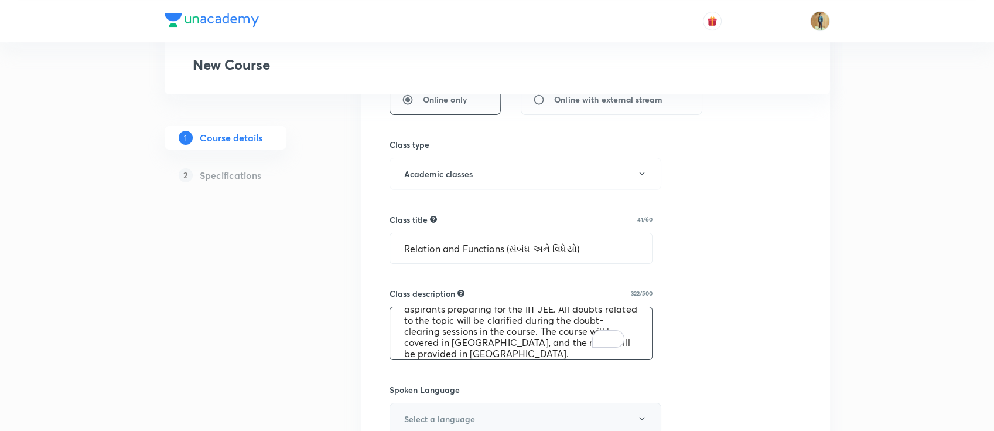
scroll to position [36, 0]
type textarea "In this course, PS SIR will provide in-depth knowledge of Mathematics. The cour…"
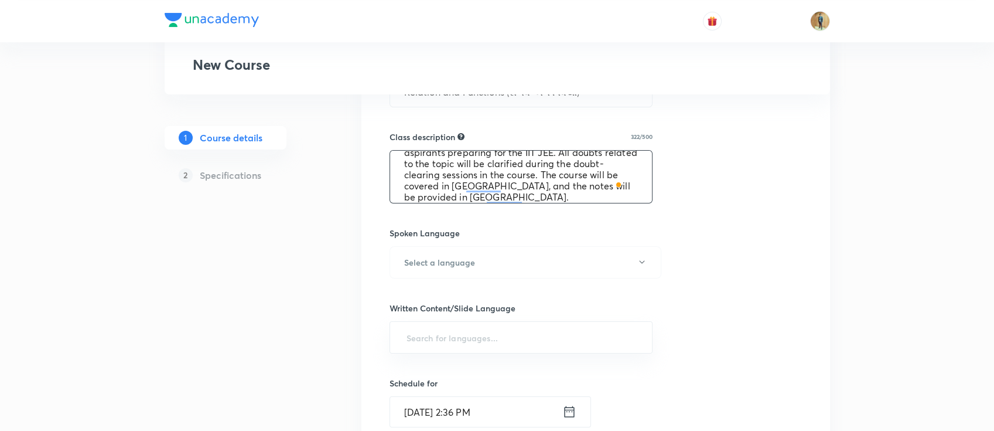
click at [487, 281] on div "Select a goal IIT JEE ​ Class type Live Recorded Course type Online only Online…" at bounding box center [596, 221] width 413 height 977
click at [483, 350] on div "​" at bounding box center [522, 337] width 264 height 32
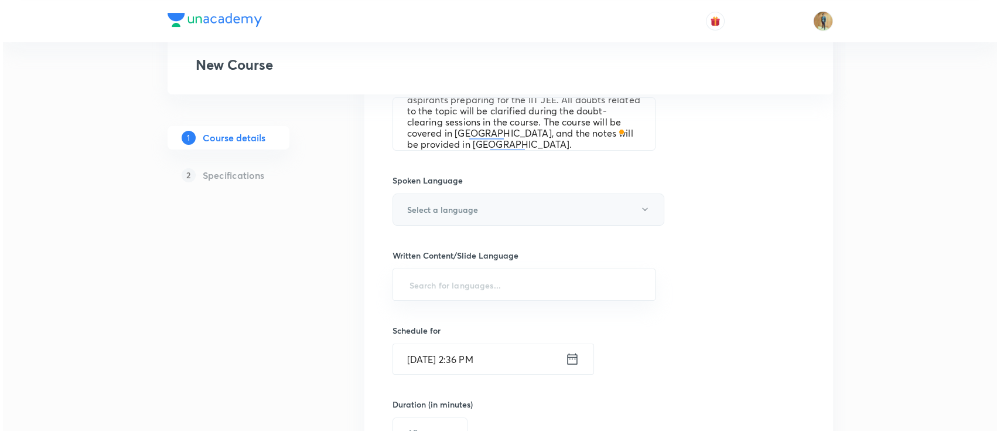
scroll to position [573, 0]
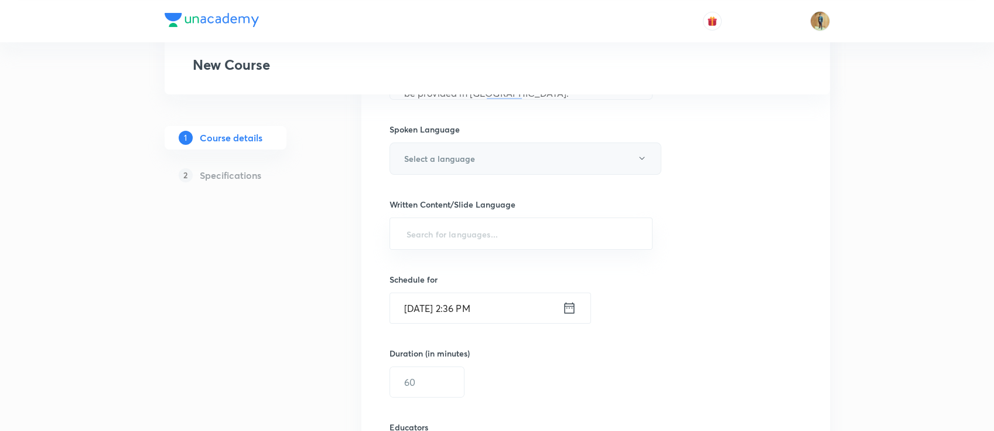
click at [493, 163] on button "Select a language" at bounding box center [526, 158] width 272 height 32
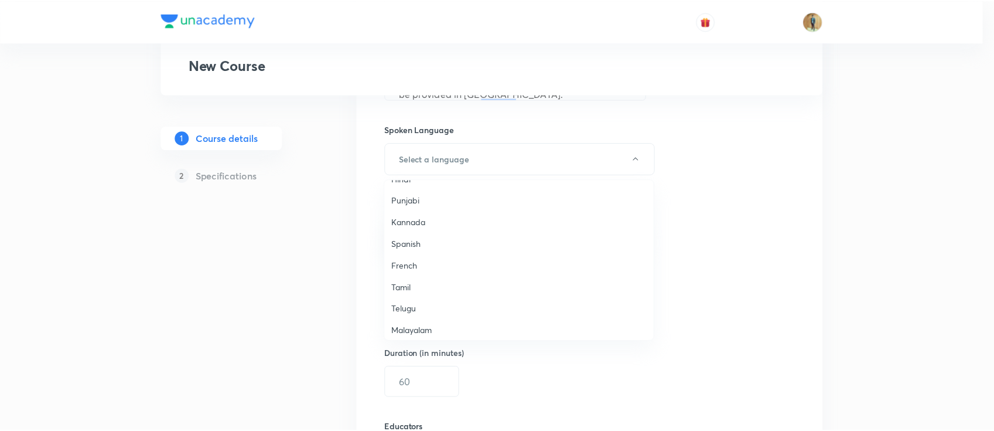
scroll to position [104, 0]
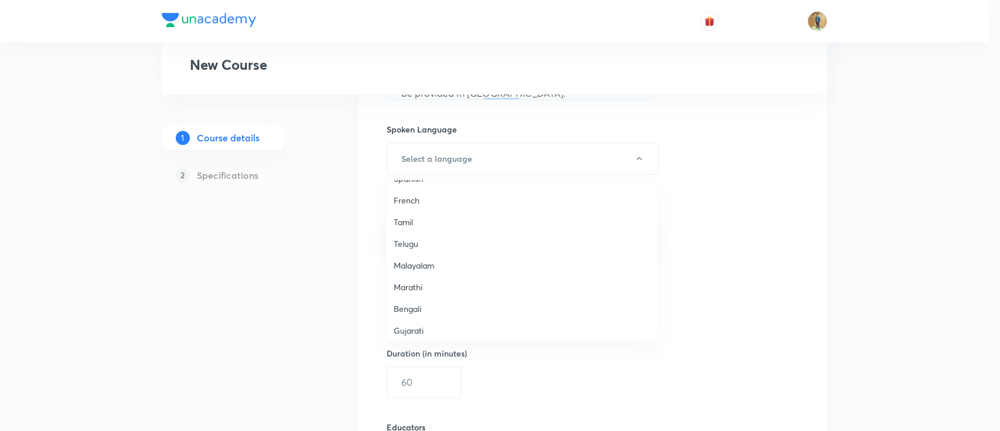
click at [417, 326] on span "Gujarati" at bounding box center [522, 330] width 257 height 12
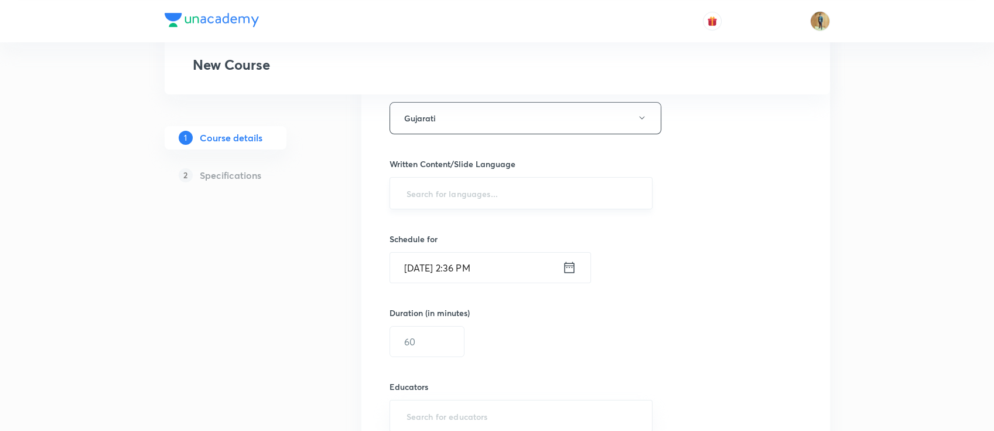
scroll to position [625, 0]
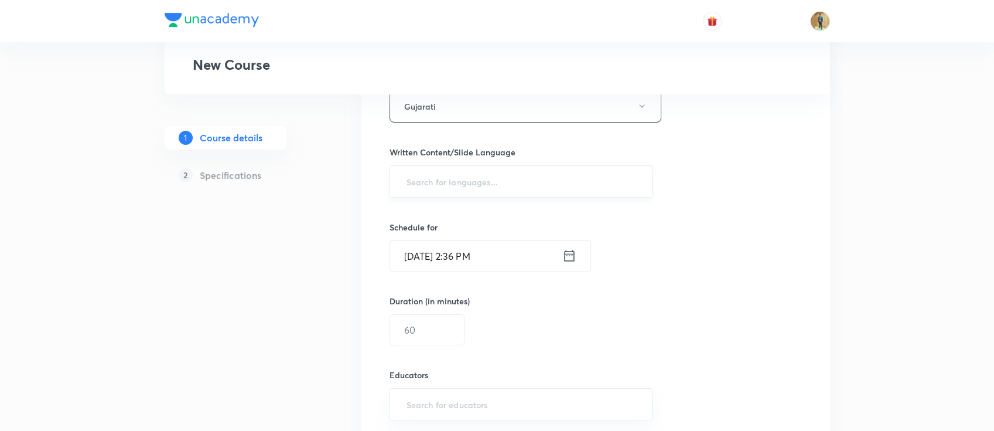
click at [456, 185] on input "text" at bounding box center [521, 182] width 234 height 22
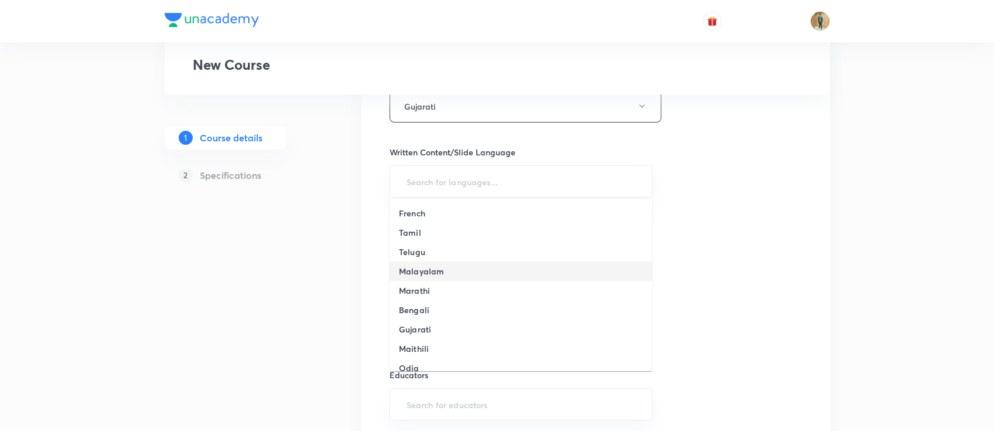
scroll to position [104, 0]
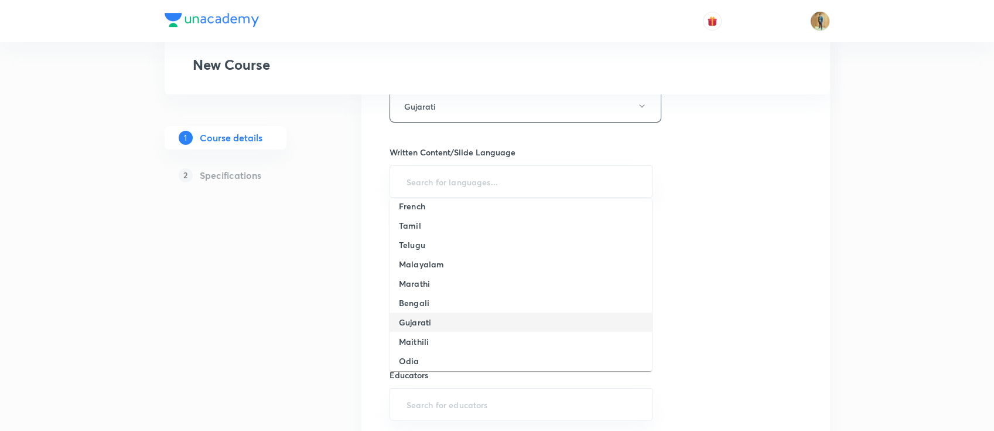
click at [452, 324] on li "Gujarati" at bounding box center [521, 321] width 263 height 19
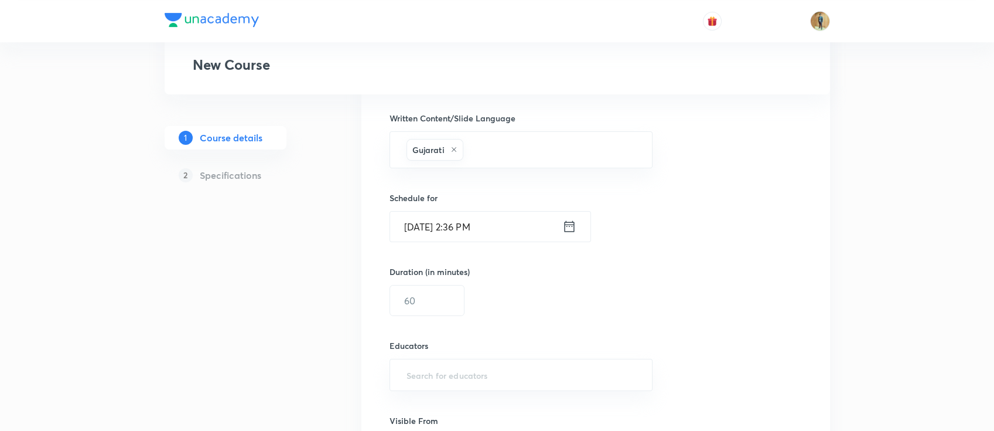
scroll to position [677, 0]
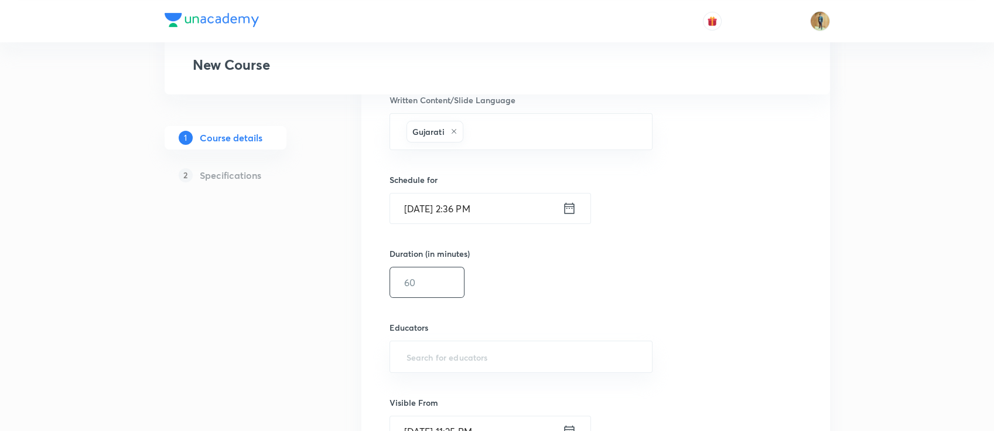
click at [427, 284] on input "text" at bounding box center [427, 282] width 74 height 30
type input "55"
click at [534, 214] on input "[DATE] 2:36 PM" at bounding box center [476, 208] width 172 height 30
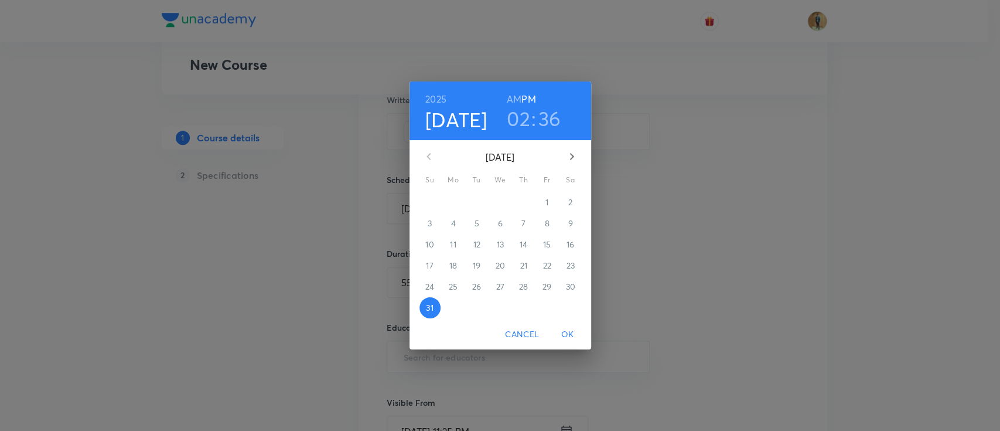
click at [569, 153] on icon "button" at bounding box center [572, 156] width 14 height 14
click at [516, 96] on h6 "AM" at bounding box center [514, 99] width 15 height 16
click at [546, 202] on div "1" at bounding box center [547, 202] width 23 height 21
click at [547, 203] on div "1" at bounding box center [547, 202] width 23 height 21
click at [548, 203] on div "1" at bounding box center [547, 202] width 23 height 21
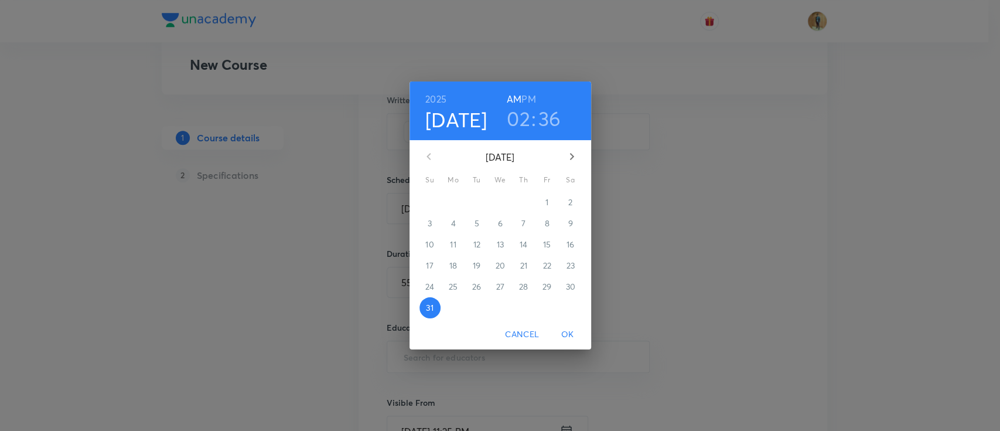
click at [548, 203] on div "1" at bounding box center [547, 202] width 23 height 21
click at [568, 160] on icon "button" at bounding box center [572, 156] width 14 height 14
click at [455, 201] on span "1" at bounding box center [453, 202] width 21 height 12
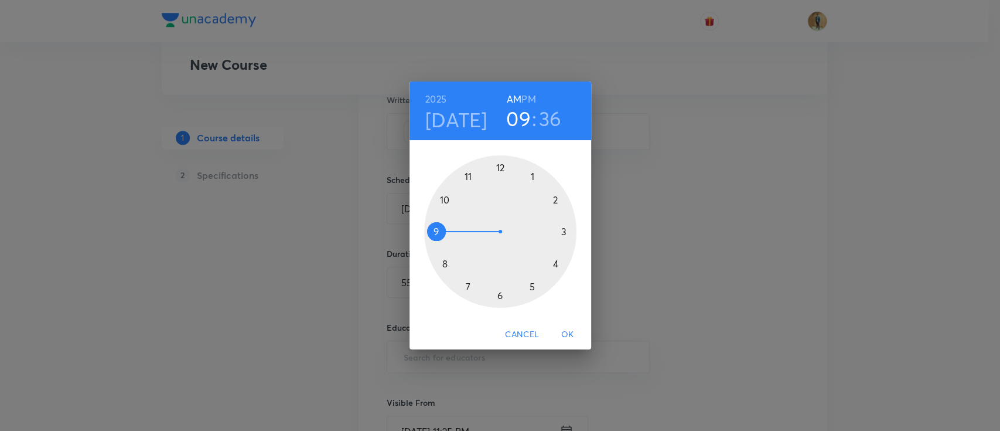
drag, startPoint x: 556, startPoint y: 198, endPoint x: 438, endPoint y: 232, distance: 123.2
click at [438, 232] on div at bounding box center [500, 231] width 152 height 152
drag, startPoint x: 468, startPoint y: 275, endPoint x: 499, endPoint y: 200, distance: 80.6
click at [499, 200] on div at bounding box center [500, 231] width 152 height 152
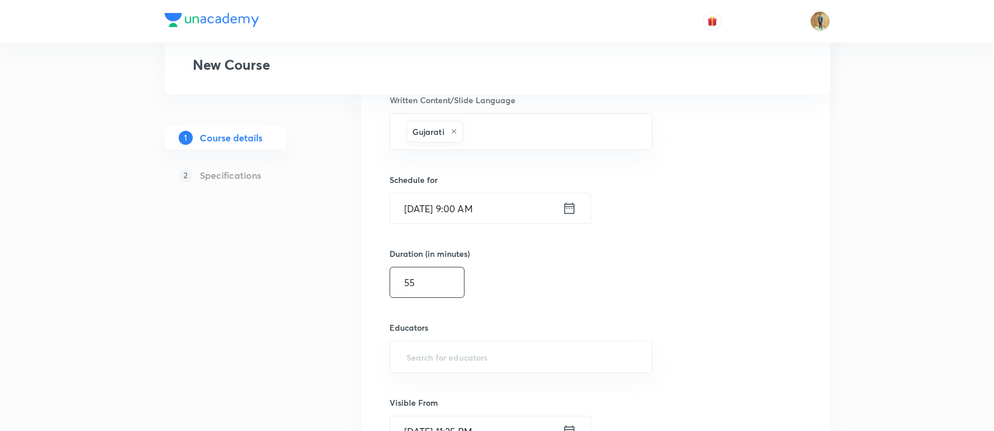
click at [442, 293] on input "55" at bounding box center [427, 282] width 74 height 30
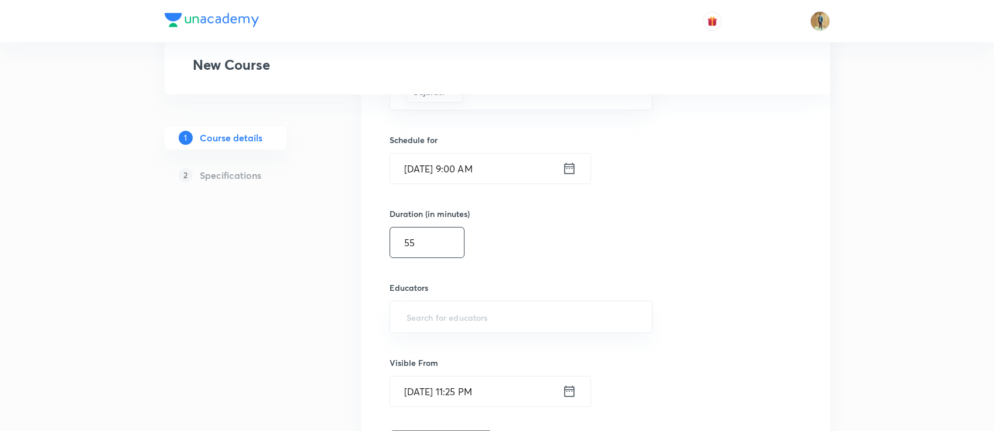
scroll to position [781, 0]
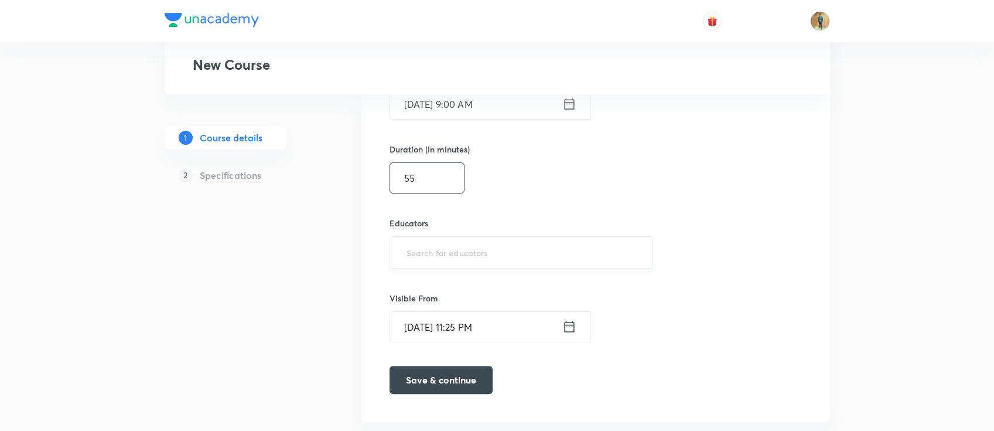
click at [464, 252] on input "text" at bounding box center [521, 252] width 234 height 22
paste input "unacademy-user-70BQOYDZWBE"
type input "unacademy-user-70BQOYDZWBE"
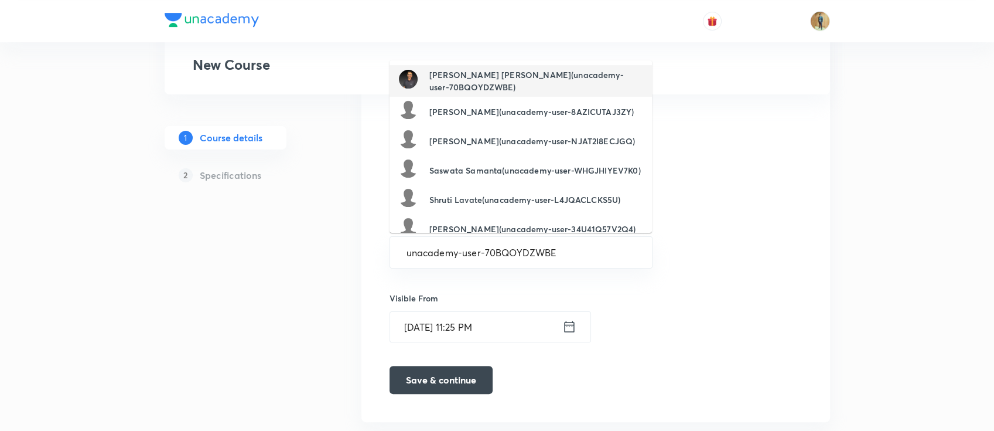
click at [461, 89] on h6 "[PERSON_NAME] [PERSON_NAME](unacademy-user-70BQOYDZWBE)" at bounding box center [536, 81] width 213 height 25
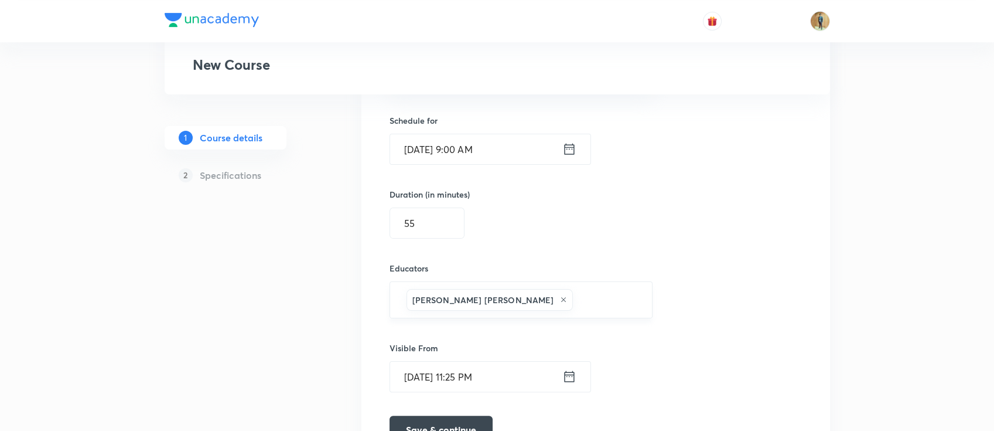
scroll to position [812, 0]
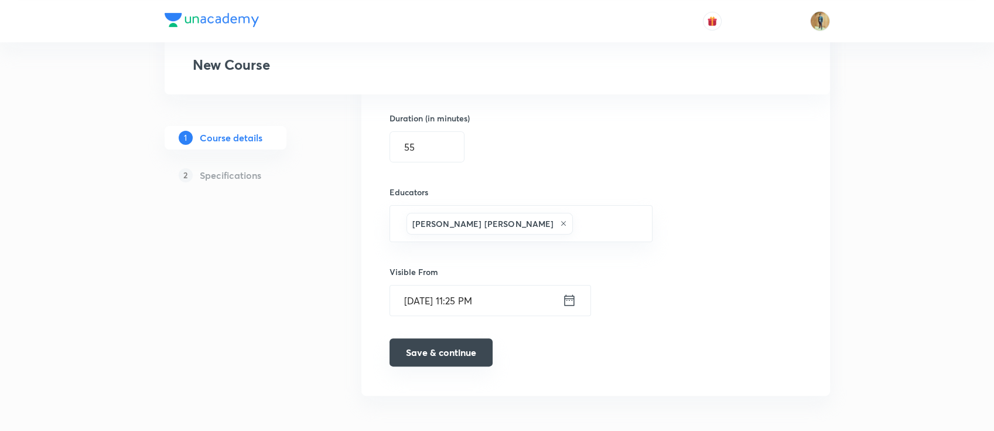
click at [437, 345] on button "Save & continue" at bounding box center [441, 352] width 103 height 28
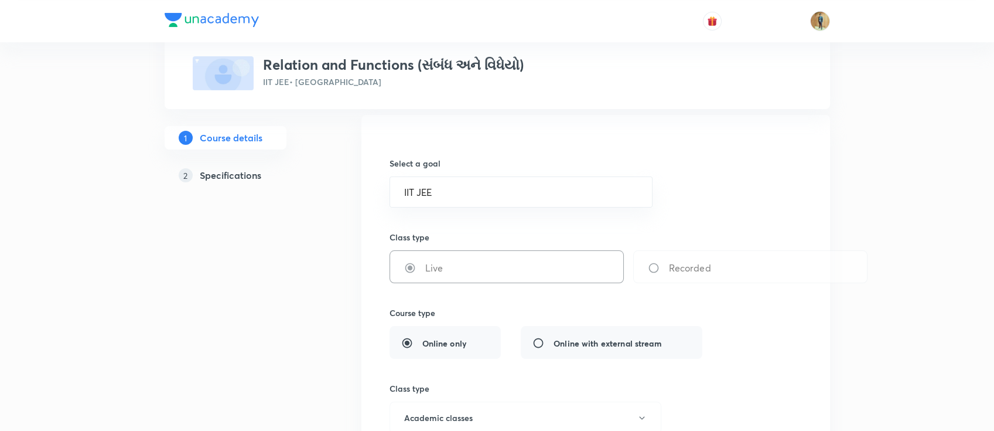
scroll to position [46, 0]
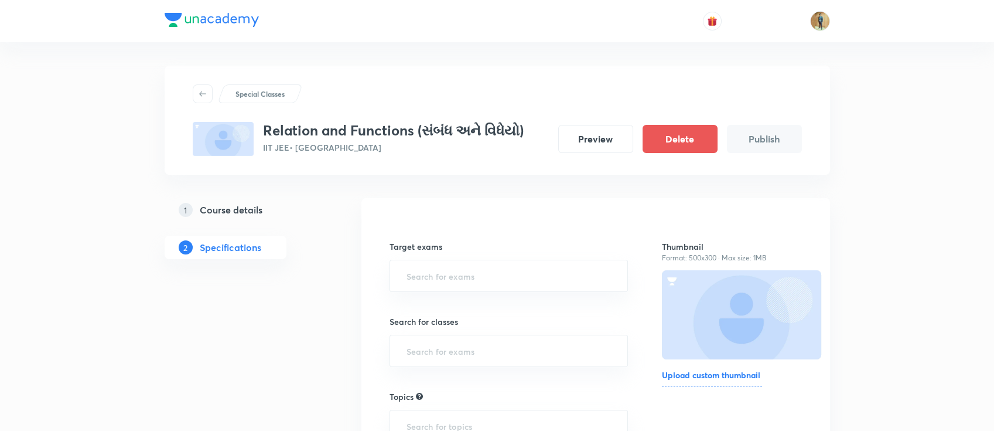
click at [723, 372] on h6 "Upload custom thumbnail" at bounding box center [712, 378] width 100 height 18
click at [0, 0] on input "Upload custom thumbnail" at bounding box center [0, 0] width 0 height 0
click at [482, 278] on input "text" at bounding box center [509, 276] width 210 height 22
click at [469, 328] on li "IIT JEE 2027" at bounding box center [509, 330] width 238 height 21
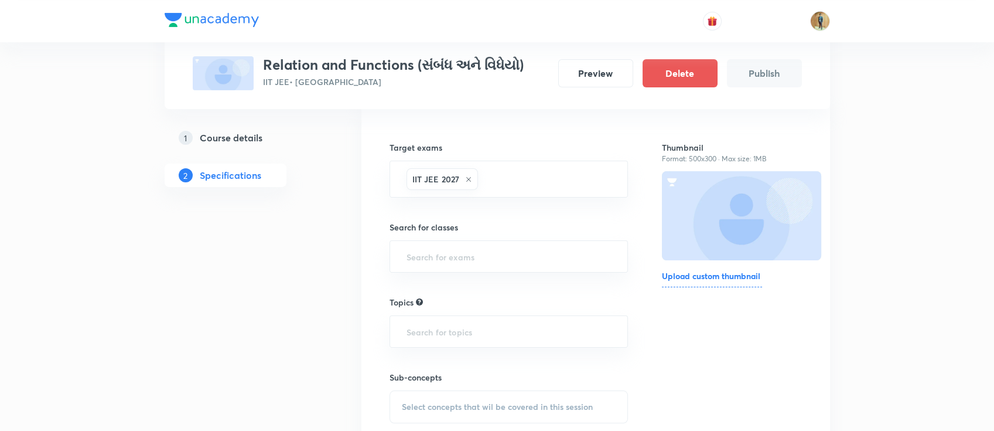
scroll to position [156, 0]
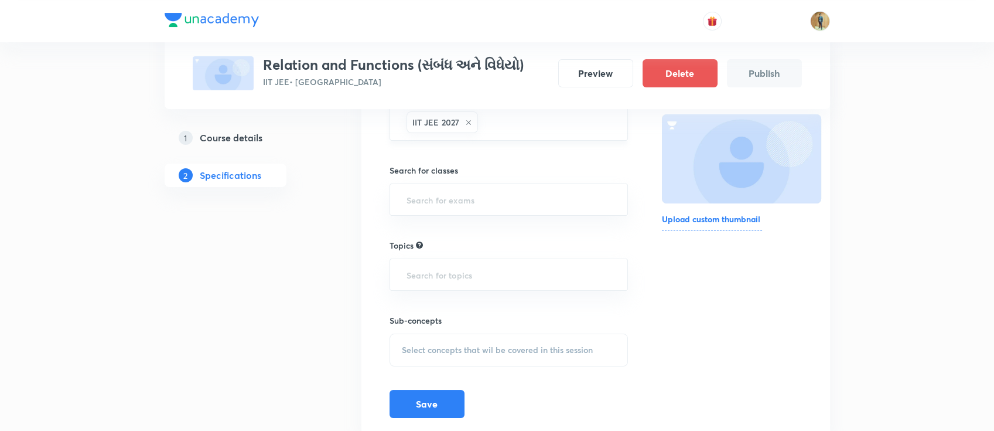
click at [466, 125] on div "IIT JEE 2027" at bounding box center [443, 122] width 72 height 22
click at [468, 120] on icon at bounding box center [468, 122] width 7 height 7
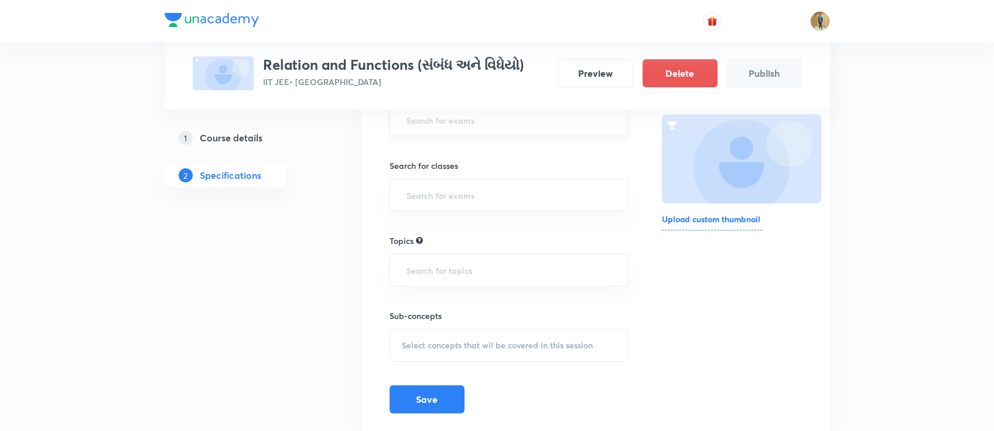
click at [492, 120] on input "text" at bounding box center [509, 120] width 210 height 22
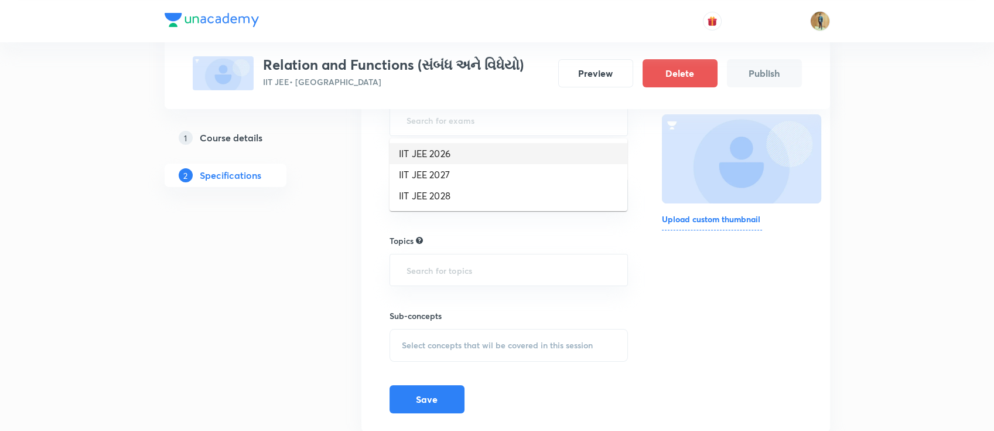
click at [458, 144] on li "IIT JEE 2026" at bounding box center [509, 153] width 238 height 21
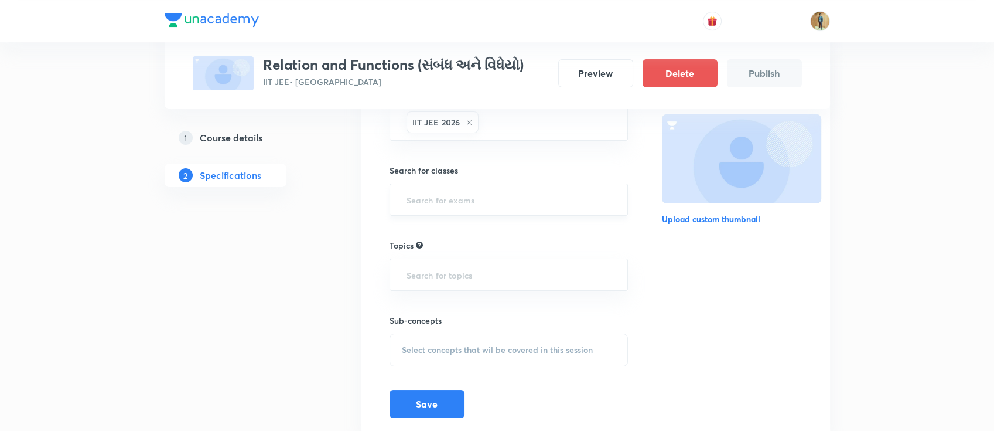
click at [456, 206] on input "text" at bounding box center [509, 200] width 210 height 22
click at [451, 255] on li "Class 12" at bounding box center [509, 253] width 238 height 21
click at [456, 276] on input "text" at bounding box center [509, 279] width 210 height 22
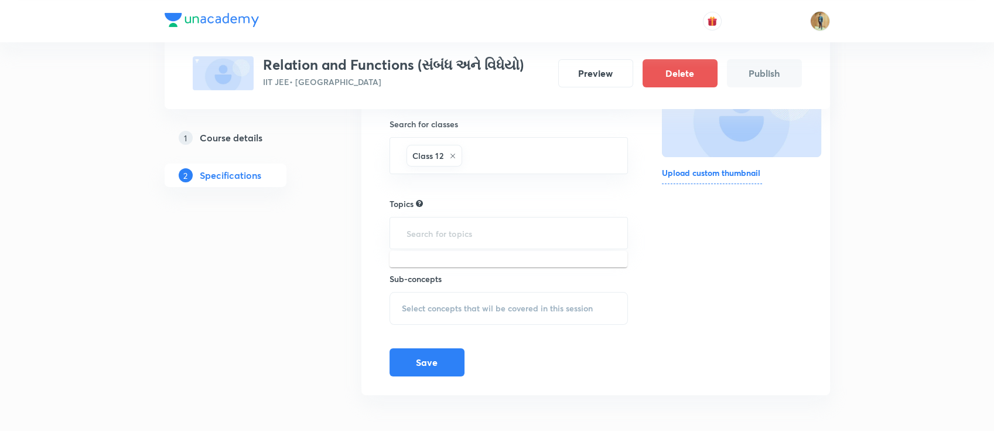
scroll to position [203, 0]
drag, startPoint x: 773, startPoint y: 276, endPoint x: 512, endPoint y: 209, distance: 270.3
click at [775, 275] on div "Thumbnail Format: 500x300 · Max size: 1MB Upload custom thumbnail" at bounding box center [731, 195] width 139 height 362
click at [499, 232] on input "text" at bounding box center [509, 233] width 210 height 22
copy h3 "Relation and Functions"
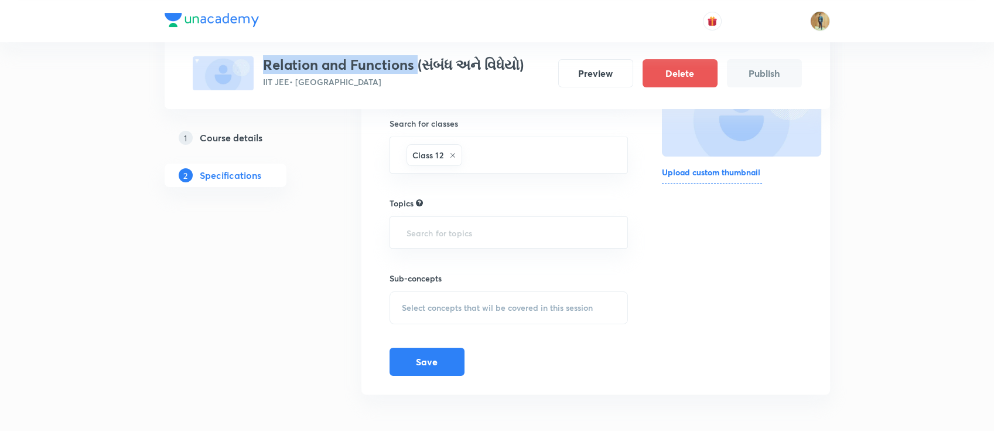
drag, startPoint x: 267, startPoint y: 62, endPoint x: 415, endPoint y: 66, distance: 148.9
click at [415, 66] on h3 "Relation and Functions (સંબંધ અને વિધેયો)" at bounding box center [393, 64] width 261 height 17
click at [410, 70] on h3 "Relation and Functions (સંબંધ અને વિધેયો)" at bounding box center [393, 64] width 261 height 17
click at [414, 72] on h3 "Relation and Functions (સંબંધ અને વિધેયો)" at bounding box center [393, 64] width 261 height 17
copy h3 "Relation and Functions"
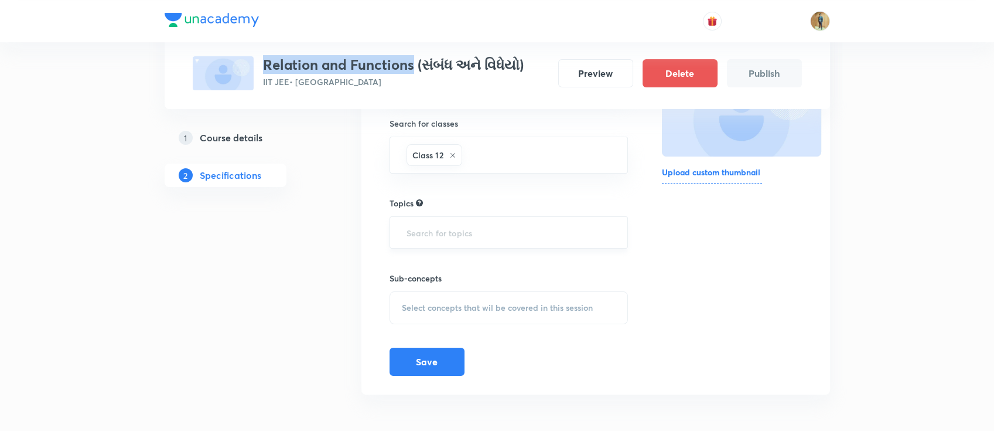
click at [452, 231] on input "text" at bounding box center [509, 233] width 210 height 22
paste input "Relation and Functions"
type input "Relation and Functions"
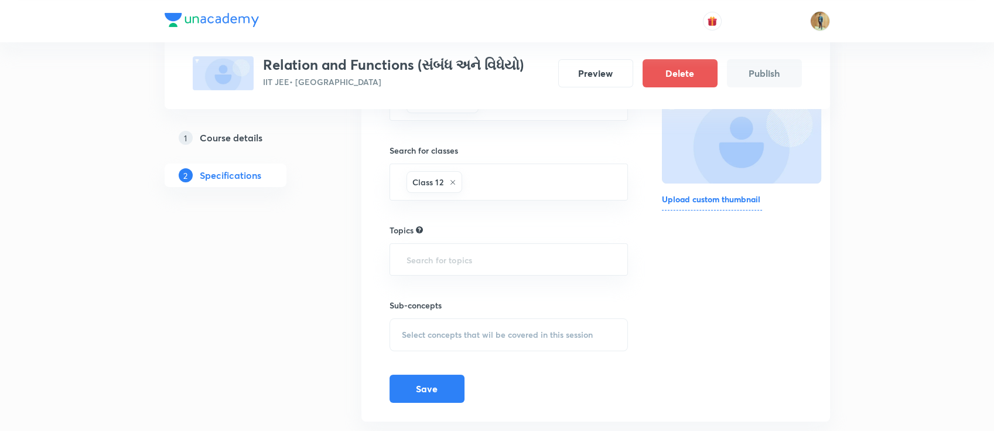
scroll to position [151, 0]
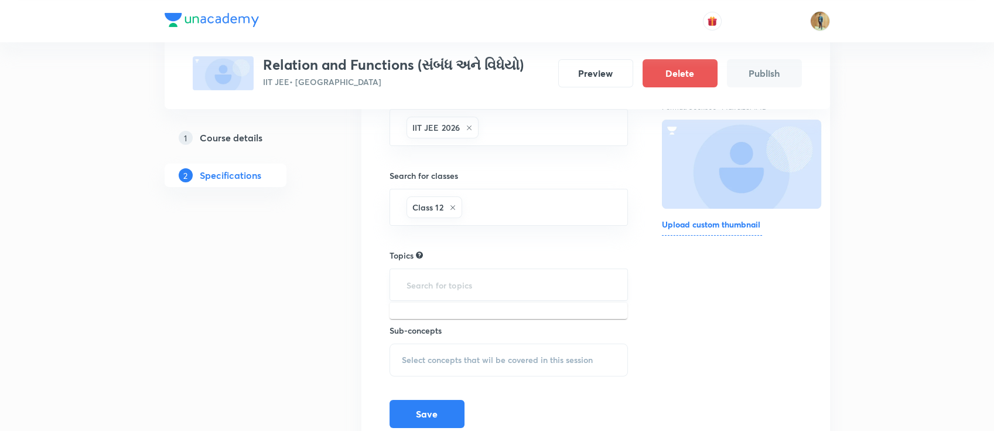
click at [502, 287] on input "text" at bounding box center [509, 285] width 210 height 22
drag, startPoint x: 263, startPoint y: 63, endPoint x: 414, endPoint y: 69, distance: 150.7
click at [414, 69] on h3 "Relation and Functions (સંબંધ અને વિધેયો)" at bounding box center [393, 64] width 261 height 17
copy h3 "Relation and Functions"
click at [437, 282] on input "text" at bounding box center [509, 285] width 210 height 22
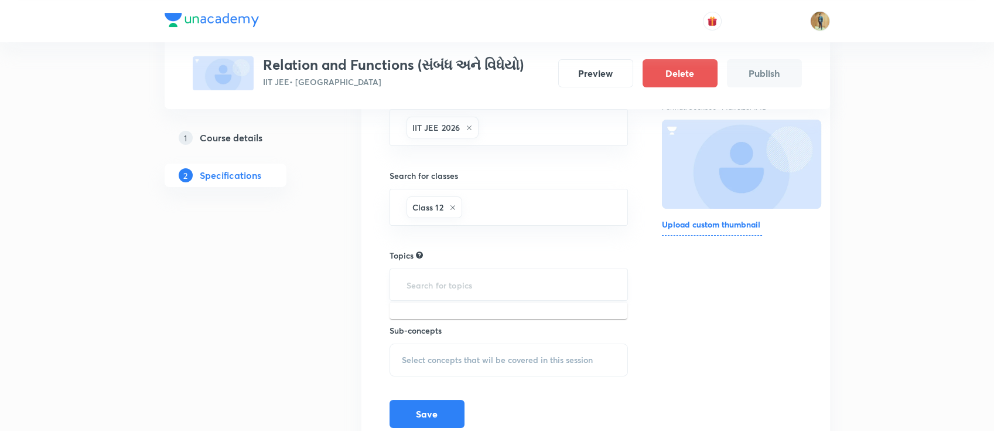
paste input "Relation and Functions"
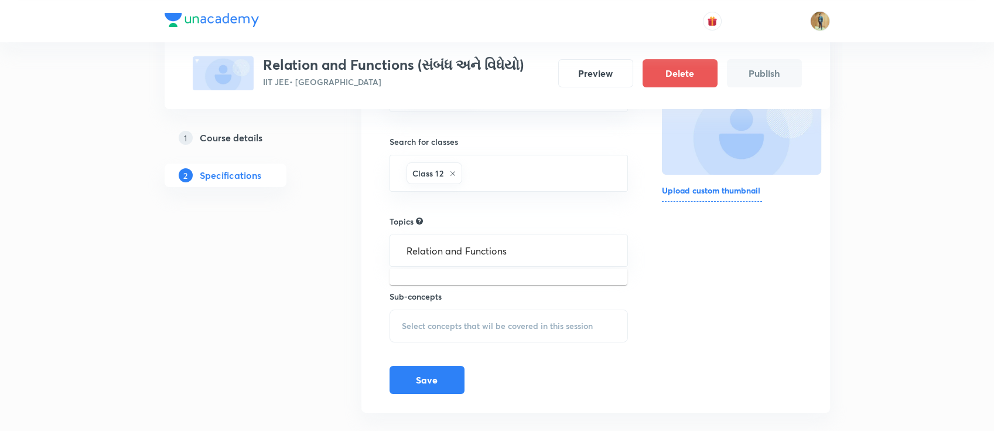
scroll to position [203, 0]
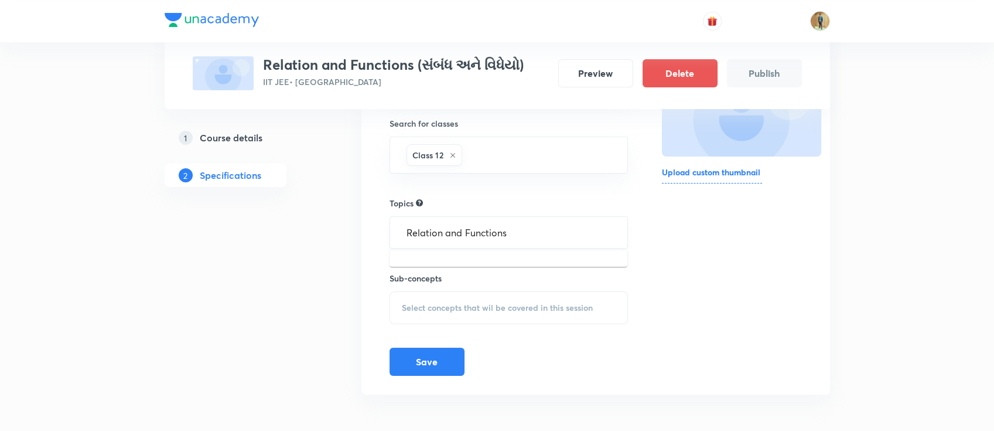
click at [543, 227] on input "Relation and Functions" at bounding box center [509, 233] width 210 height 22
type input "Relation and Functions"
click at [686, 274] on div "Thumbnail Format: 500x300 · Max size: 1MB Upload custom thumbnail" at bounding box center [731, 195] width 139 height 362
click at [497, 237] on input "text" at bounding box center [509, 233] width 210 height 22
type input "mathematics"
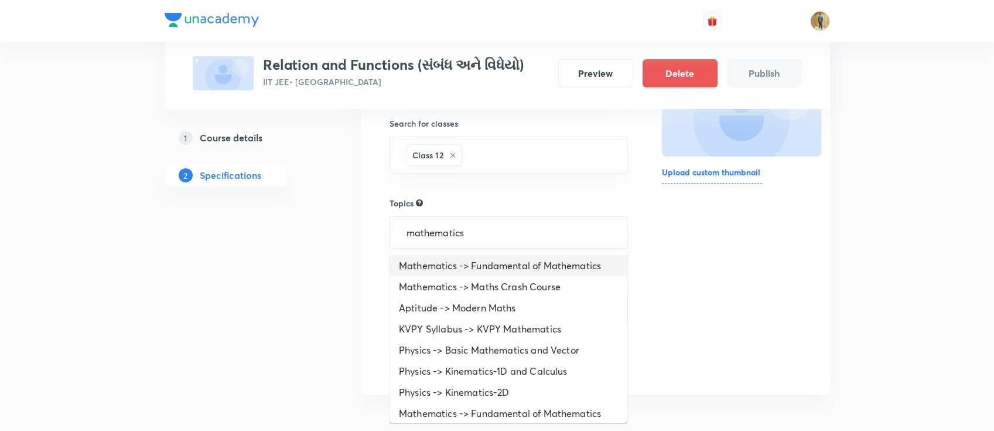
click at [523, 265] on li "Mathematics -> Fundamental of Mathematics" at bounding box center [509, 265] width 238 height 21
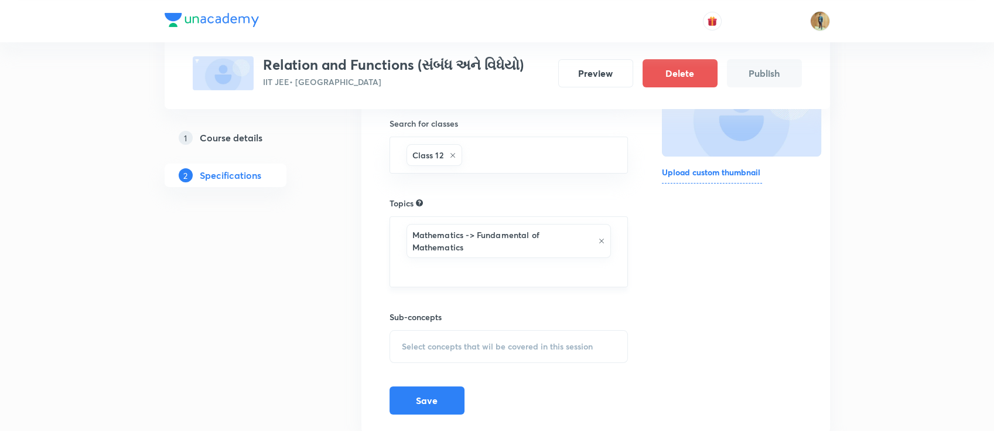
click at [516, 268] on input "text" at bounding box center [509, 271] width 210 height 22
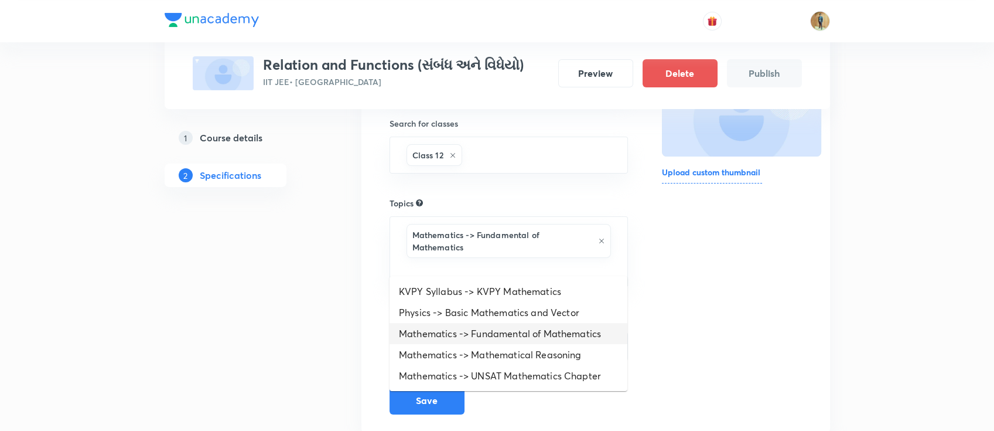
click at [465, 336] on li "Mathematics -> Fundamental of Mathematics" at bounding box center [509, 333] width 238 height 21
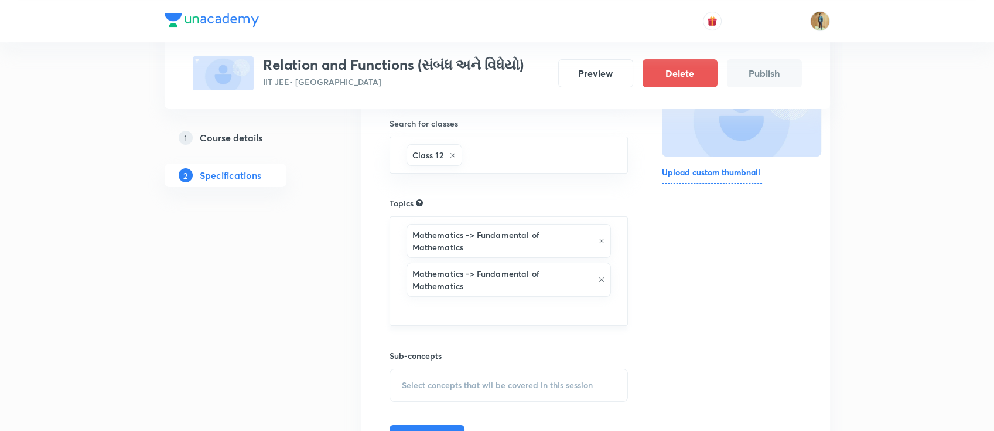
click at [602, 276] on icon at bounding box center [601, 279] width 7 height 7
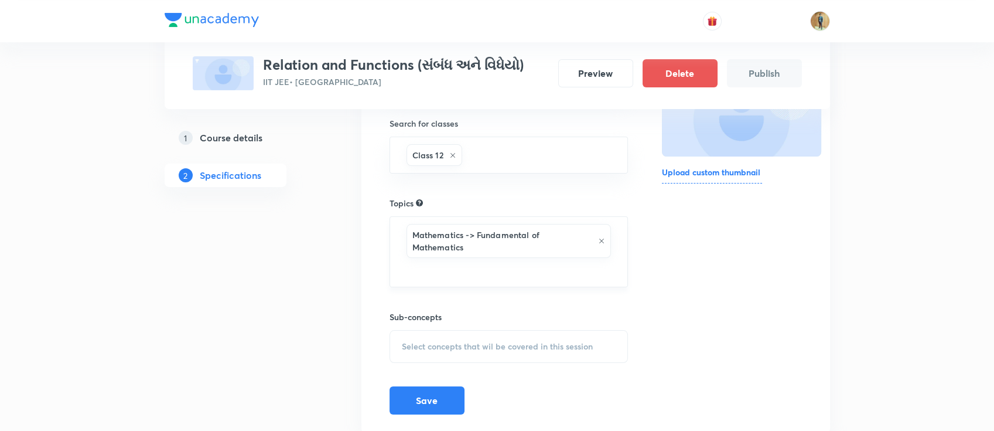
click at [483, 346] on div "Select concepts that wil be covered in this session" at bounding box center [509, 346] width 239 height 33
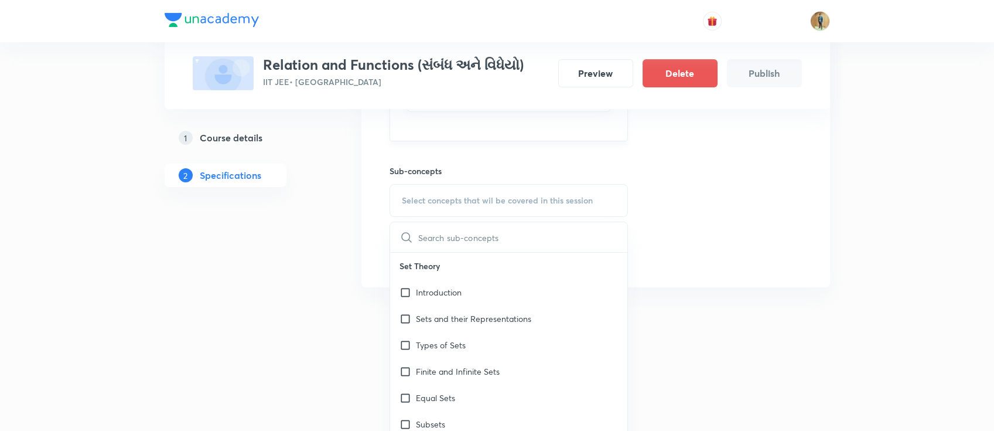
scroll to position [362, 0]
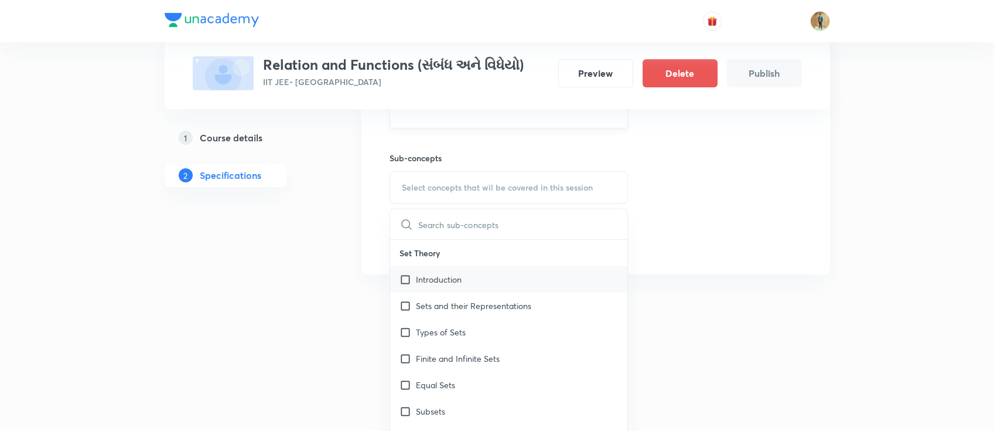
click at [455, 275] on div "Introduction" at bounding box center [509, 279] width 238 height 26
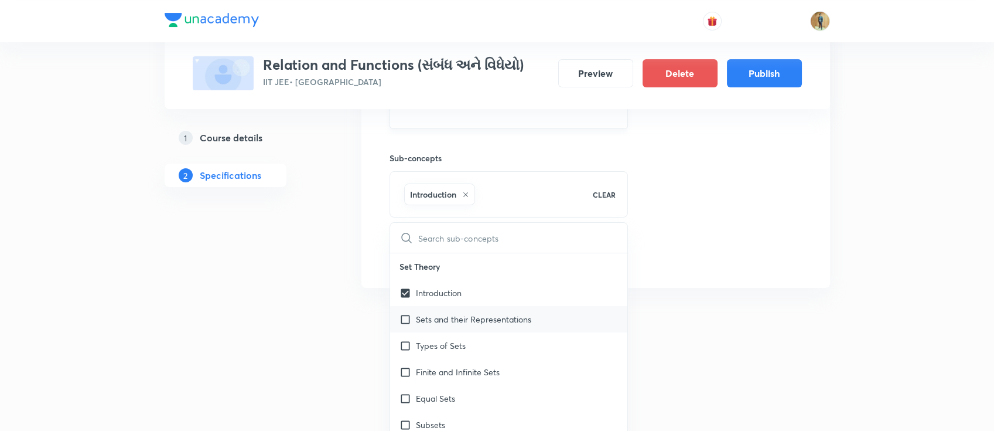
drag, startPoint x: 448, startPoint y: 306, endPoint x: 447, endPoint y: 321, distance: 15.3
click at [447, 313] on p "Sets and their Representations" at bounding box center [473, 319] width 115 height 12
checkbox input "true"
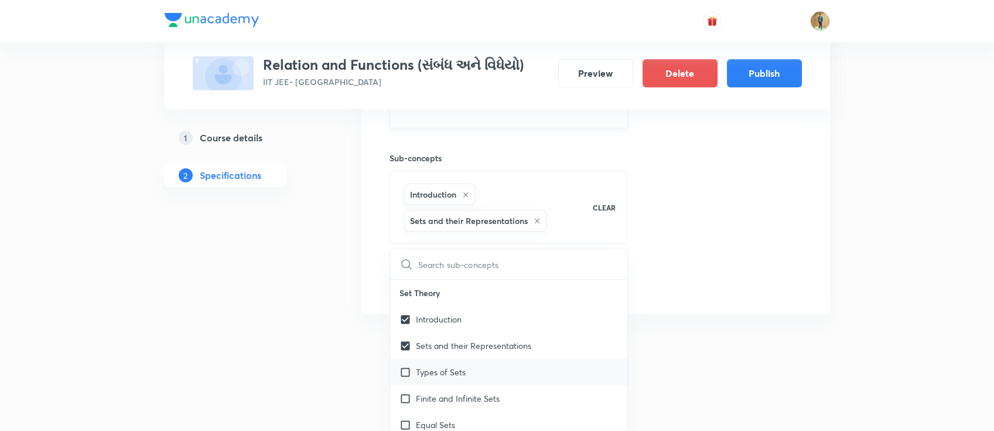
click at [441, 366] on p "Types of Sets" at bounding box center [441, 372] width 50 height 12
checkbox input "true"
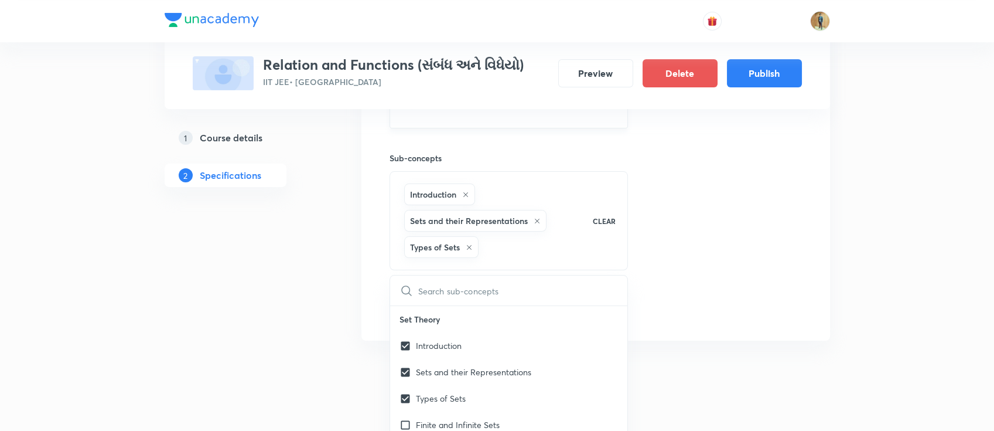
click at [751, 267] on div "Thumbnail Format: 500x300 · Max size: 1MB Upload custom thumbnail" at bounding box center [731, 88] width 139 height 466
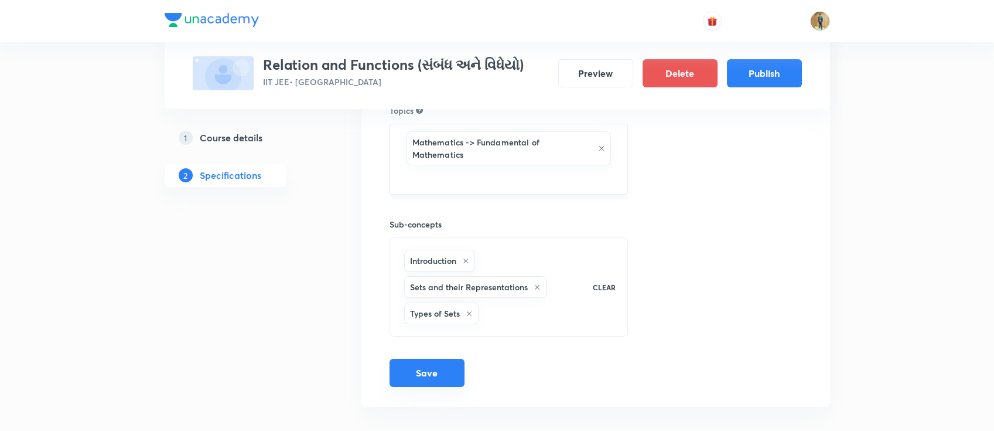
click at [441, 359] on button "Save" at bounding box center [427, 373] width 75 height 28
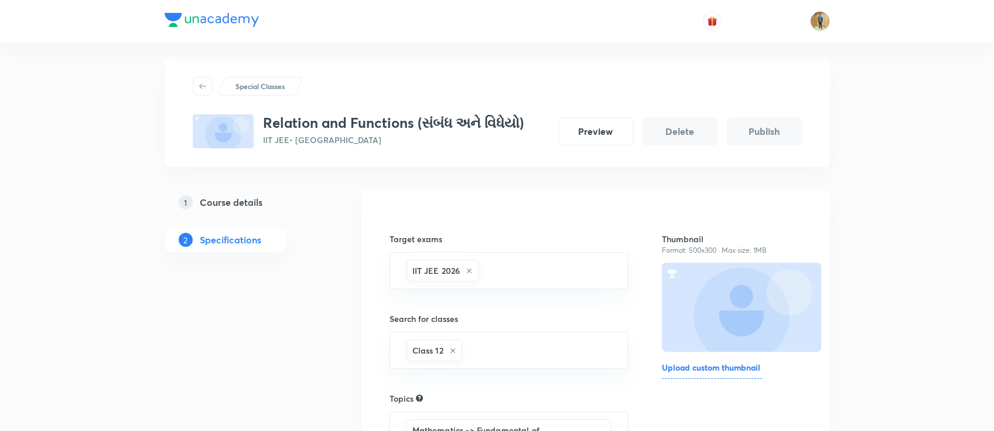
scroll to position [0, 0]
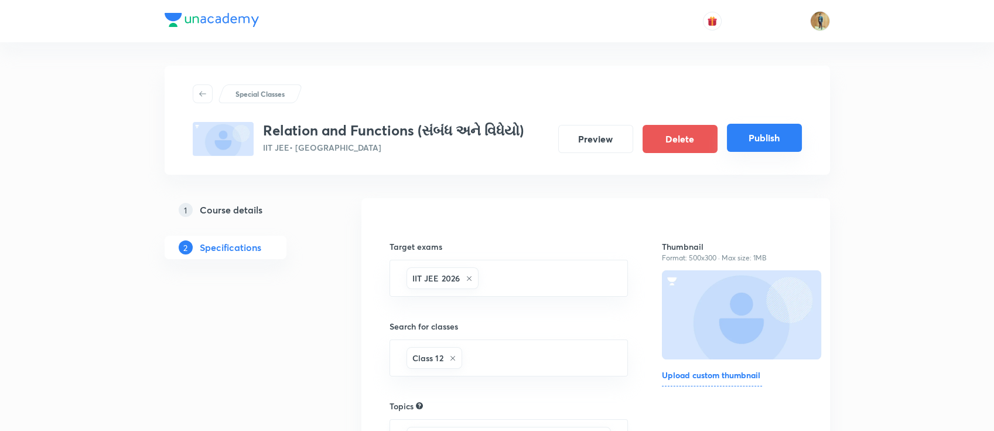
click at [760, 147] on button "Publish" at bounding box center [764, 138] width 75 height 28
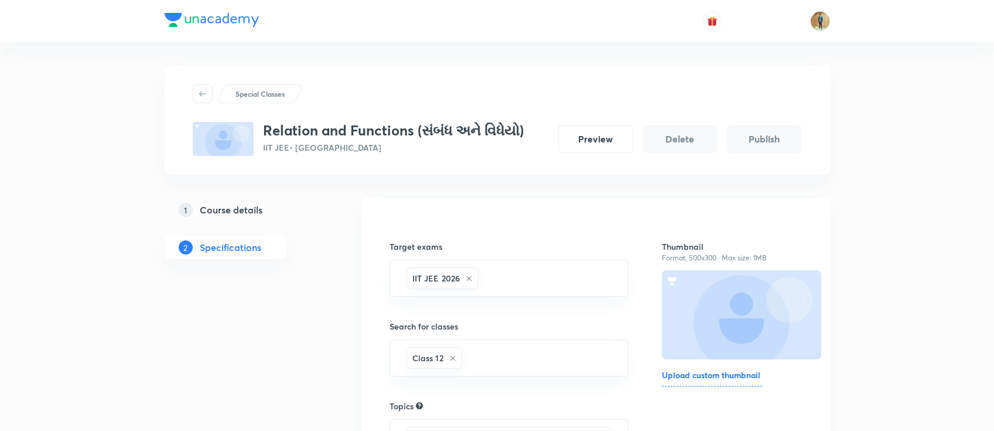
click at [531, 71] on div "Special Classes Relation and Functions (સંબંધ અને વિધેયો) IIT JEE • Gujarati Pr…" at bounding box center [498, 120] width 666 height 109
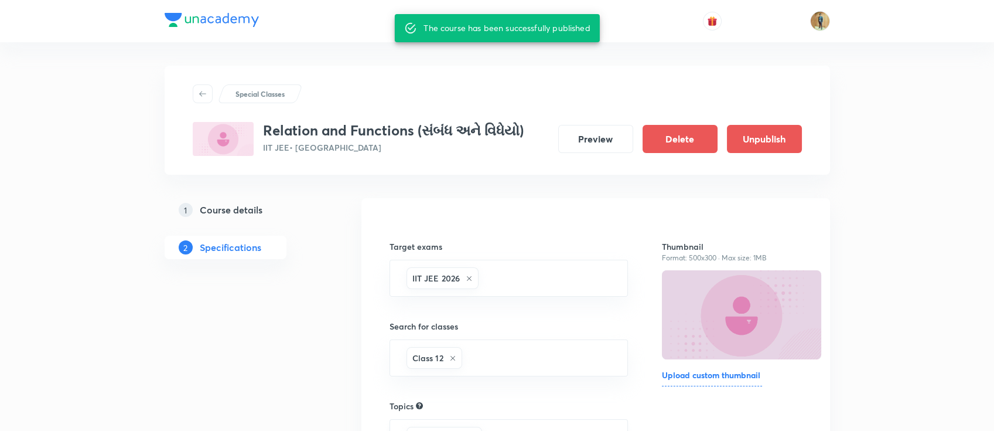
click at [697, 56] on div "Special Classes Relation and Functions (સંબંધ અને વિધેયો) IIT JEE • Gujarati Pr…" at bounding box center [498, 376] width 666 height 669
click at [593, 141] on button "Preview" at bounding box center [595, 138] width 75 height 28
